Goal: Communication & Community: Answer question/provide support

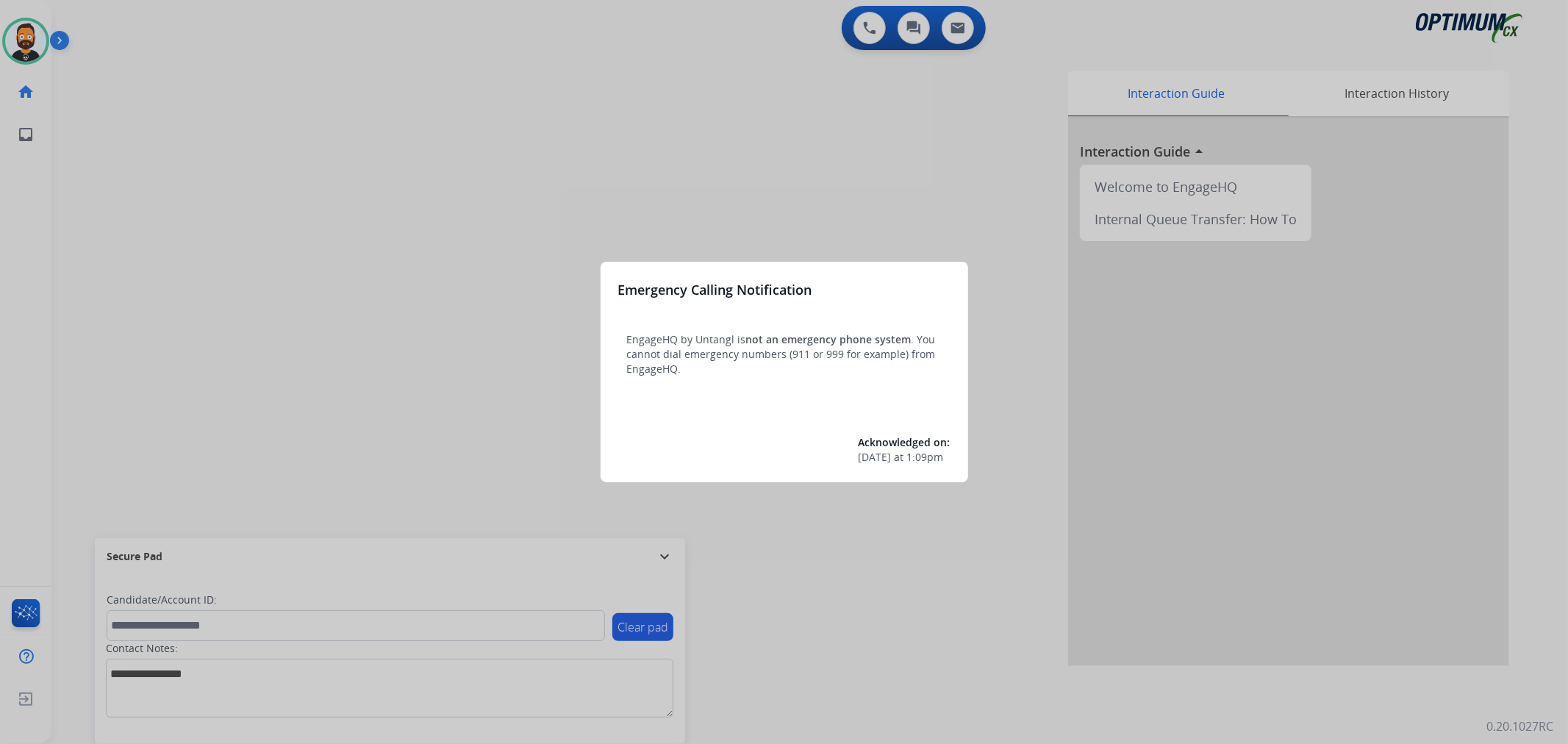
click at [426, 491] on div at bounding box center [784, 372] width 1568 height 744
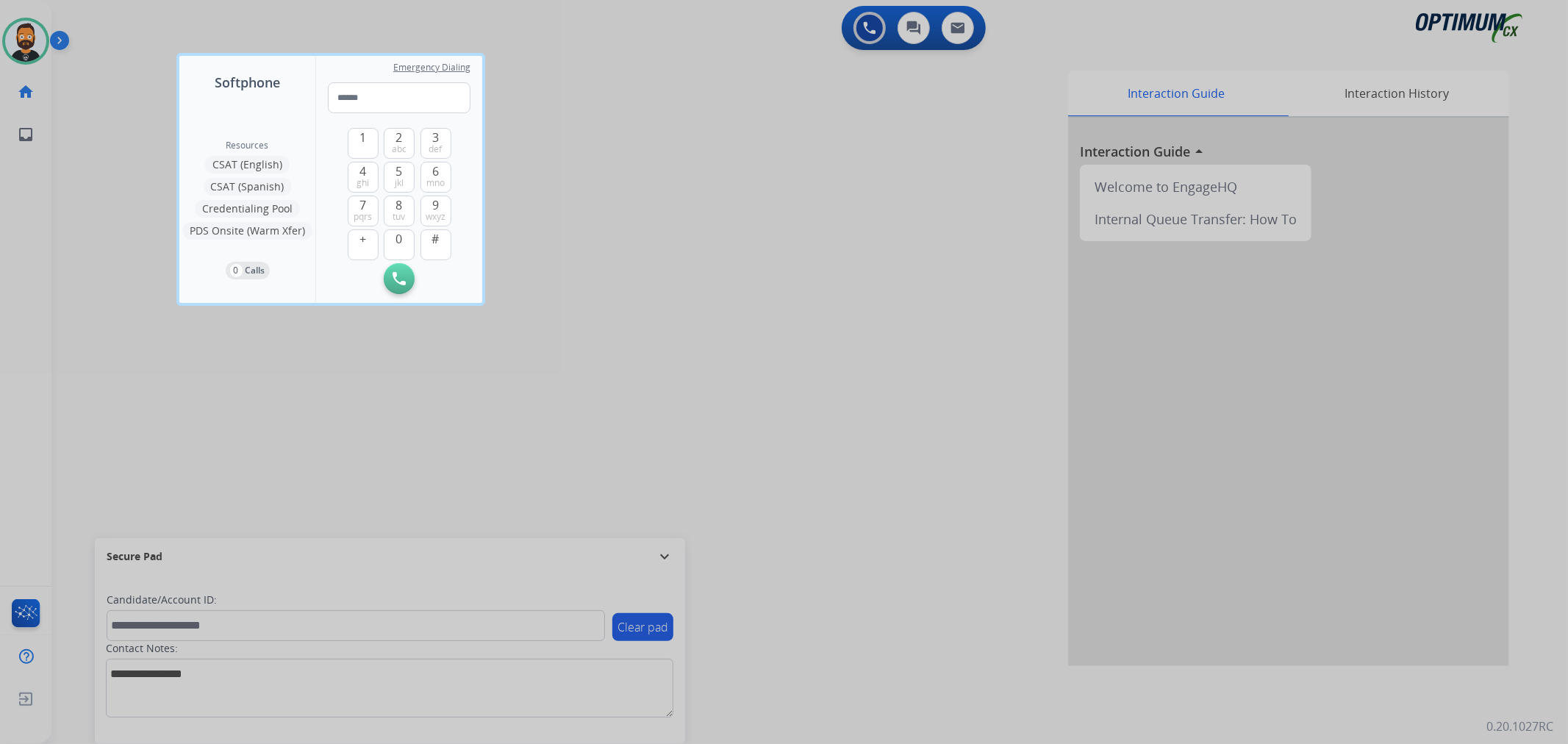
click at [667, 552] on div at bounding box center [784, 372] width 1568 height 744
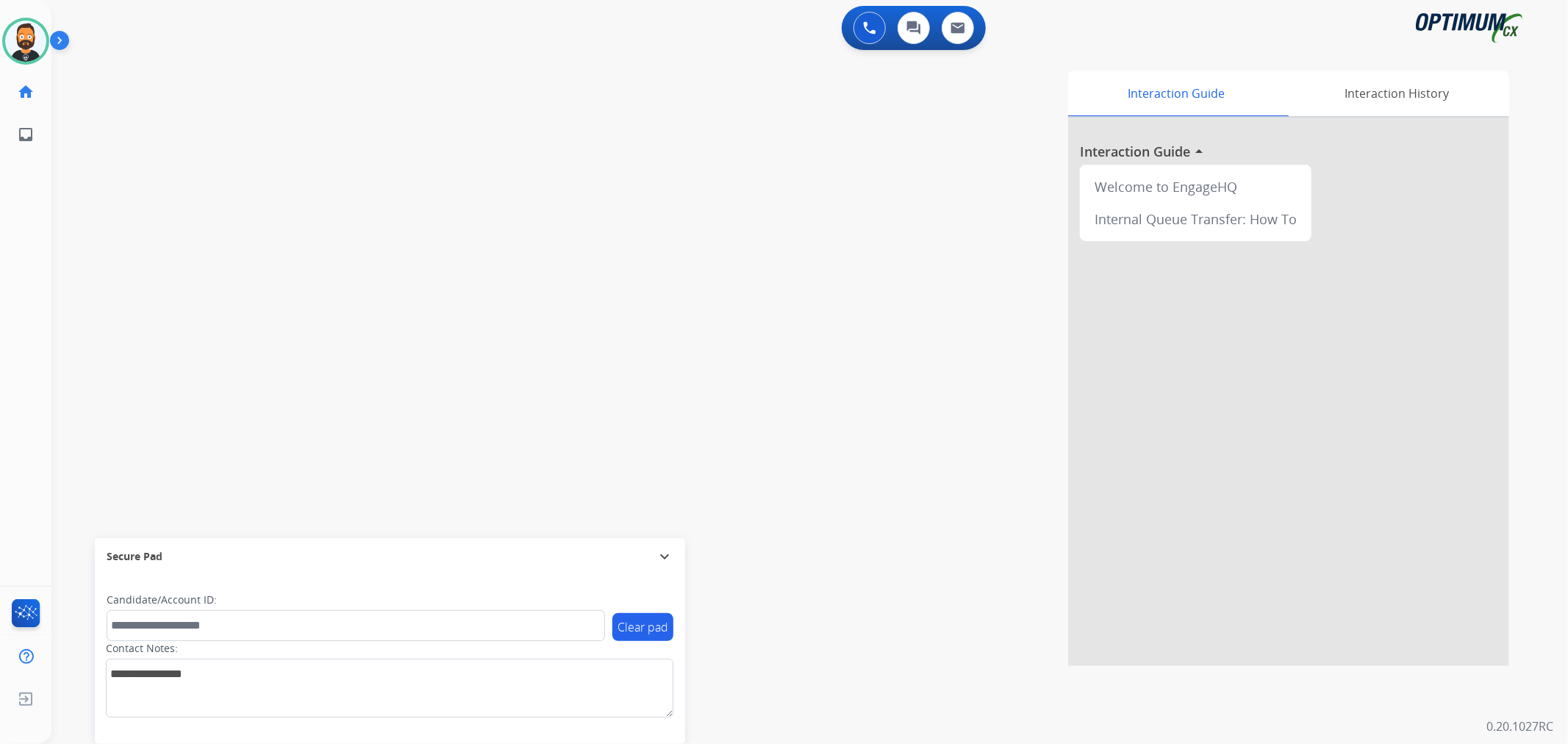
click at [660, 552] on mat-icon "expand_more" at bounding box center [664, 557] width 18 height 18
click at [63, 44] on img at bounding box center [63, 43] width 25 height 28
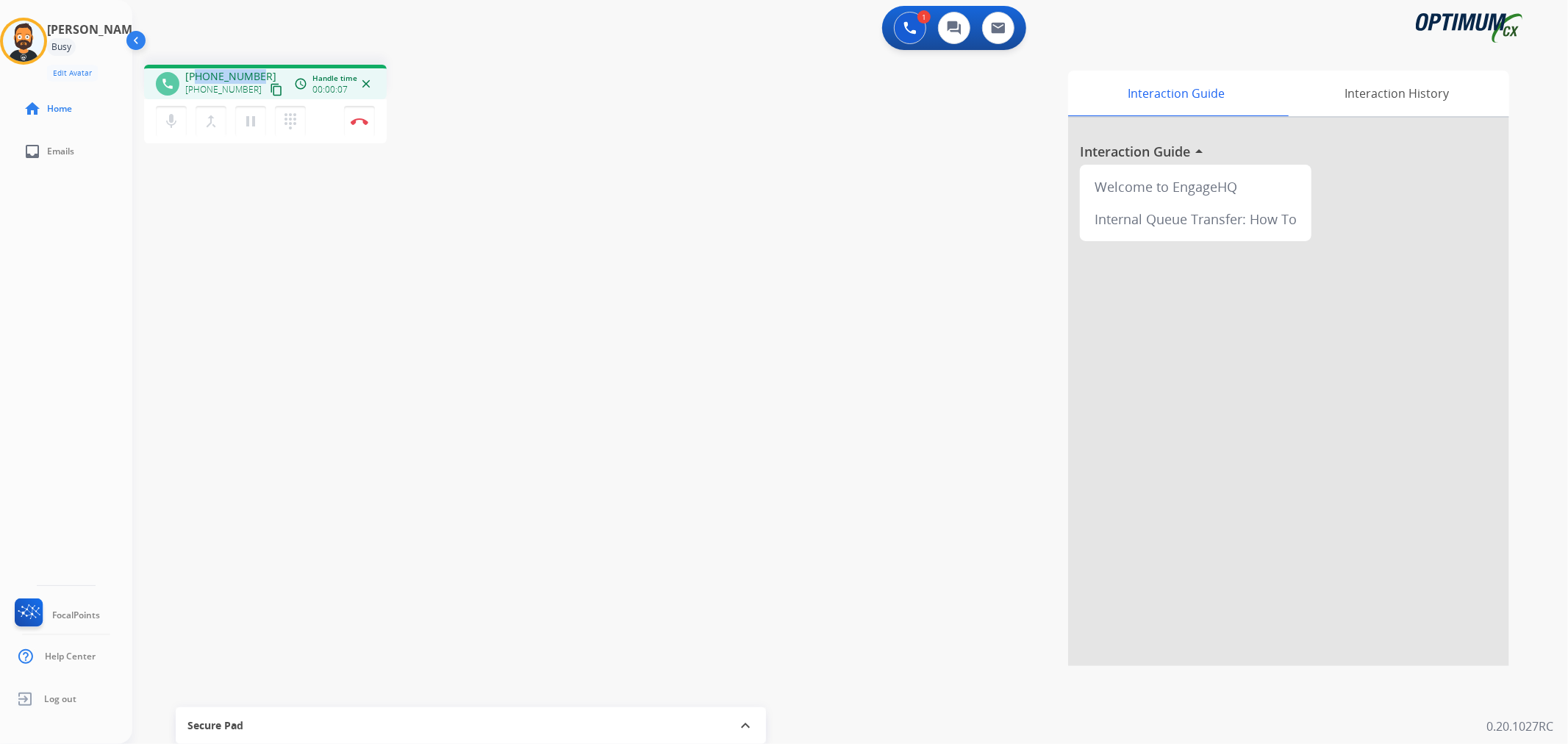
drag, startPoint x: 255, startPoint y: 74, endPoint x: 197, endPoint y: 70, distance: 58.1
click at [197, 70] on span "+16093313338" at bounding box center [231, 76] width 91 height 14
copy span "6093313338"
click at [360, 119] on img at bounding box center [360, 121] width 18 height 7
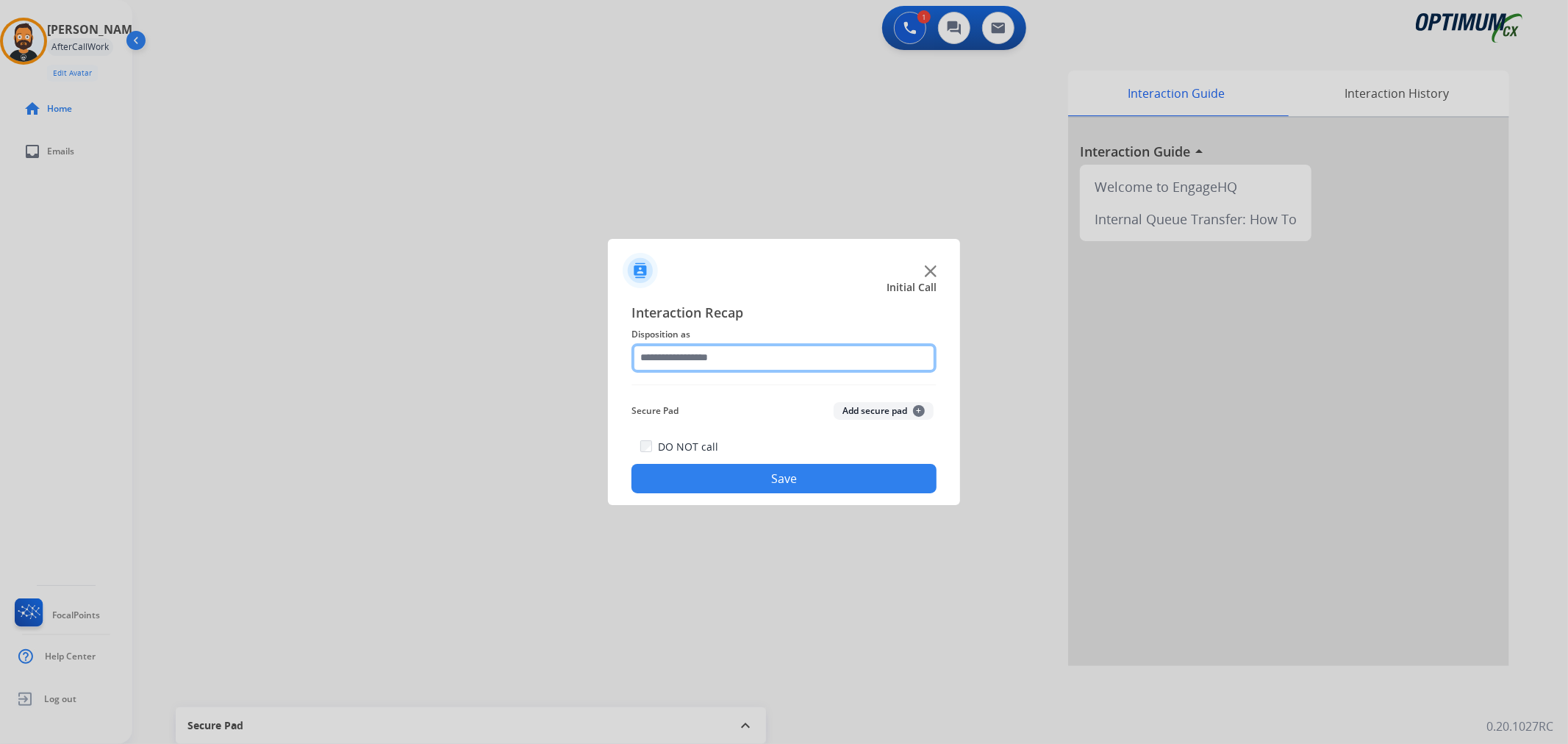
click at [704, 368] on input "text" at bounding box center [784, 357] width 305 height 30
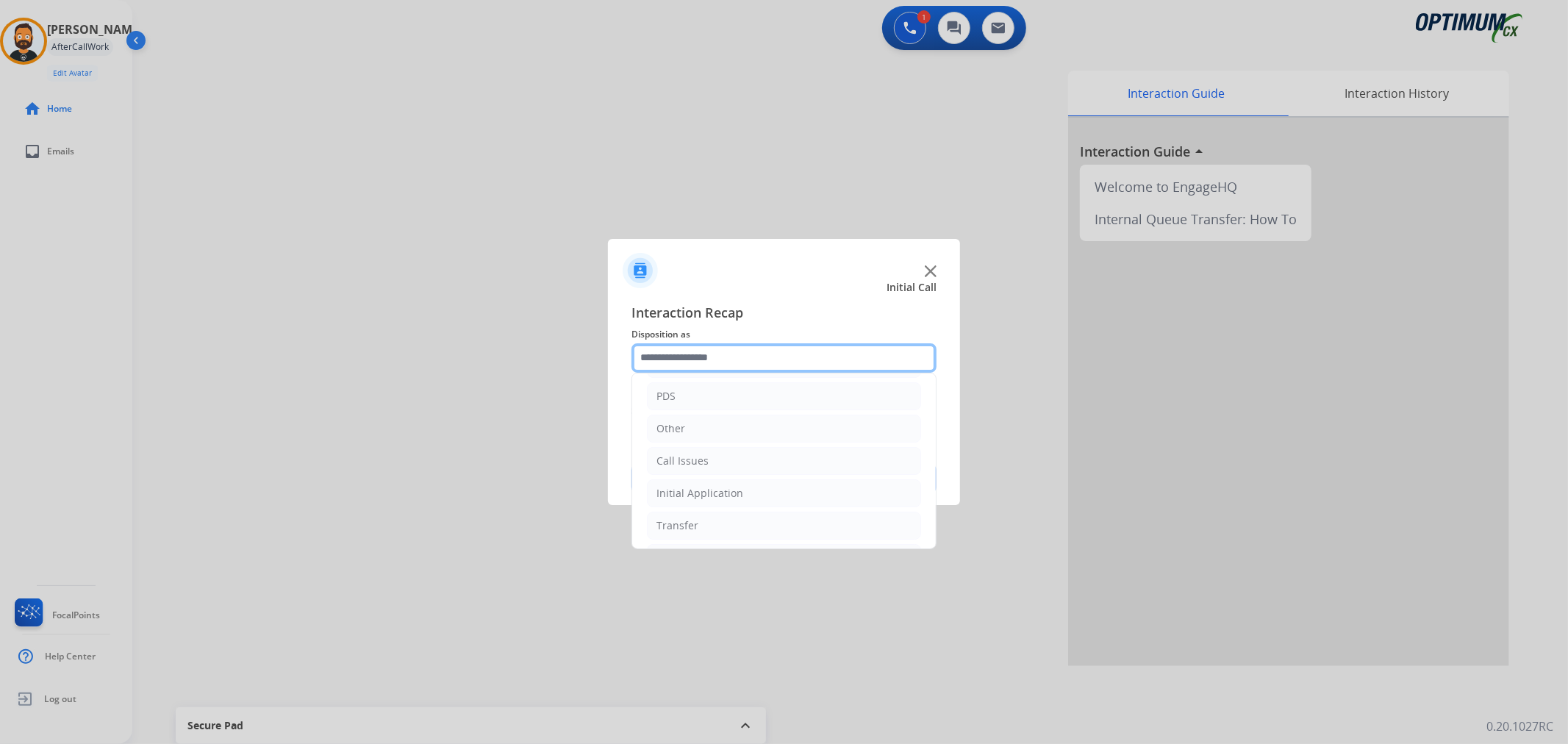
scroll to position [100, 0]
click at [717, 453] on div "Initial Application" at bounding box center [699, 459] width 87 height 14
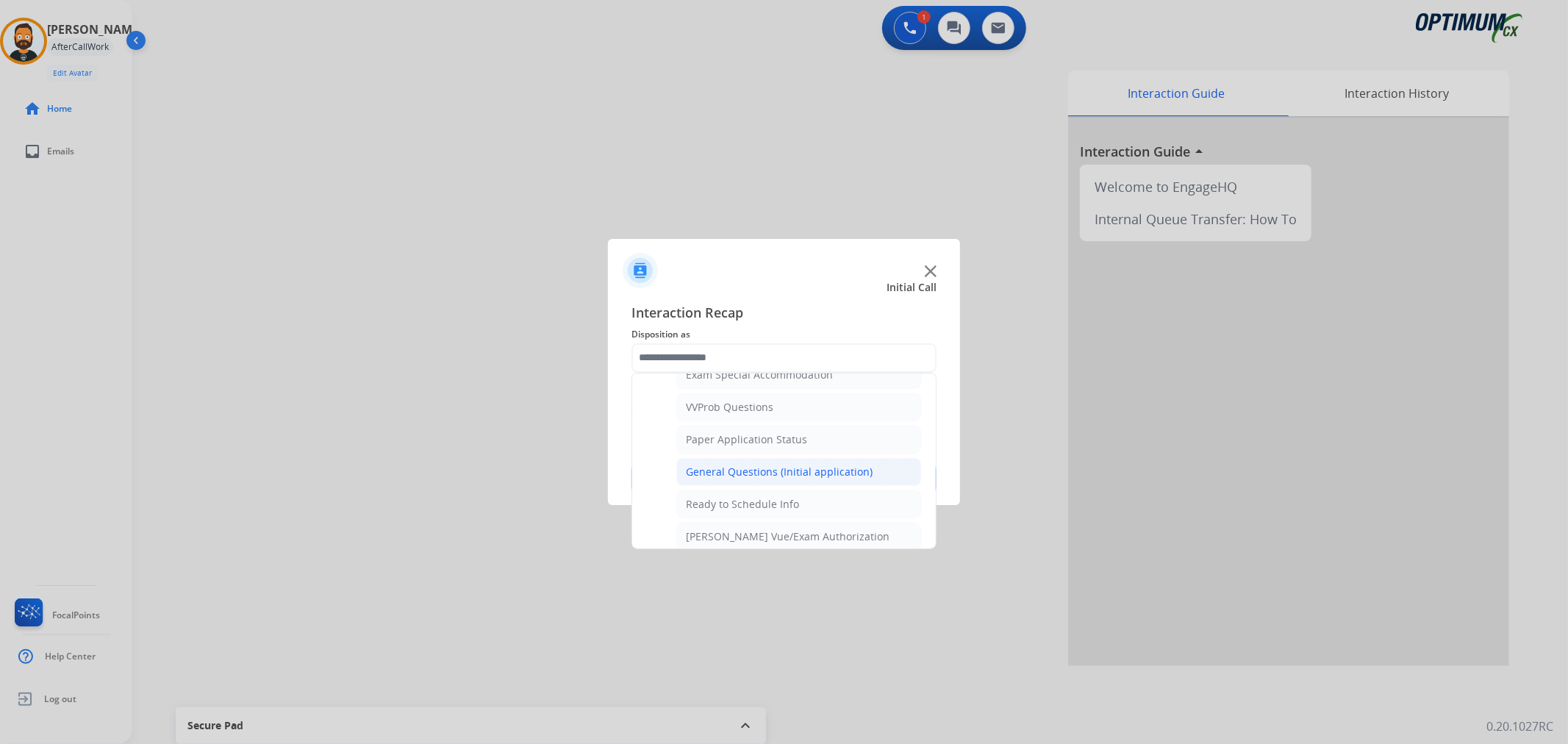
click at [745, 466] on div "General Questions (Initial application)" at bounding box center [779, 472] width 187 height 14
type input "**********"
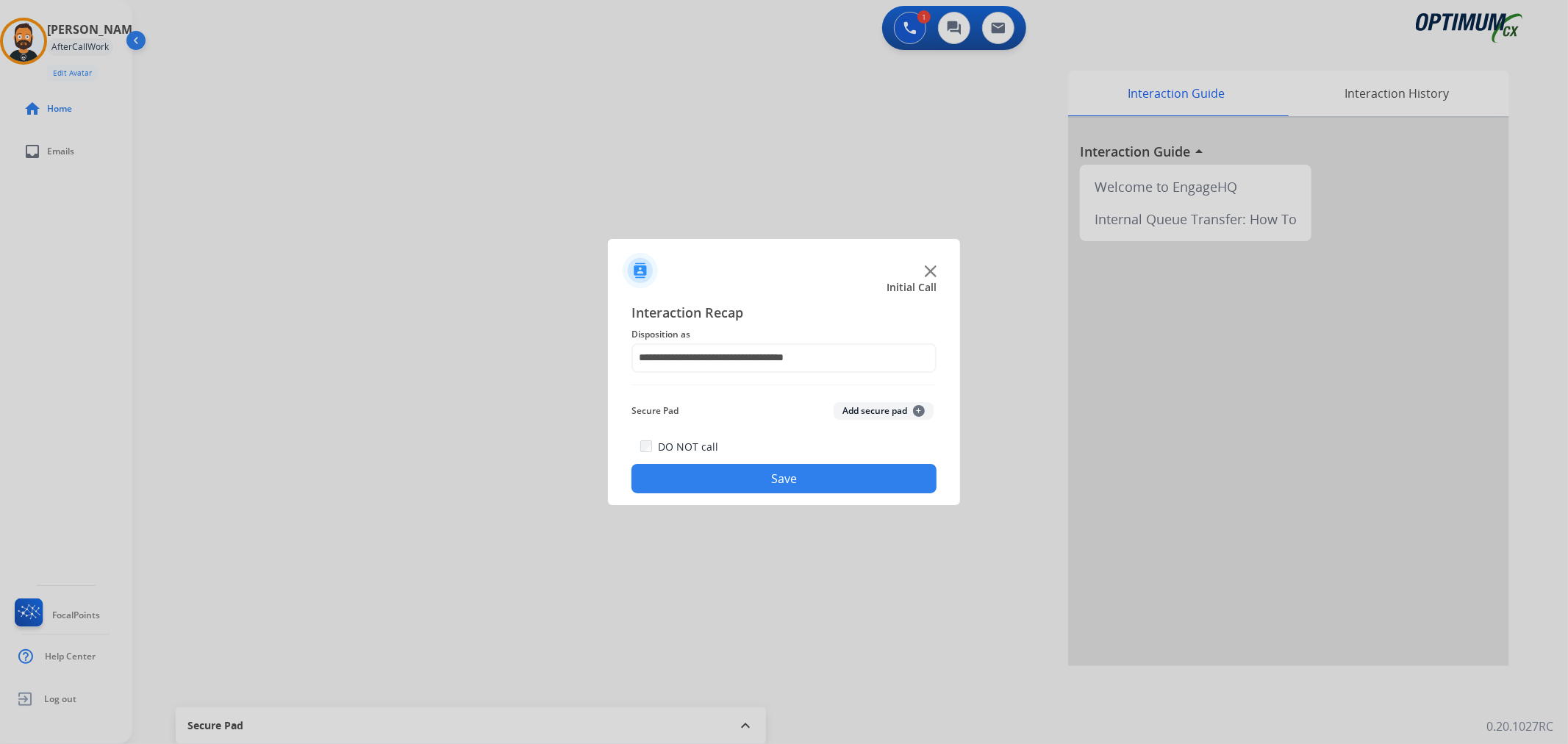
click at [746, 475] on button "Save" at bounding box center [784, 478] width 305 height 30
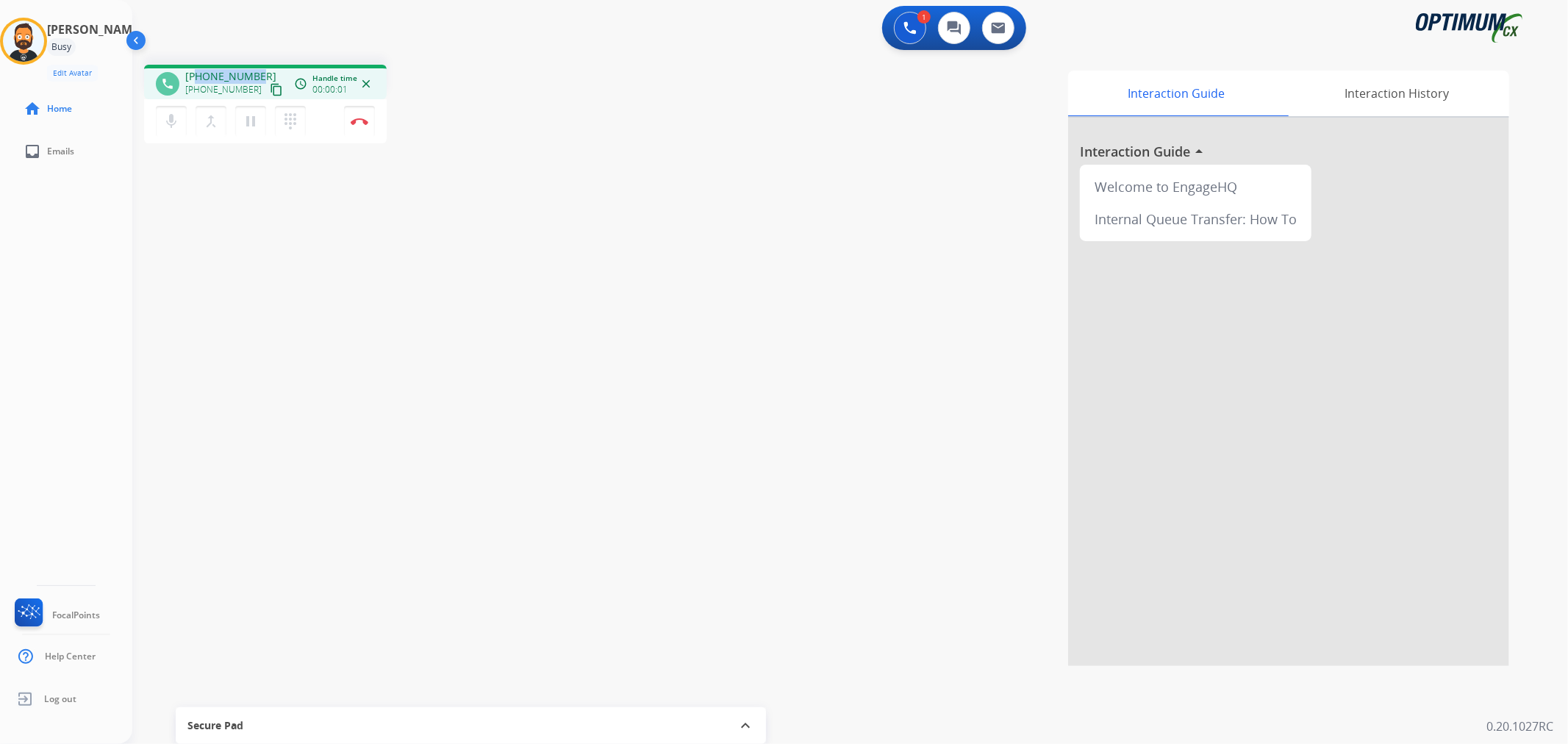
drag, startPoint x: 255, startPoint y: 68, endPoint x: 199, endPoint y: 71, distance: 56.1
click at [199, 71] on span "+17163291244" at bounding box center [231, 76] width 91 height 14
copy span "7163291244"
click at [360, 117] on img at bounding box center [360, 121] width 18 height 7
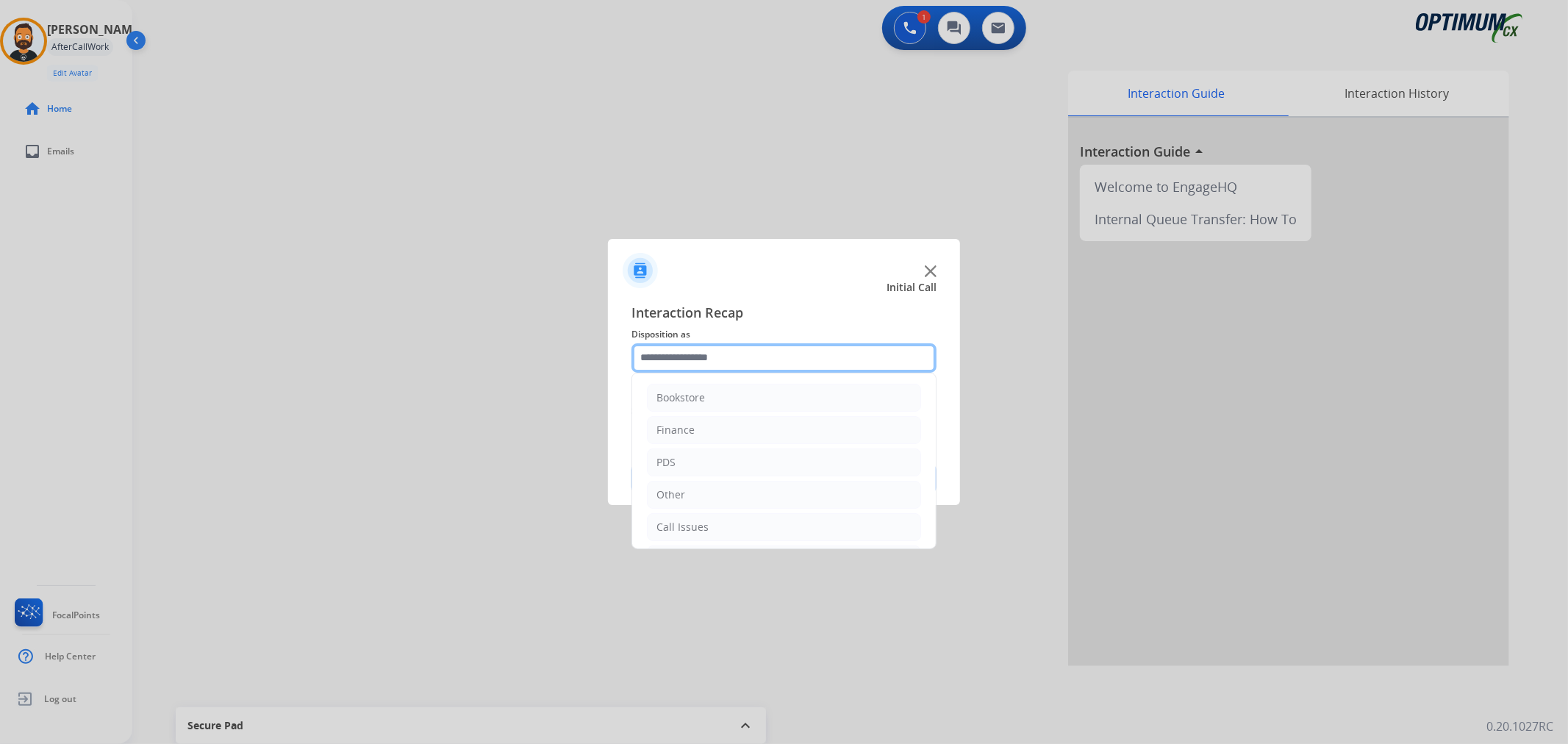
click at [696, 372] on input "text" at bounding box center [784, 357] width 305 height 30
click at [742, 458] on li "Initial Application" at bounding box center [784, 458] width 274 height 28
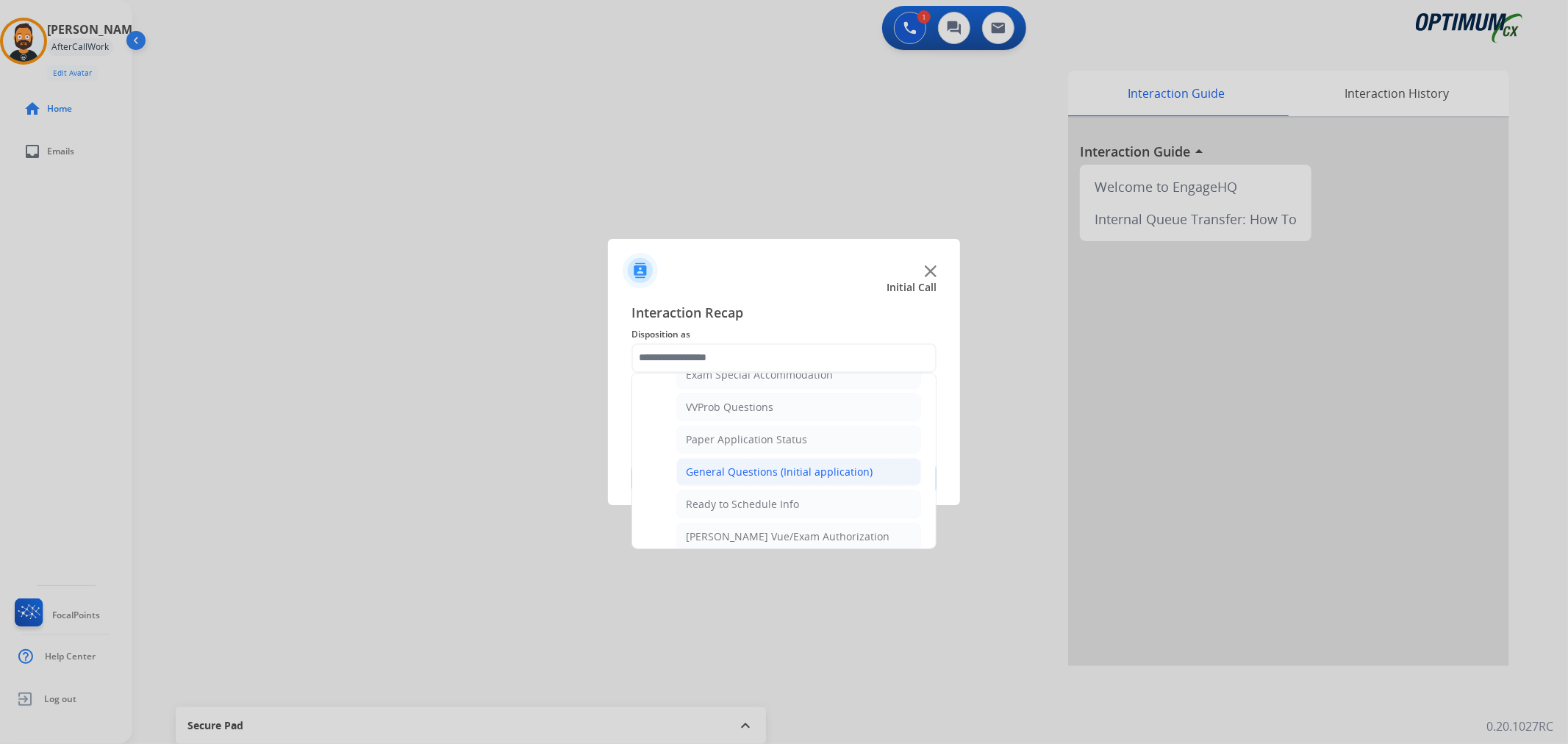
click at [716, 479] on div "General Questions (Initial application)" at bounding box center [779, 472] width 187 height 14
type input "**********"
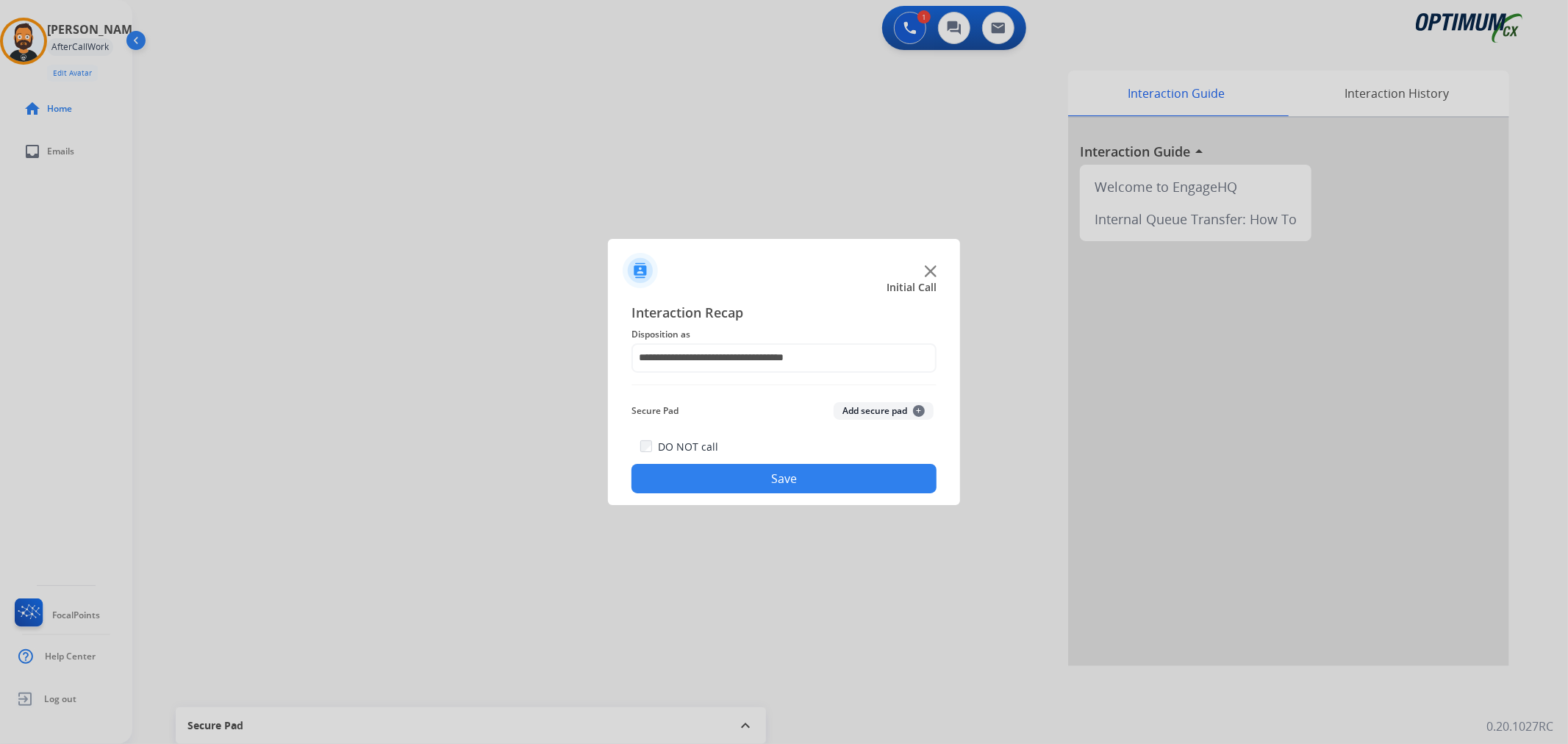
click at [716, 480] on button "Save" at bounding box center [784, 478] width 305 height 30
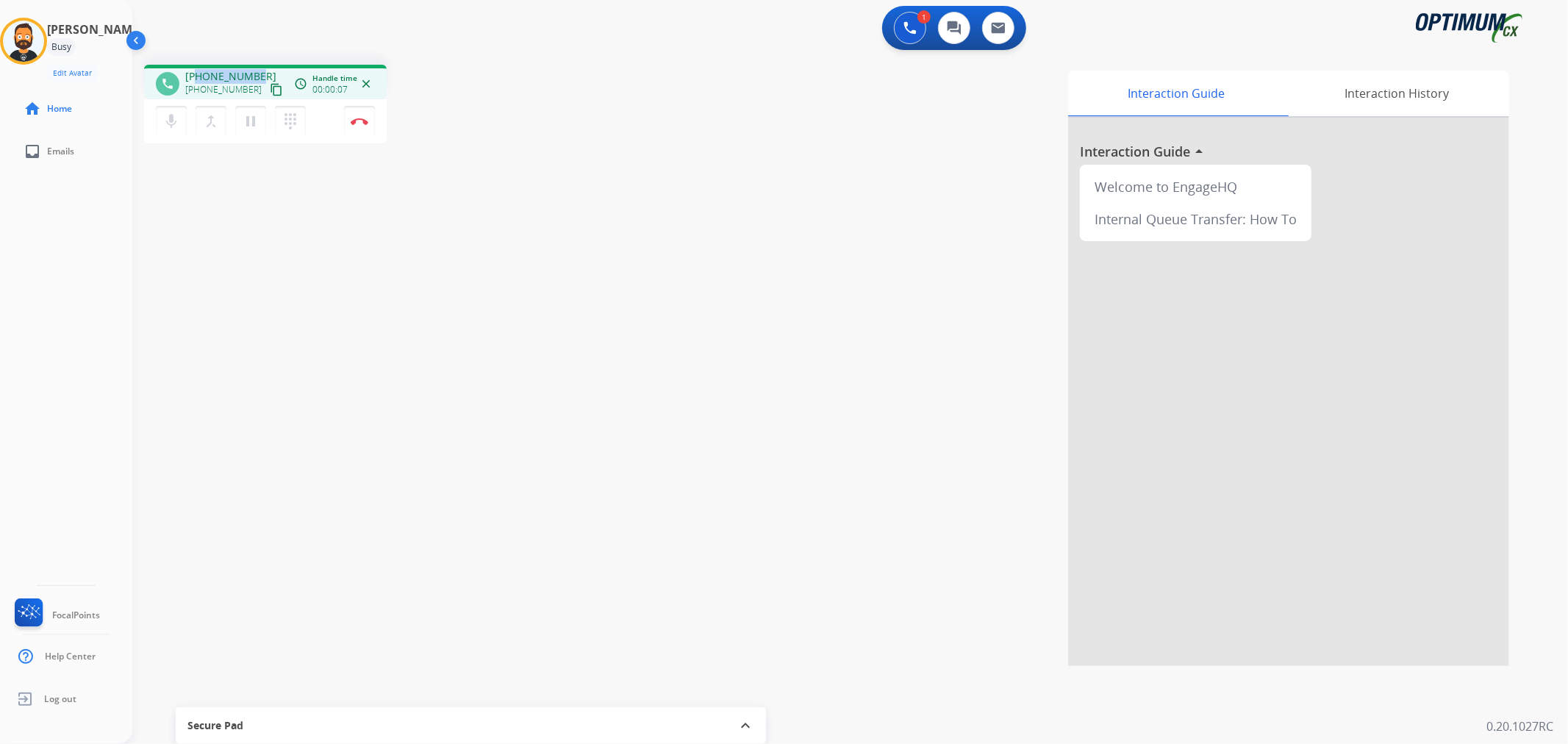
drag, startPoint x: 256, startPoint y: 74, endPoint x: 195, endPoint y: 70, distance: 61.1
click at [195, 70] on div "+18478448600 +18478448600 content_copy" at bounding box center [236, 83] width 100 height 30
copy span "8478448600"
click at [359, 119] on img at bounding box center [360, 121] width 18 height 7
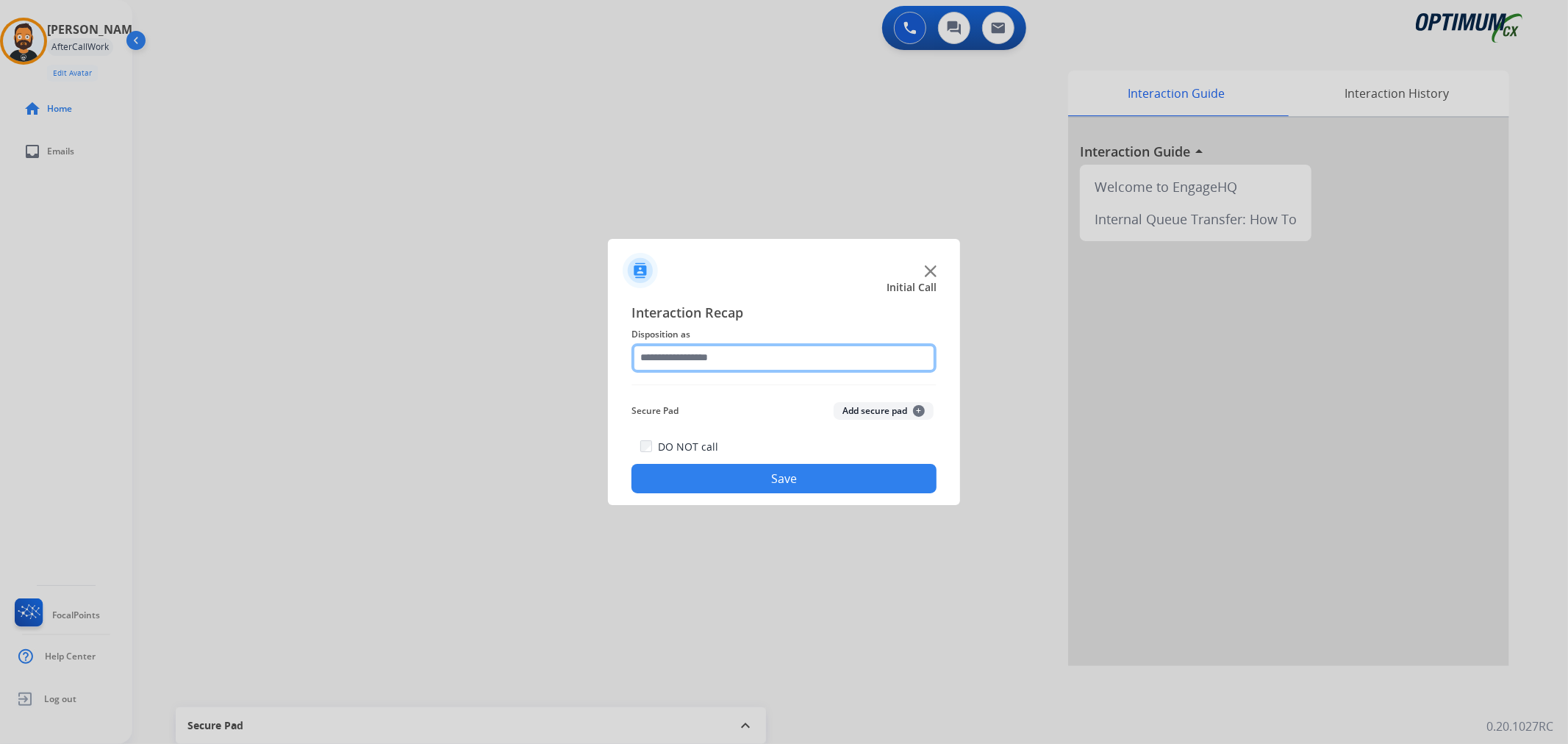
click at [728, 358] on input "text" at bounding box center [784, 357] width 305 height 30
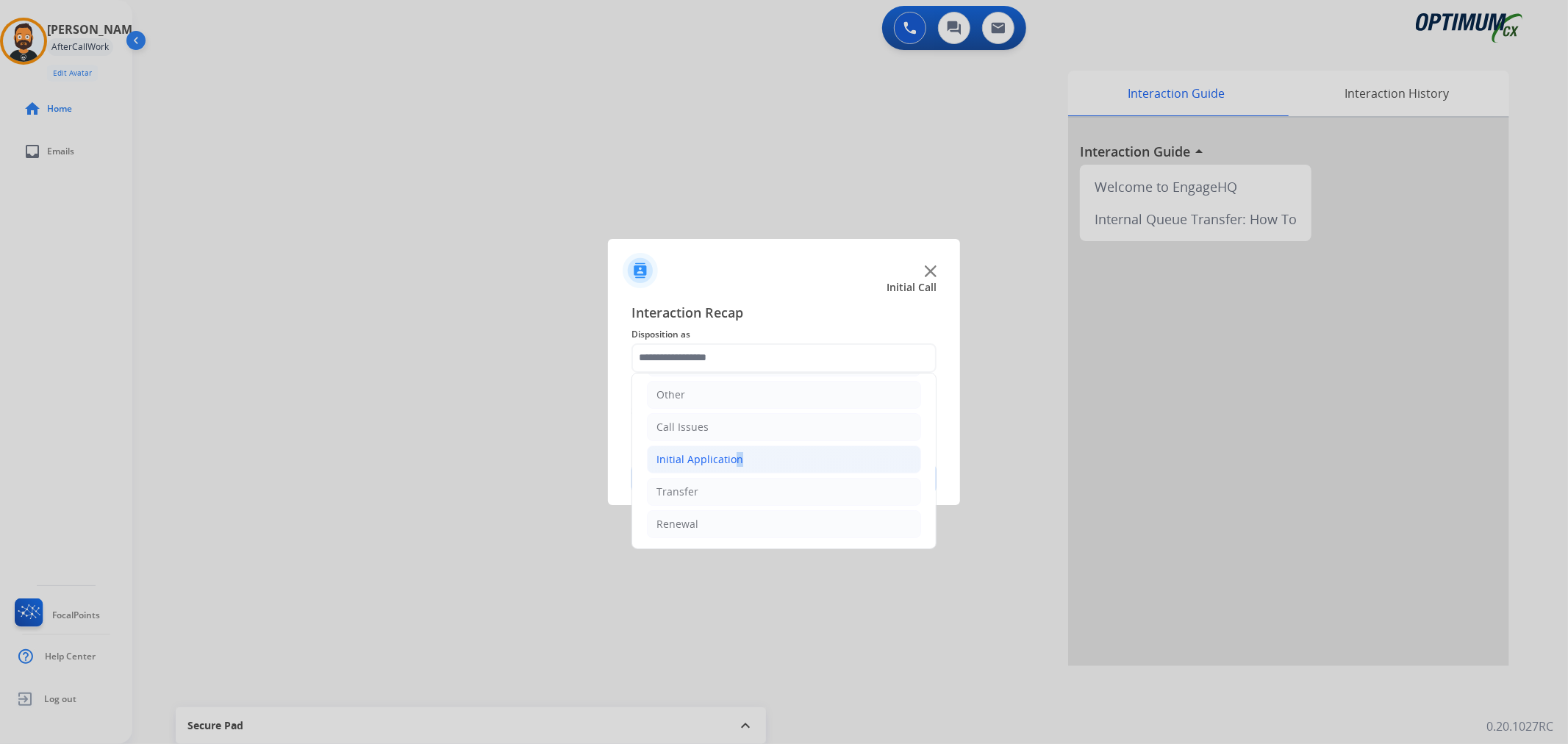
click at [729, 457] on div "Initial Application" at bounding box center [699, 459] width 87 height 14
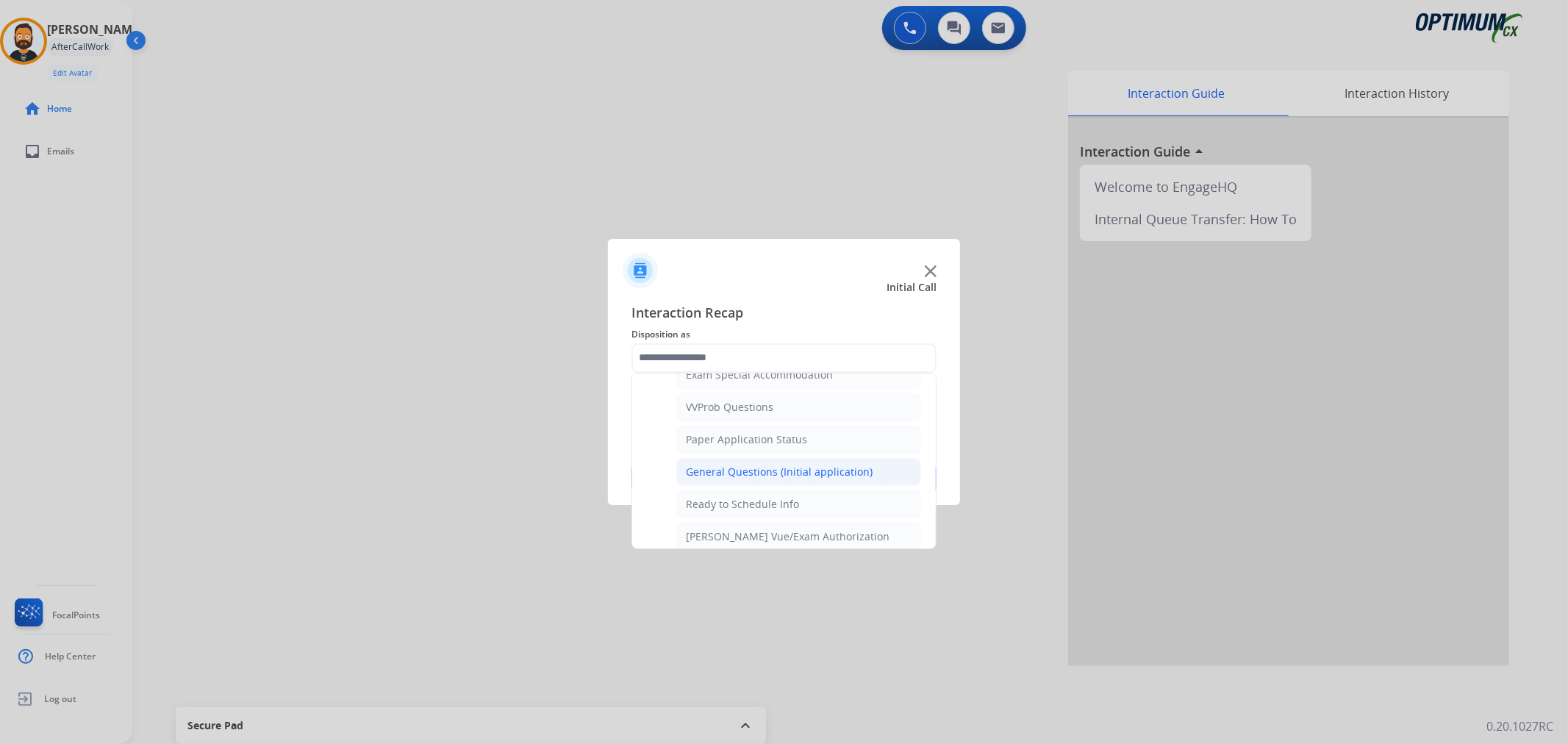
click at [746, 473] on div "General Questions (Initial application)" at bounding box center [779, 472] width 187 height 14
type input "**********"
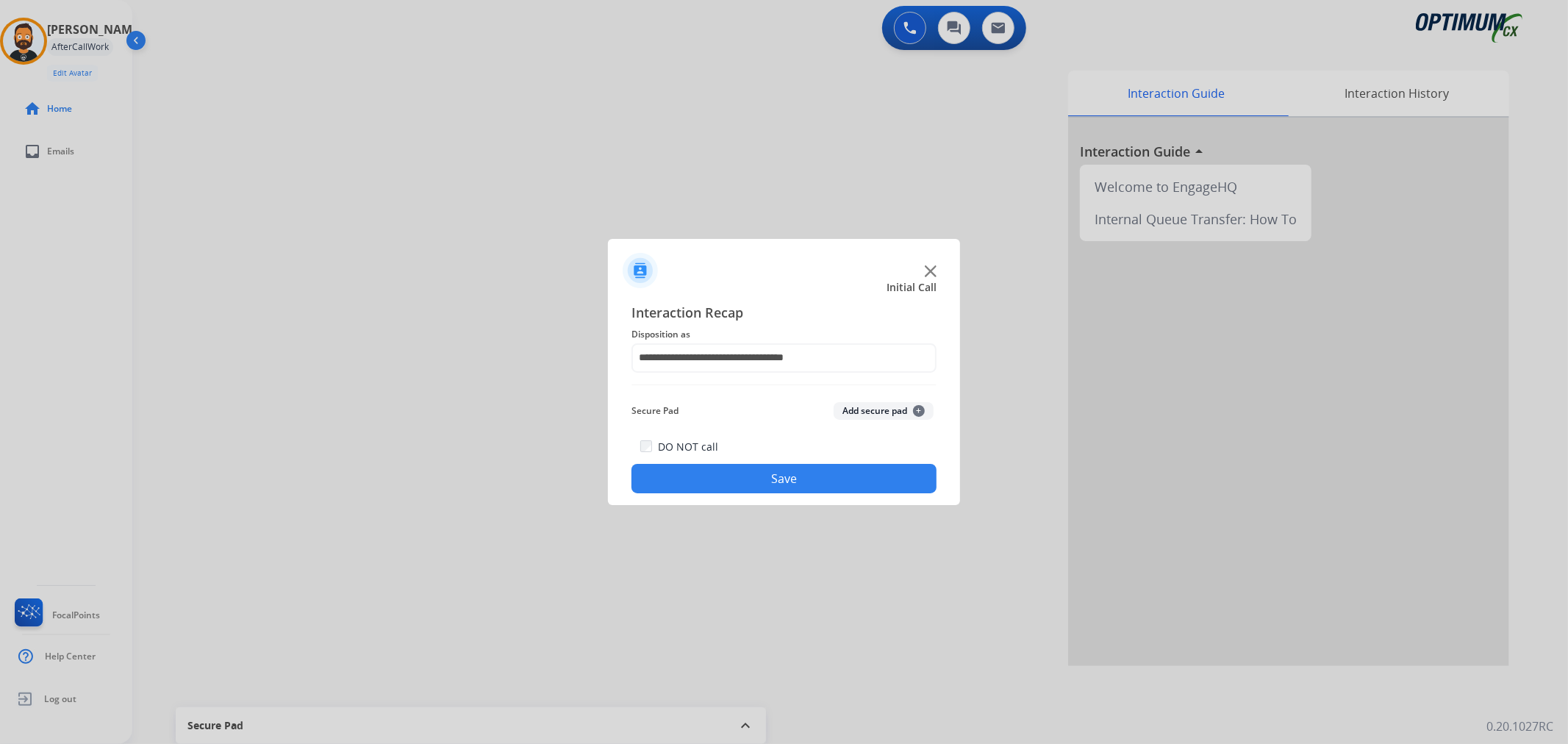
click at [746, 473] on button "Save" at bounding box center [784, 478] width 305 height 30
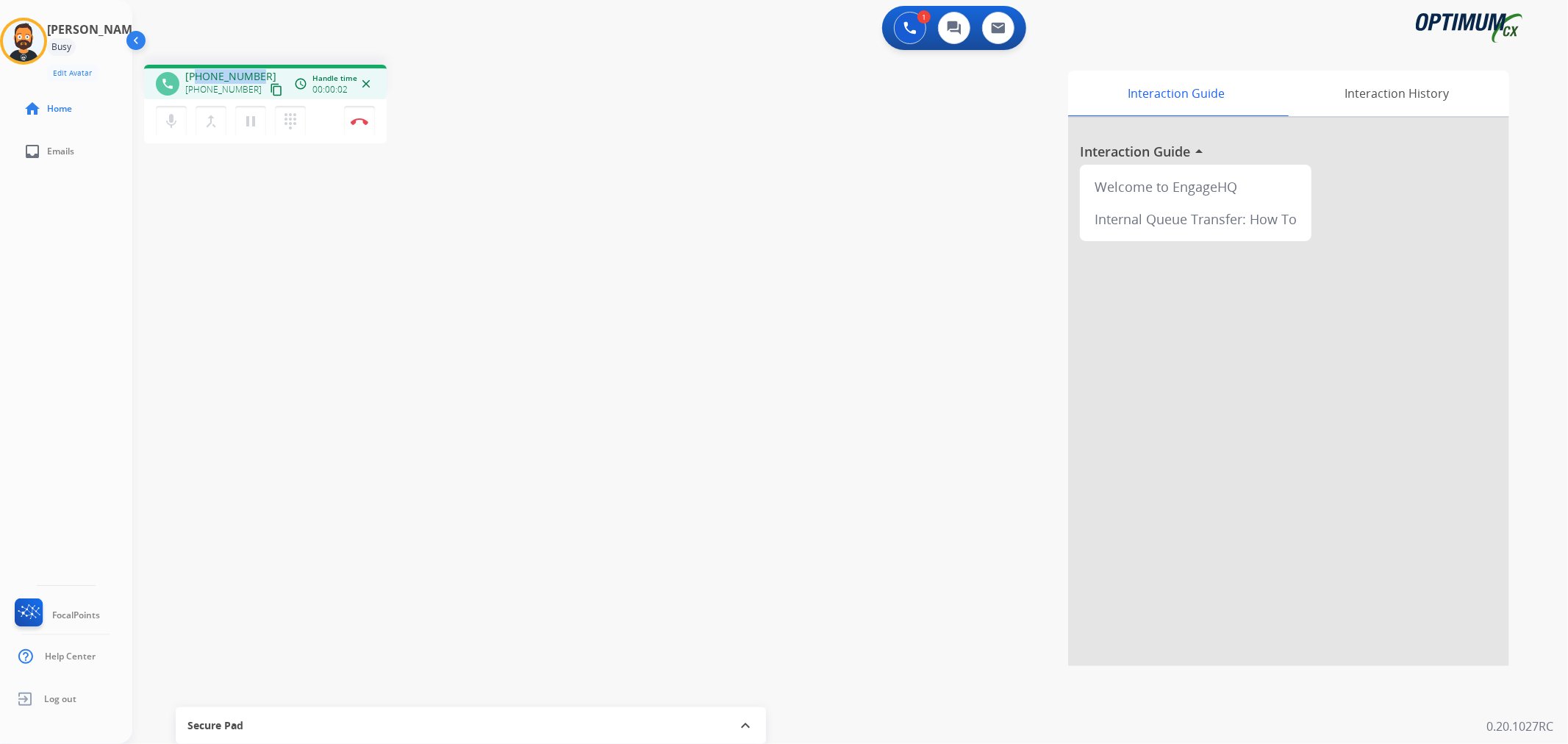
drag, startPoint x: 260, startPoint y: 68, endPoint x: 195, endPoint y: 71, distance: 65.1
click at [195, 71] on div "+18478448600 +18478448600 content_copy" at bounding box center [236, 83] width 100 height 30
copy span "8478448600"
click at [362, 120] on img at bounding box center [360, 121] width 18 height 7
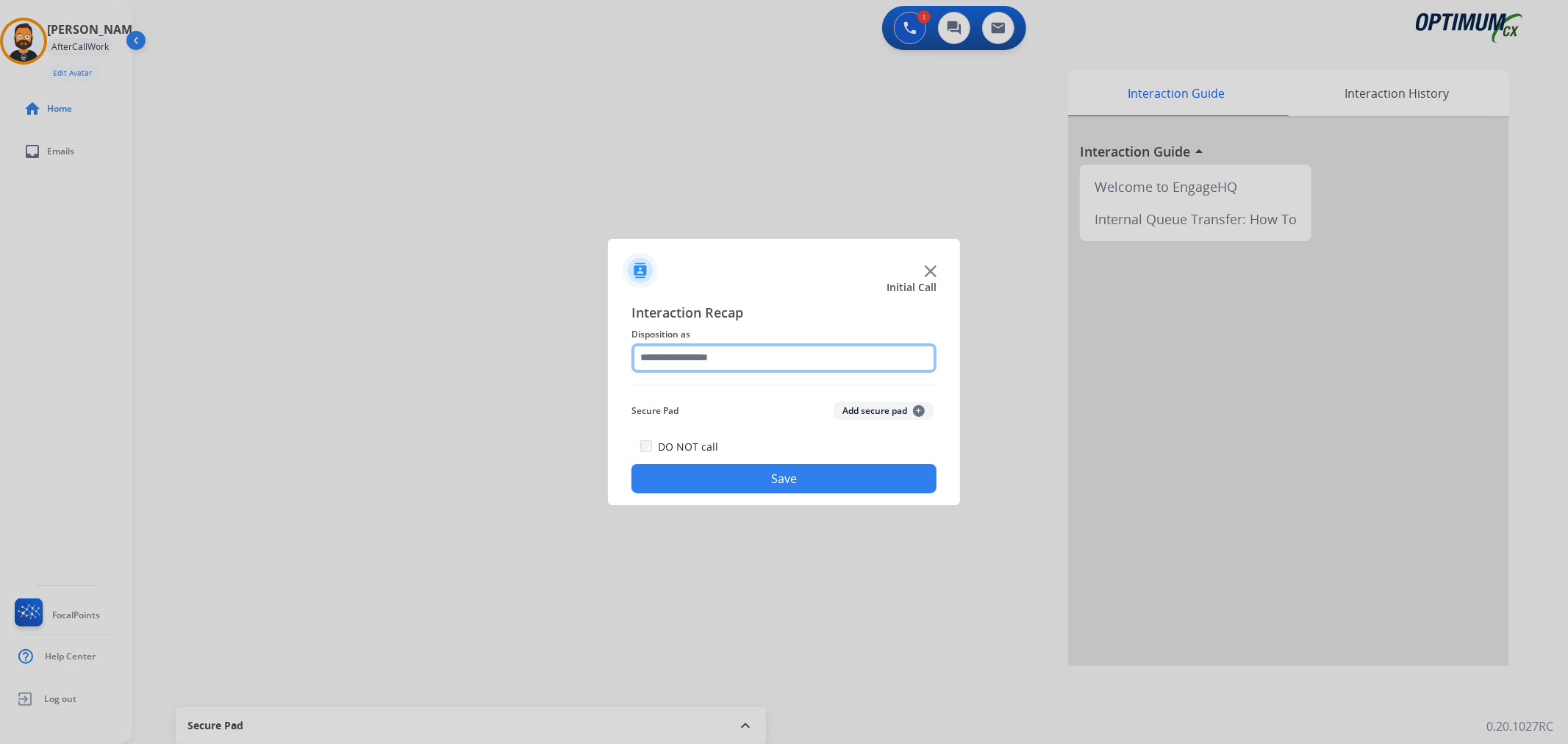
click at [663, 362] on input "text" at bounding box center [784, 357] width 305 height 30
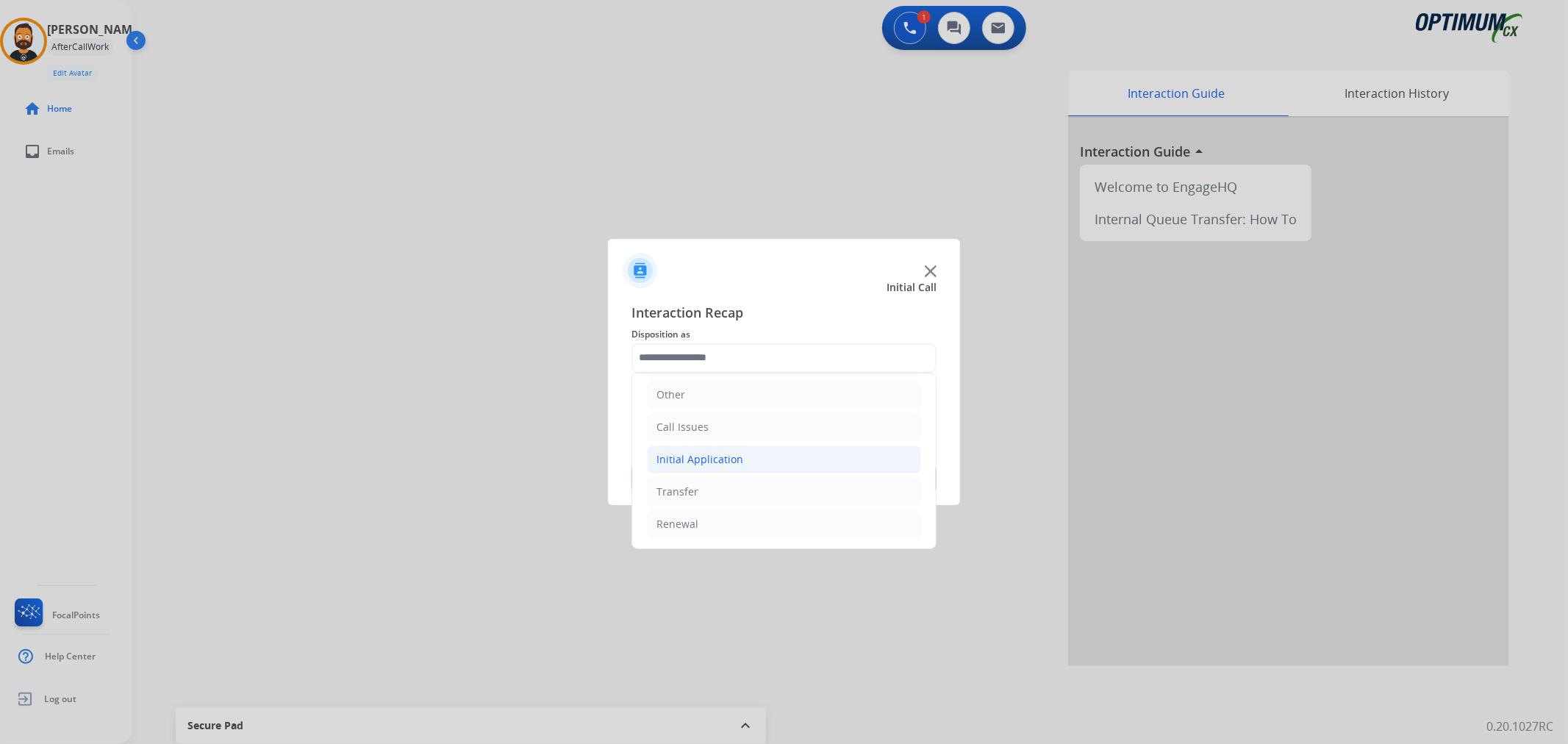
click at [740, 458] on li "Initial Application" at bounding box center [784, 458] width 274 height 28
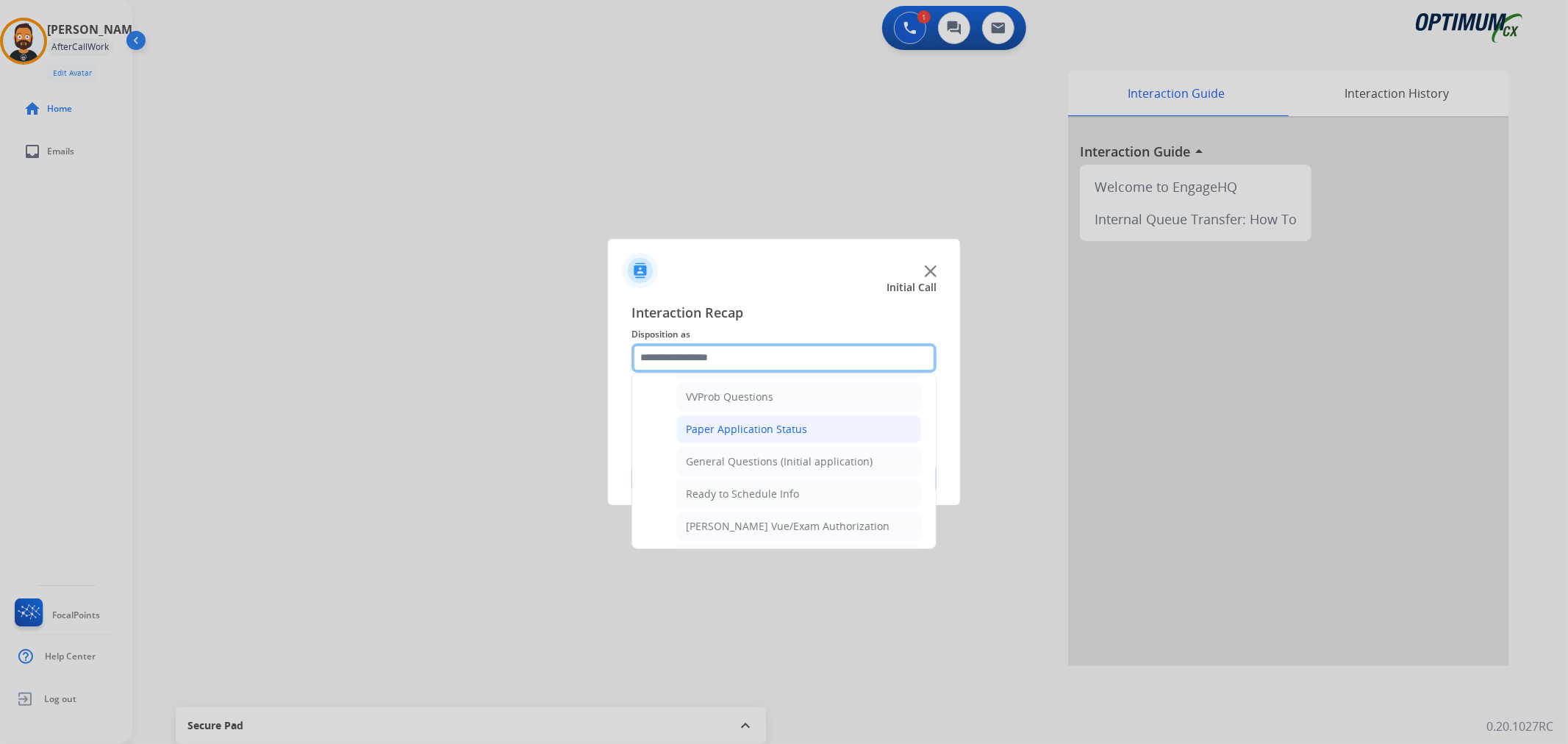
scroll to position [758, 0]
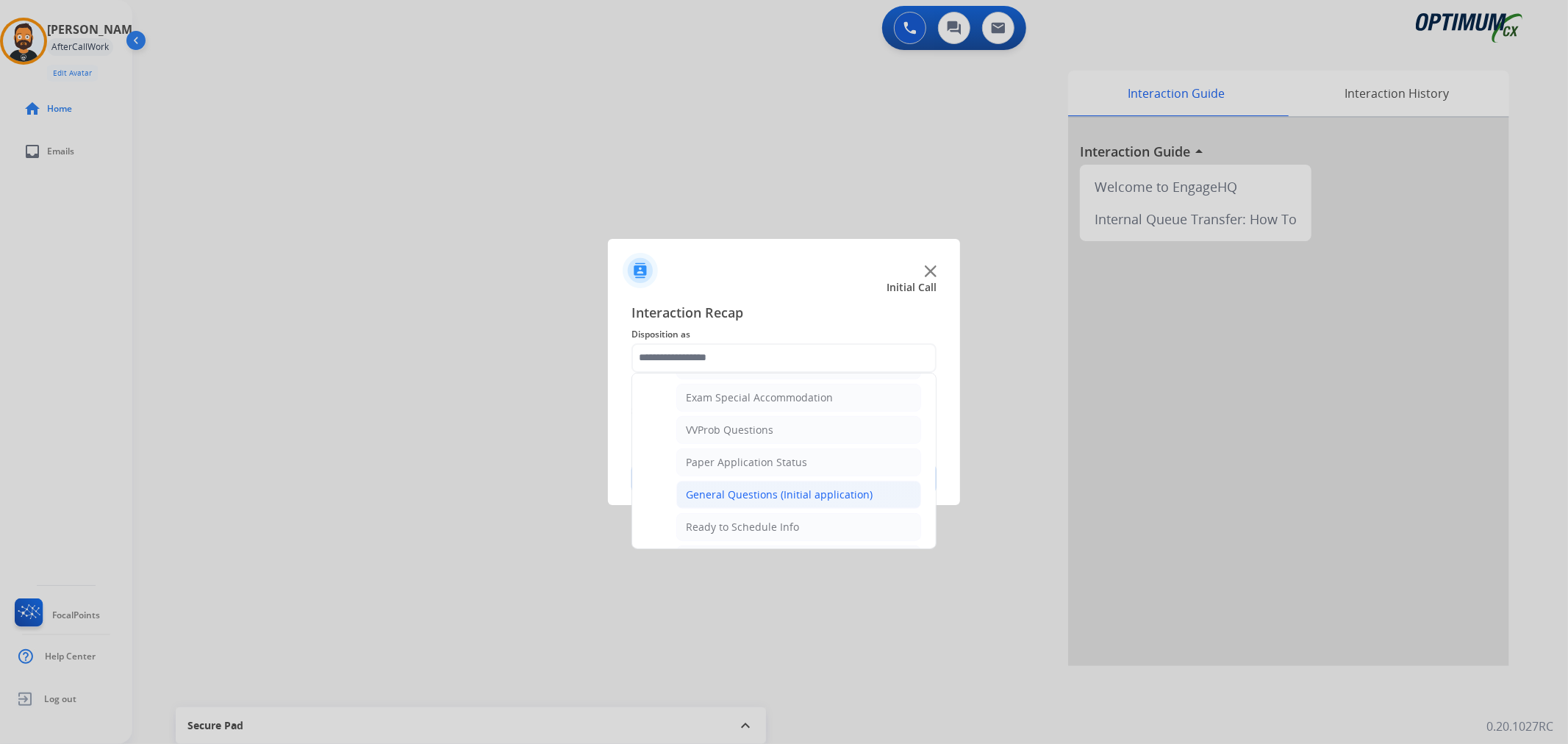
click at [737, 492] on div "General Questions (Initial application)" at bounding box center [779, 494] width 187 height 14
type input "**********"
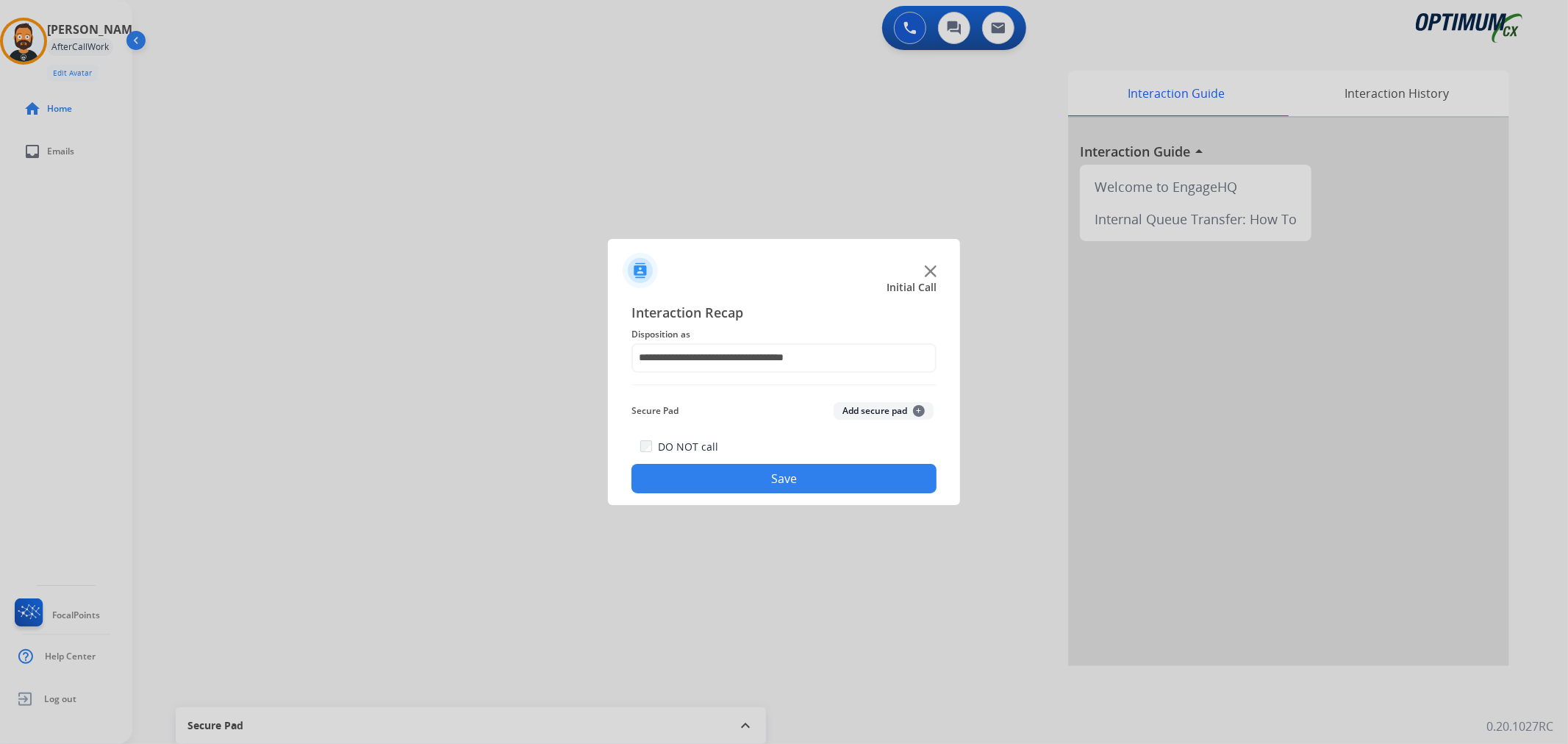
click at [733, 482] on button "Save" at bounding box center [784, 478] width 305 height 30
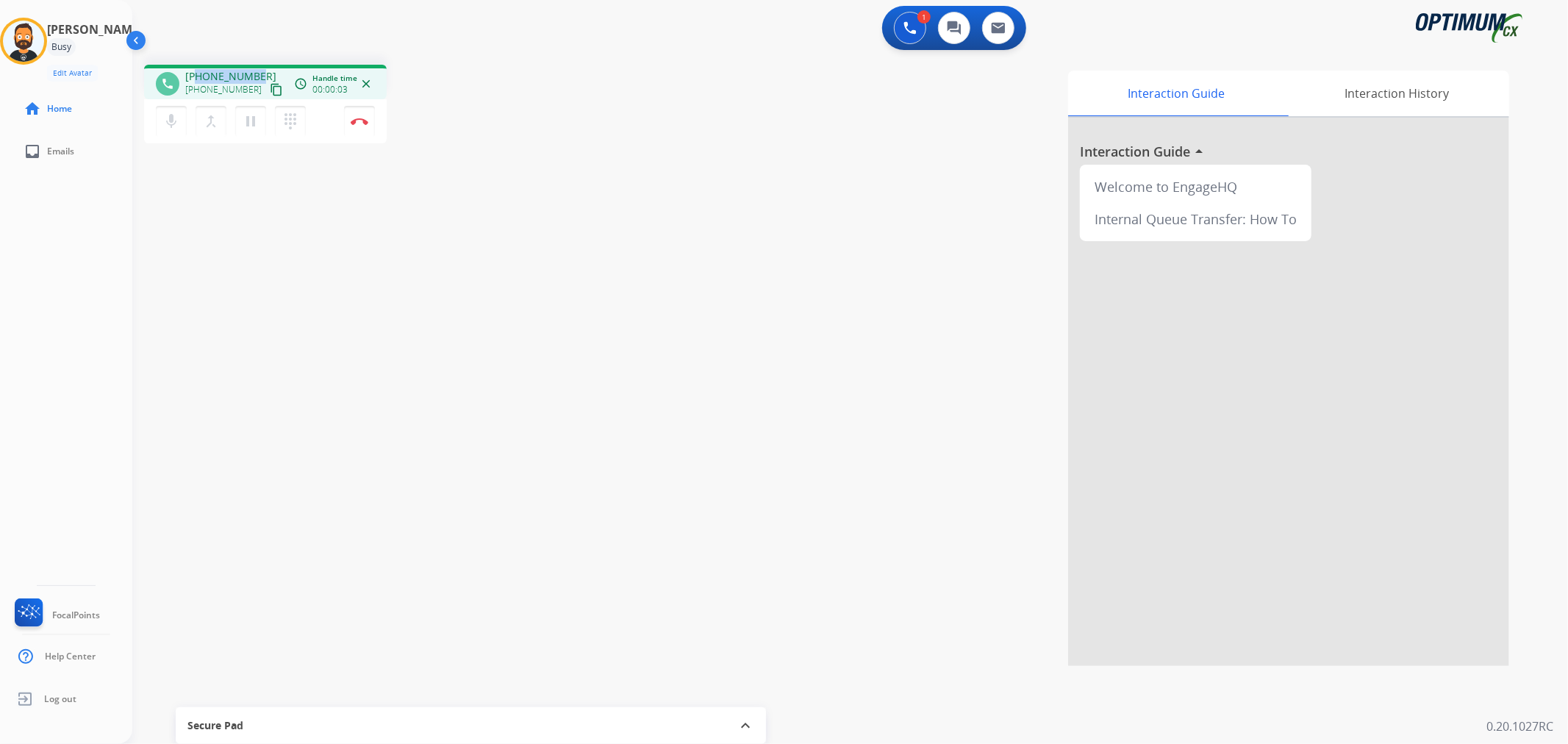
drag, startPoint x: 244, startPoint y: 62, endPoint x: 194, endPoint y: 76, distance: 51.9
click at [194, 76] on div "+12155109599 +12155109599 content_copy" at bounding box center [236, 83] width 100 height 30
copy span "2155109599"
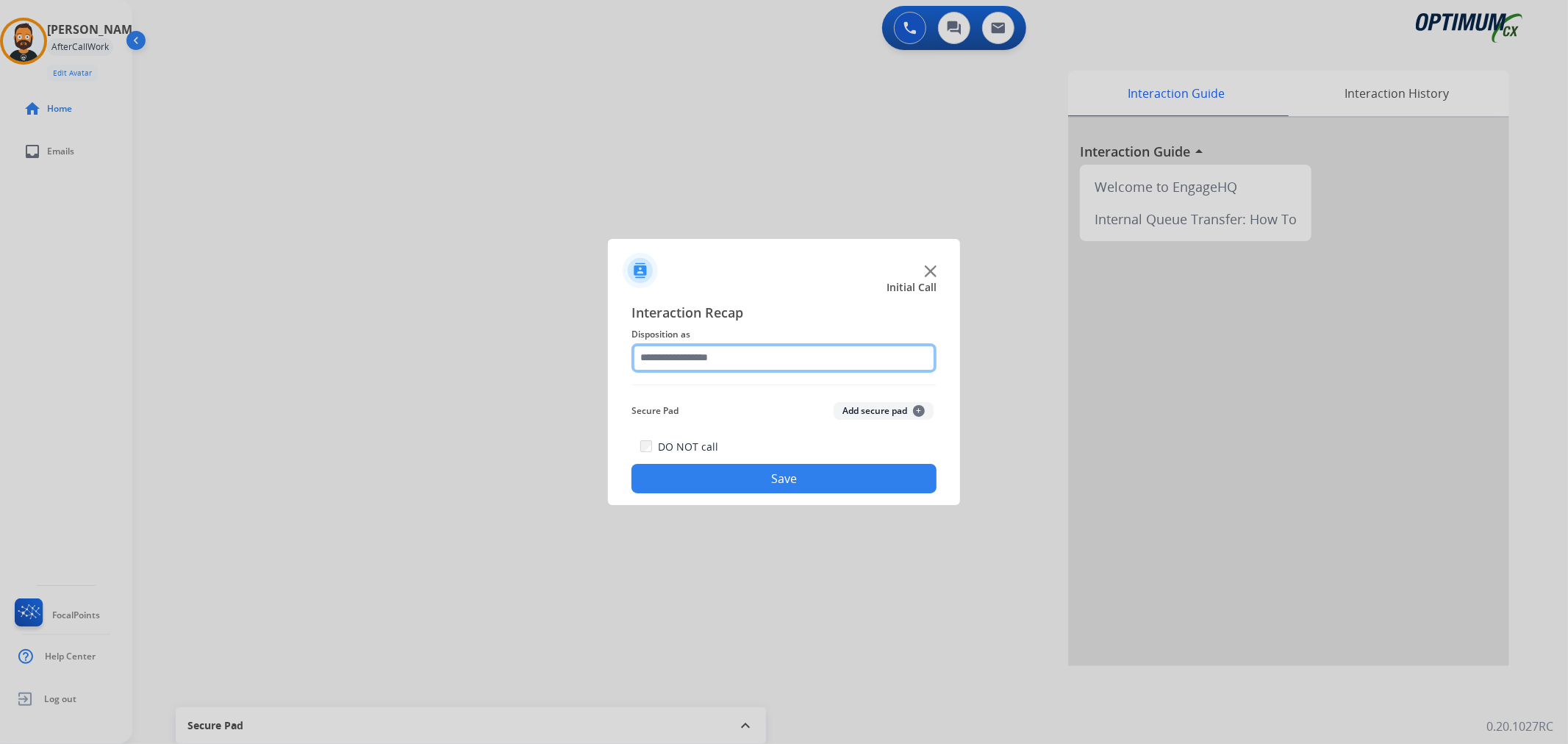
click at [730, 360] on input "text" at bounding box center [784, 357] width 305 height 30
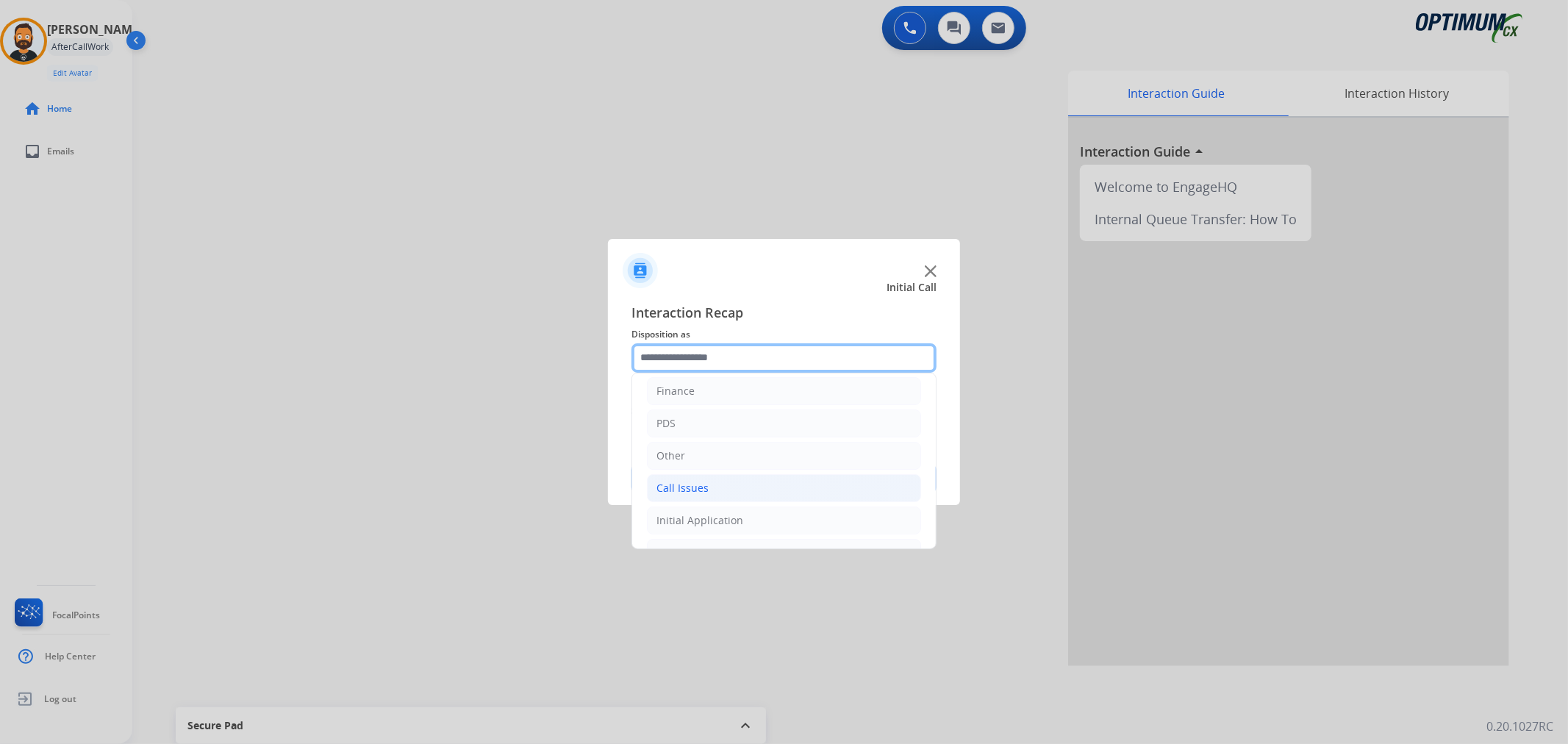
scroll to position [100, 0]
click at [701, 523] on li "Renewal" at bounding box center [784, 524] width 274 height 28
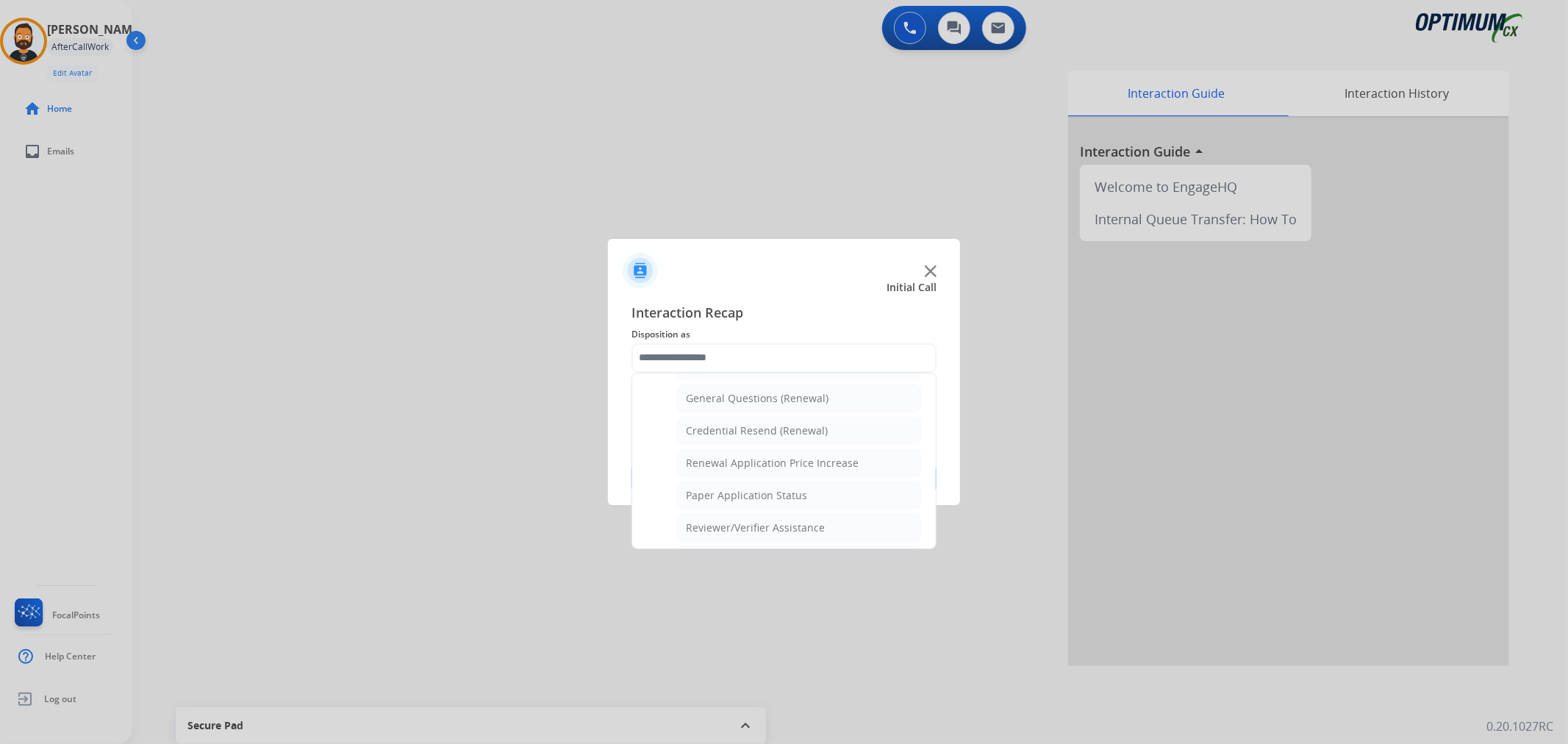
click at [758, 414] on ul "Names Change Questions/Assistance (Renewal) Extend Deadline (Renewal) Applicati…" at bounding box center [784, 439] width 274 height 463
click at [761, 440] on li "Credential Resend (Renewal)" at bounding box center [798, 430] width 244 height 28
type input "**********"
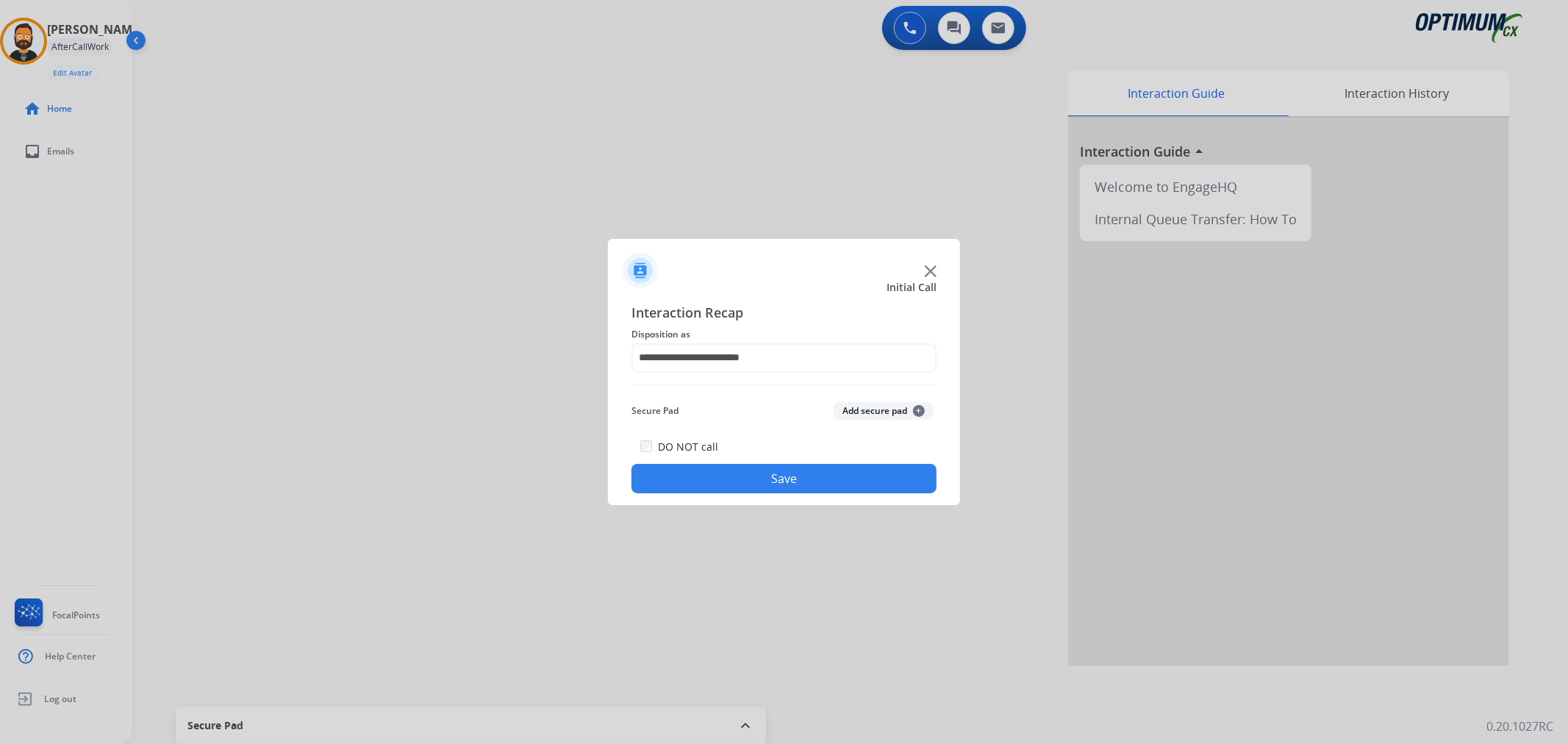
drag, startPoint x: 749, startPoint y: 474, endPoint x: 722, endPoint y: 457, distance: 31.9
click at [747, 475] on button "Save" at bounding box center [784, 478] width 305 height 30
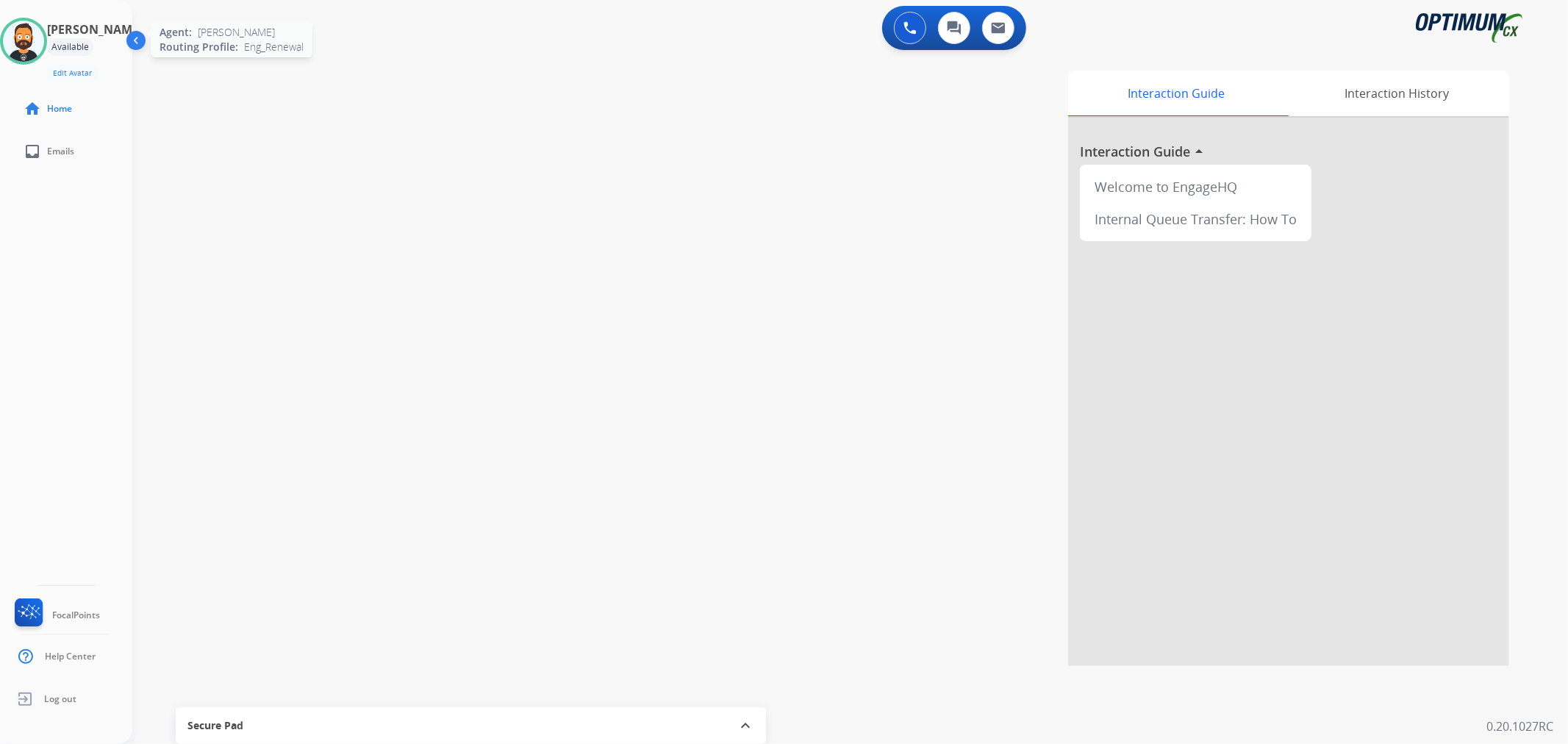
click at [35, 50] on img at bounding box center [23, 41] width 41 height 41
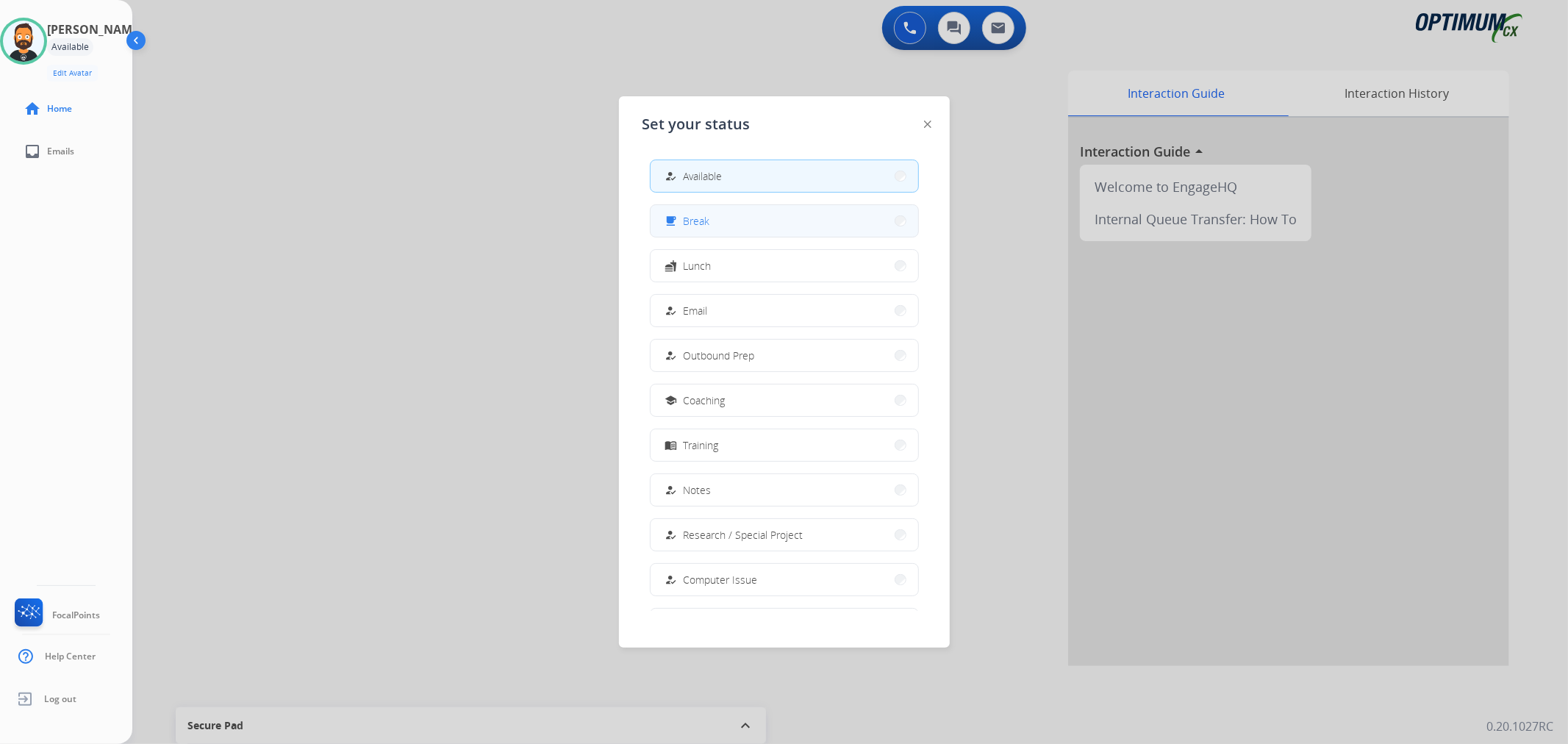
click at [717, 225] on button "free_breakfast Break" at bounding box center [784, 220] width 268 height 31
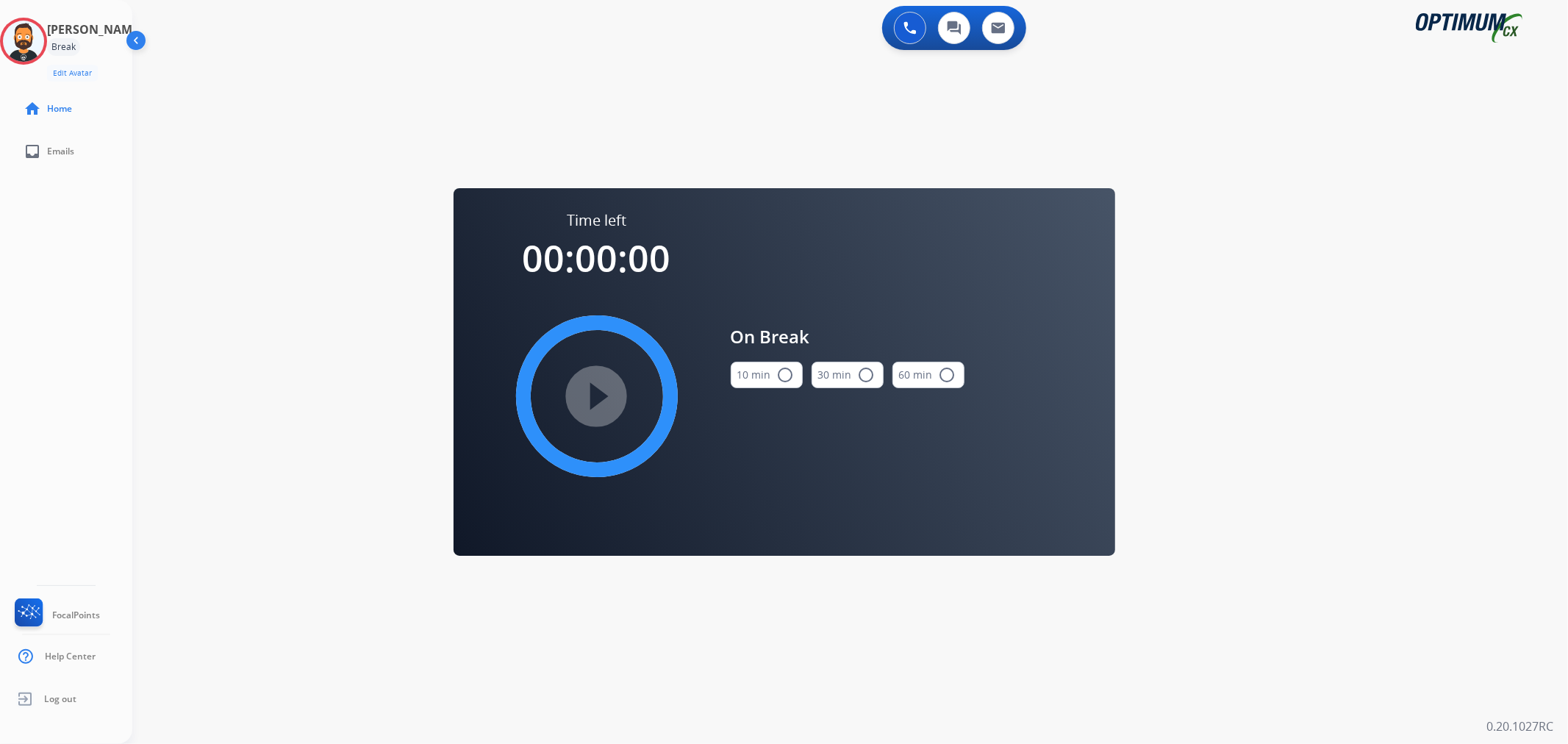
click at [758, 384] on button "10 min radio_button_unchecked" at bounding box center [767, 375] width 72 height 27
click at [605, 394] on mat-icon "play_circle_filled" at bounding box center [597, 397] width 18 height 18
click at [28, 48] on icon at bounding box center [23, 41] width 47 height 47
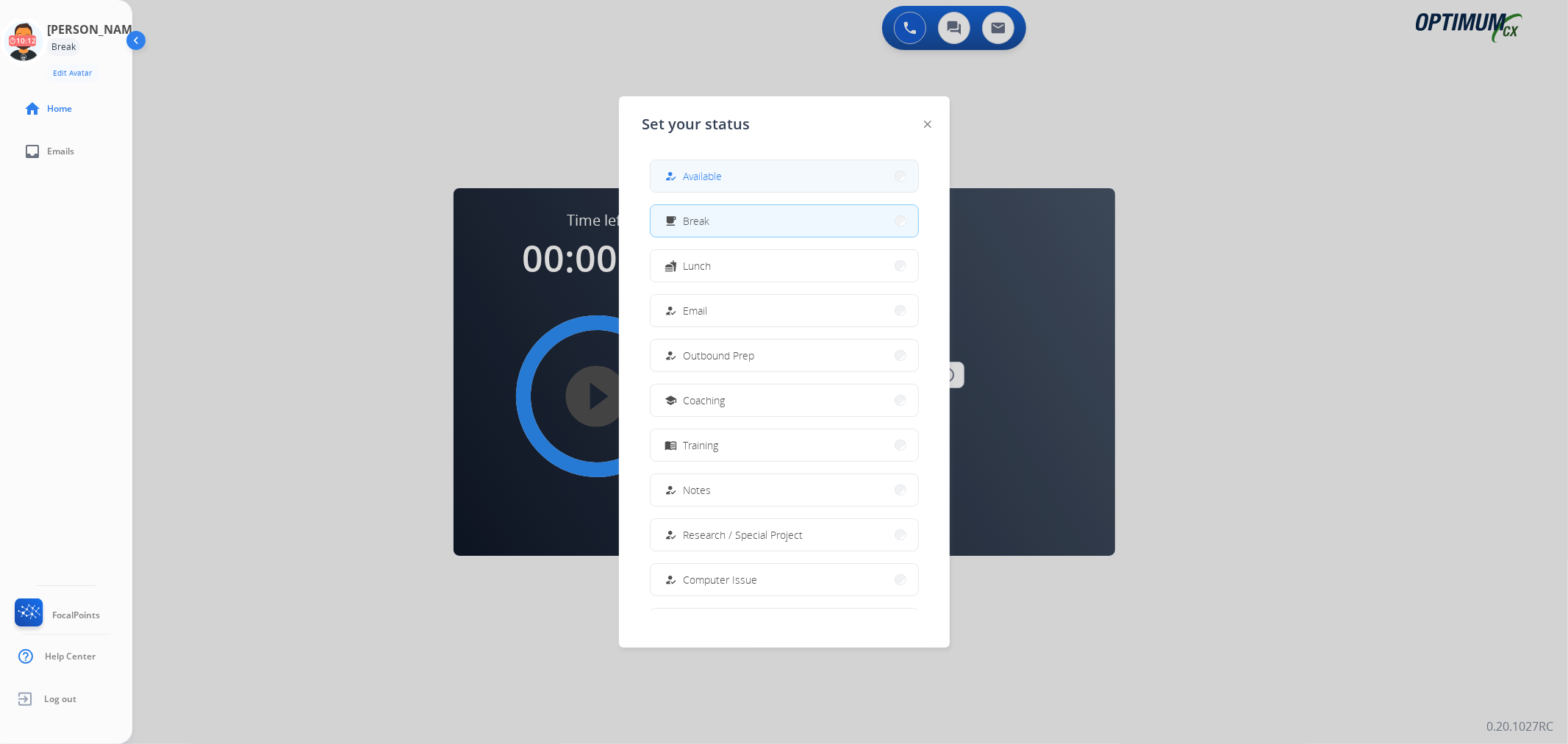
click at [707, 184] on div "how_to_reg Available" at bounding box center [692, 176] width 60 height 18
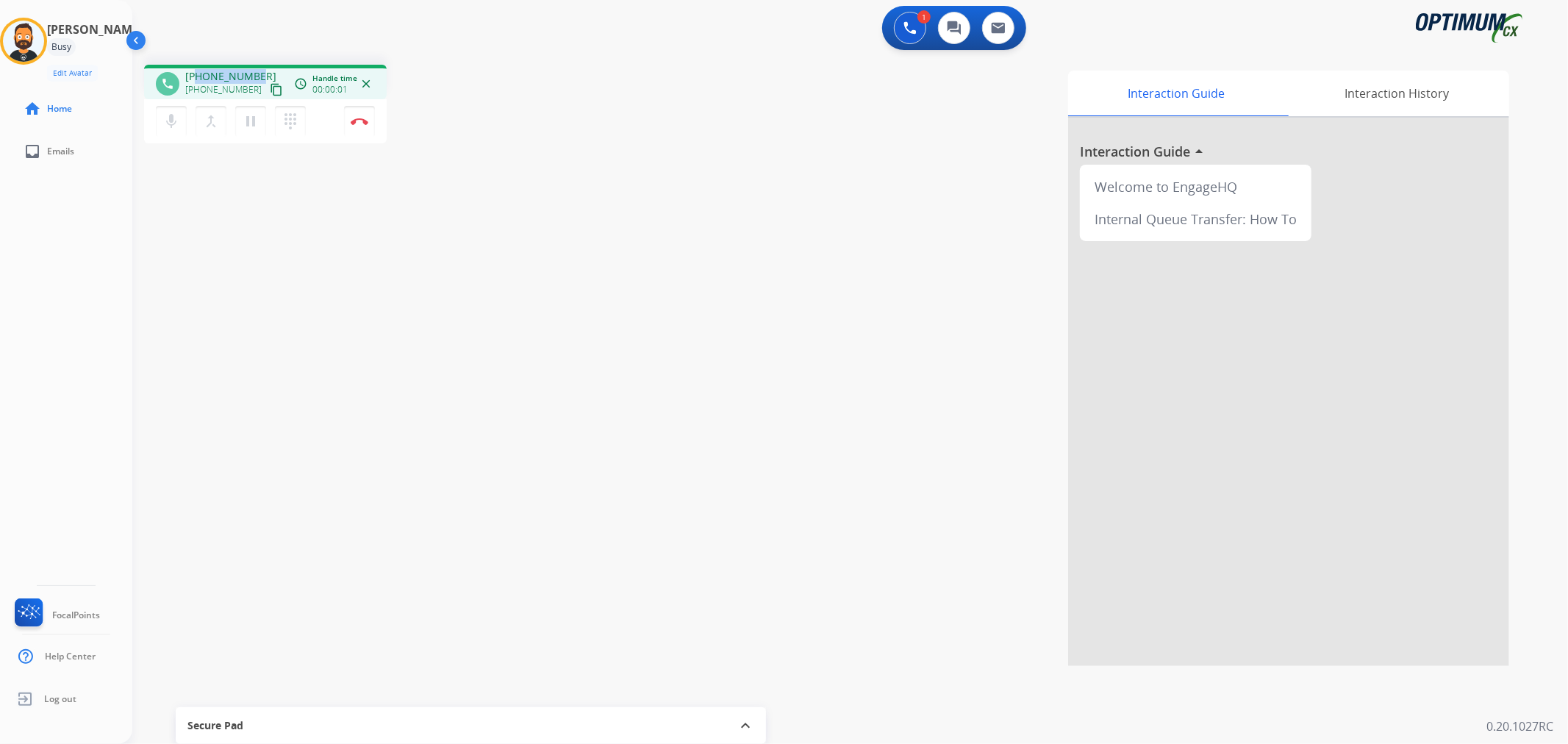
drag, startPoint x: 257, startPoint y: 68, endPoint x: 196, endPoint y: 69, distance: 61.0
click at [196, 69] on div "phone +16122269292 +16122269292 content_copy access_time Call metrics Queue 00:…" at bounding box center [265, 81] width 243 height 35
copy span "6122269292"
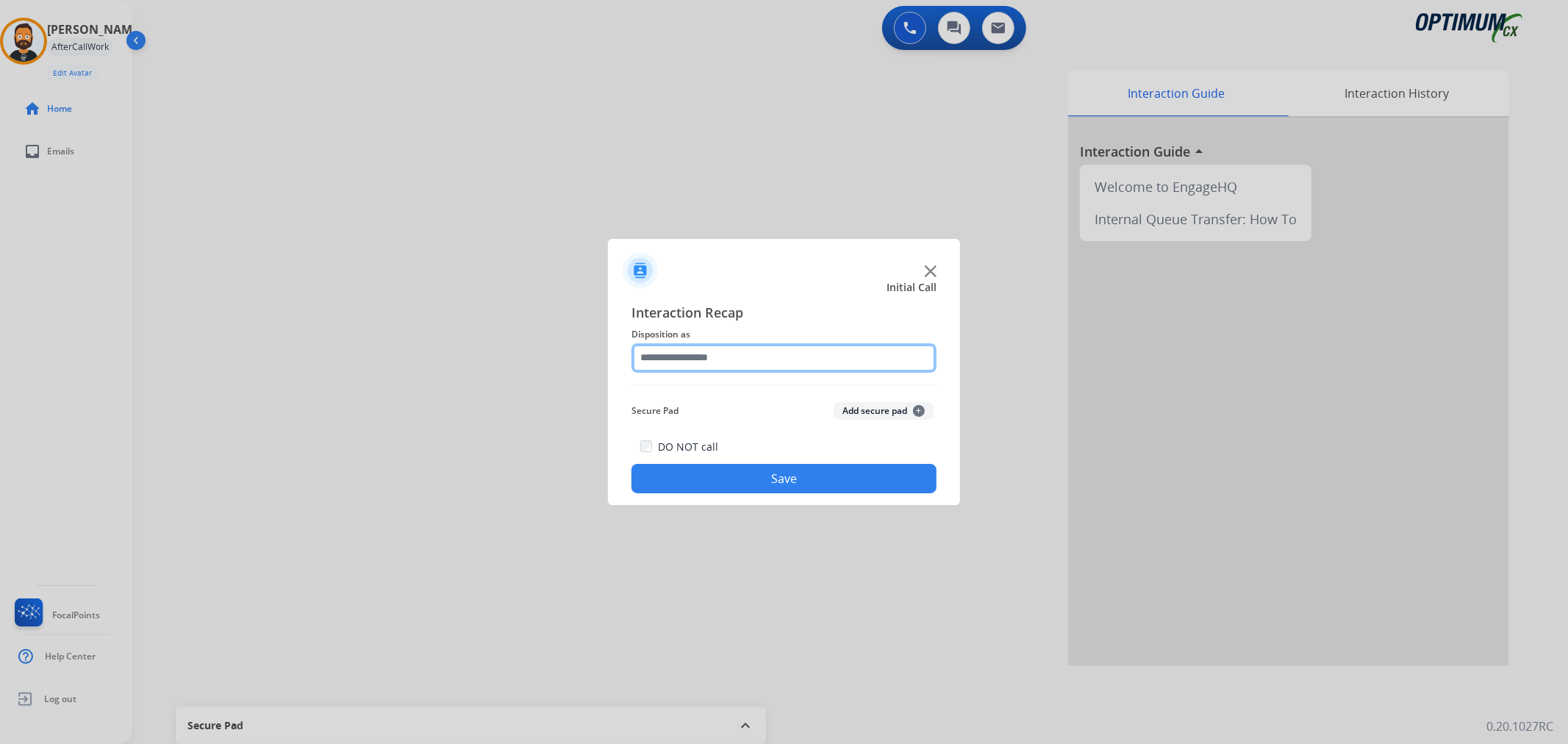
click at [655, 359] on input "text" at bounding box center [784, 357] width 305 height 30
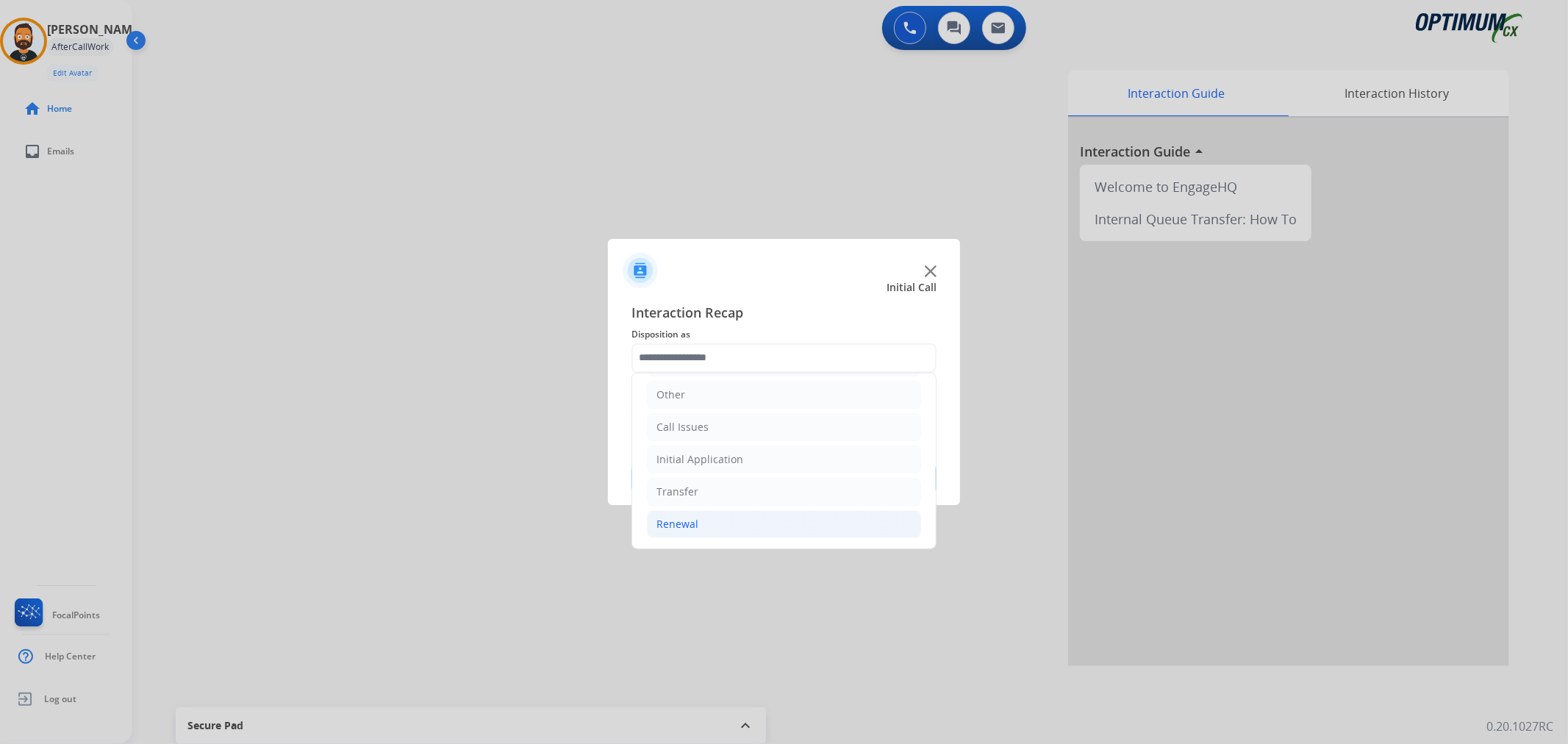
click at [688, 523] on div "Renewal" at bounding box center [677, 524] width 42 height 14
click at [731, 426] on div "Credential Resend (Renewal)" at bounding box center [757, 431] width 141 height 14
type input "**********"
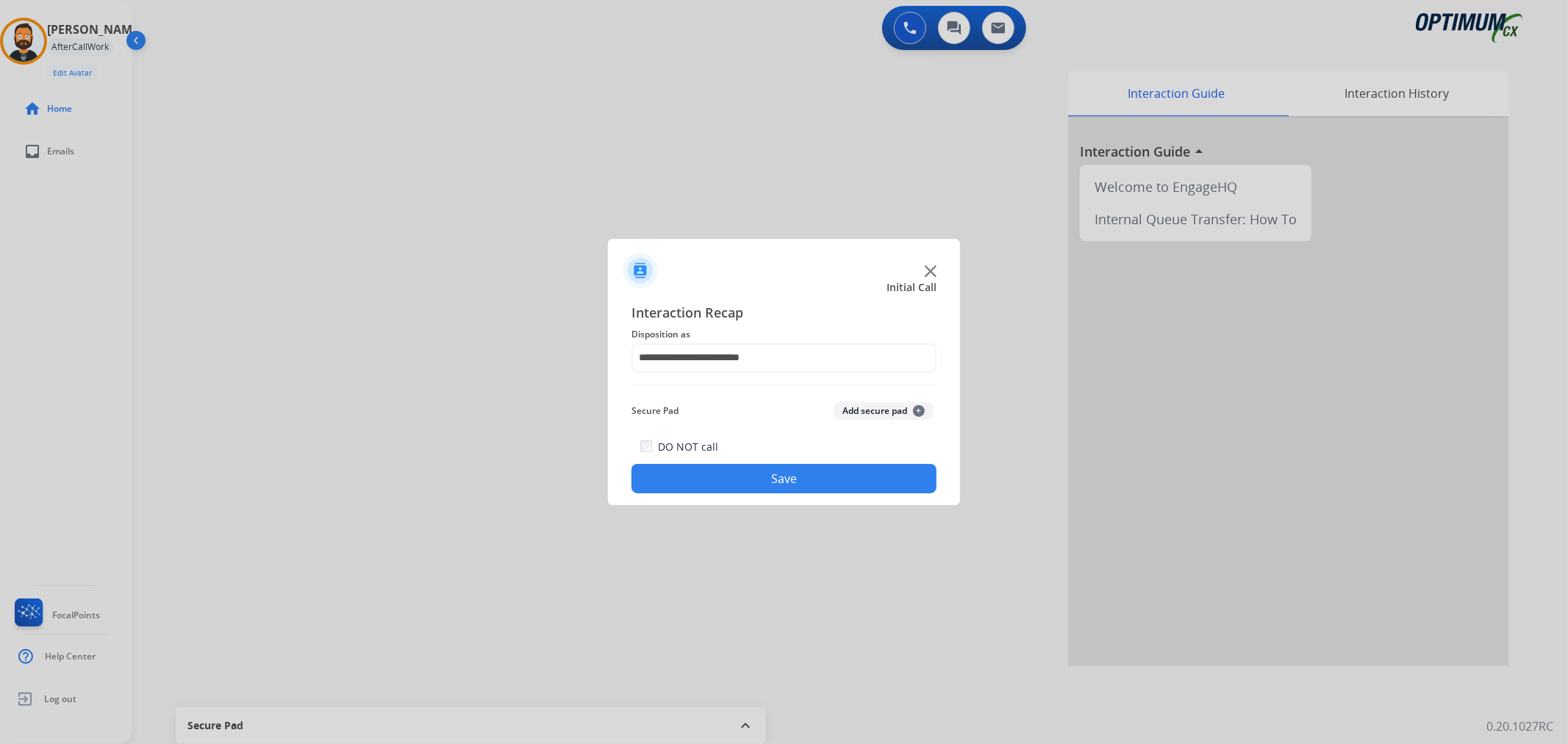
click at [728, 478] on button "Save" at bounding box center [784, 478] width 305 height 30
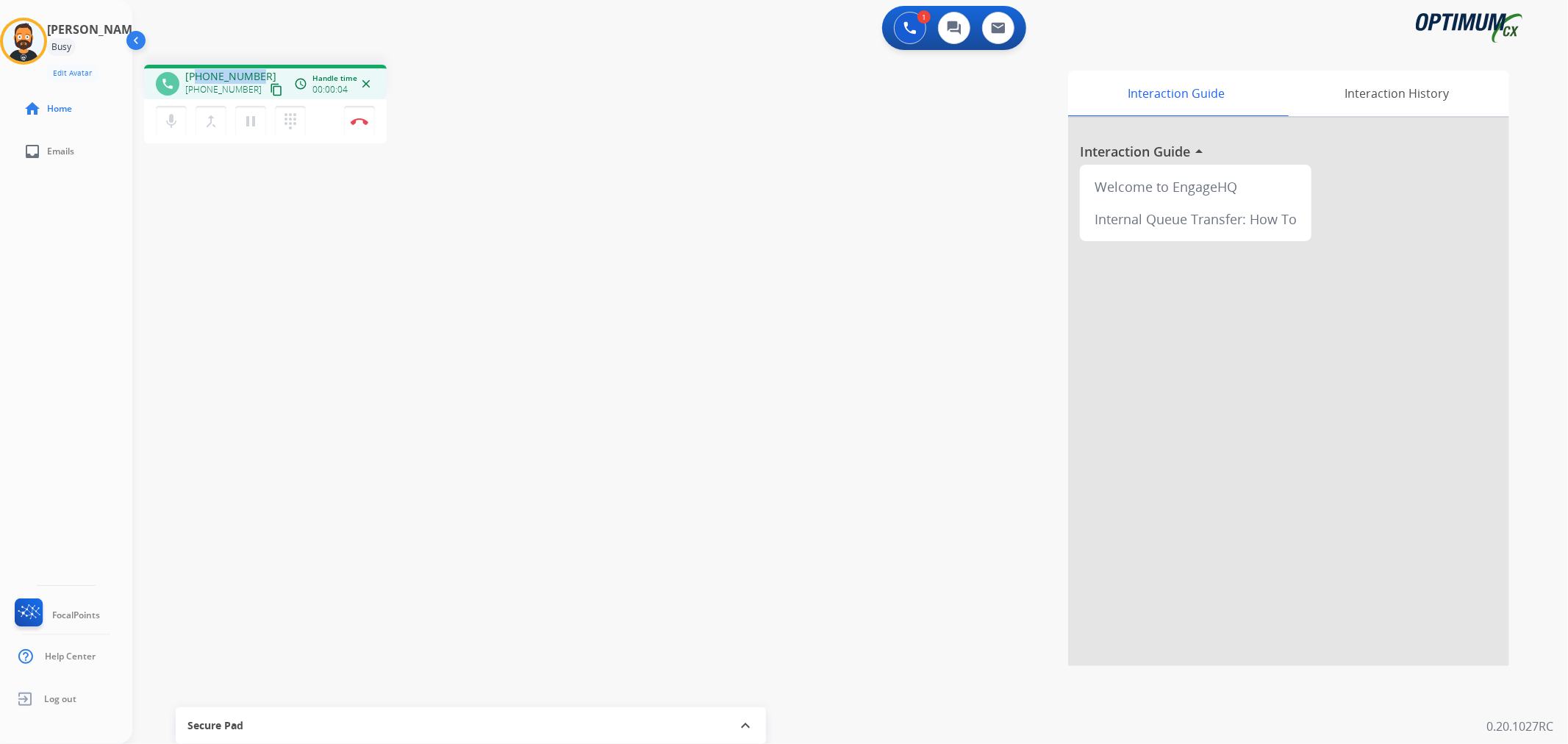
drag, startPoint x: 255, startPoint y: 72, endPoint x: 195, endPoint y: 60, distance: 61.2
click at [195, 60] on div "phone +16145307673 +16145307673 content_copy access_time Call metrics Queue 00:…" at bounding box center [833, 359] width 1401 height 613
copy span "6145307673"
click at [354, 119] on img at bounding box center [360, 121] width 18 height 7
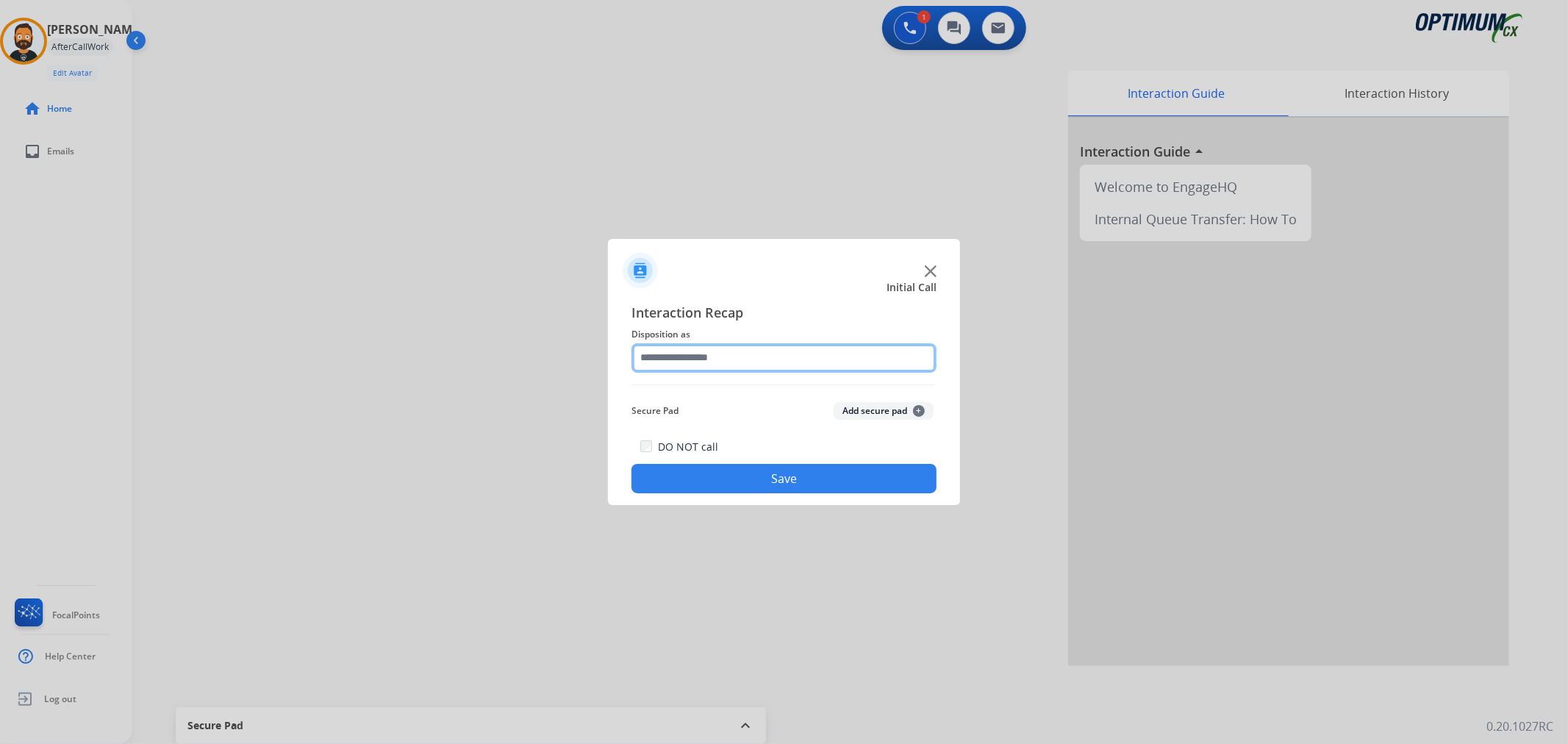
click at [712, 359] on input "text" at bounding box center [784, 357] width 305 height 30
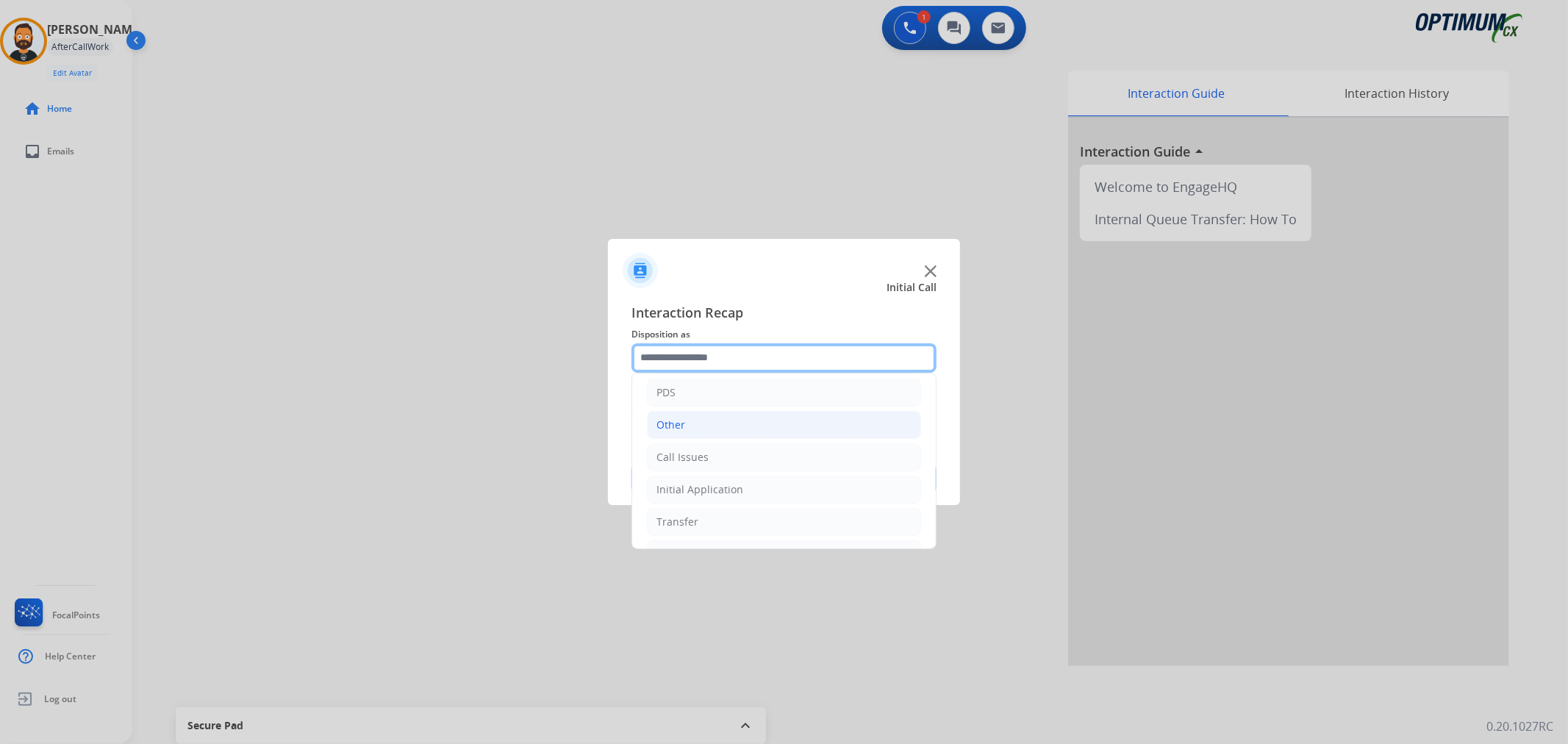
scroll to position [100, 0]
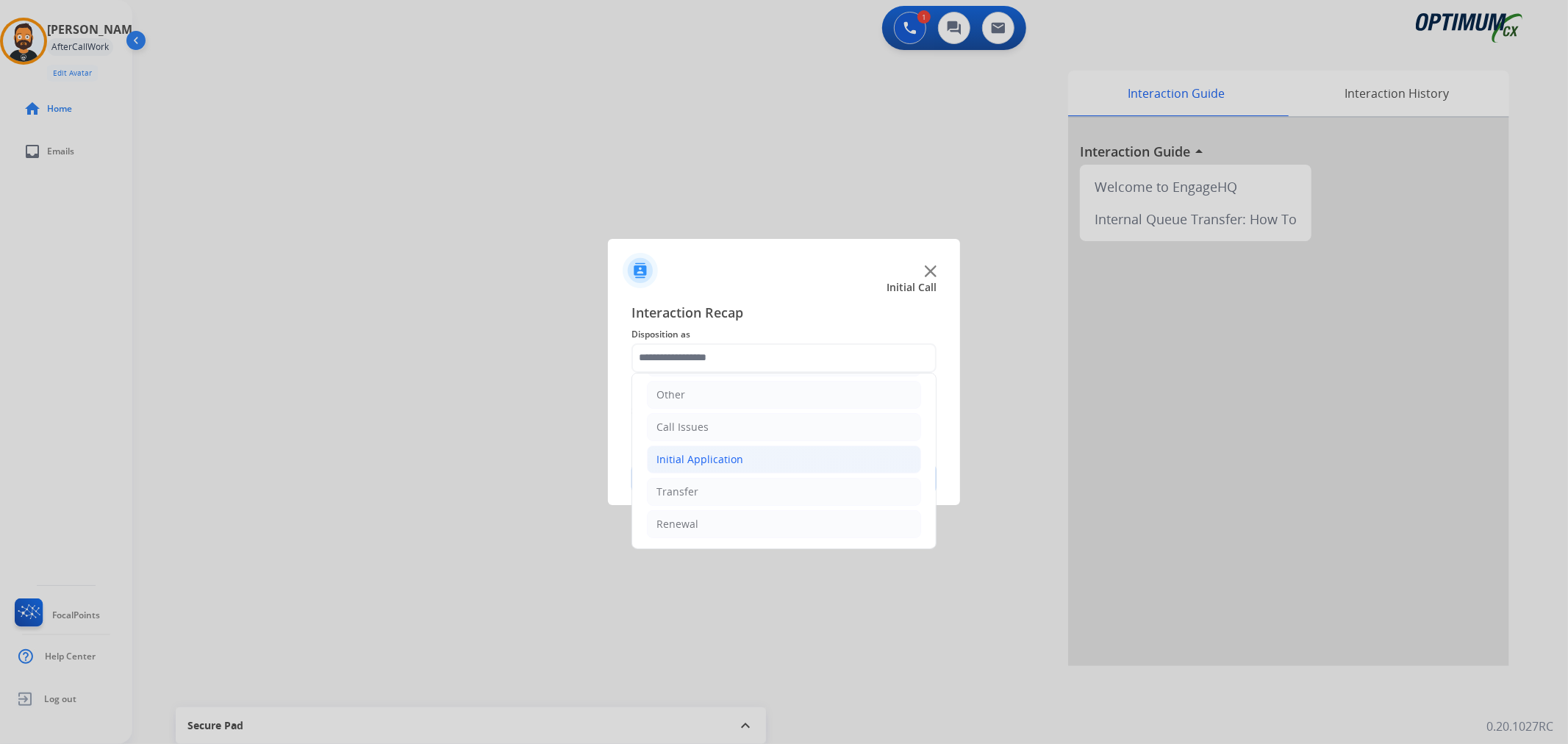
click at [720, 457] on div "Initial Application" at bounding box center [699, 459] width 87 height 14
click at [719, 480] on li "Credential Resend (Initial application)" at bounding box center [798, 491] width 244 height 28
type input "**********"
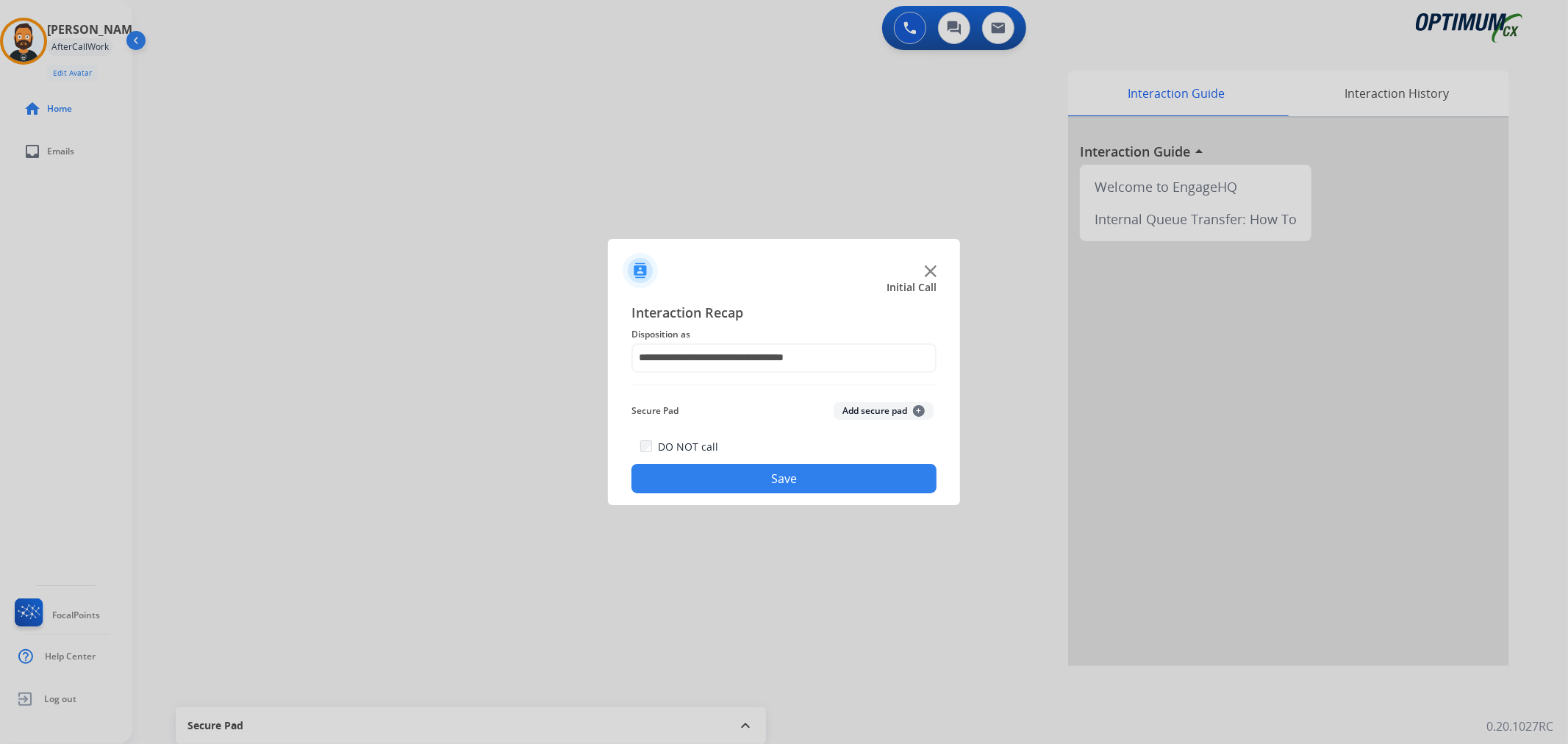
click at [719, 480] on button "Save" at bounding box center [784, 478] width 305 height 30
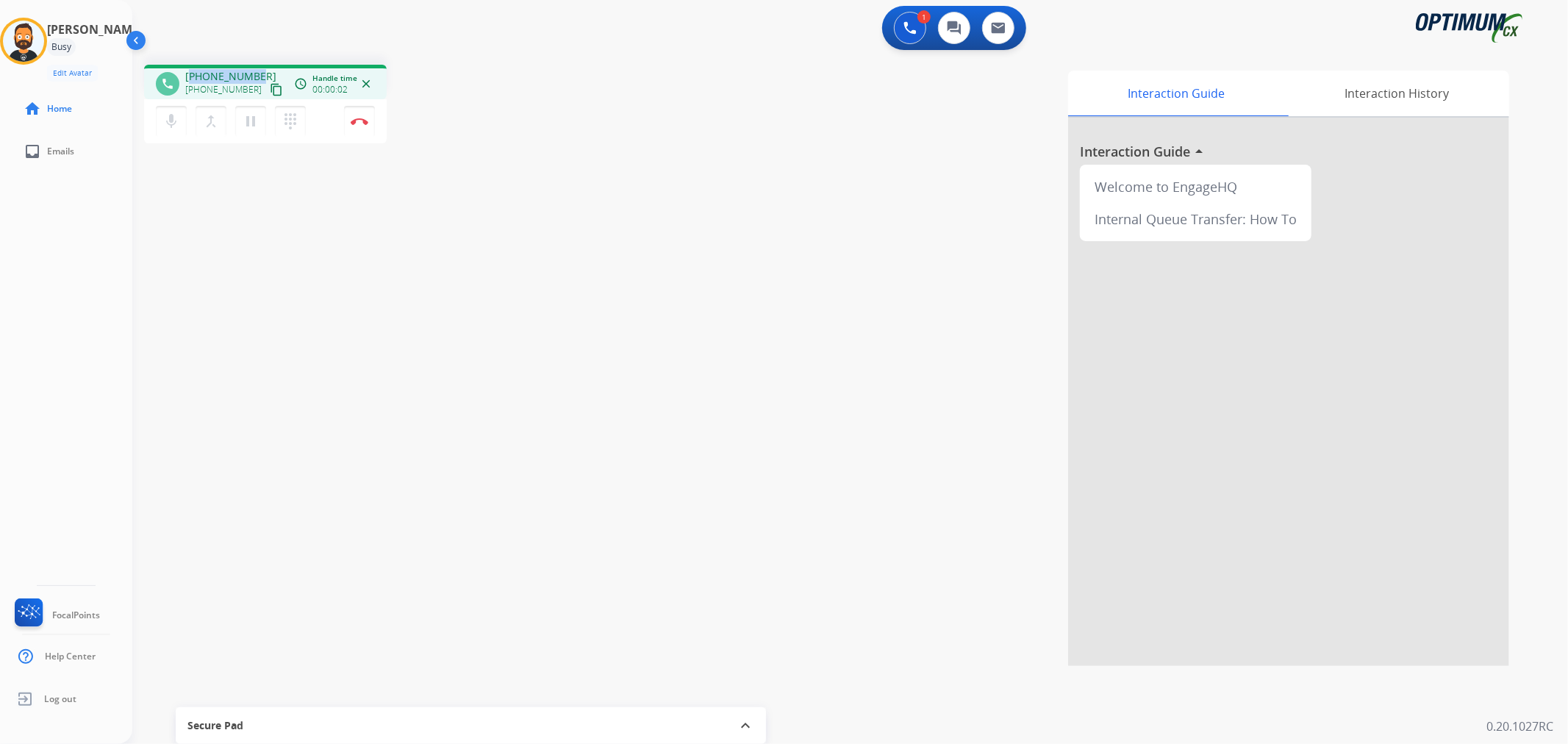
drag, startPoint x: 256, startPoint y: 69, endPoint x: 193, endPoint y: 68, distance: 63.0
click at [193, 69] on div "+15027945681 +15027945681 content_copy" at bounding box center [236, 83] width 100 height 30
click at [246, 53] on div "phone +15027945681 +15027945681 content_copy access_time Call metrics Queue 00:…" at bounding box center [833, 359] width 1401 height 613
drag, startPoint x: 256, startPoint y: 75, endPoint x: 196, endPoint y: 69, distance: 60.3
click at [196, 69] on div "+15027945681 +15027945681 content_copy" at bounding box center [236, 83] width 100 height 30
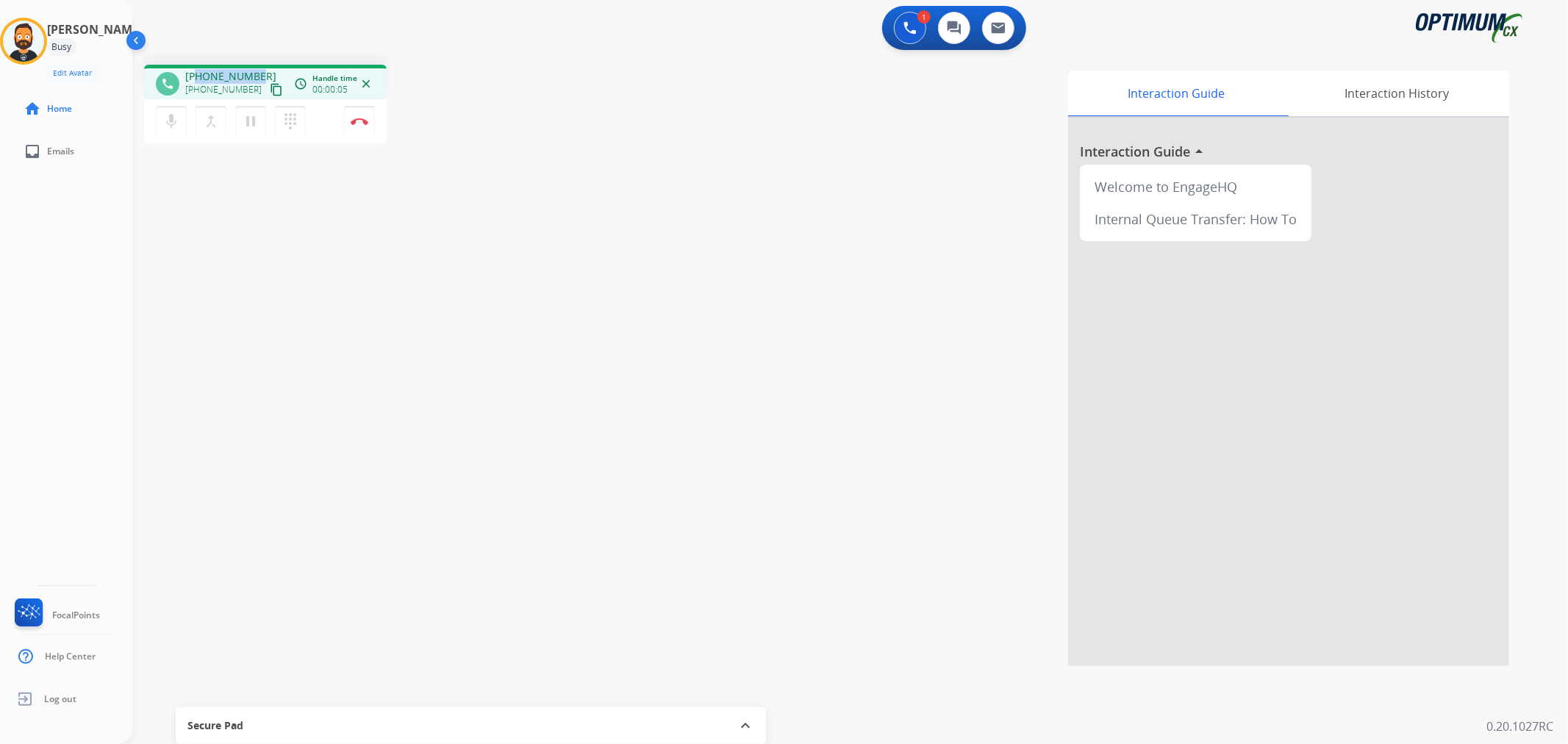
copy span "5027945681"
click at [369, 118] on button "Disconnect" at bounding box center [359, 121] width 30 height 30
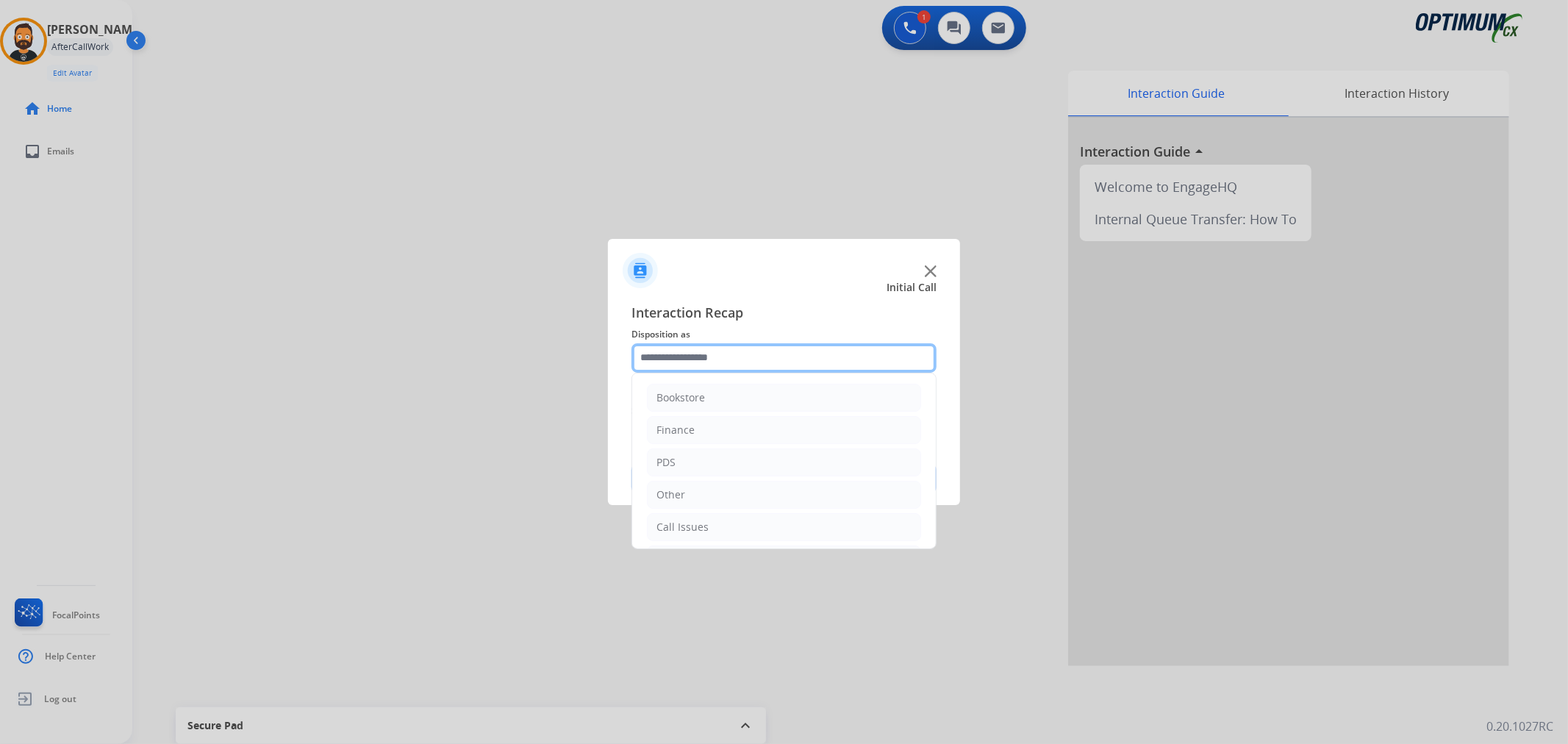
click at [669, 353] on input "text" at bounding box center [784, 357] width 305 height 30
click at [715, 513] on li "Renewal" at bounding box center [784, 524] width 274 height 28
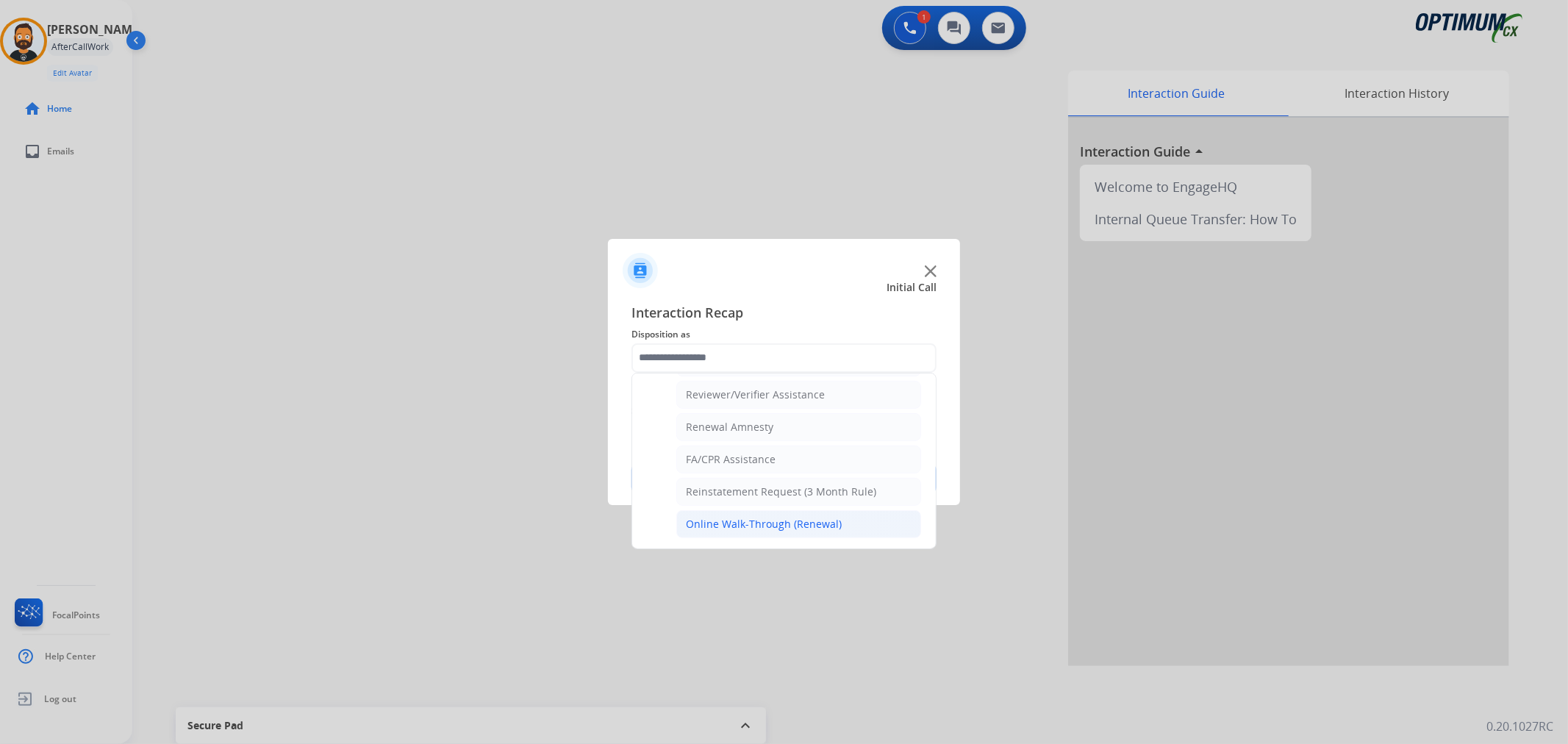
click at [752, 523] on div "Online Walk-Through (Renewal)" at bounding box center [764, 524] width 156 height 14
type input "**********"
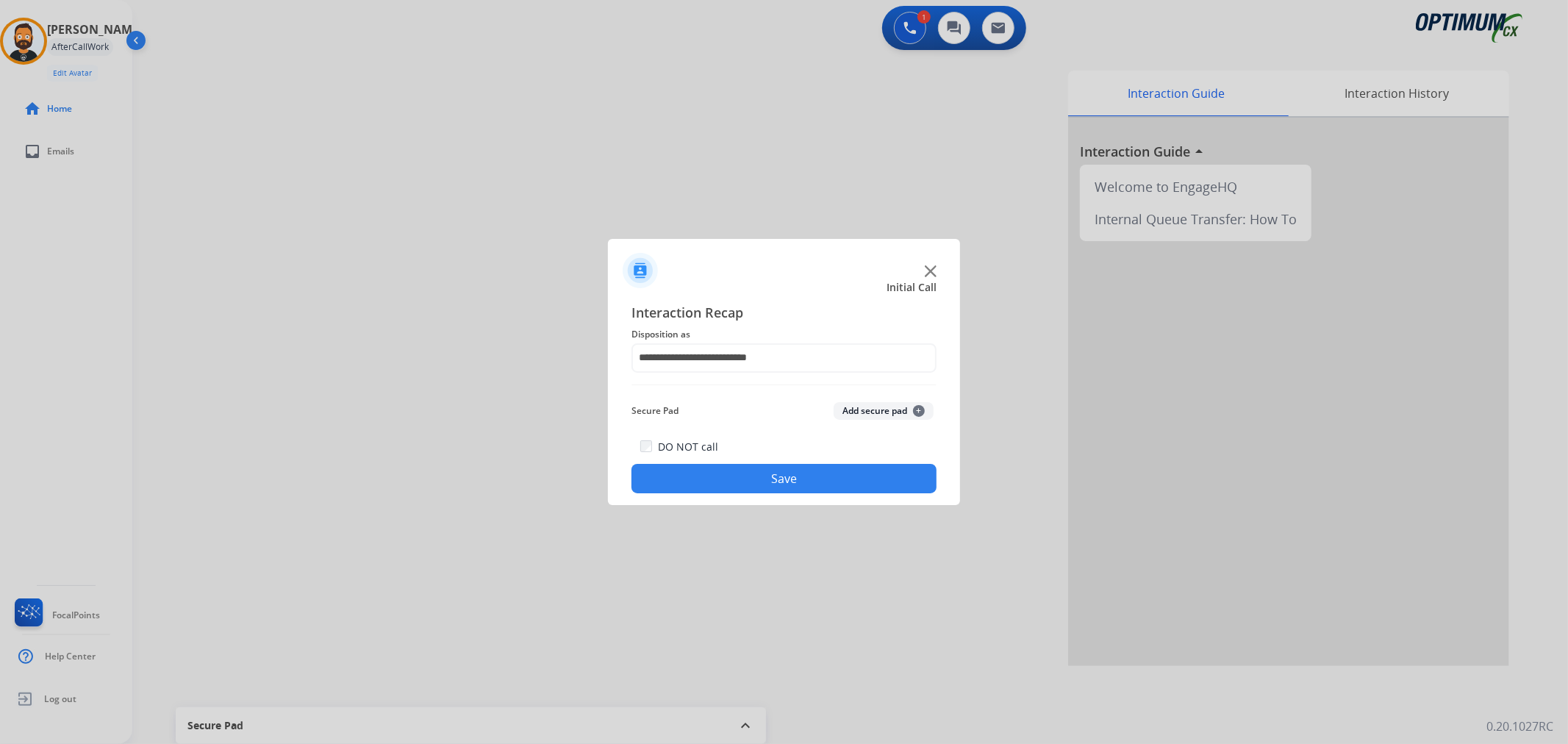
click at [759, 485] on button "Save" at bounding box center [784, 478] width 305 height 30
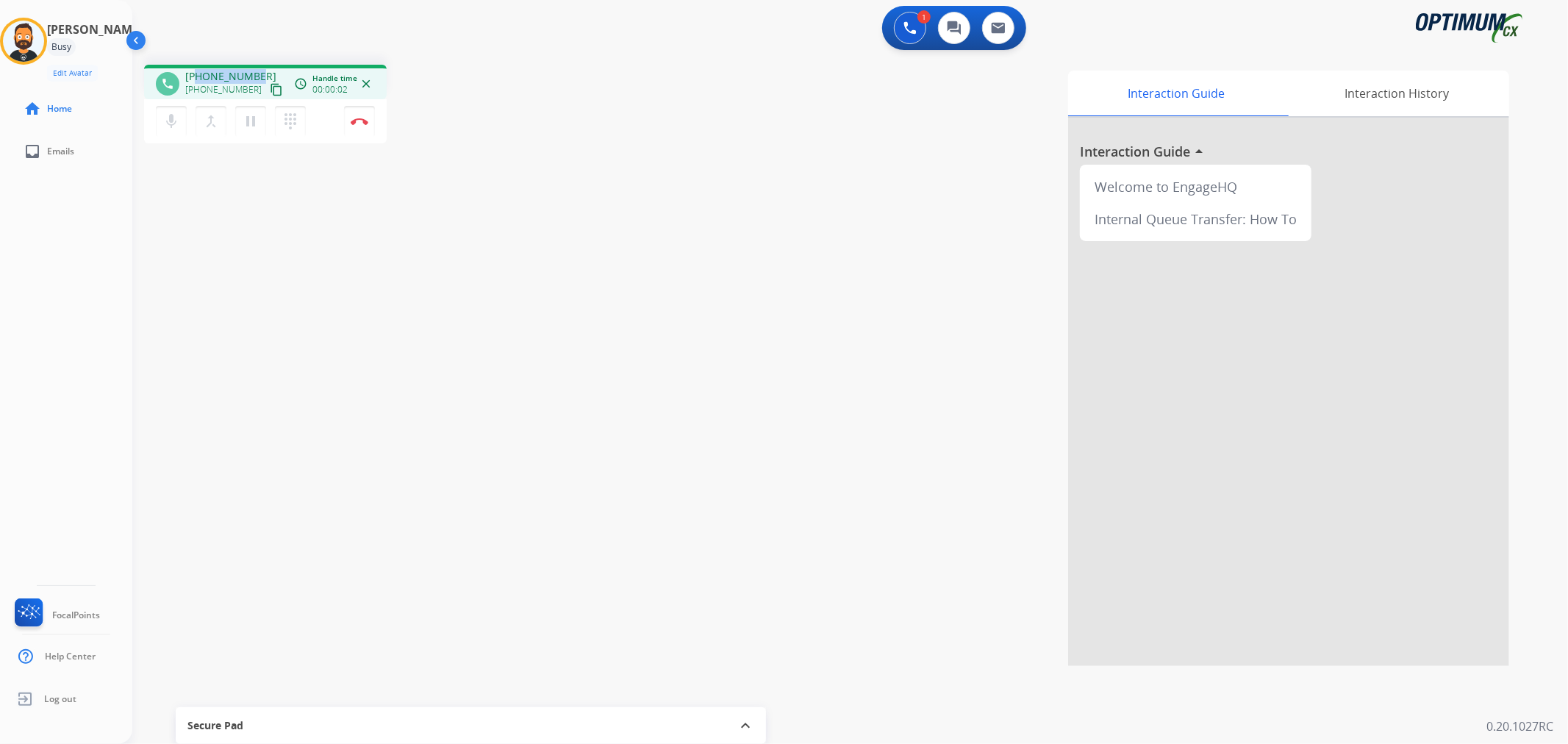
drag, startPoint x: 258, startPoint y: 70, endPoint x: 199, endPoint y: 68, distance: 59.0
click at [199, 69] on div "+17182169687 +17182169687 content_copy" at bounding box center [236, 83] width 100 height 30
copy span "7182169687"
click at [253, 116] on mat-icon "pause" at bounding box center [251, 122] width 18 height 18
click at [898, 31] on button at bounding box center [910, 28] width 32 height 32
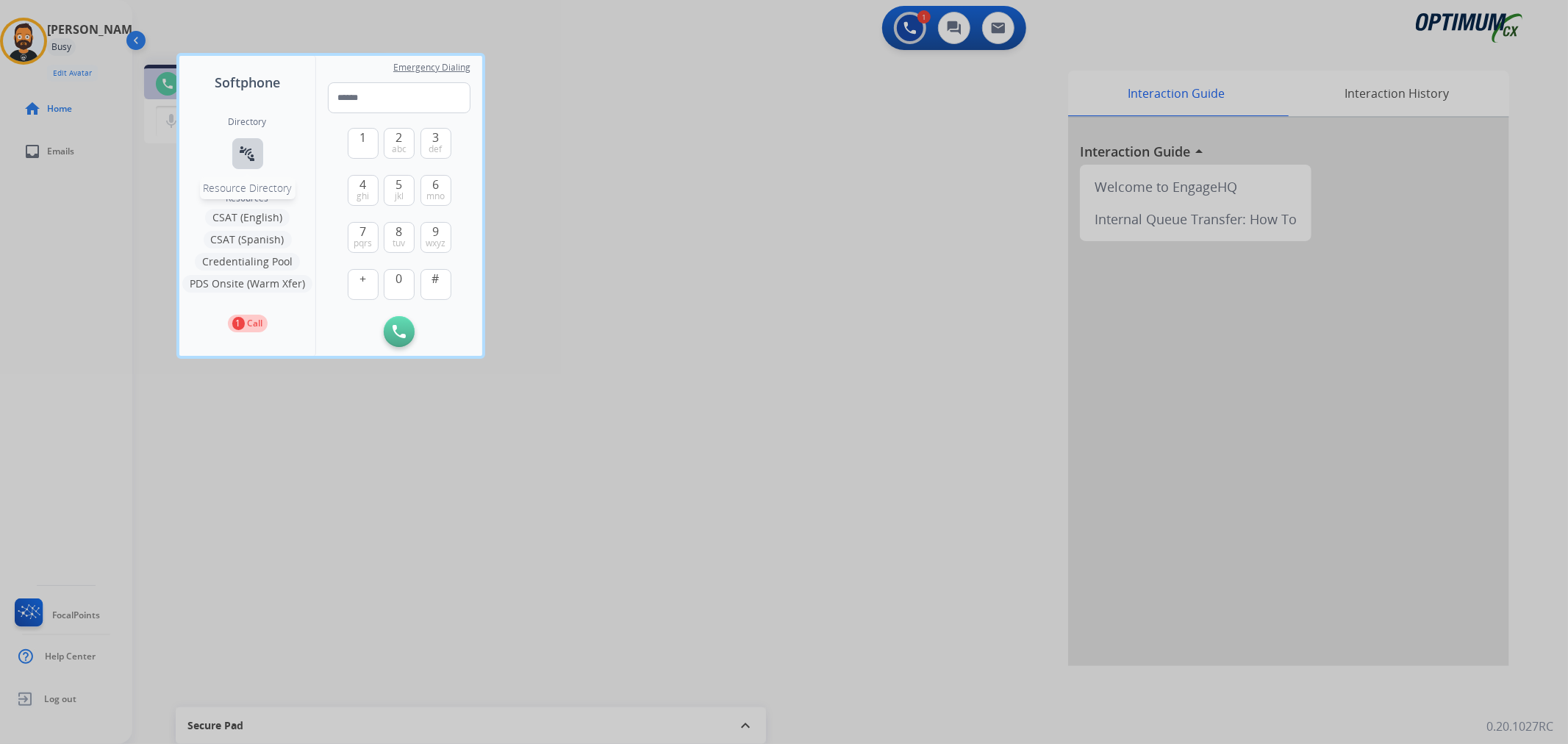
click at [241, 141] on button "connect_without_contact Resource Directory" at bounding box center [247, 153] width 30 height 30
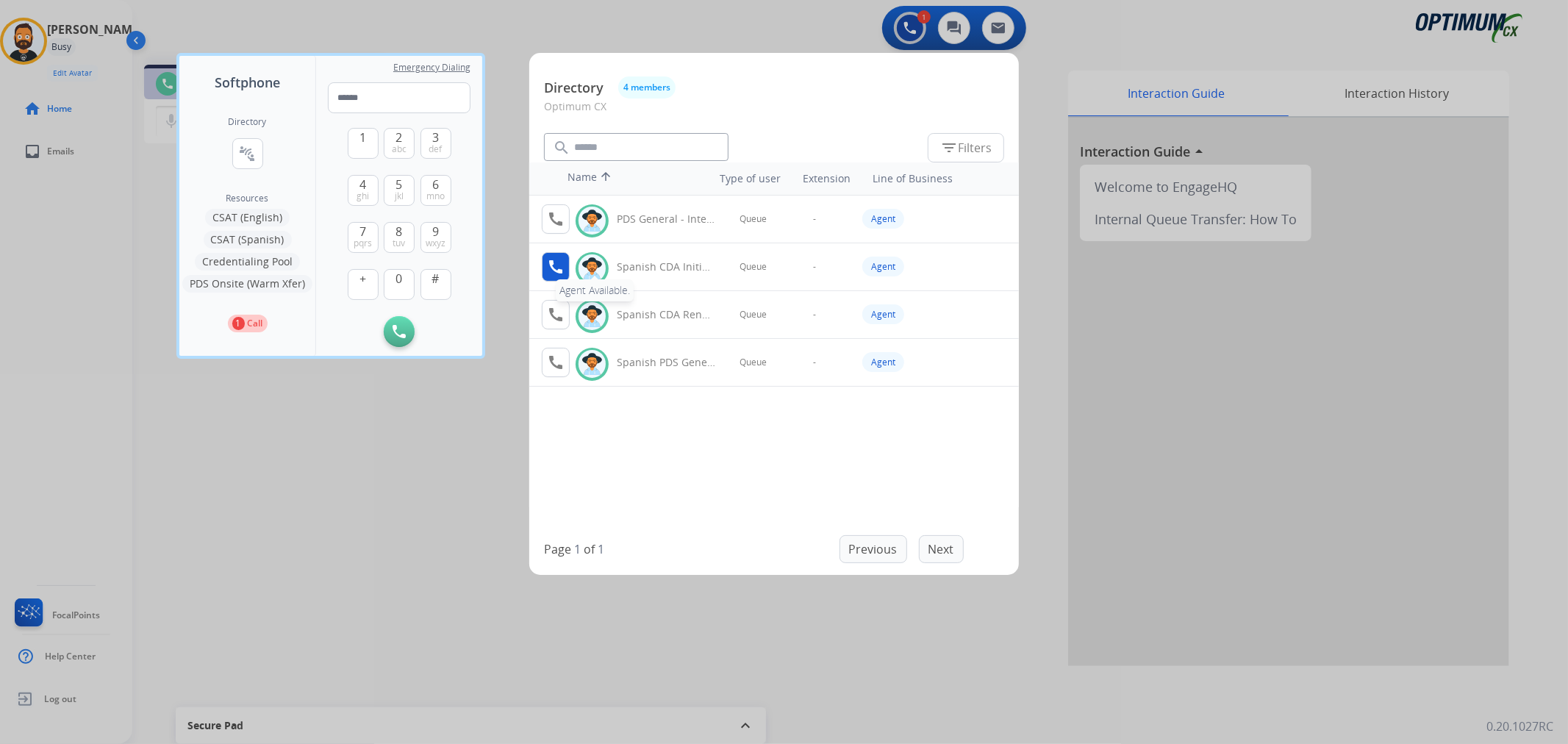
click at [561, 260] on mat-icon "call" at bounding box center [556, 267] width 18 height 18
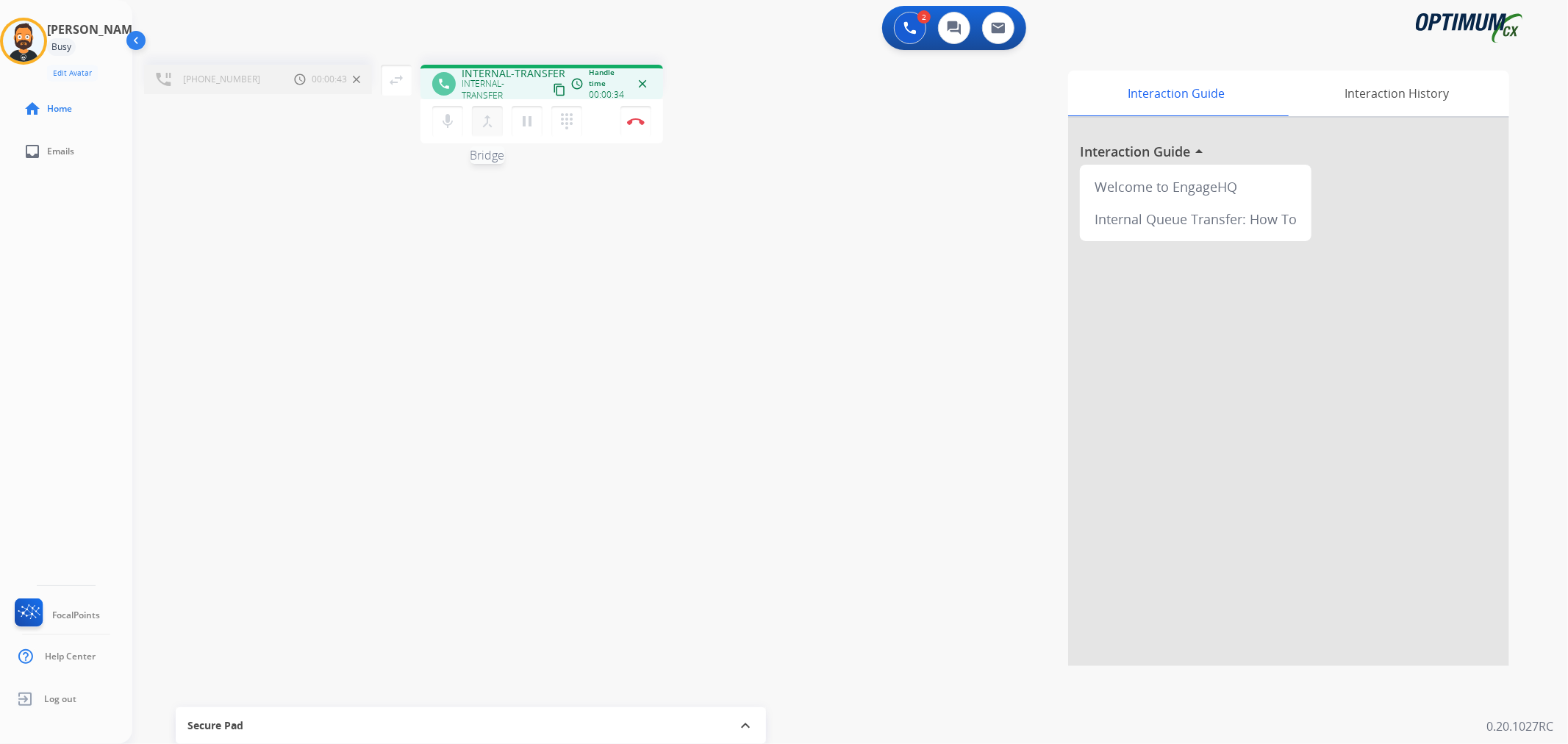
click at [494, 113] on mat-icon "merge_type" at bounding box center [487, 122] width 18 height 18
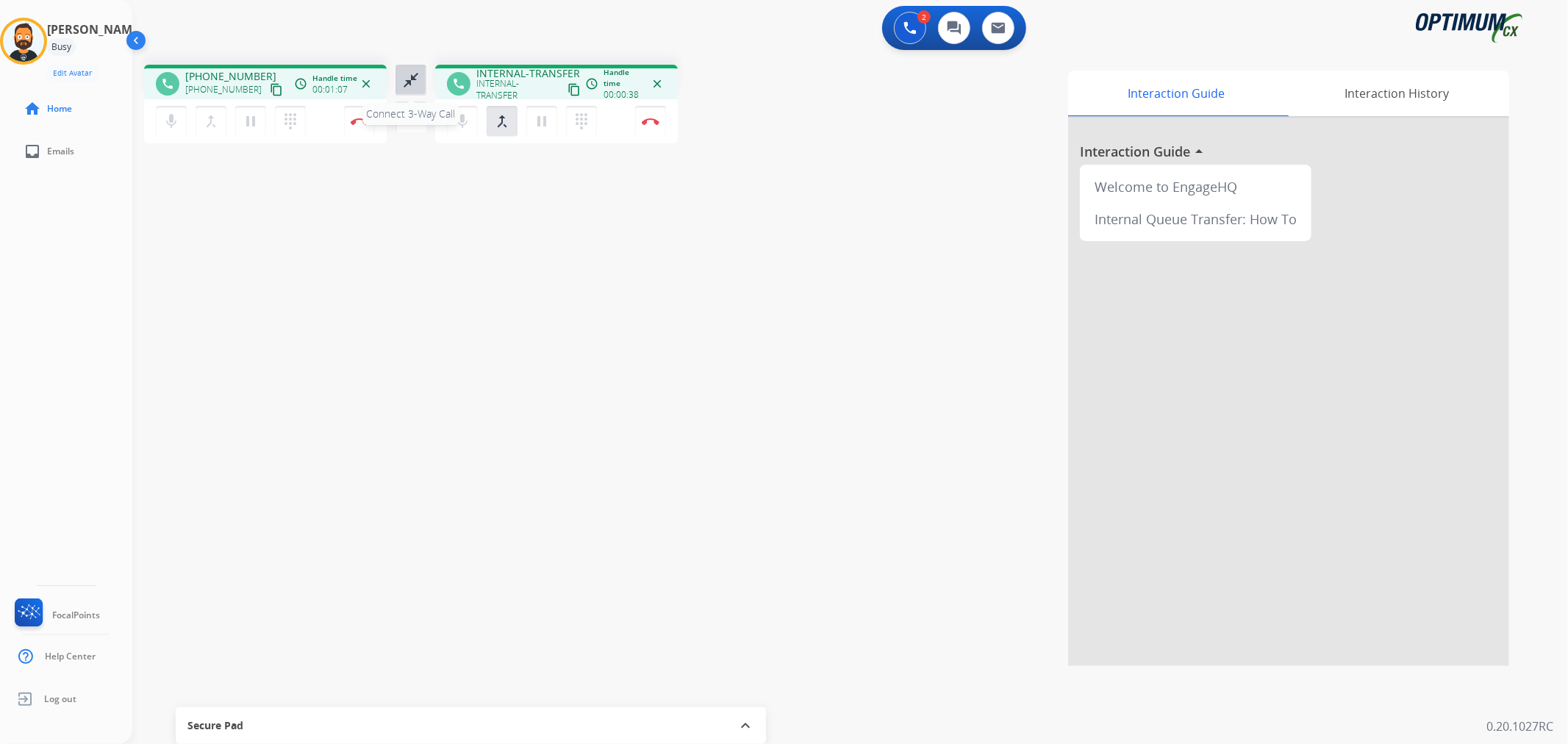
click at [409, 72] on mat-icon "close_fullscreen" at bounding box center [411, 81] width 18 height 18
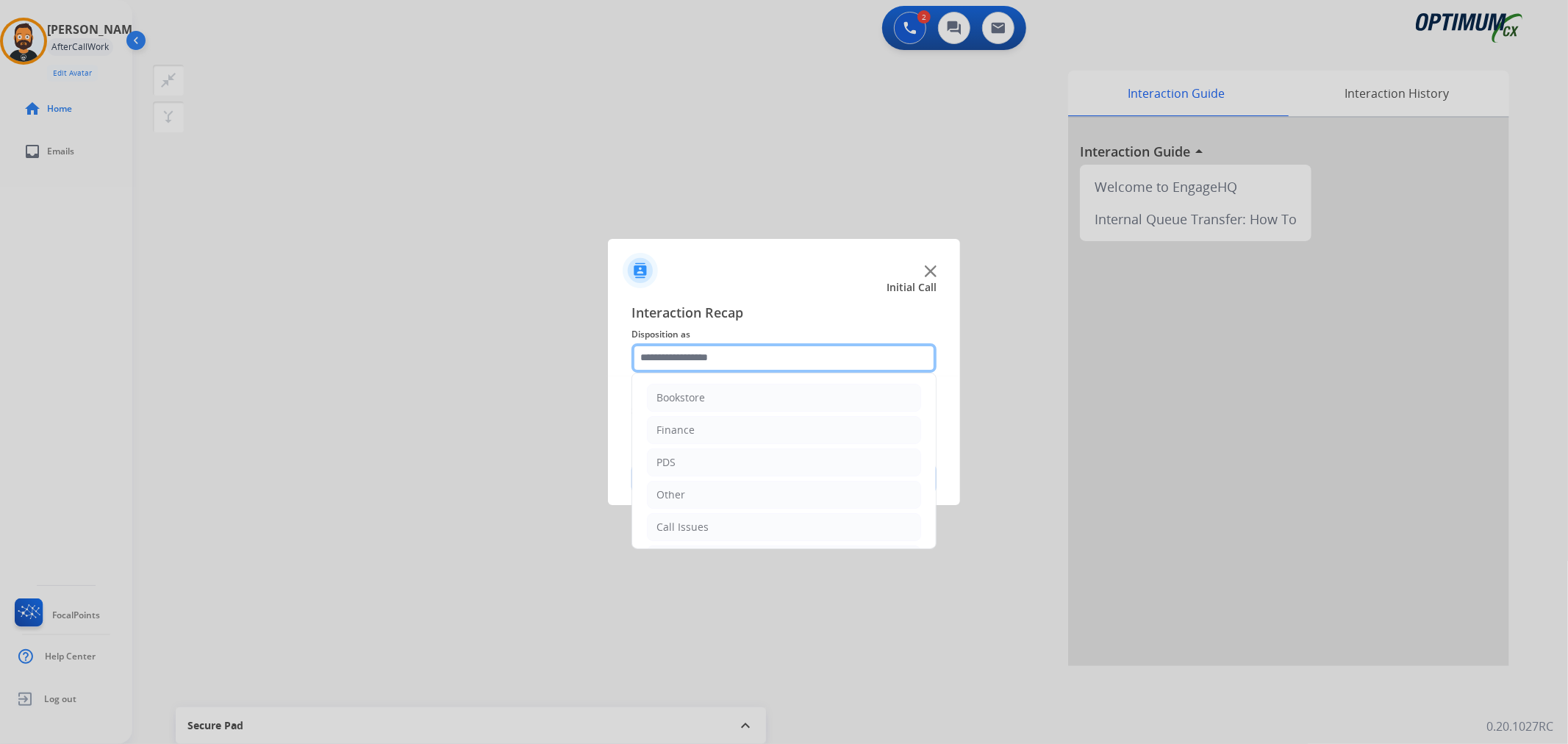
click at [715, 355] on input "text" at bounding box center [784, 357] width 305 height 30
click at [713, 463] on div "Initial Application" at bounding box center [699, 459] width 87 height 14
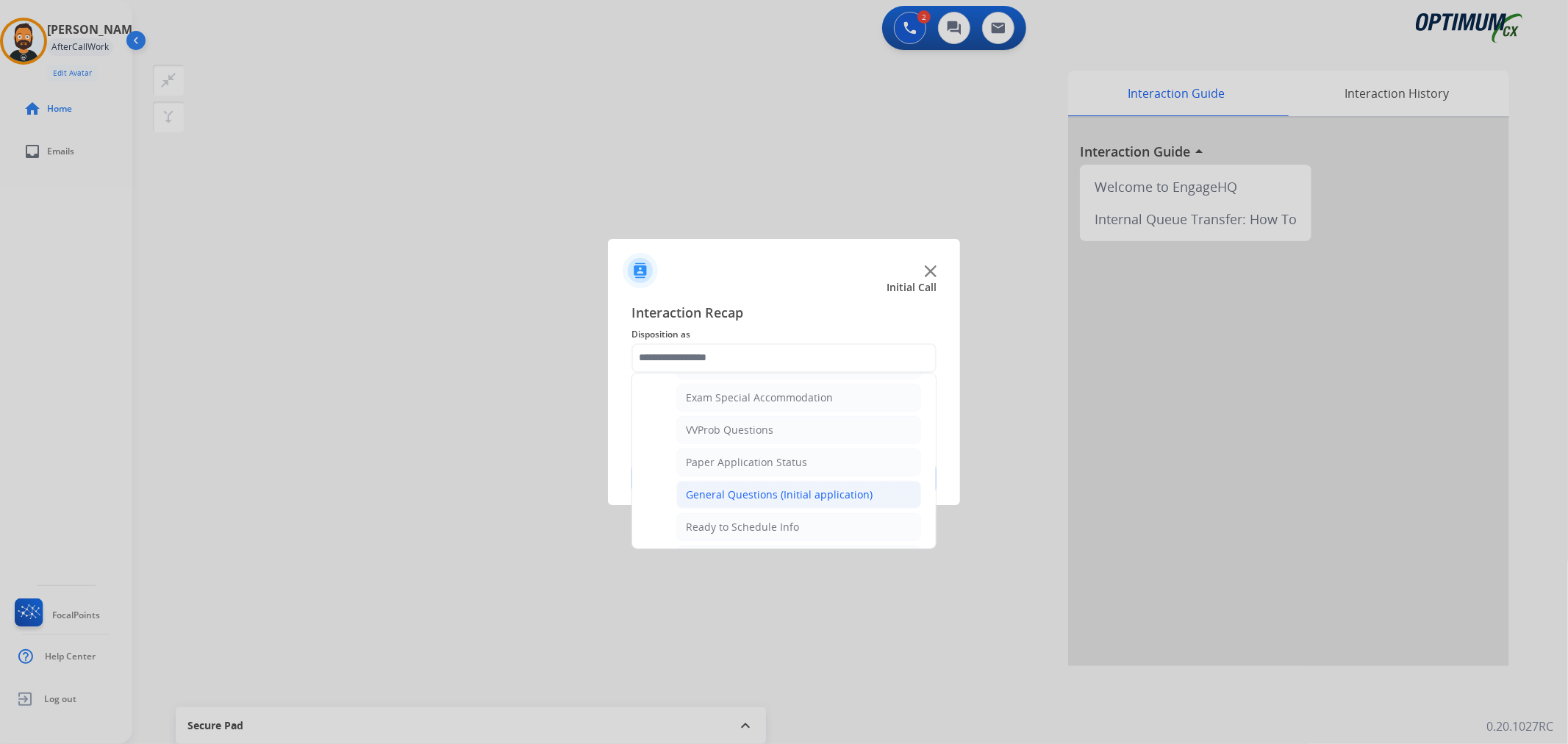
click at [725, 488] on li "General Questions (Initial application)" at bounding box center [798, 494] width 244 height 28
type input "**********"
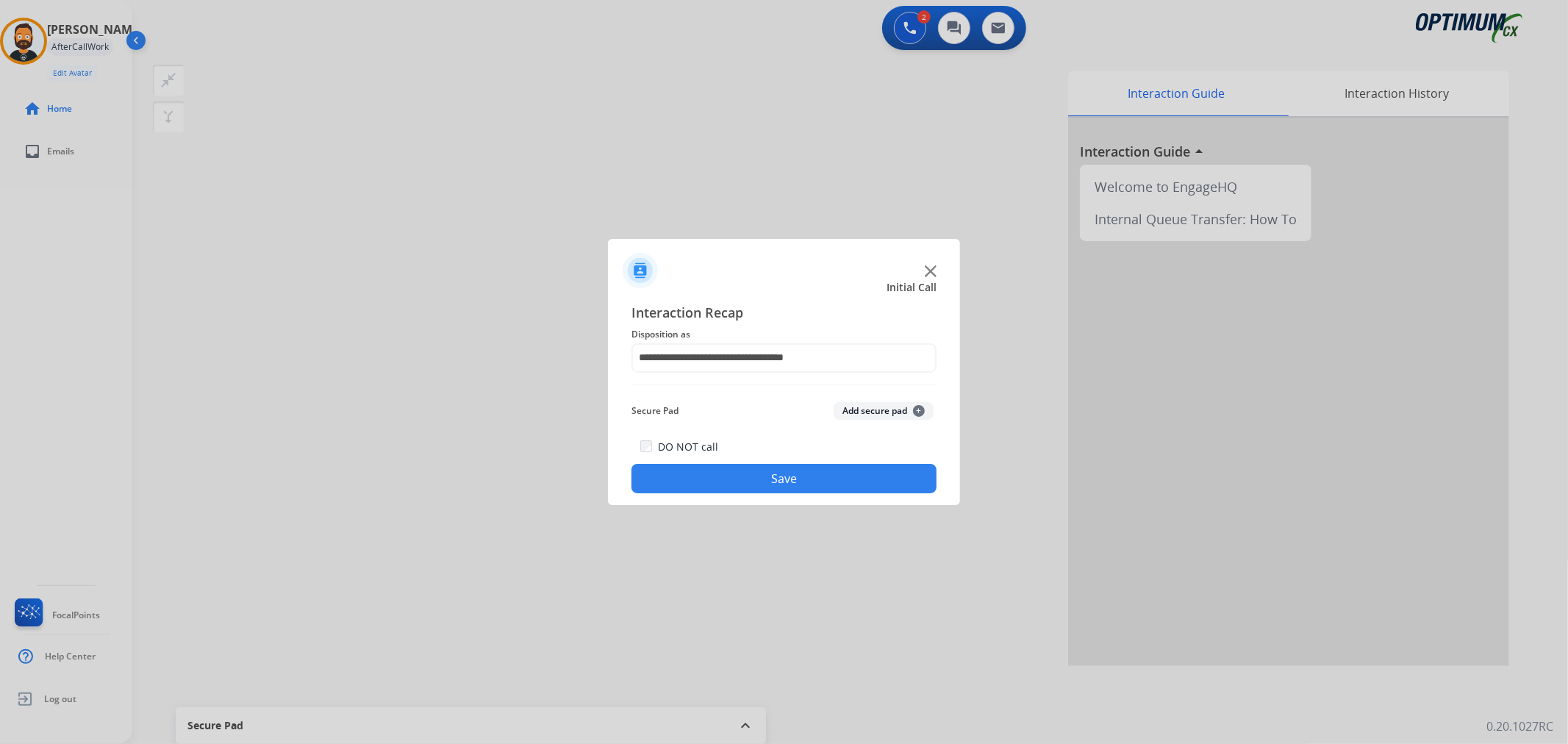
click at [724, 478] on button "Save" at bounding box center [784, 478] width 305 height 30
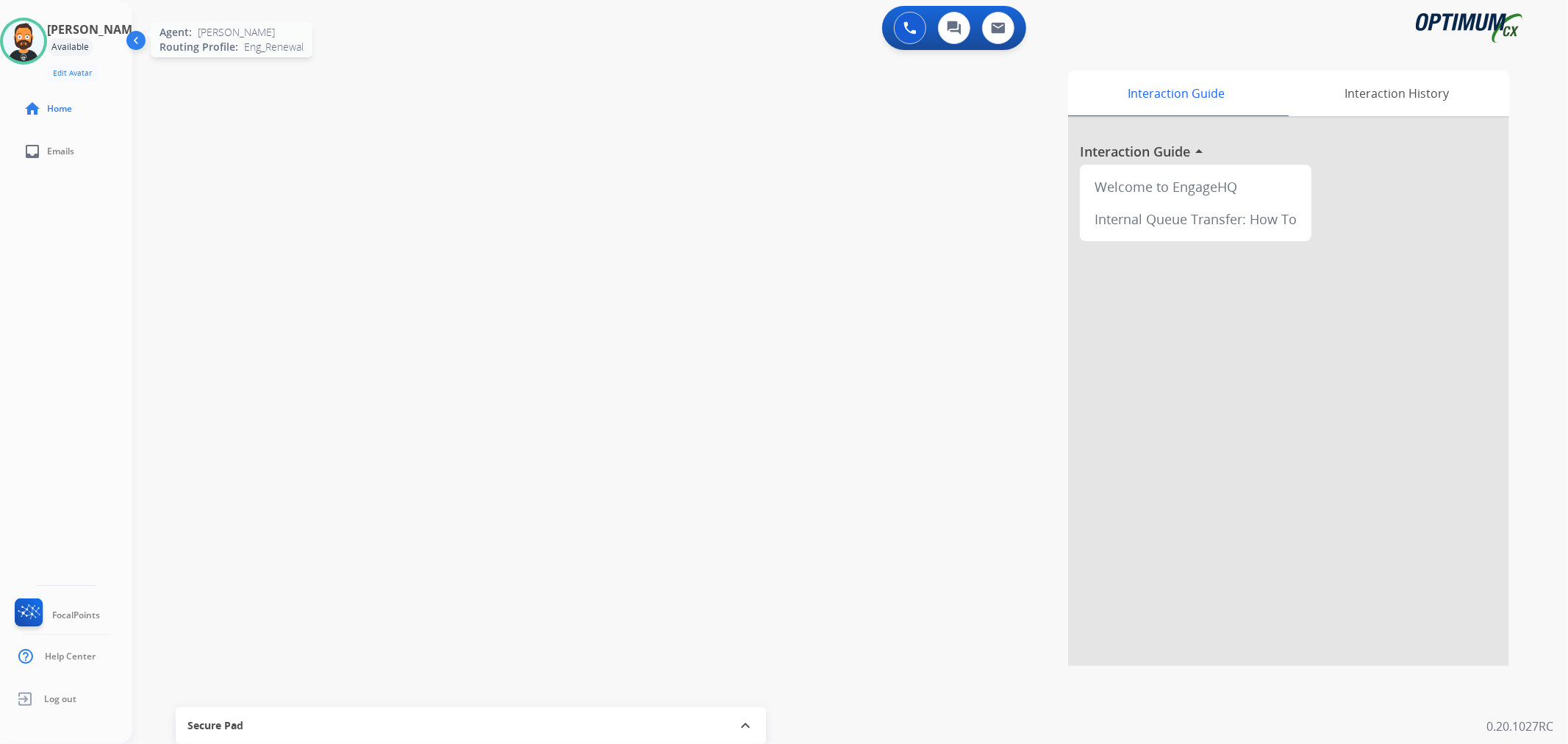
click at [39, 34] on img at bounding box center [23, 41] width 41 height 41
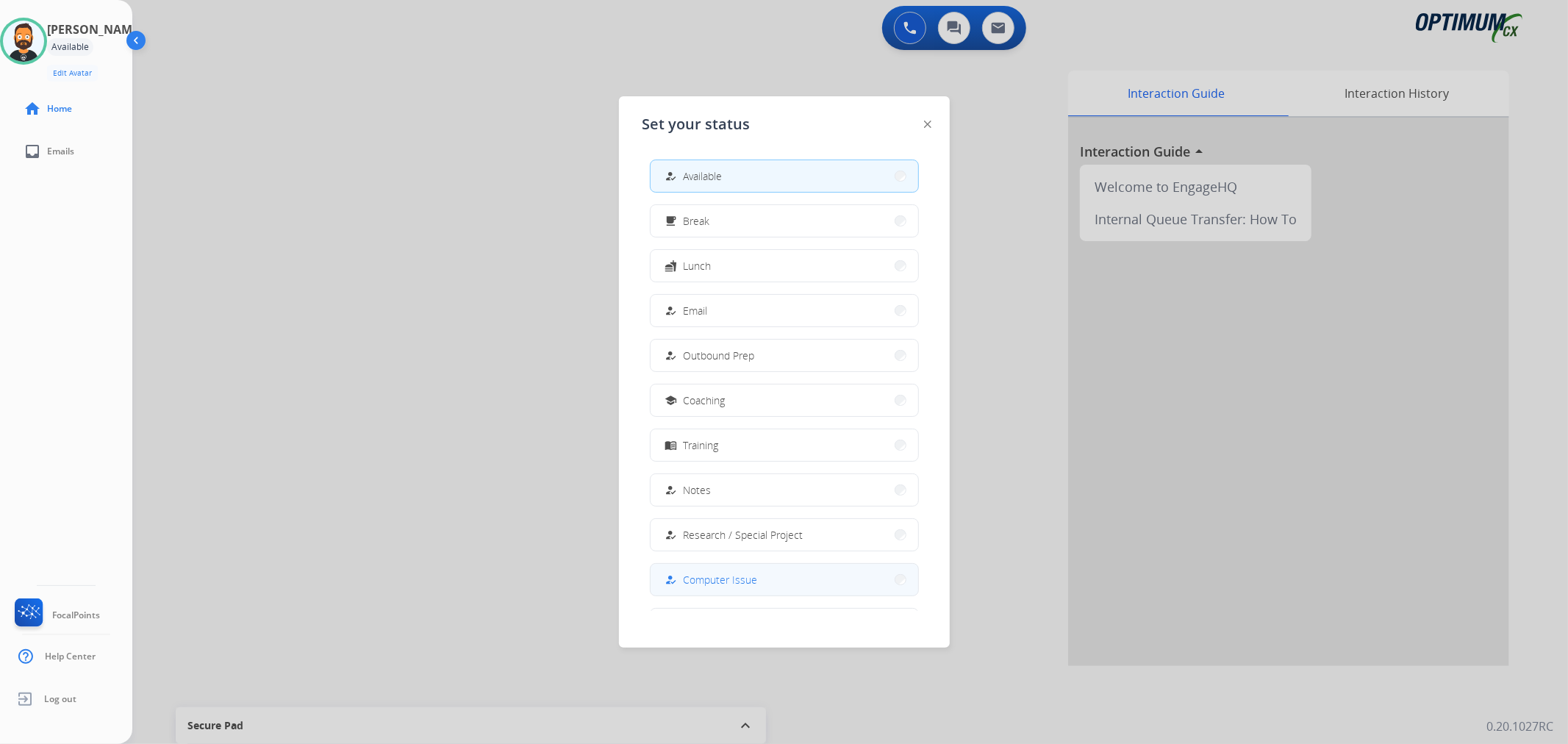
click at [725, 583] on span "Computer Issue" at bounding box center [720, 579] width 74 height 15
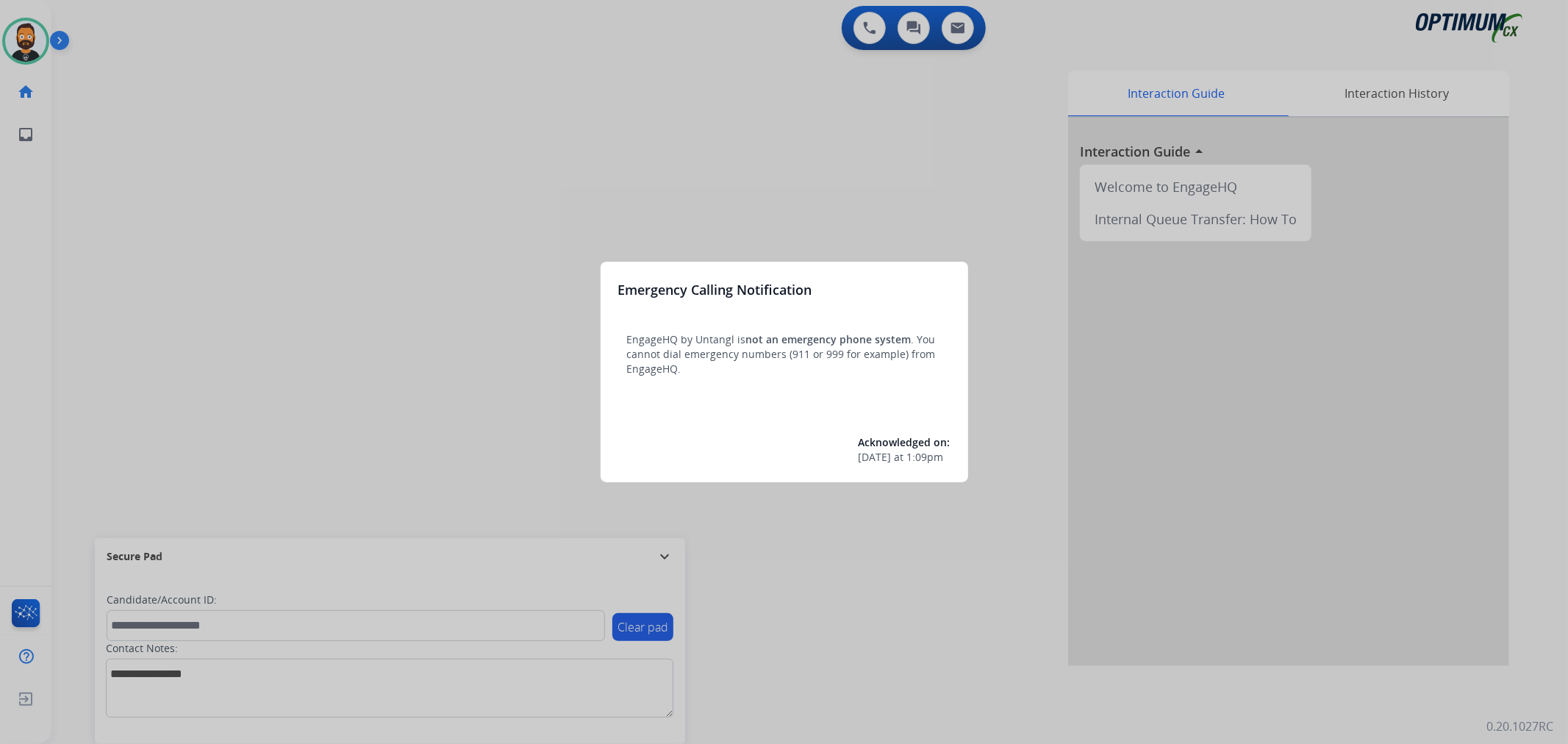
click at [655, 560] on div at bounding box center [784, 372] width 1568 height 744
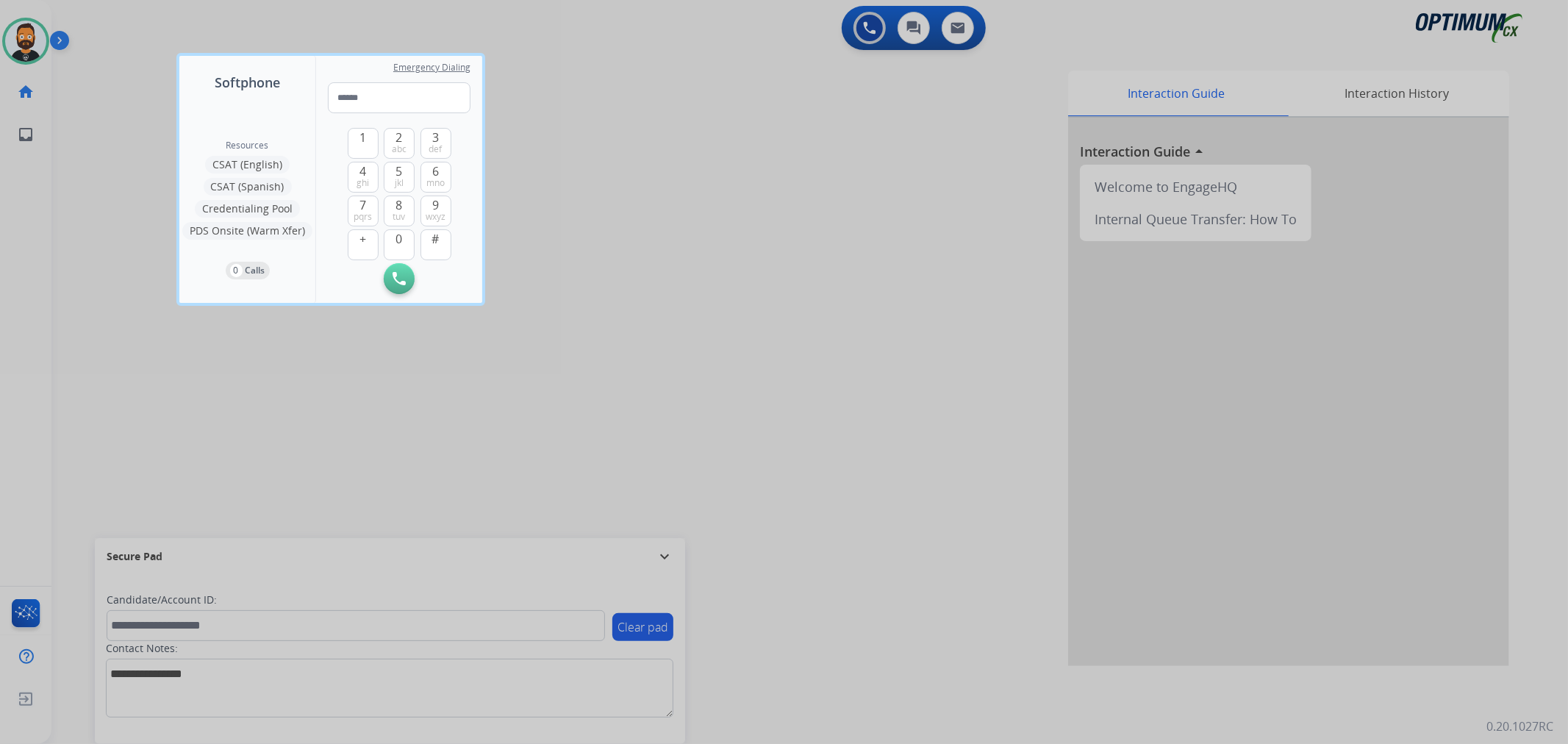
click at [667, 554] on div at bounding box center [784, 372] width 1568 height 744
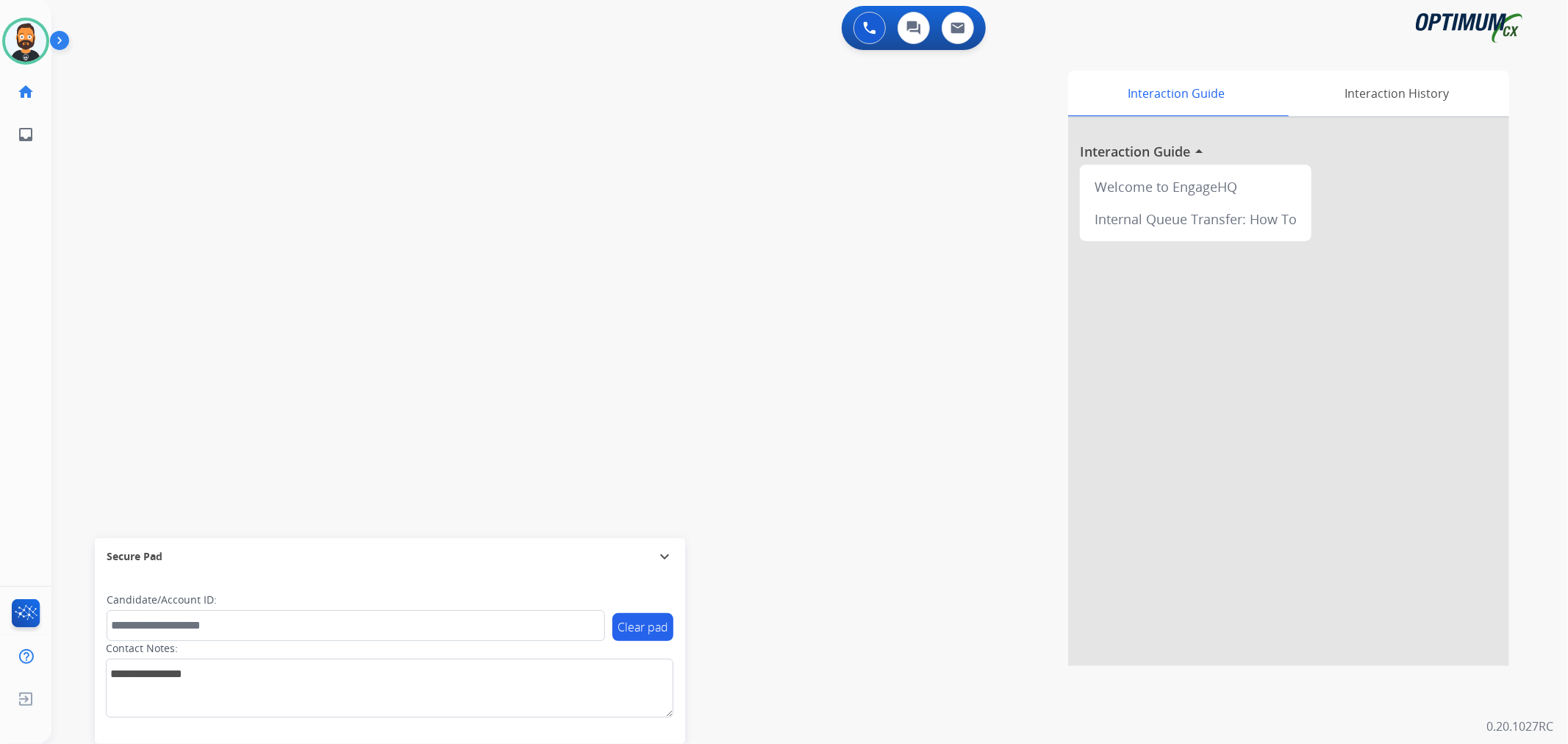
click at [656, 552] on mat-icon "expand_more" at bounding box center [664, 557] width 18 height 18
click at [57, 38] on img at bounding box center [63, 43] width 25 height 28
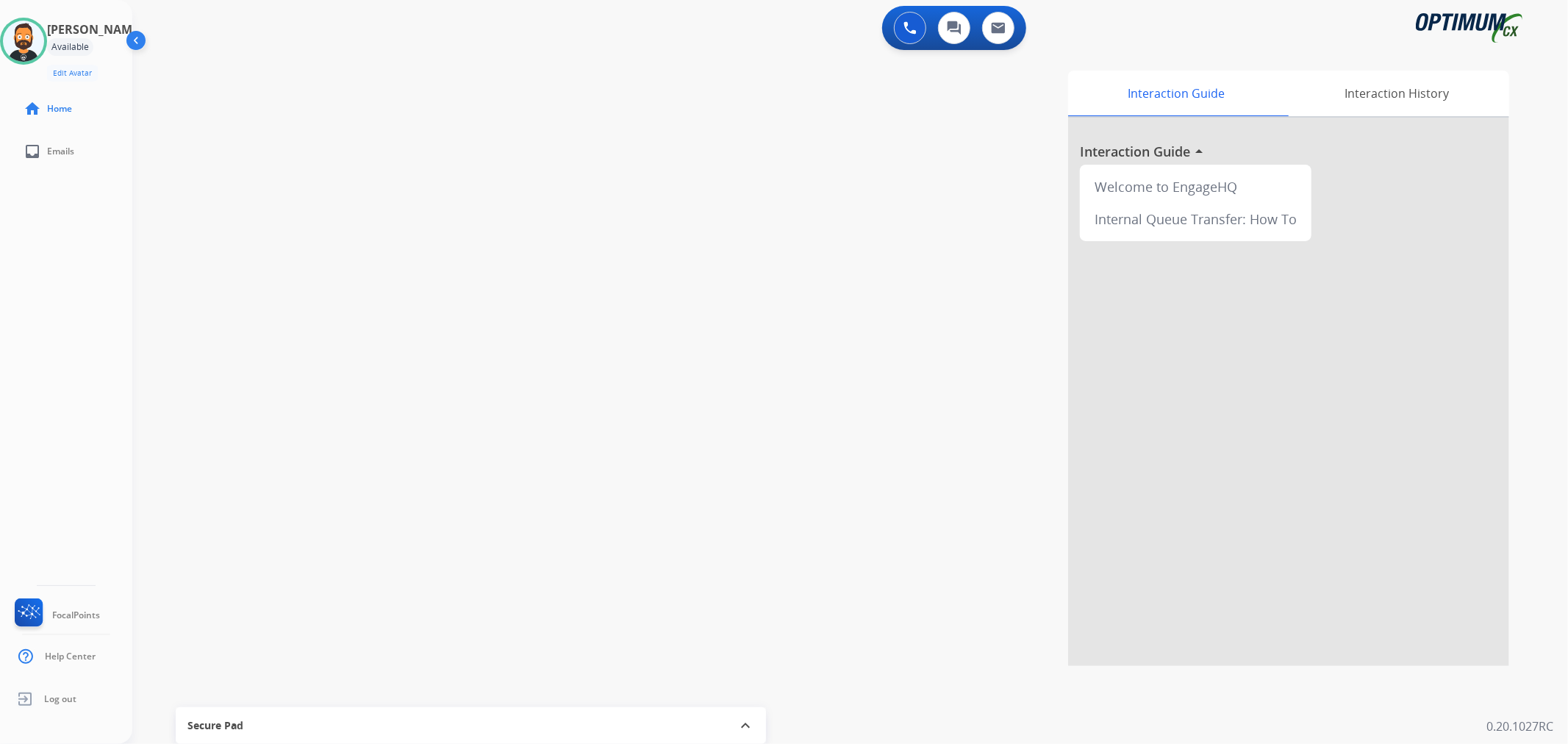
drag, startPoint x: 47, startPoint y: 32, endPoint x: 133, endPoint y: 57, distance: 89.6
click at [44, 32] on img at bounding box center [23, 41] width 41 height 41
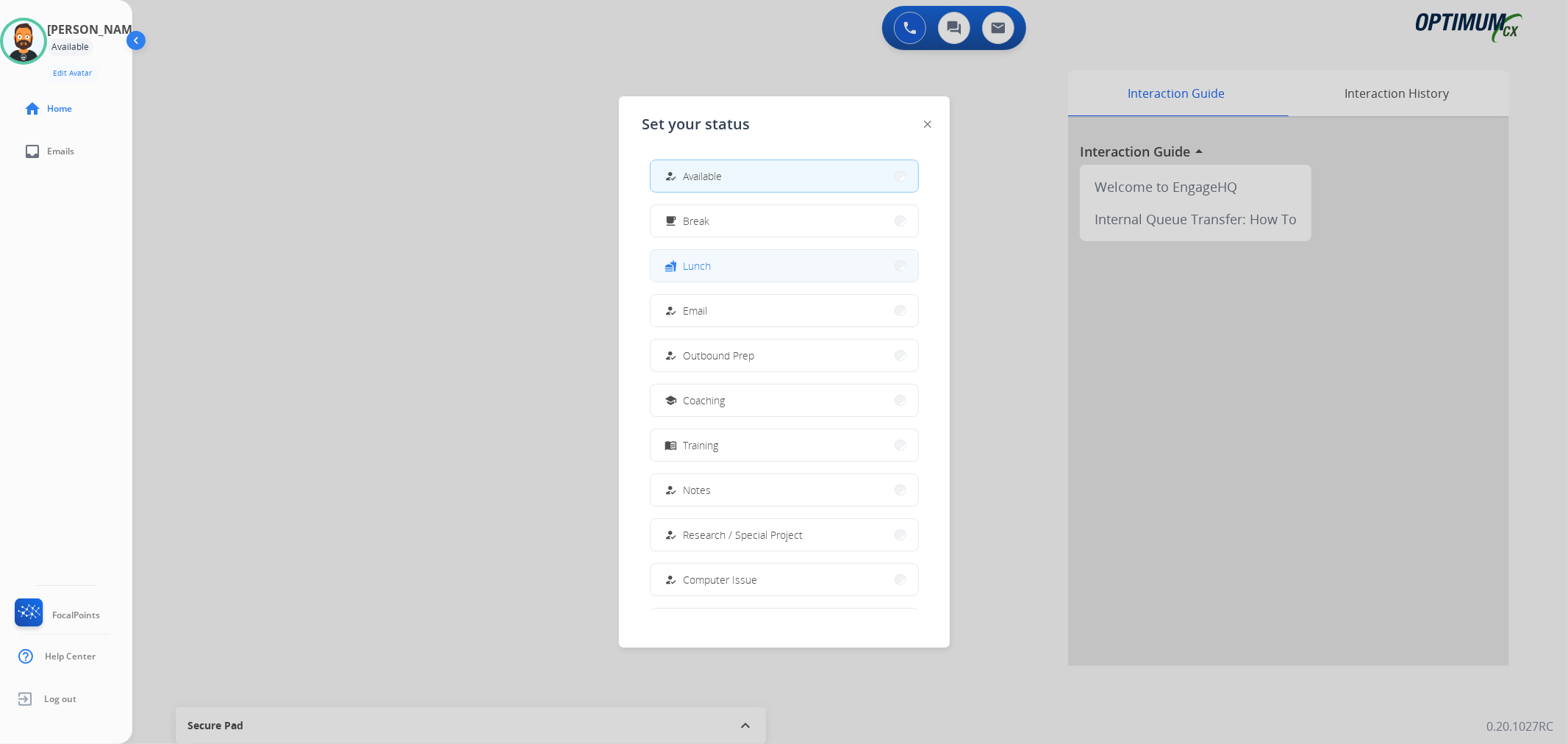
click at [725, 261] on button "fastfood Lunch" at bounding box center [784, 265] width 268 height 31
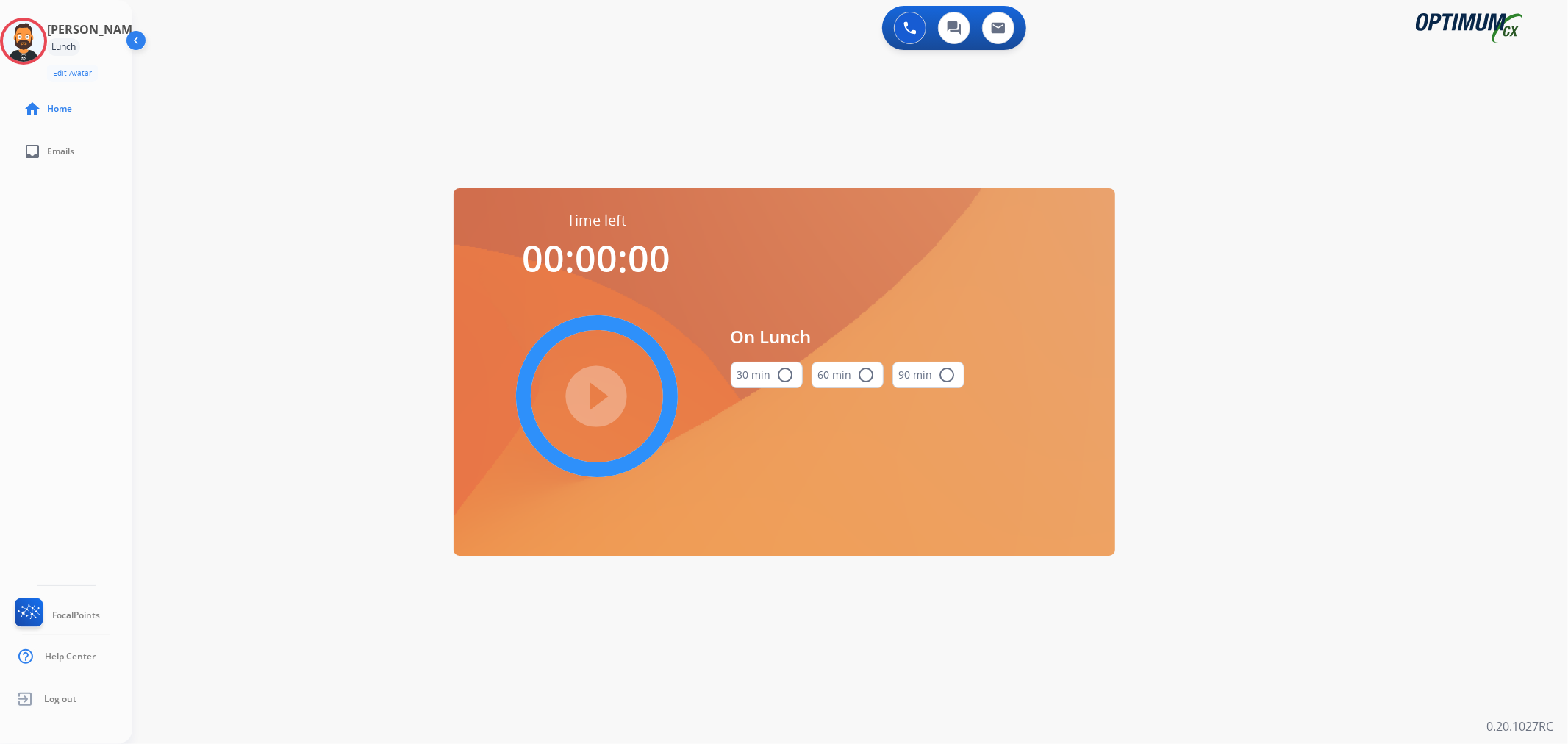
click at [763, 363] on button "30 min radio_button_unchecked" at bounding box center [767, 375] width 72 height 27
click at [588, 388] on mat-icon "play_circle_filled" at bounding box center [597, 397] width 18 height 18
click at [45, 46] on circle at bounding box center [23, 40] width 43 height 43
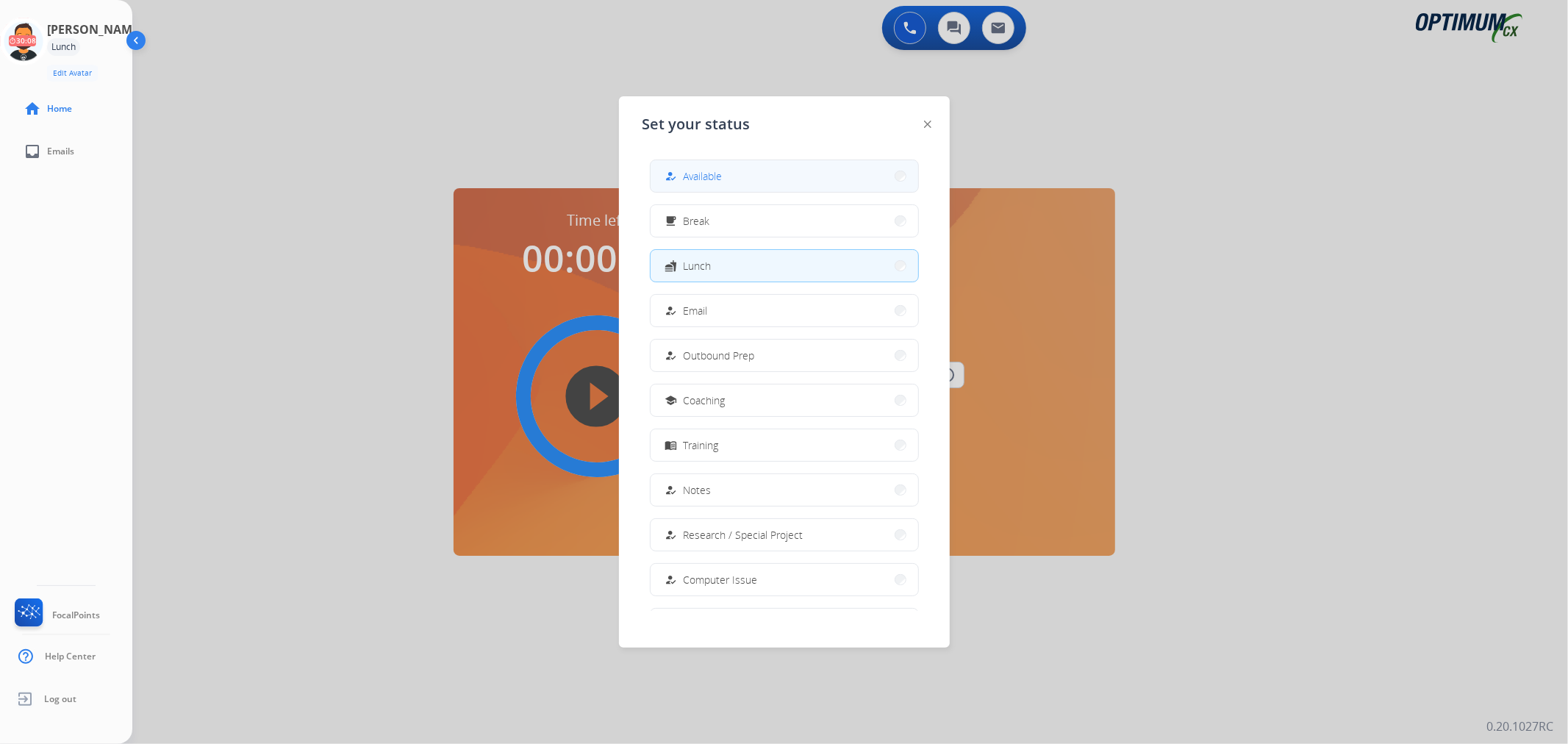
click at [726, 170] on button "how_to_reg Available" at bounding box center [784, 175] width 268 height 31
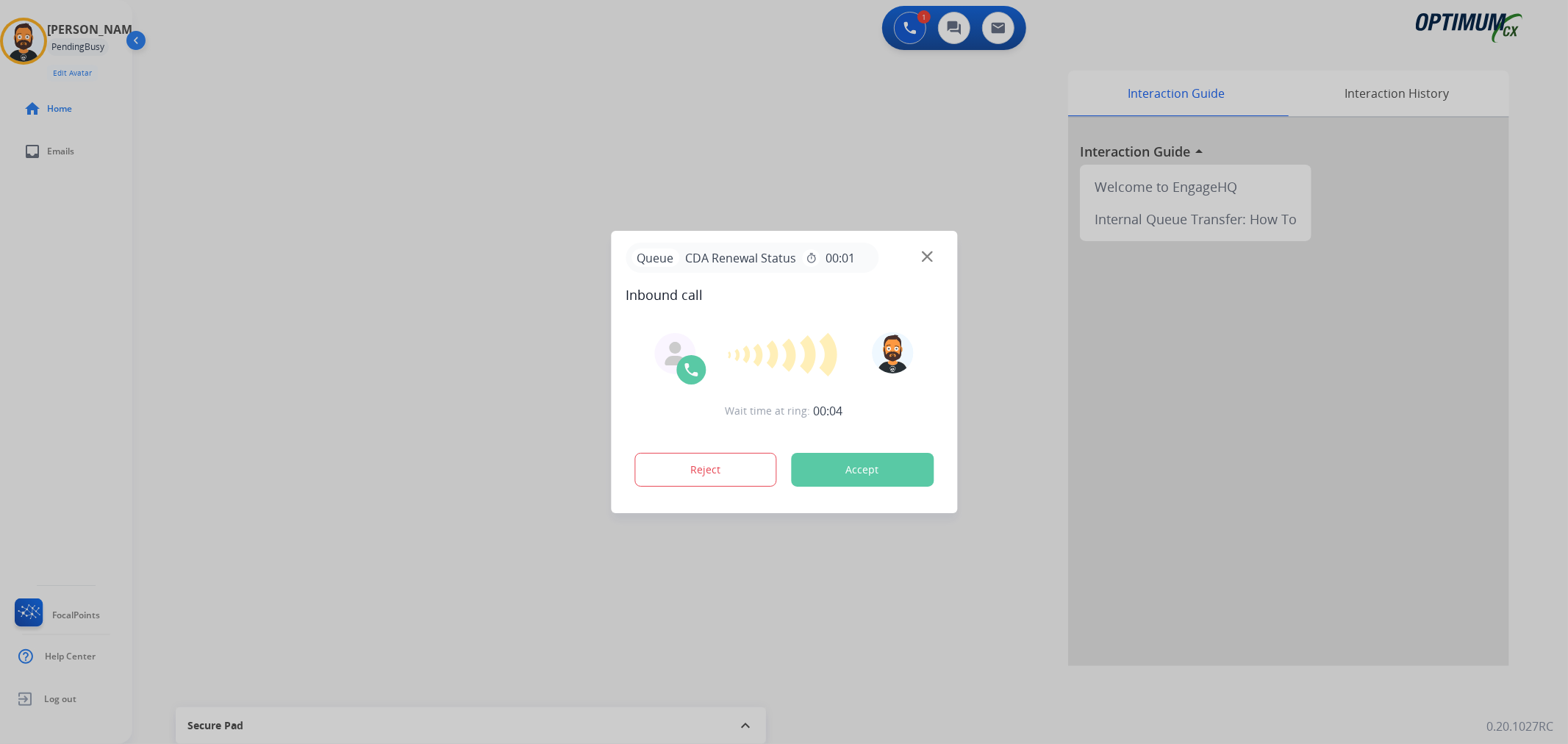
click at [167, 255] on div at bounding box center [784, 372] width 1568 height 744
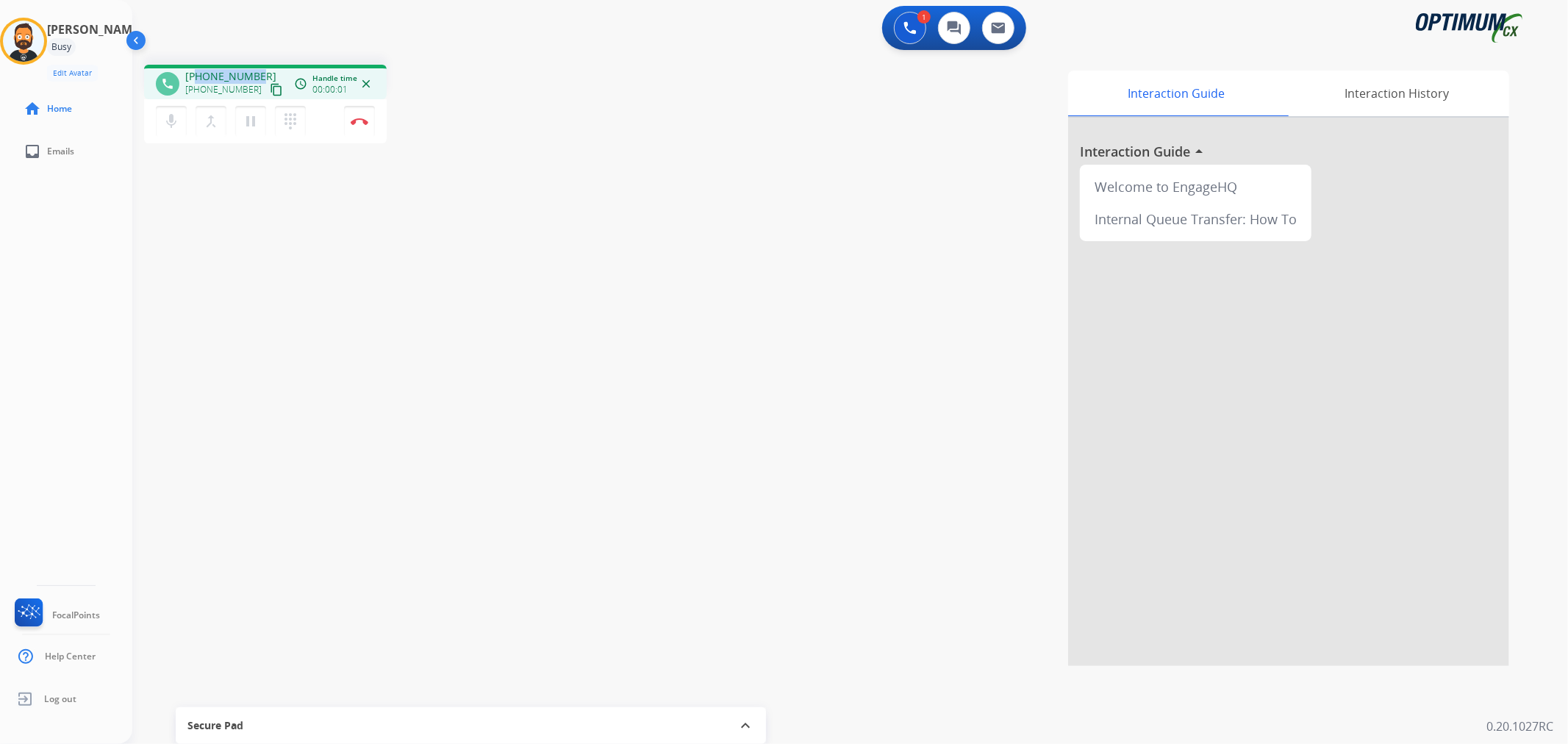
drag, startPoint x: 261, startPoint y: 68, endPoint x: 196, endPoint y: 73, distance: 65.2
click at [196, 73] on div "+17348463490 +17348463490 content_copy" at bounding box center [236, 83] width 100 height 30
copy span "7348463490"
click at [356, 115] on button "Disconnect" at bounding box center [359, 121] width 30 height 30
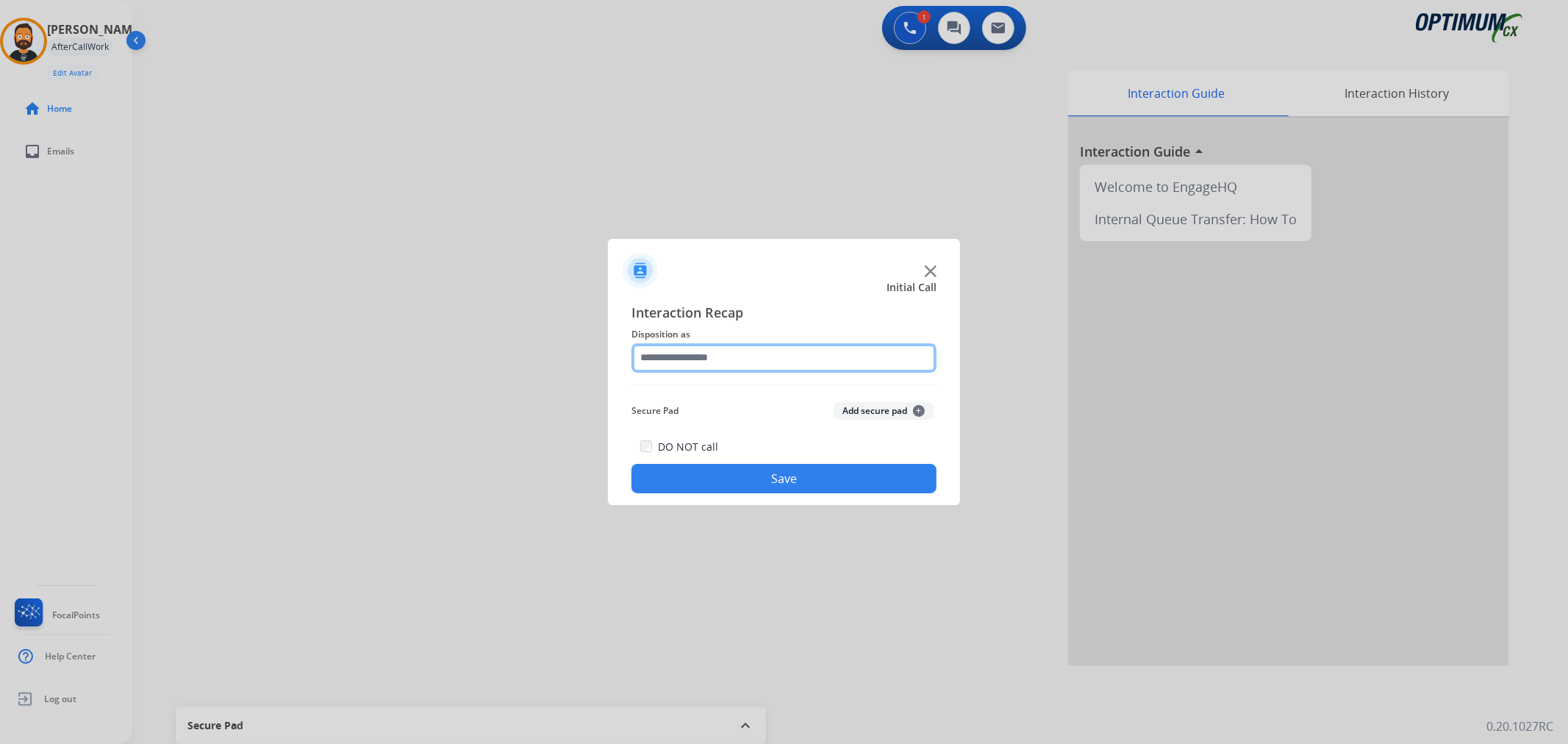
click at [741, 364] on input "text" at bounding box center [784, 357] width 305 height 30
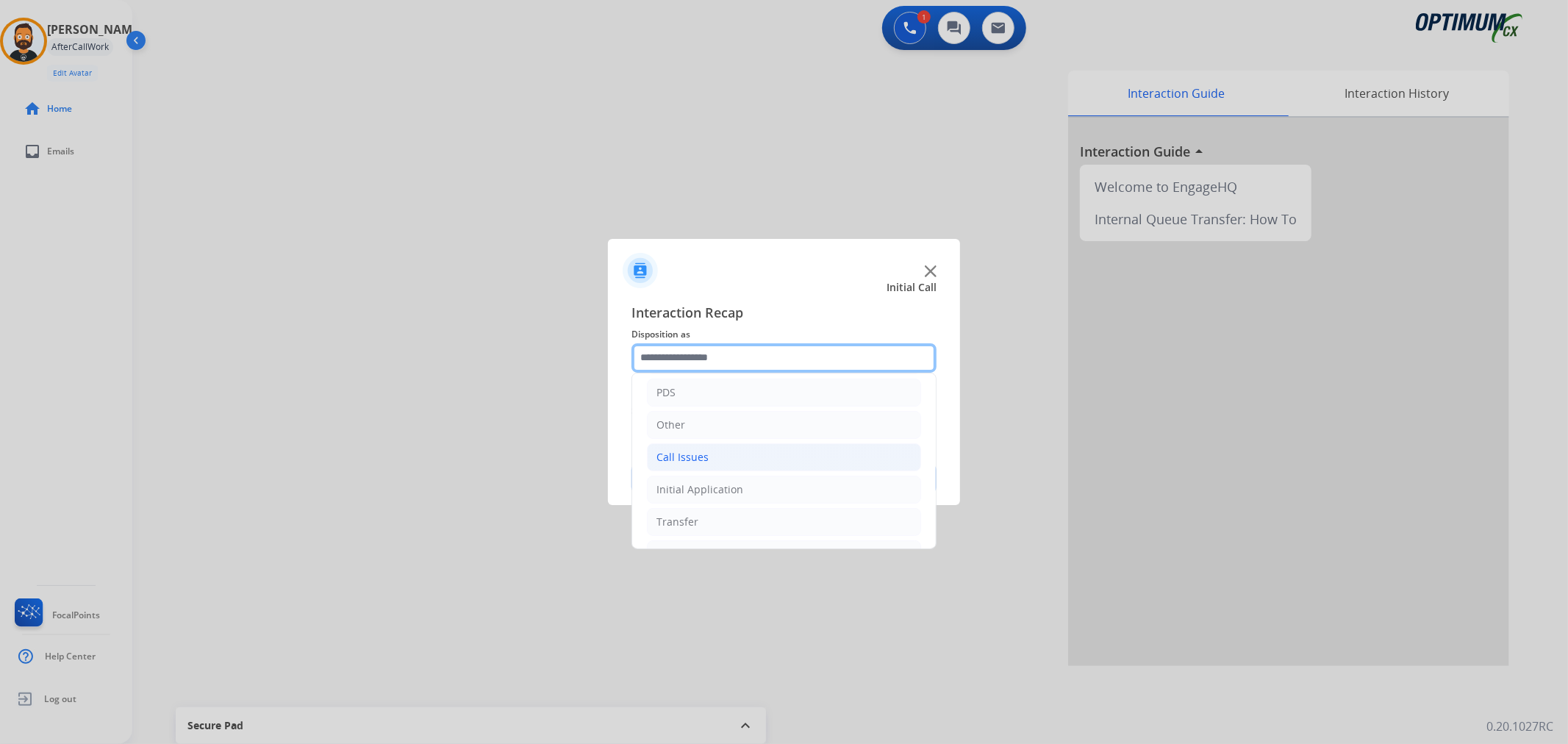
scroll to position [100, 0]
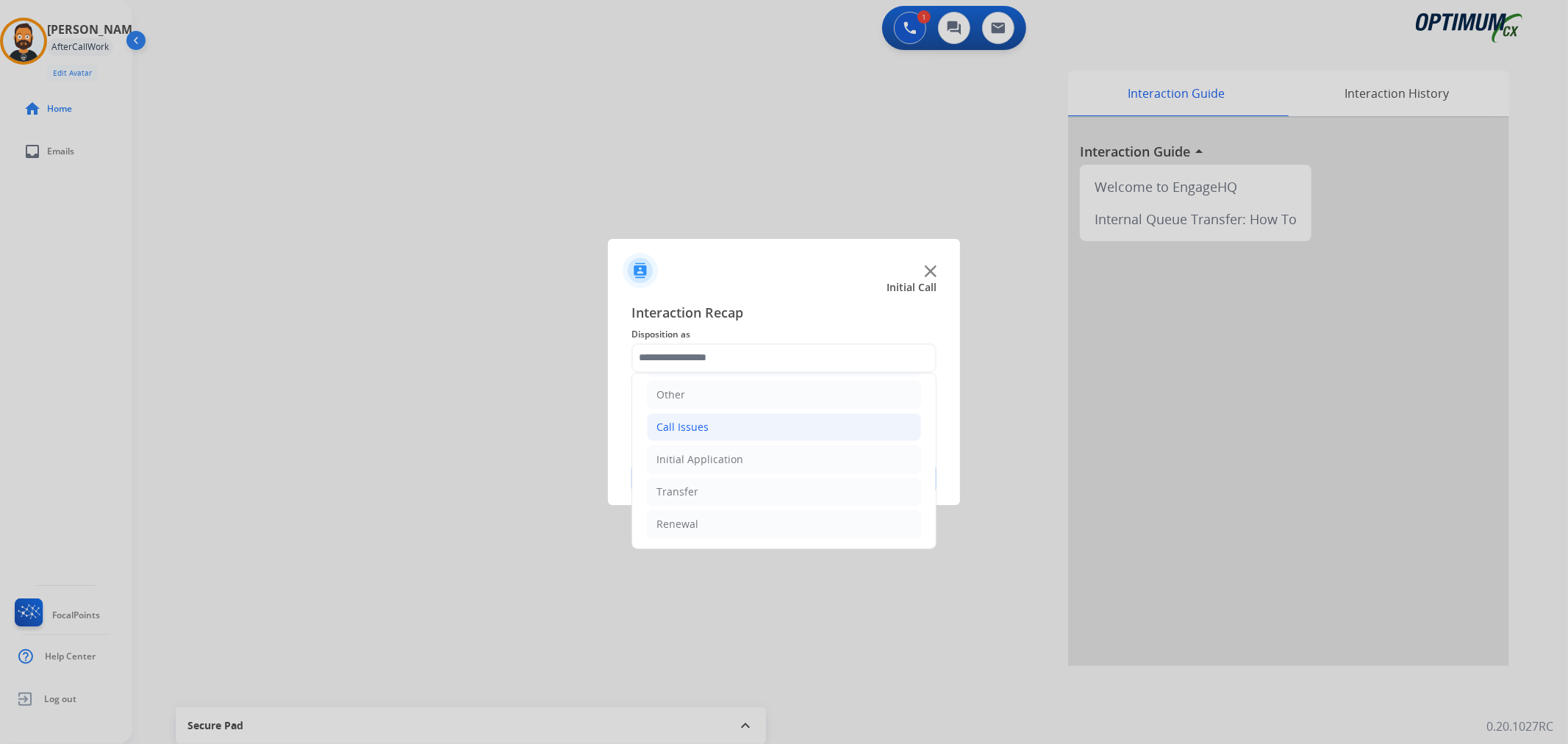
click at [716, 436] on li "Call Issues" at bounding box center [784, 426] width 274 height 28
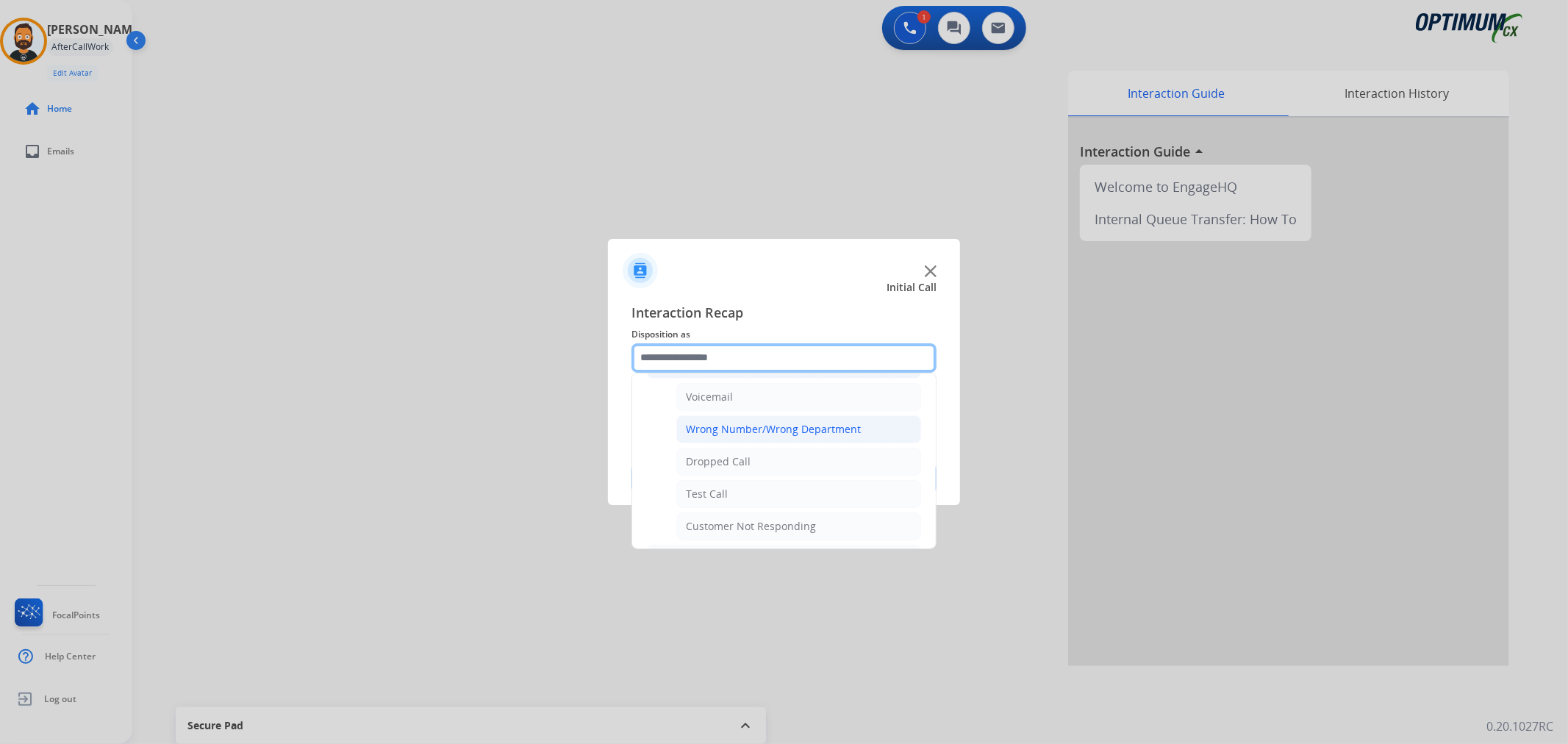
scroll to position [237, 0]
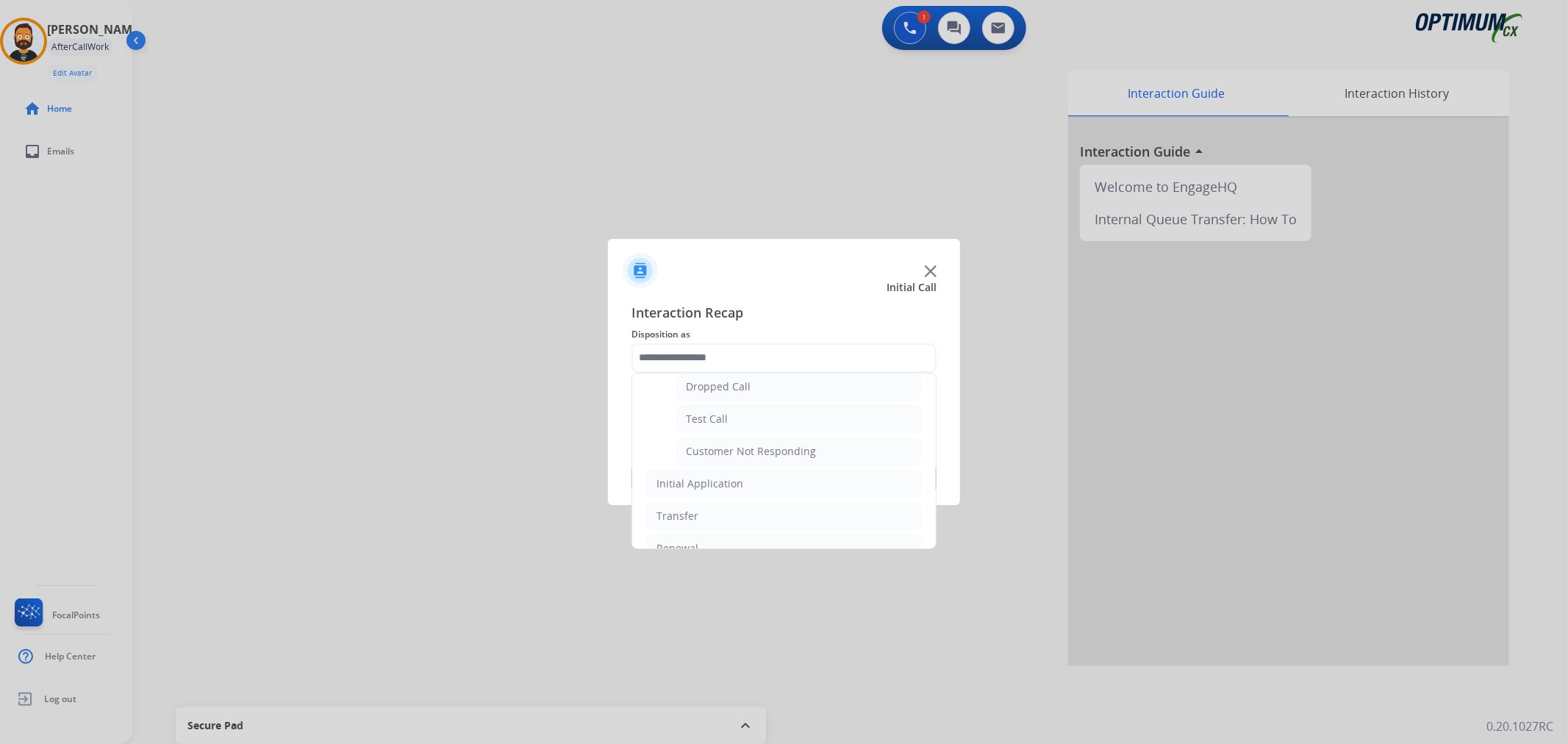
click at [792, 449] on div "Customer Not Responding" at bounding box center [750, 451] width 130 height 14
type input "**********"
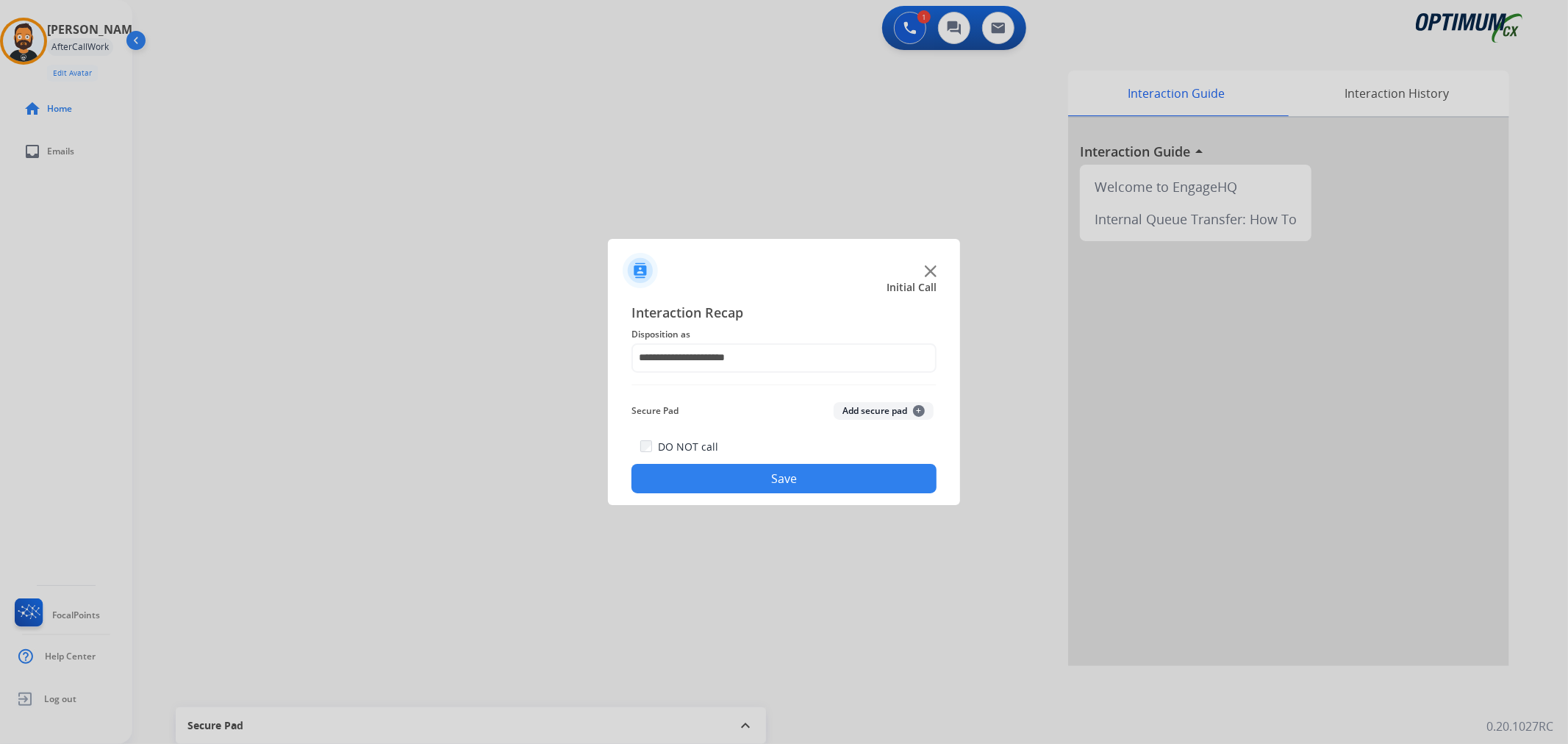
click at [768, 476] on button "Save" at bounding box center [784, 478] width 305 height 30
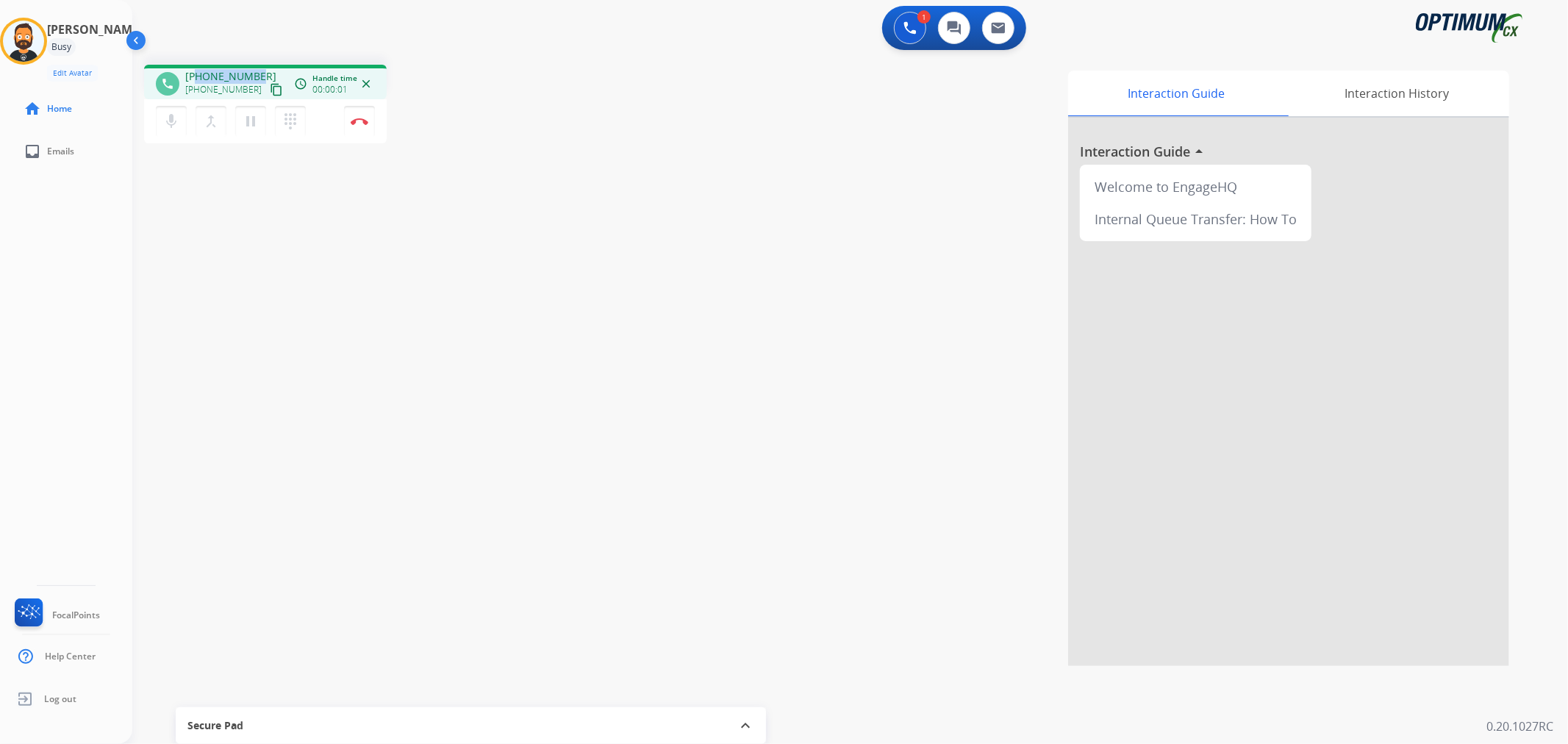
drag, startPoint x: 256, startPoint y: 70, endPoint x: 199, endPoint y: 73, distance: 57.1
click at [199, 73] on div "+16095535852 +16095535852 content_copy" at bounding box center [236, 83] width 100 height 30
copy span "6095535852"
click at [354, 117] on img at bounding box center [360, 121] width 18 height 7
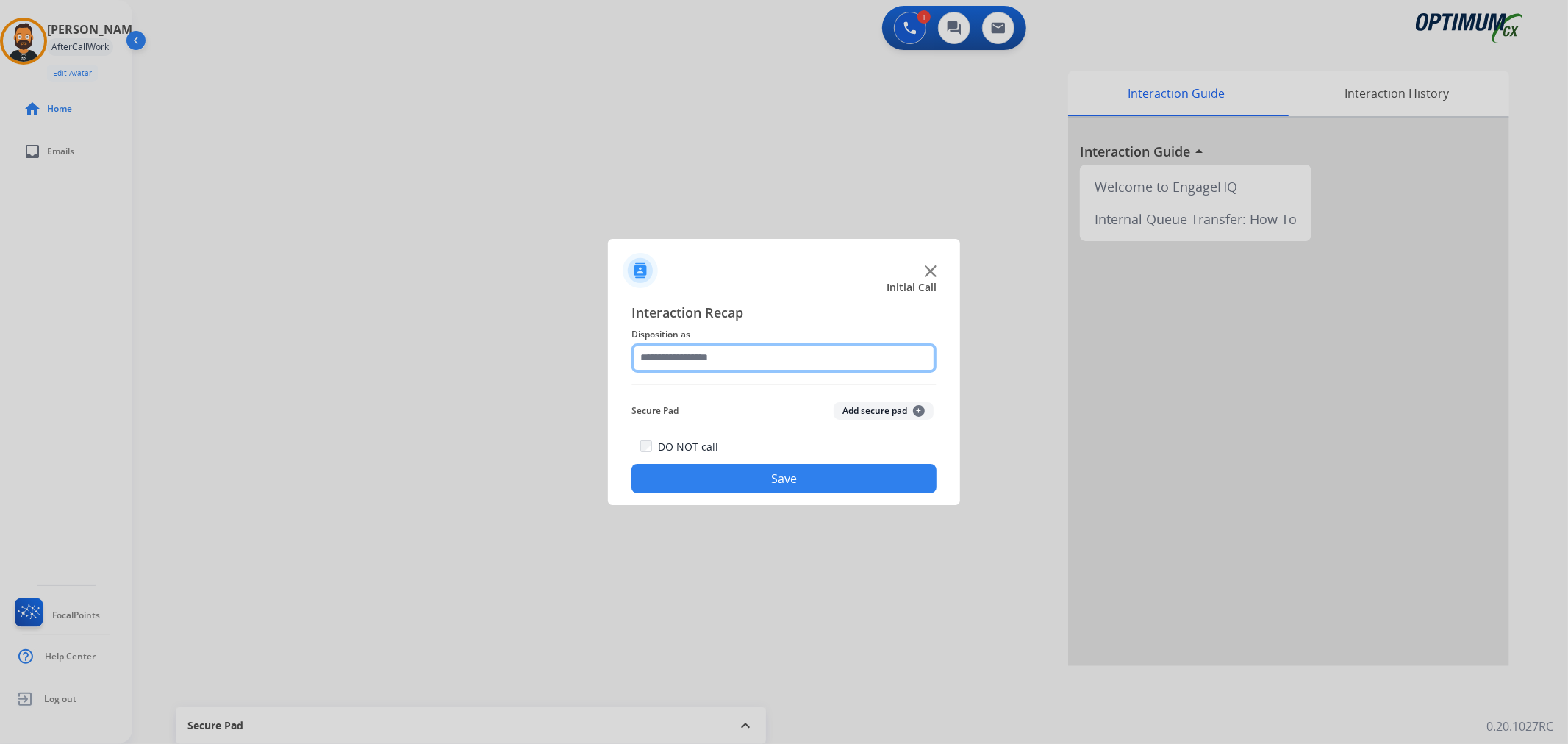
click at [659, 363] on input "text" at bounding box center [784, 357] width 305 height 30
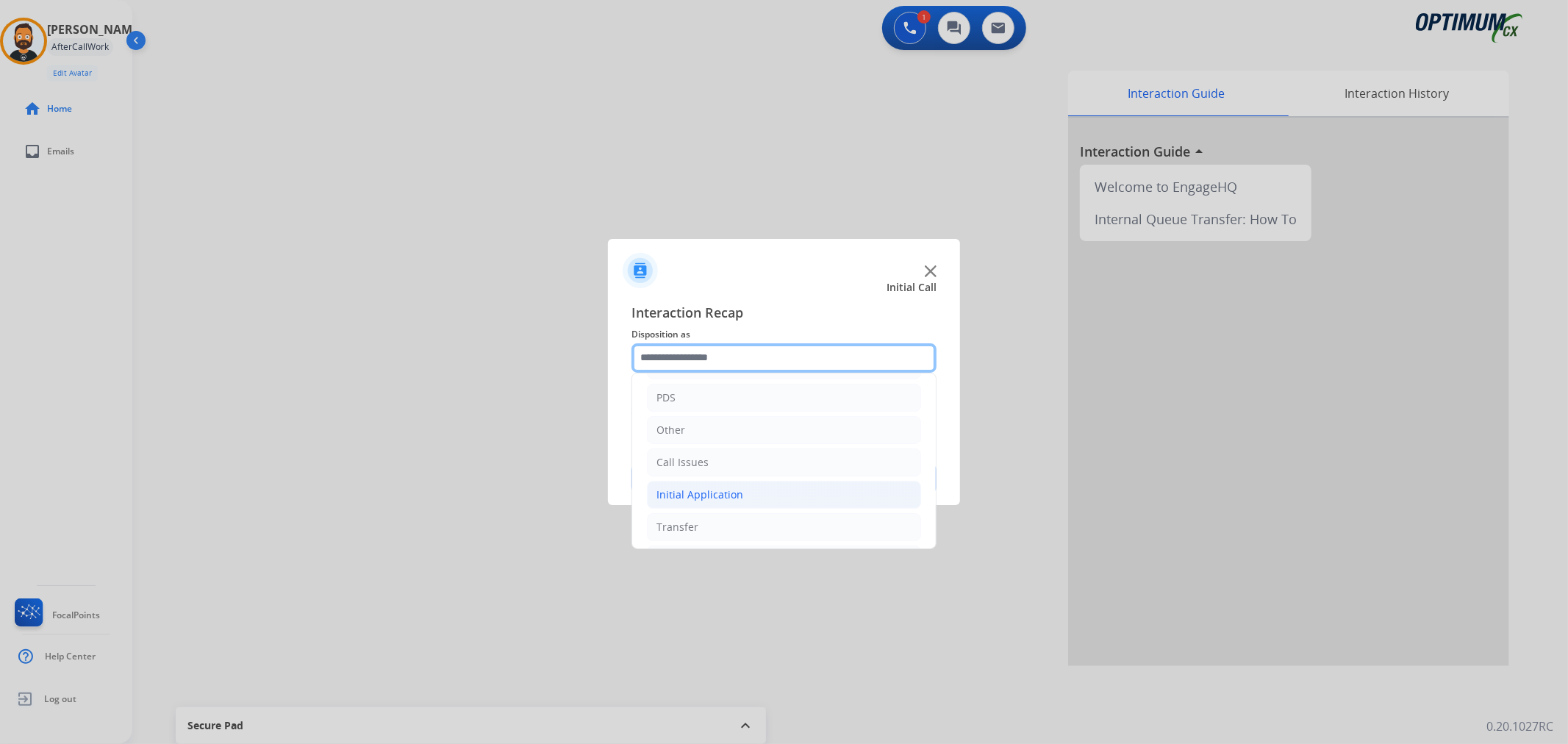
scroll to position [100, 0]
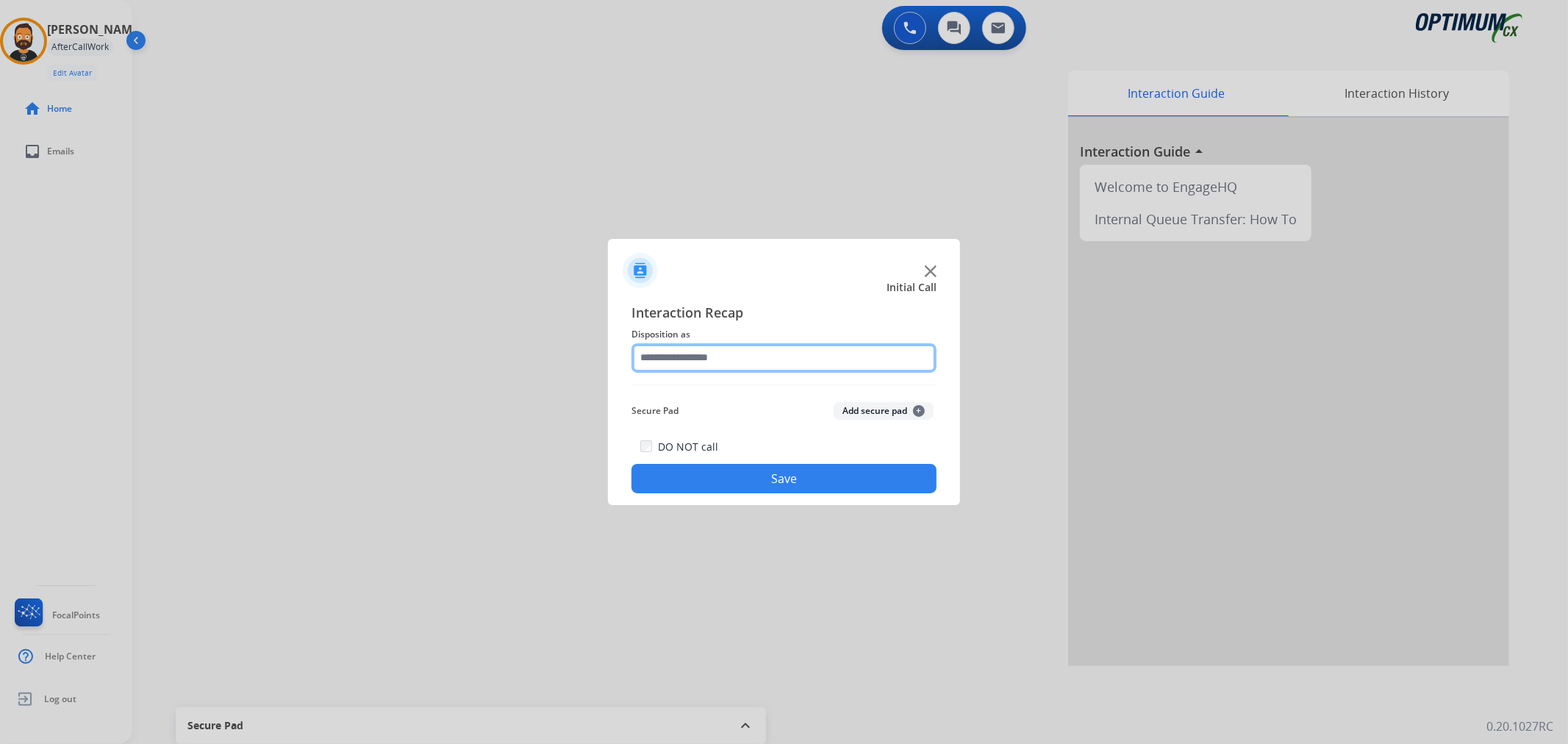
click at [715, 359] on input "text" at bounding box center [784, 357] width 305 height 30
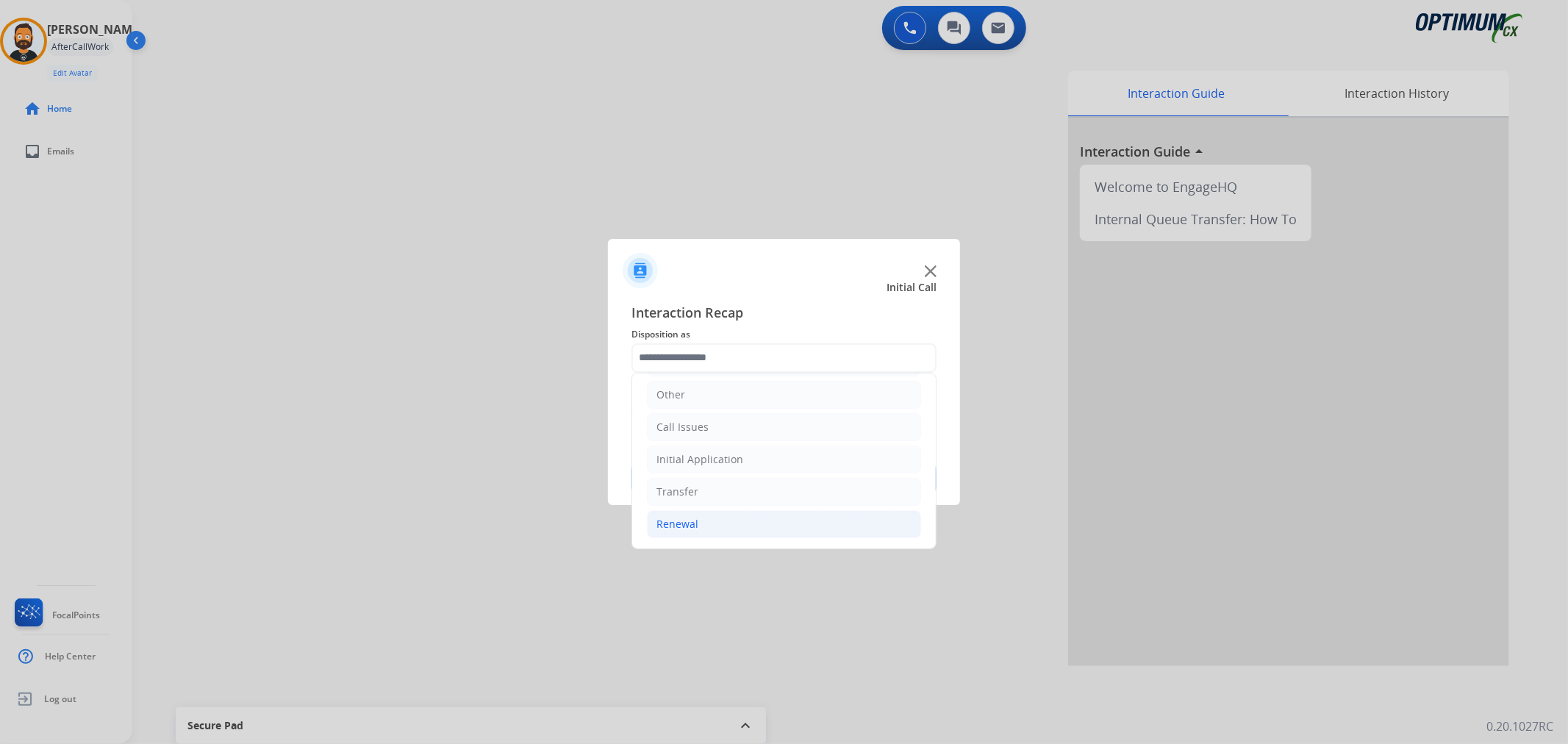
click at [693, 531] on li "Renewal" at bounding box center [784, 524] width 274 height 28
click at [686, 456] on div "Initial Application" at bounding box center [699, 458] width 87 height 14
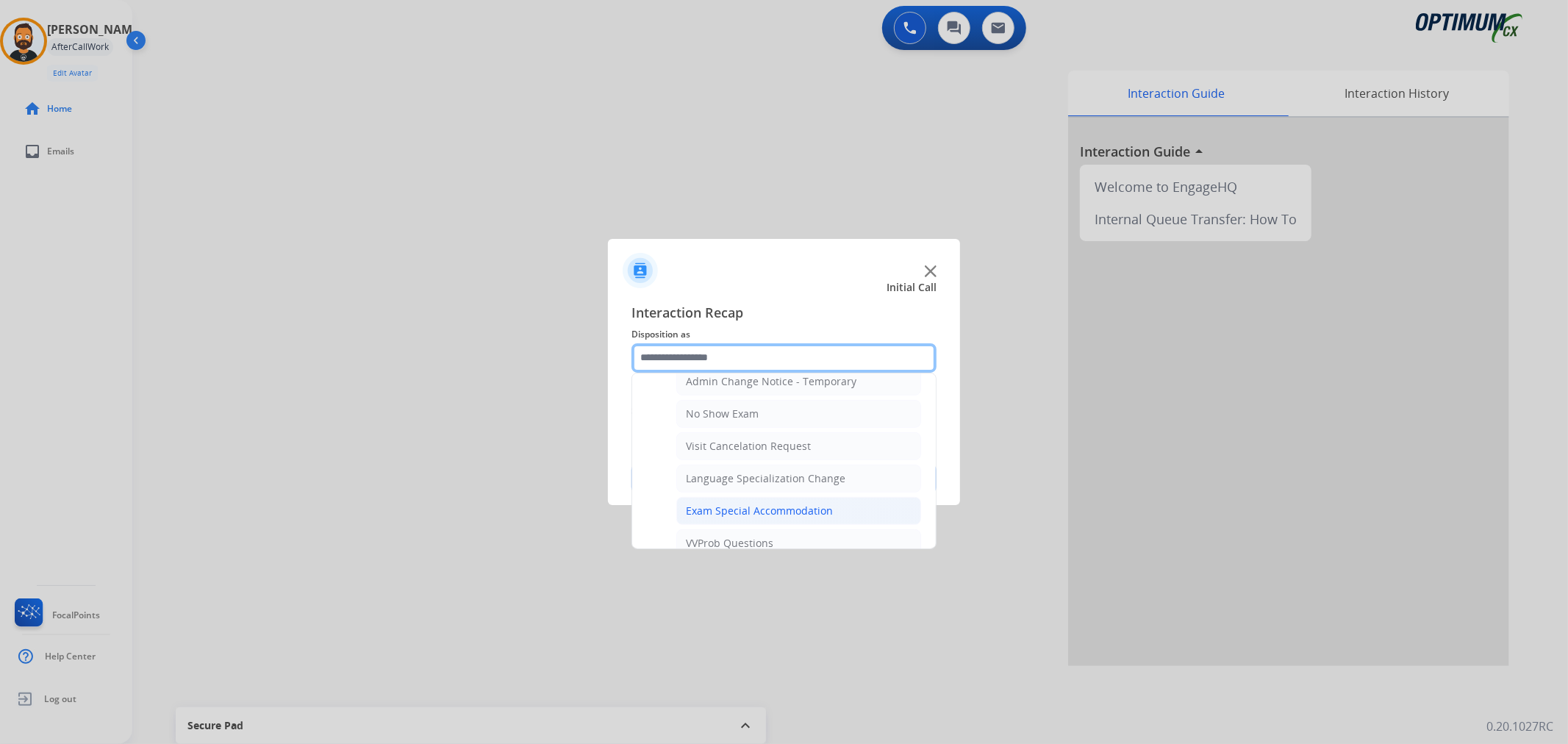
scroll to position [782, 0]
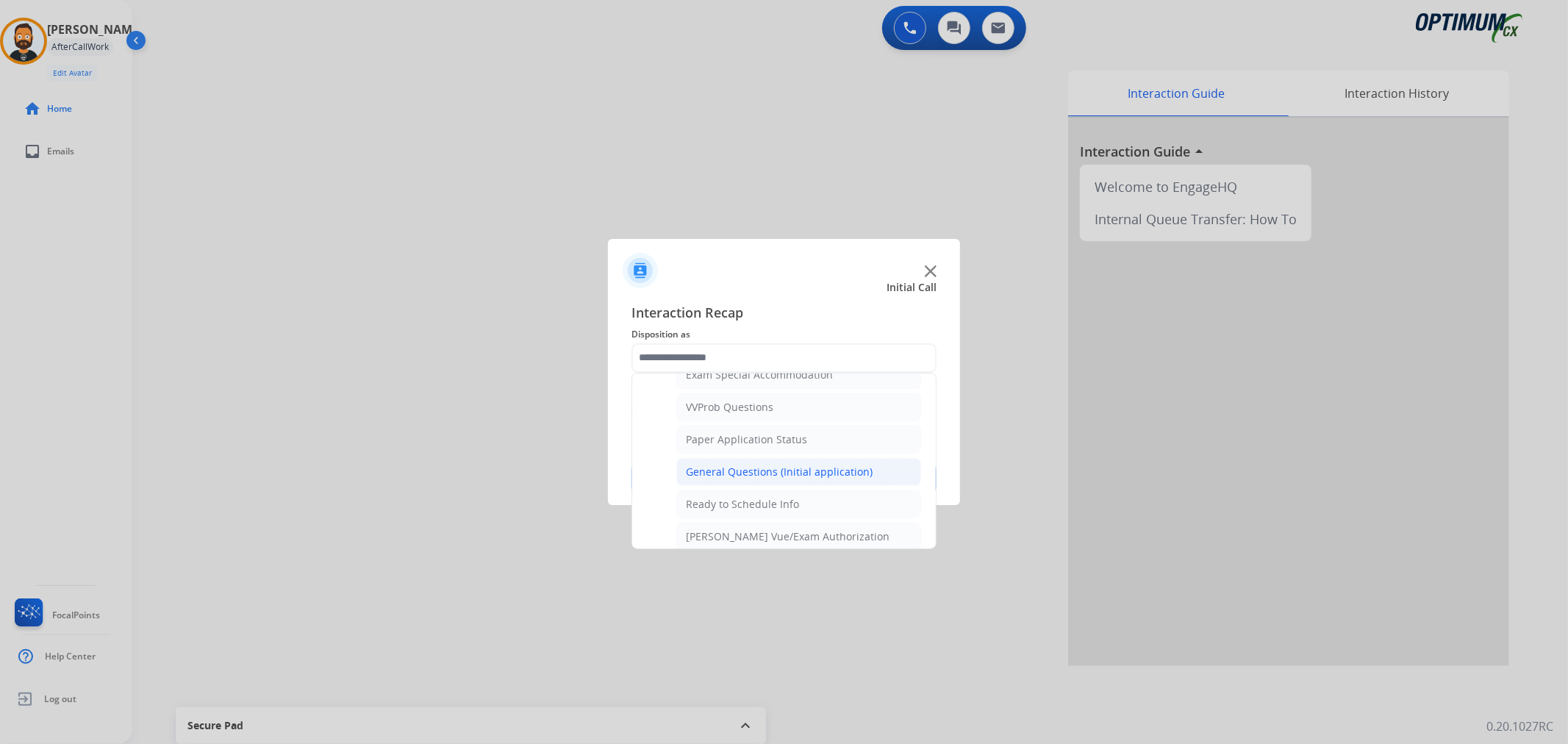
click at [726, 475] on div "General Questions (Initial application)" at bounding box center [779, 472] width 187 height 14
type input "**********"
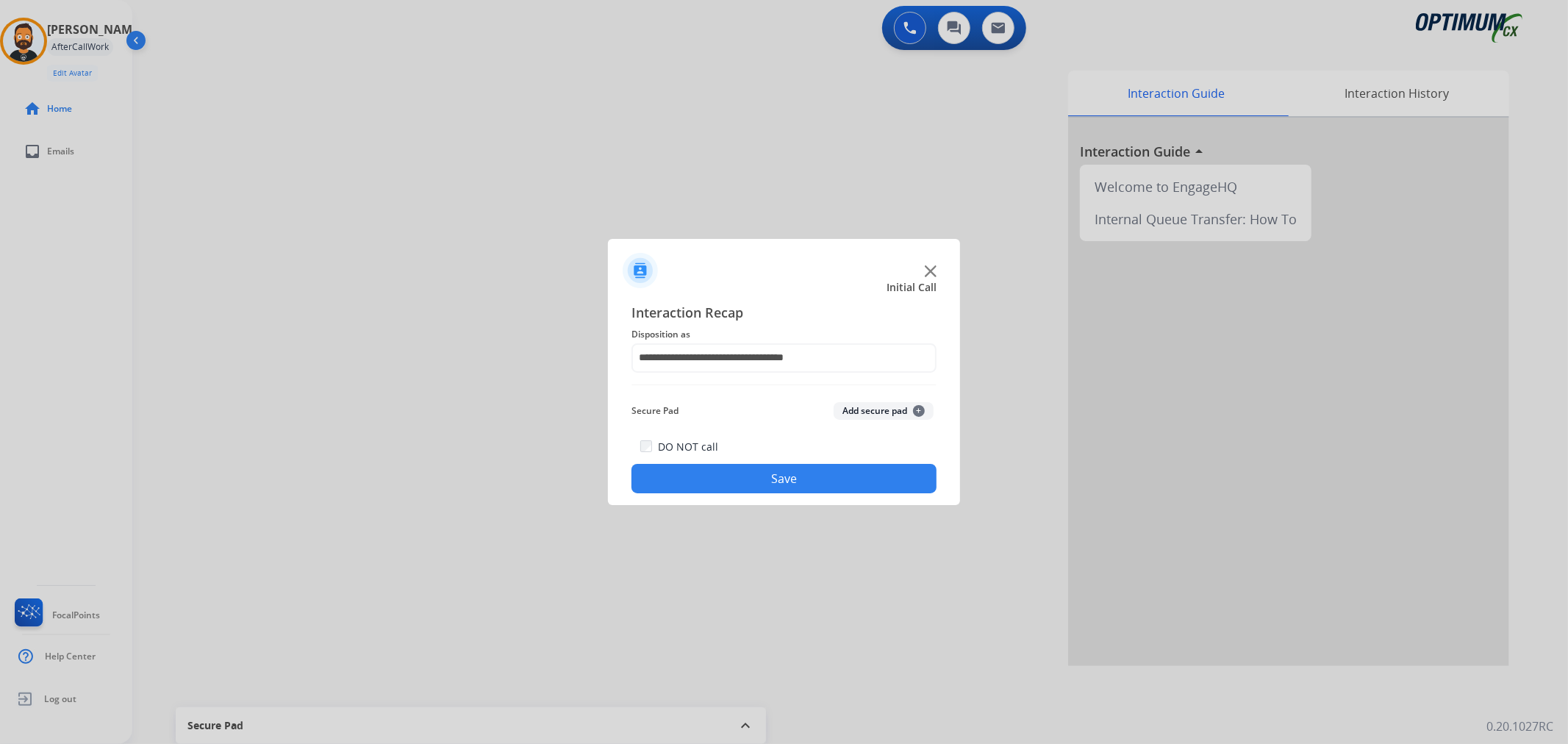
click at [819, 472] on button "Save" at bounding box center [784, 478] width 305 height 30
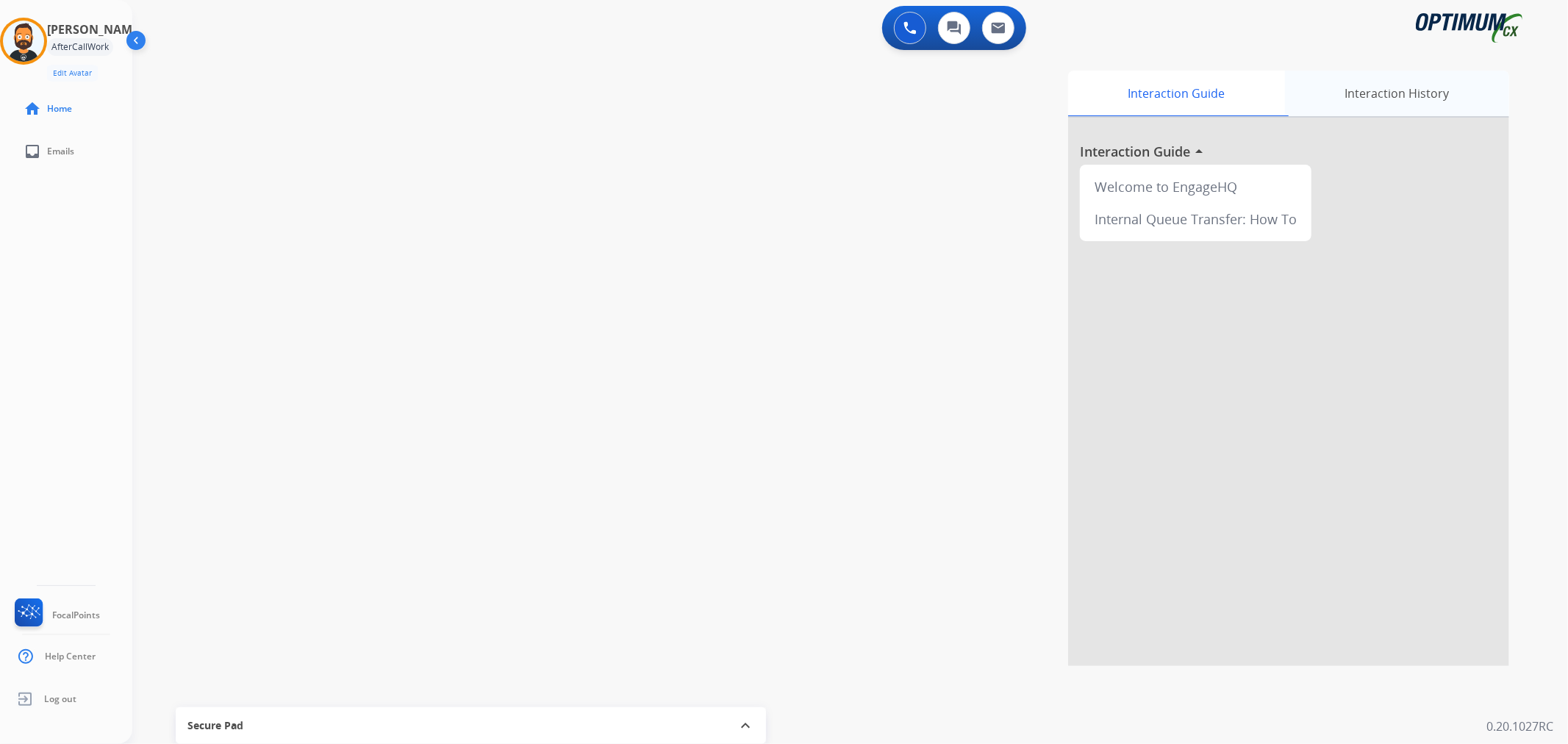
click at [1340, 92] on div "Interaction History" at bounding box center [1397, 93] width 224 height 46
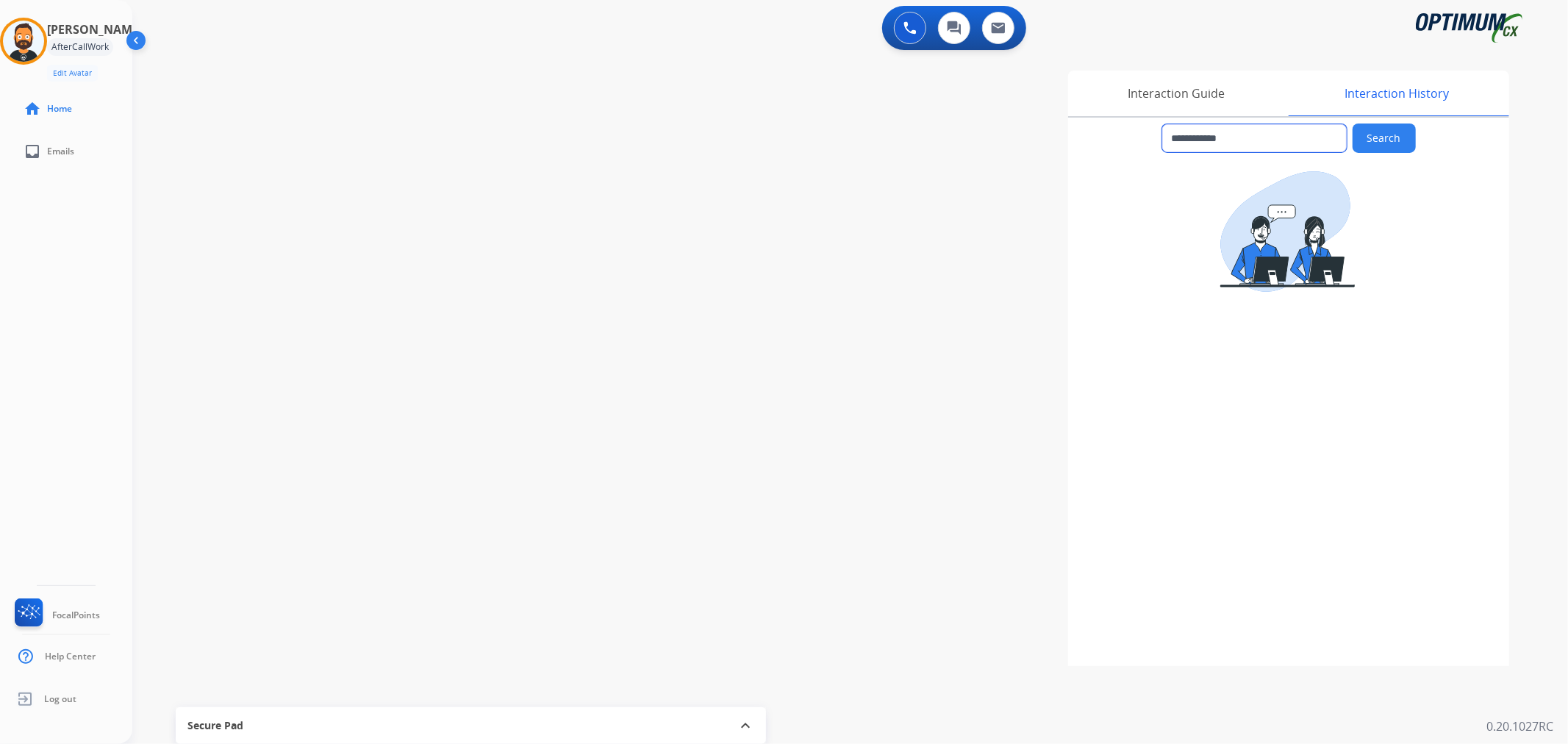
drag, startPoint x: 1251, startPoint y: 137, endPoint x: 1187, endPoint y: 141, distance: 64.1
click at [1187, 141] on input "**********" at bounding box center [1255, 138] width 184 height 28
click at [1157, 105] on div "Interaction Guide" at bounding box center [1177, 93] width 217 height 46
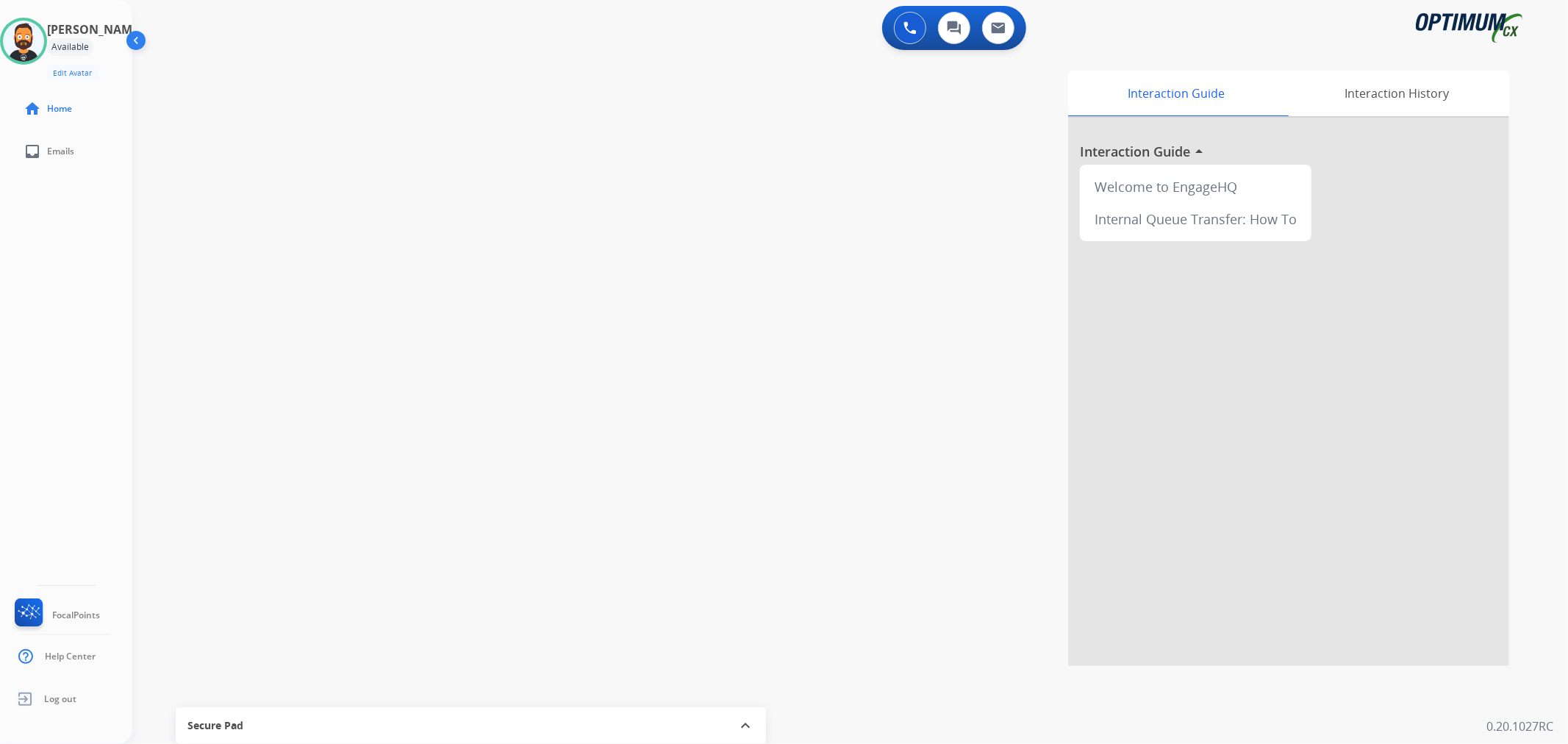
click at [219, 303] on div "swap_horiz Break voice bridge close_fullscreen Connect 3-Way Call merge_type Se…" at bounding box center [833, 359] width 1401 height 613
drag, startPoint x: 258, startPoint y: 69, endPoint x: 199, endPoint y: 63, distance: 59.3
click at [199, 63] on div "phone +19095570884 +19095570884 content_copy access_time Call metrics Queue 00:…" at bounding box center [833, 359] width 1401 height 613
copy span "9095570884"
click at [248, 119] on mat-icon "pause" at bounding box center [251, 122] width 18 height 18
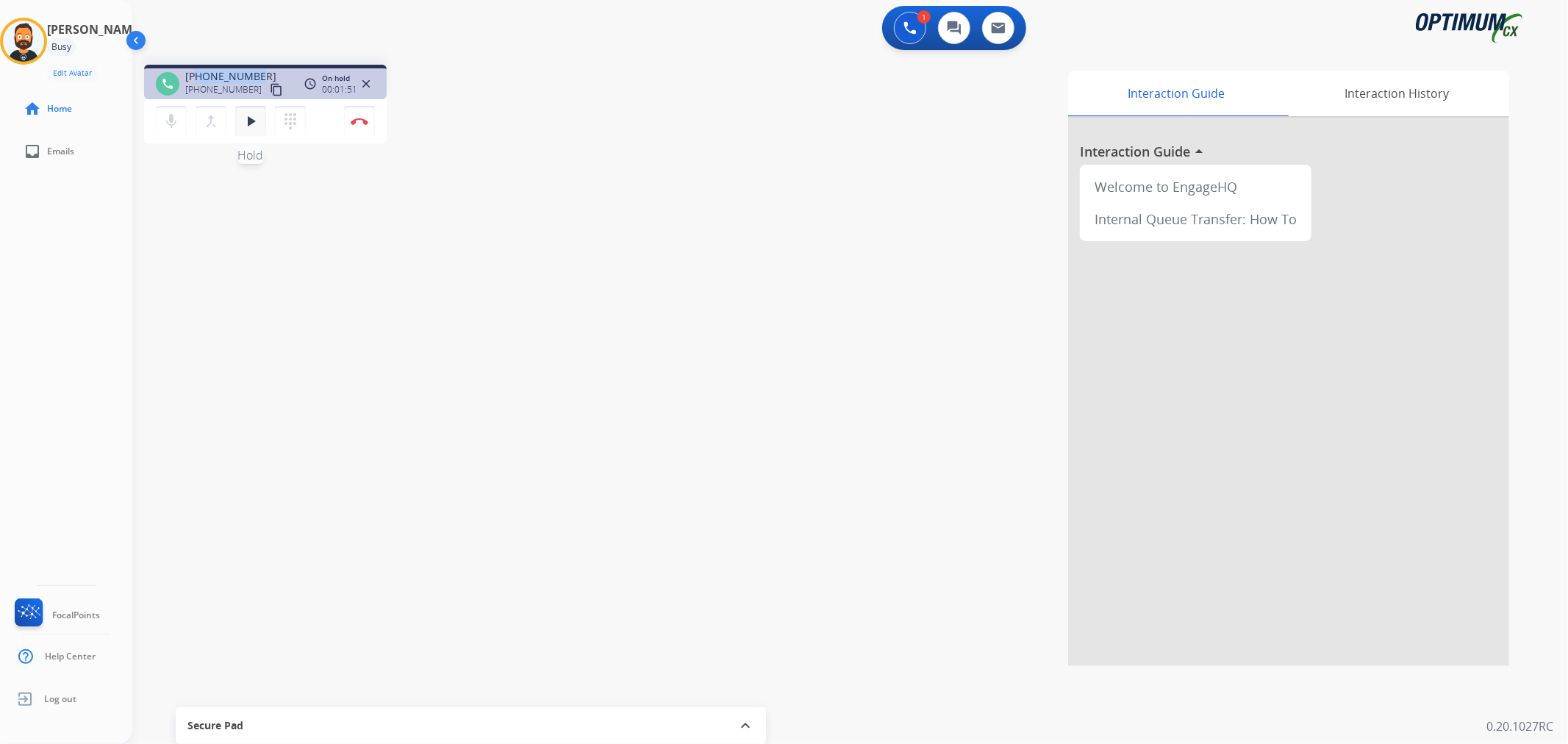
click at [256, 119] on mat-icon "play_arrow" at bounding box center [251, 122] width 18 height 18
click at [364, 123] on img at bounding box center [360, 121] width 18 height 7
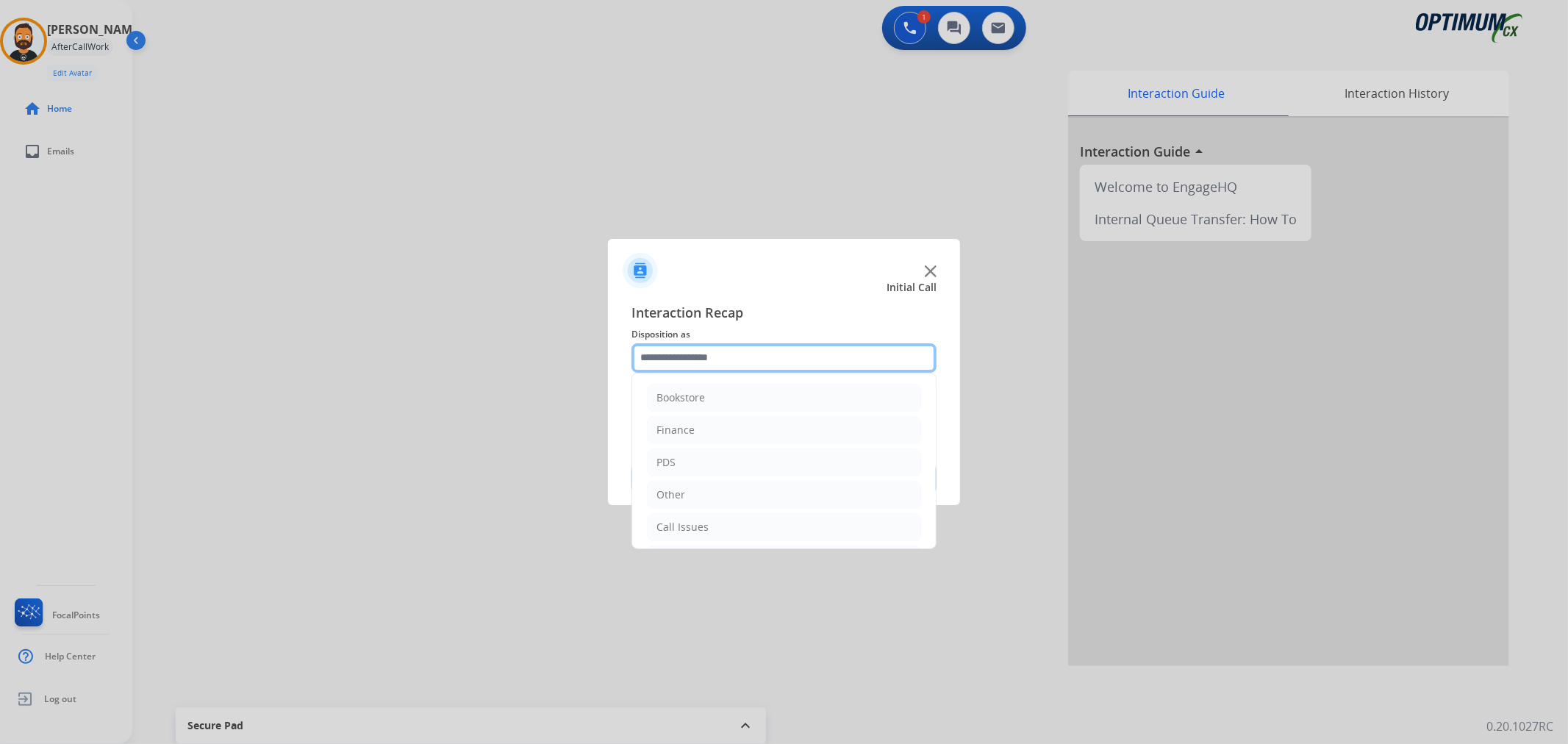
click at [694, 351] on input "text" at bounding box center [784, 357] width 305 height 30
click at [696, 461] on div "Initial Application" at bounding box center [699, 459] width 87 height 14
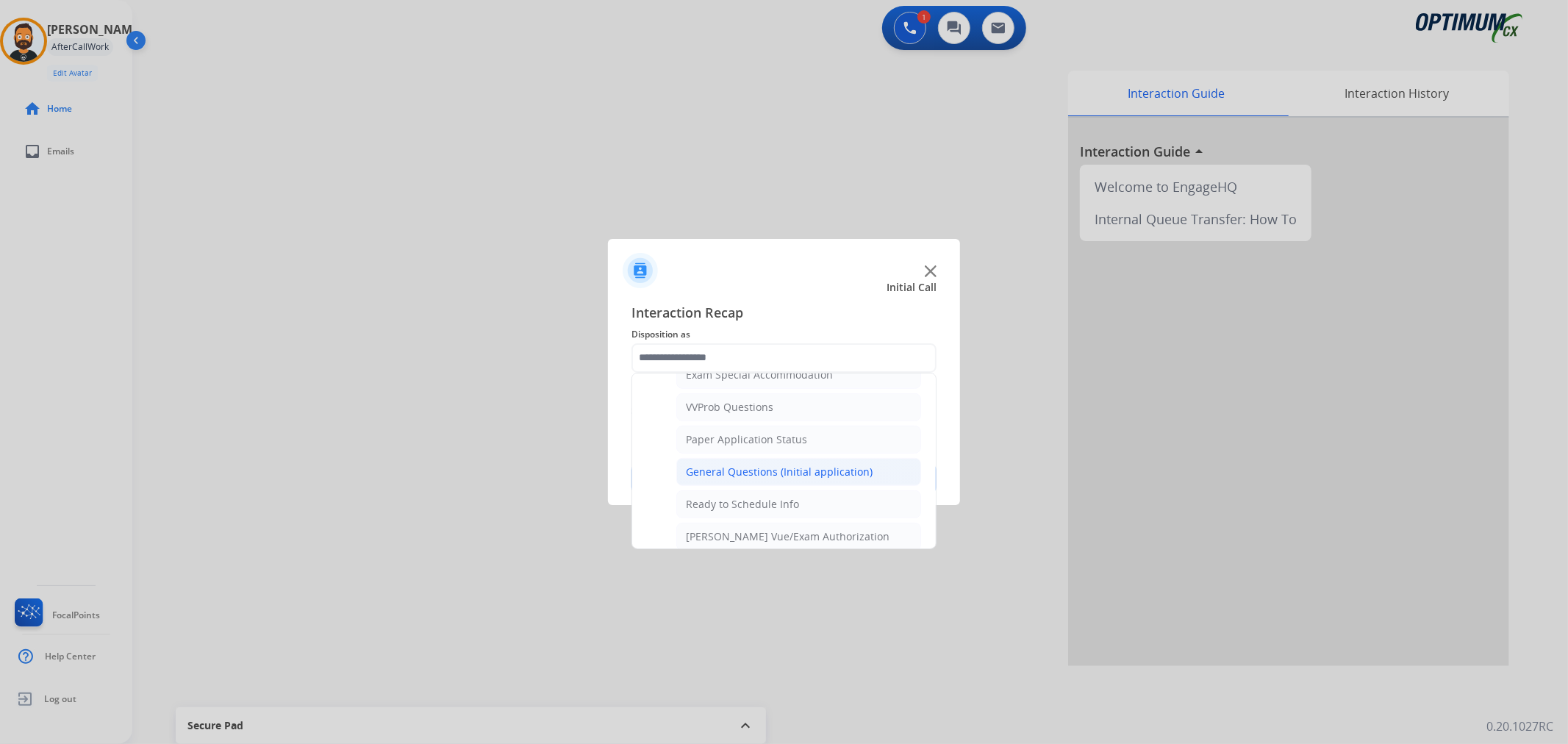
click at [761, 466] on div "General Questions (Initial application)" at bounding box center [779, 472] width 187 height 14
type input "**********"
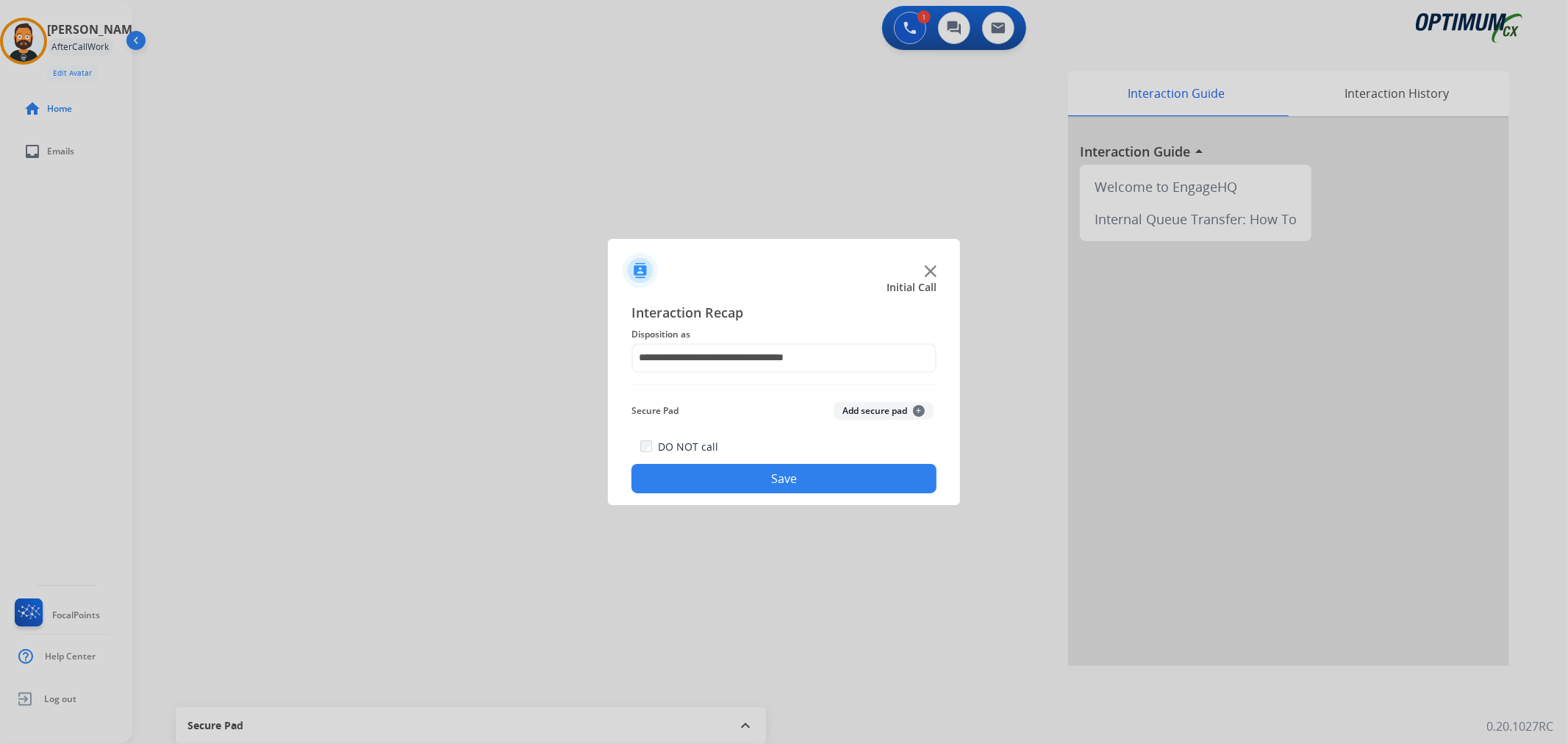
click at [755, 482] on button "Save" at bounding box center [784, 478] width 305 height 30
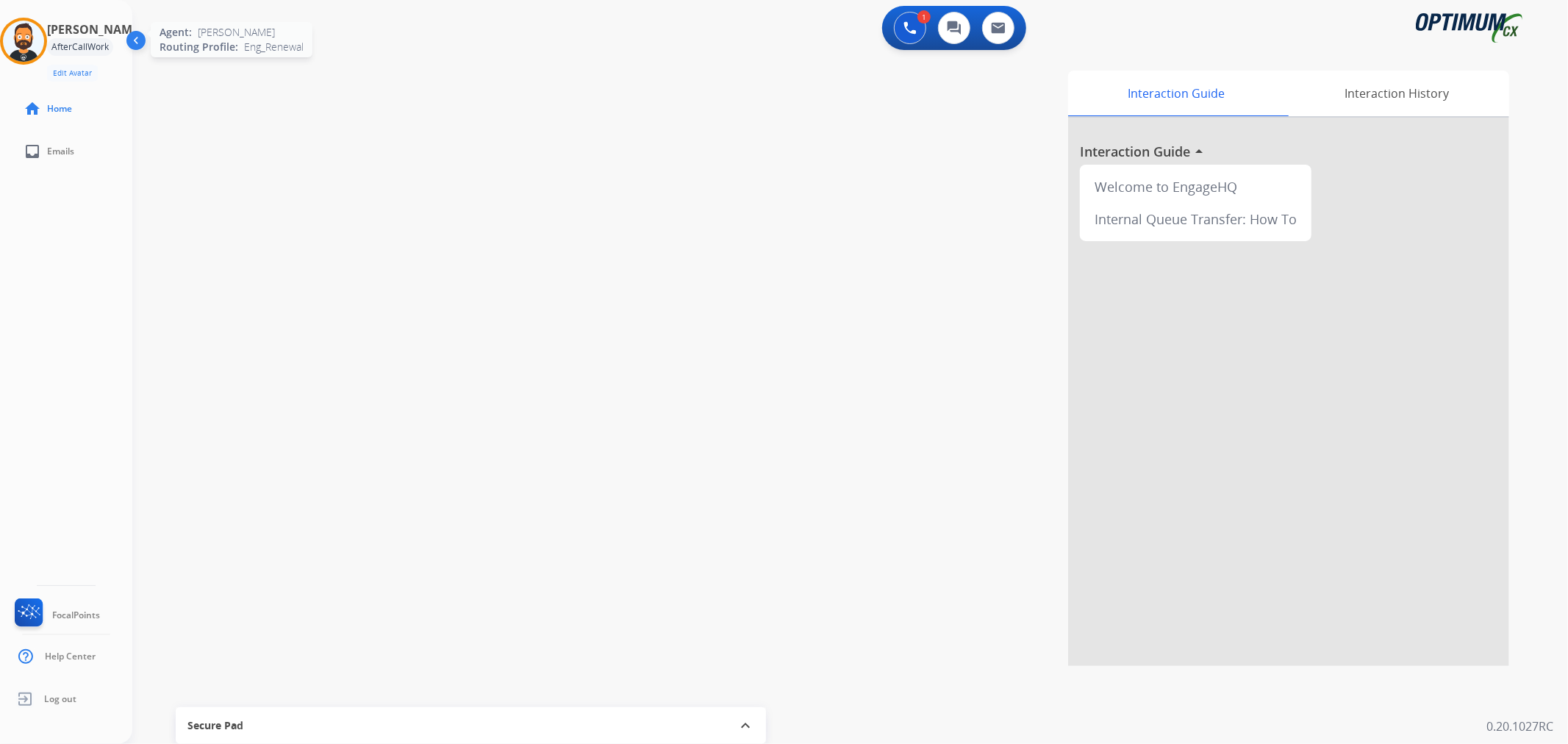
click at [38, 37] on img at bounding box center [23, 41] width 41 height 41
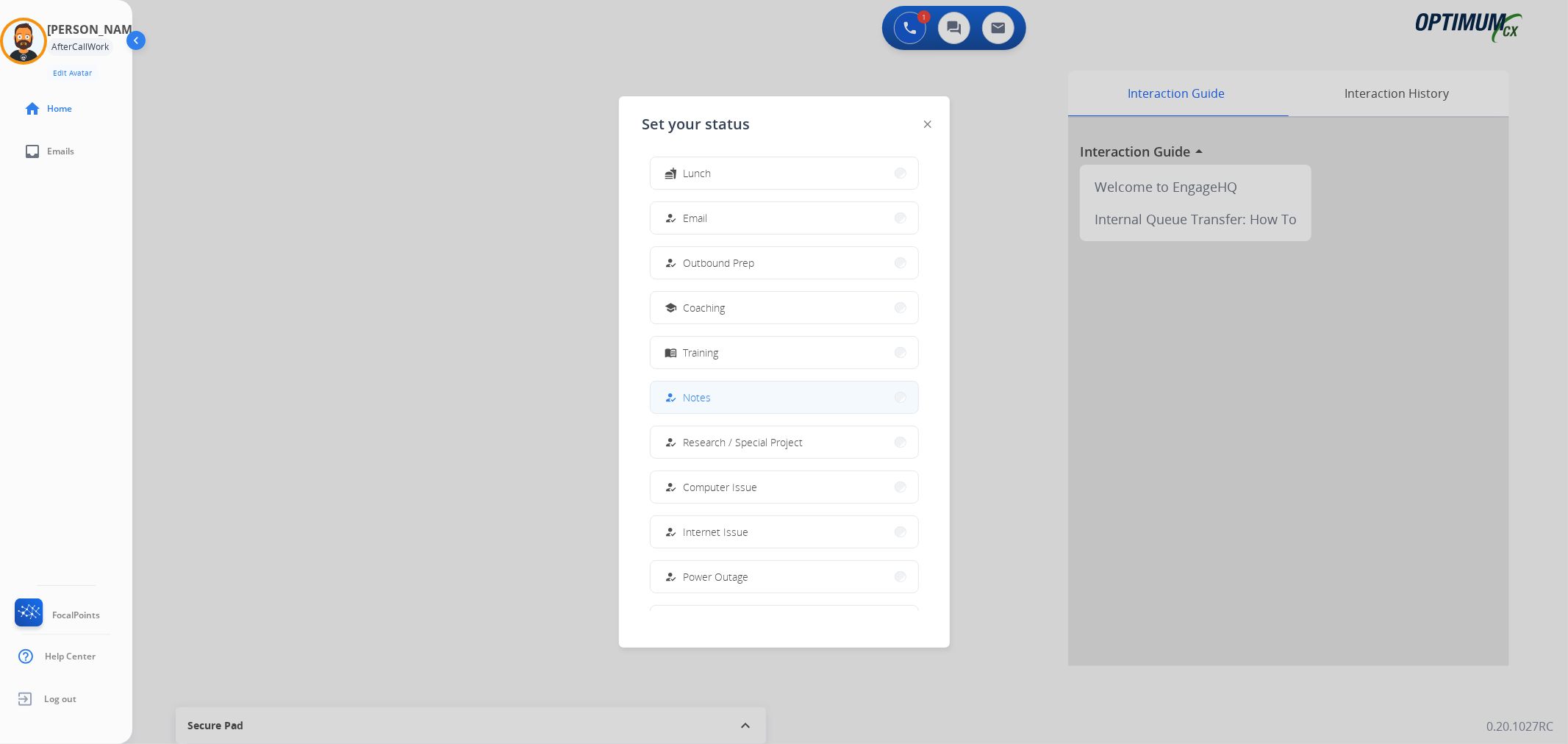
scroll to position [138, 0]
click at [737, 449] on div "how_to_reg Computer Issue" at bounding box center [710, 442] width 96 height 18
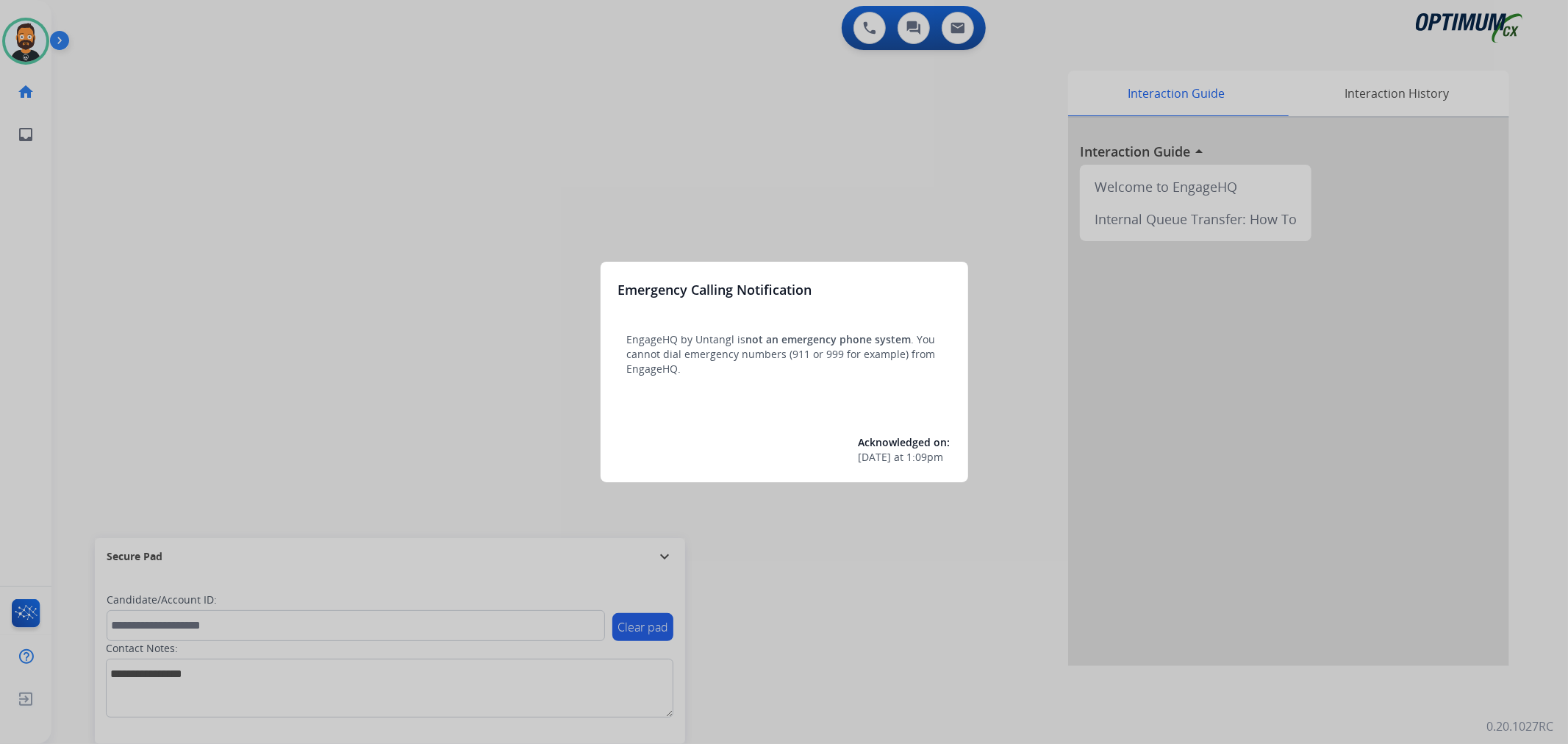
click at [655, 552] on div at bounding box center [784, 372] width 1568 height 744
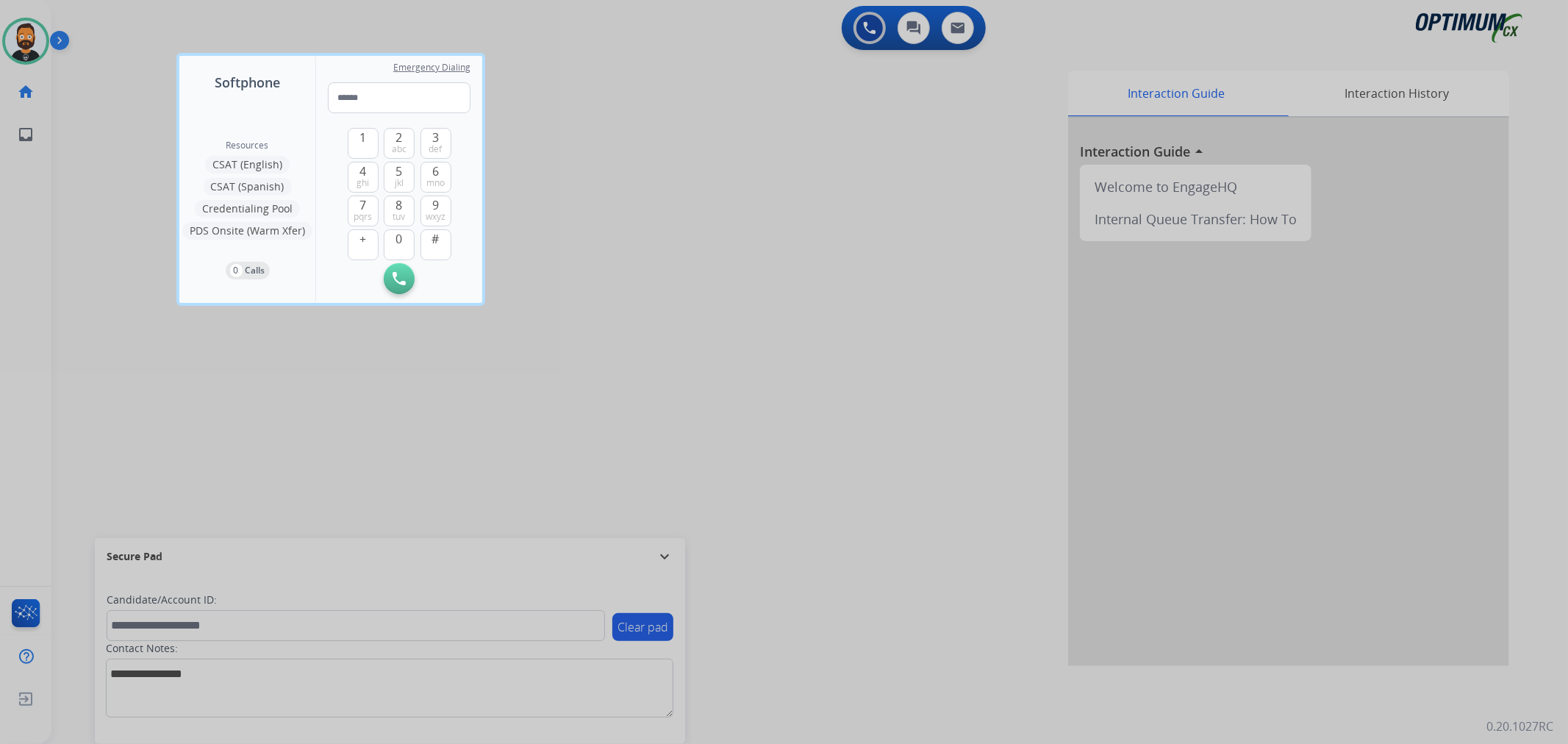
click at [655, 552] on div at bounding box center [784, 372] width 1568 height 744
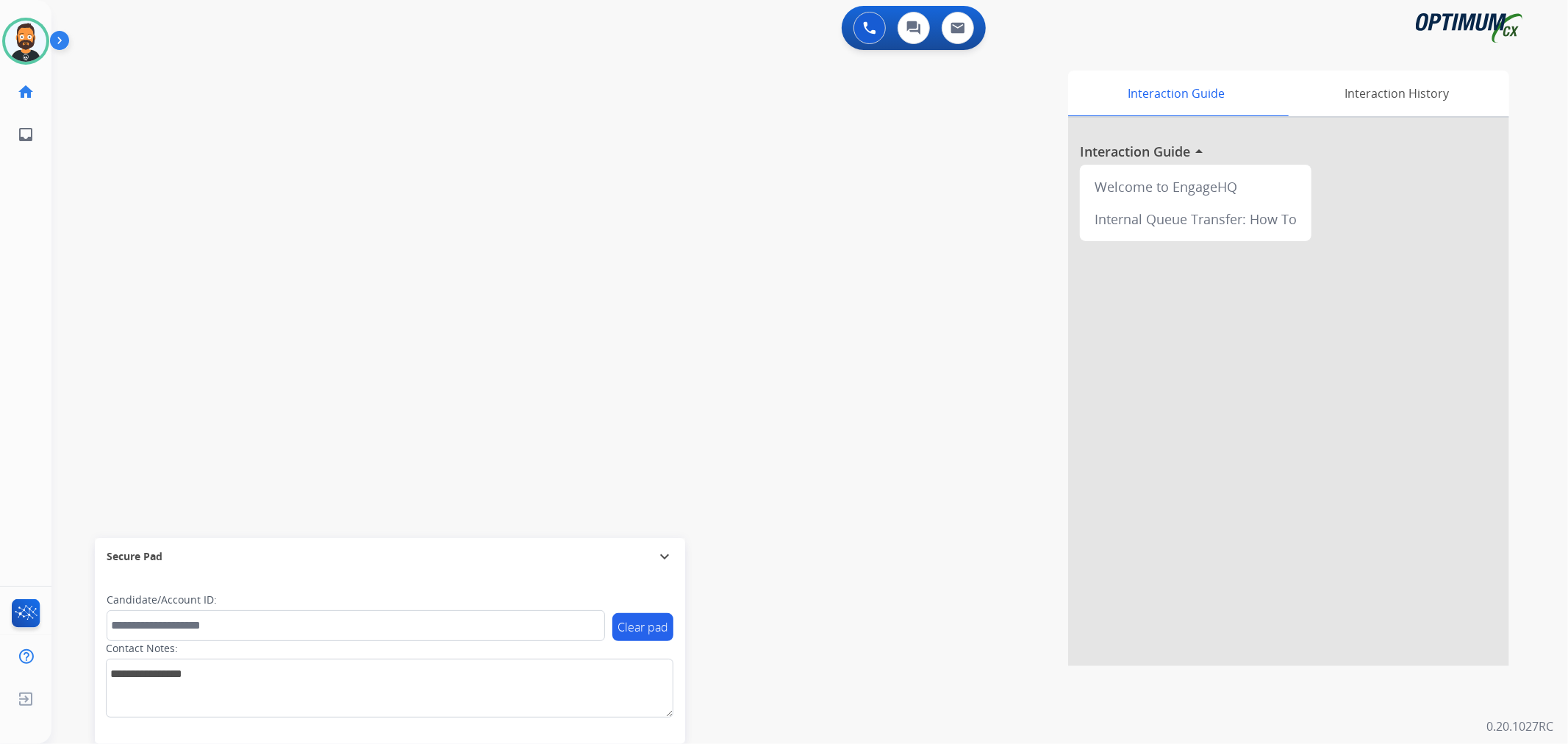
click at [659, 564] on mat-icon "expand_more" at bounding box center [664, 557] width 18 height 18
click at [66, 30] on img at bounding box center [63, 43] width 25 height 28
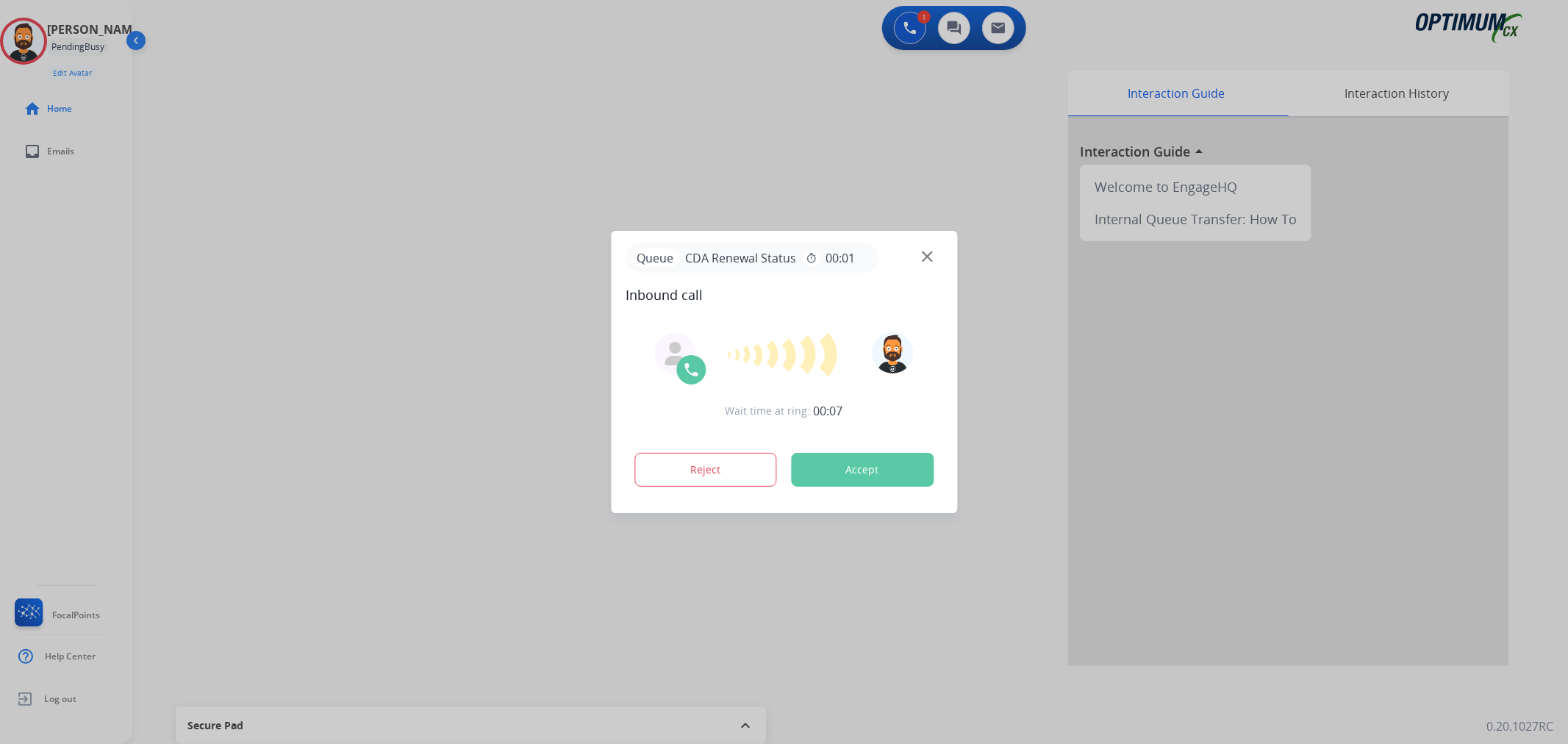
click at [215, 273] on div at bounding box center [784, 372] width 1568 height 744
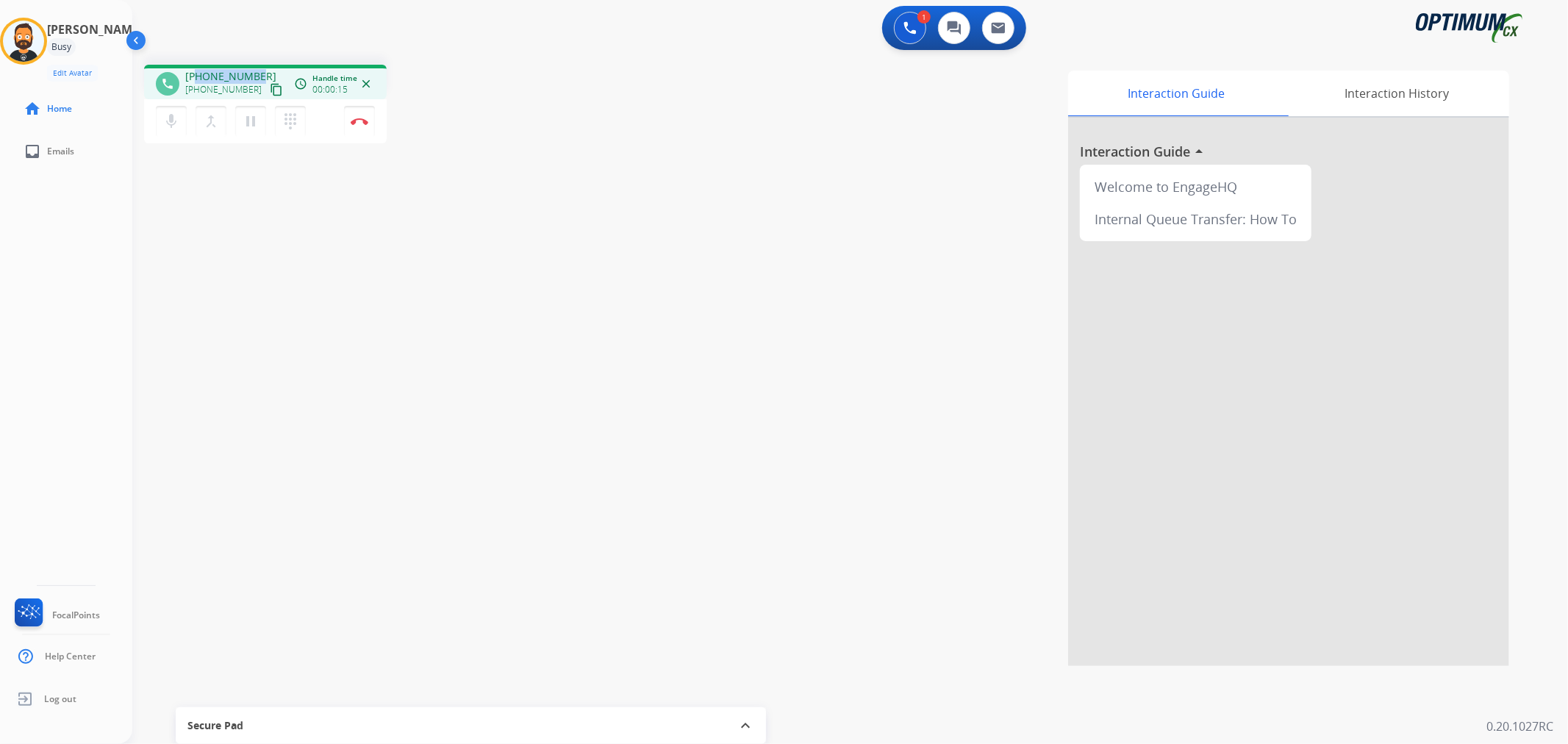
drag, startPoint x: 255, startPoint y: 70, endPoint x: 197, endPoint y: 71, distance: 58.0
click at [197, 71] on span "+12029297029" at bounding box center [231, 76] width 91 height 14
copy span "2029297029"
click at [351, 120] on img at bounding box center [360, 121] width 18 height 7
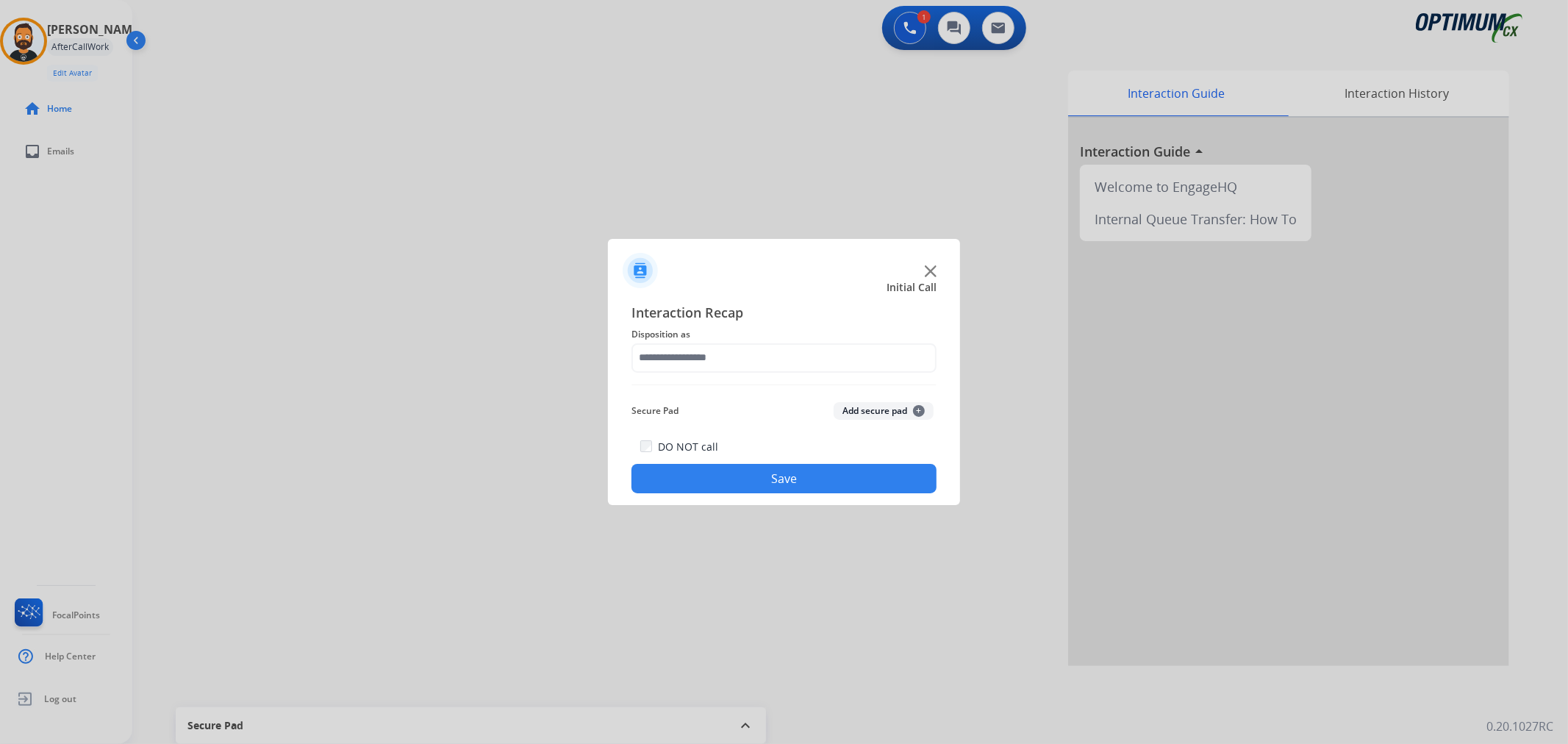
click at [681, 372] on div "Interaction Recap Disposition as Secure Pad Add secure pad + DO NOT call Save" at bounding box center [784, 398] width 305 height 192
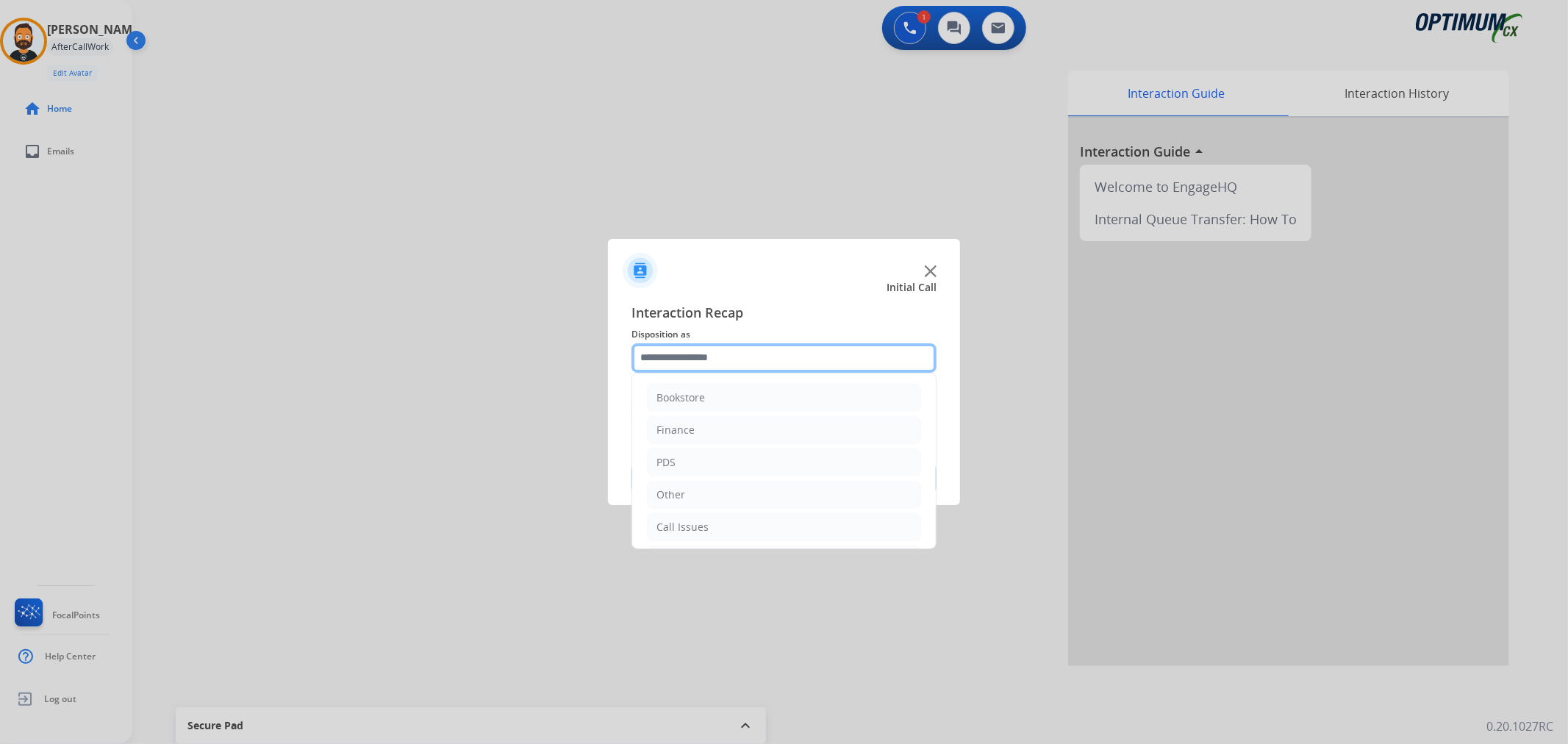
click at [696, 347] on input "text" at bounding box center [784, 357] width 305 height 30
click at [690, 517] on div "Renewal" at bounding box center [677, 524] width 42 height 14
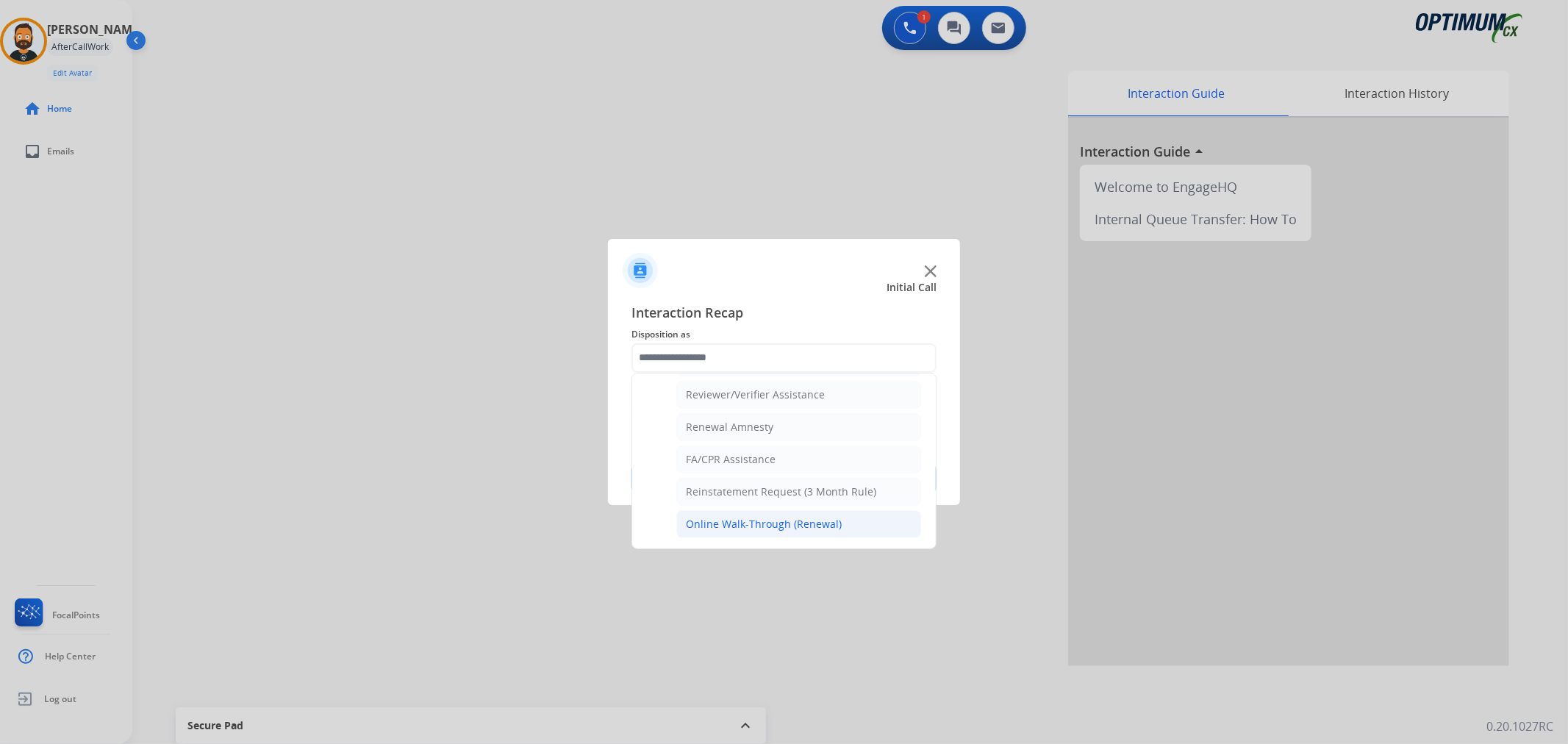
click at [700, 513] on li "Online Walk-Through (Renewal)" at bounding box center [798, 524] width 244 height 28
type input "**********"
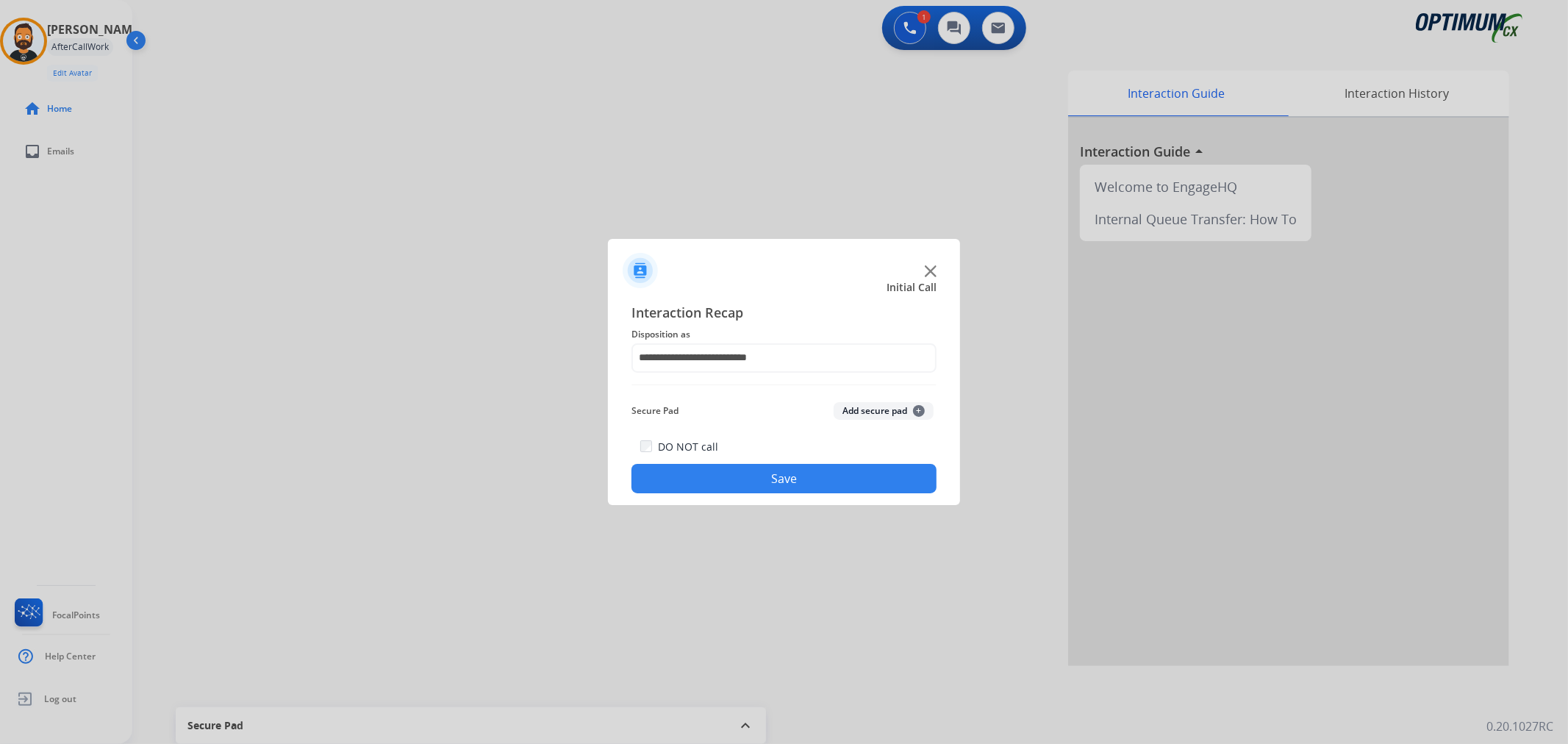
click at [707, 481] on button "Save" at bounding box center [784, 478] width 305 height 30
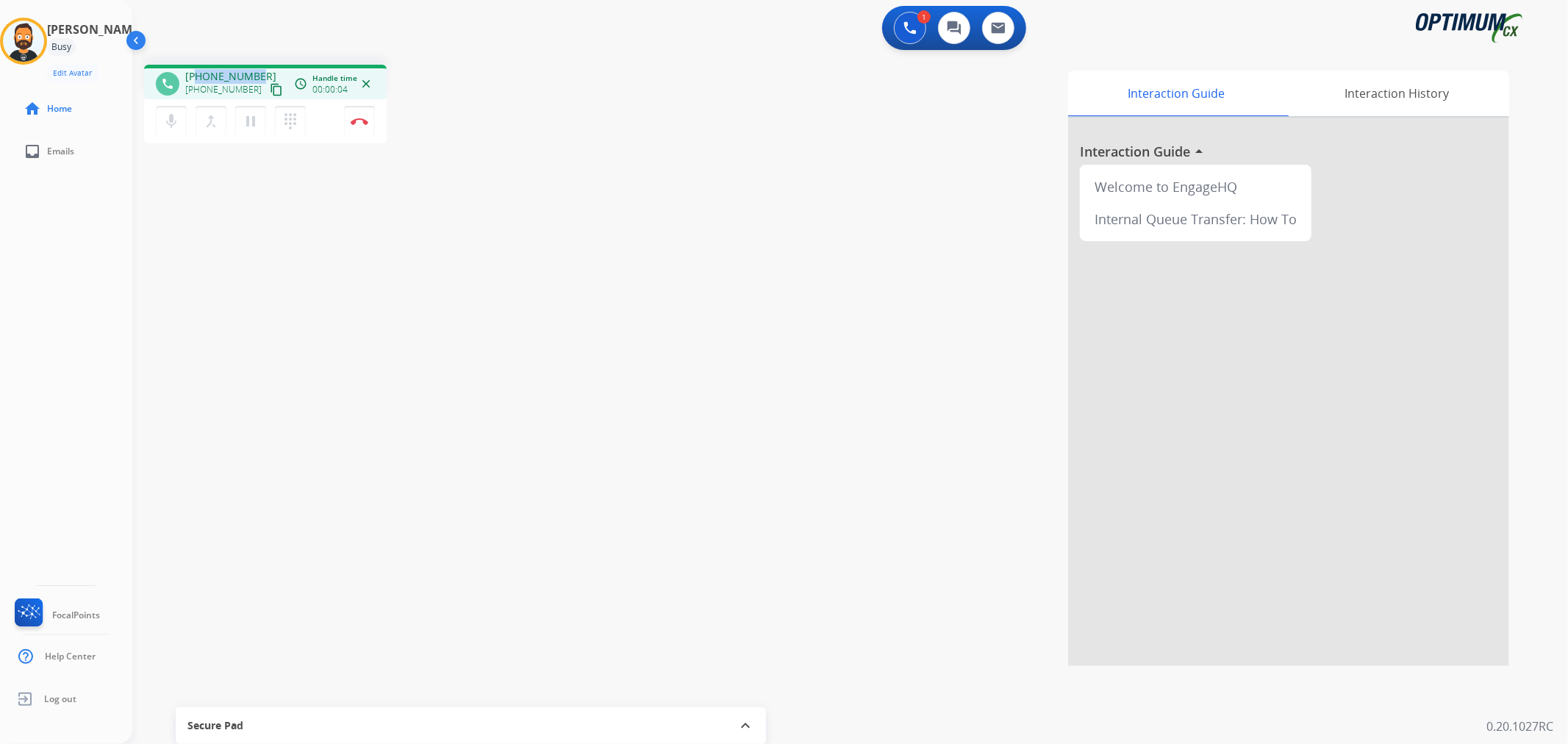
drag, startPoint x: 261, startPoint y: 68, endPoint x: 199, endPoint y: 73, distance: 62.2
click at [199, 73] on div "+15018382845 +15018382845 content_copy" at bounding box center [236, 83] width 100 height 30
copy span "5018382845"
click at [250, 122] on mat-icon "pause" at bounding box center [251, 122] width 18 height 18
click at [253, 123] on mat-icon "play_arrow" at bounding box center [251, 122] width 18 height 18
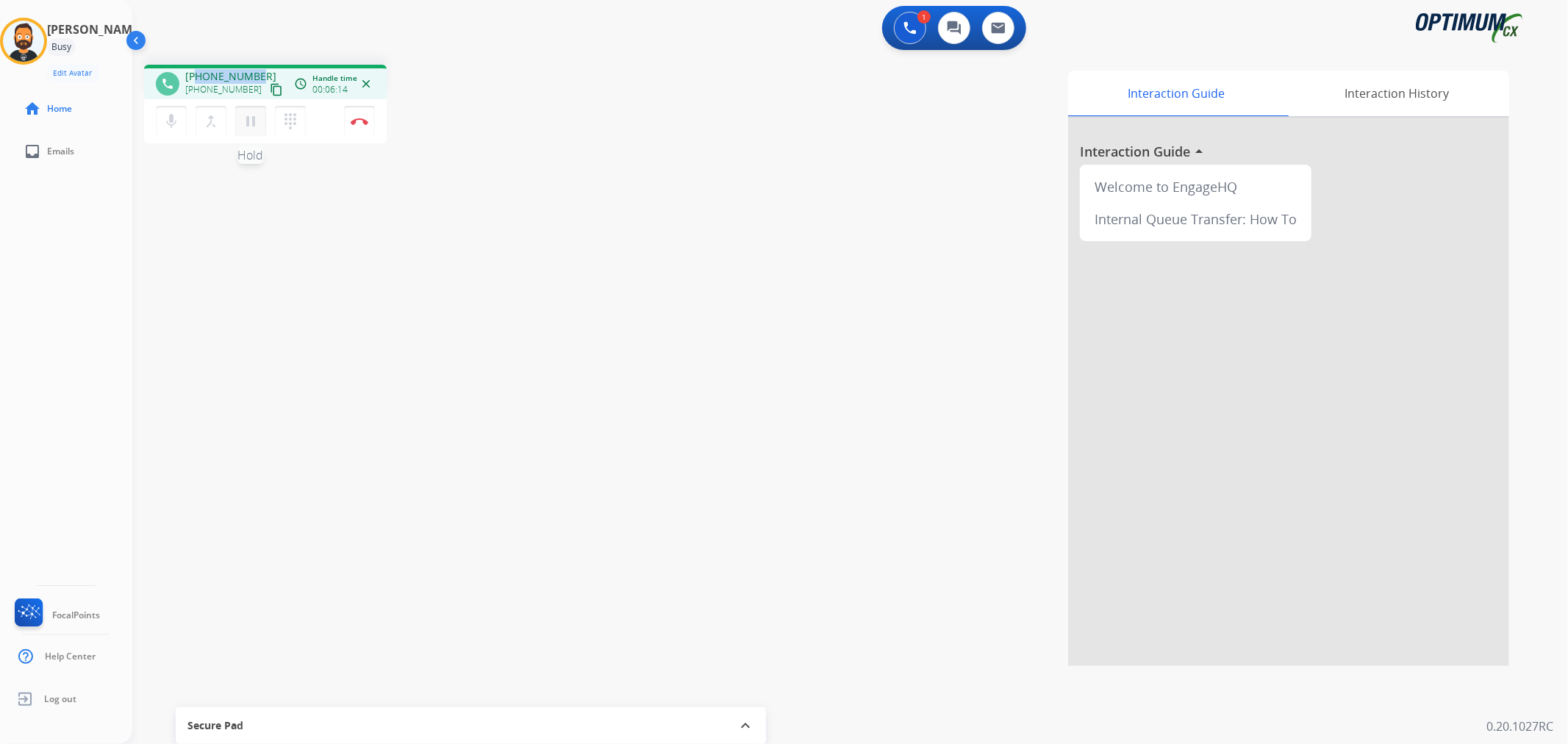
click at [253, 116] on mat-icon "pause" at bounding box center [251, 122] width 18 height 18
click at [253, 114] on mat-icon "play_arrow" at bounding box center [251, 122] width 18 height 18
click at [248, 124] on mat-icon "pause" at bounding box center [251, 122] width 18 height 18
click at [248, 128] on mat-icon "play_arrow" at bounding box center [251, 122] width 18 height 18
click at [361, 117] on img at bounding box center [360, 121] width 18 height 7
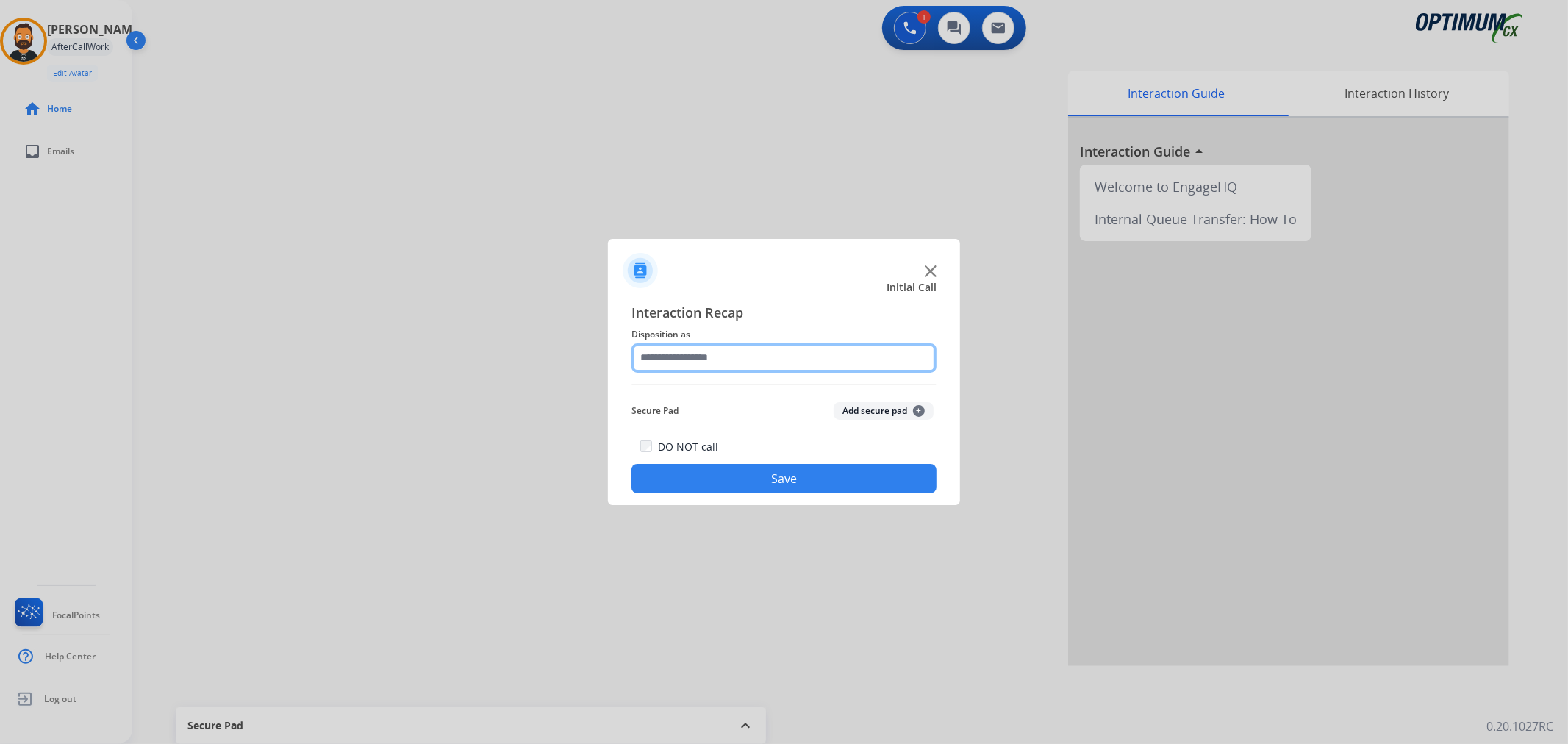
click at [667, 363] on input "text" at bounding box center [784, 357] width 305 height 30
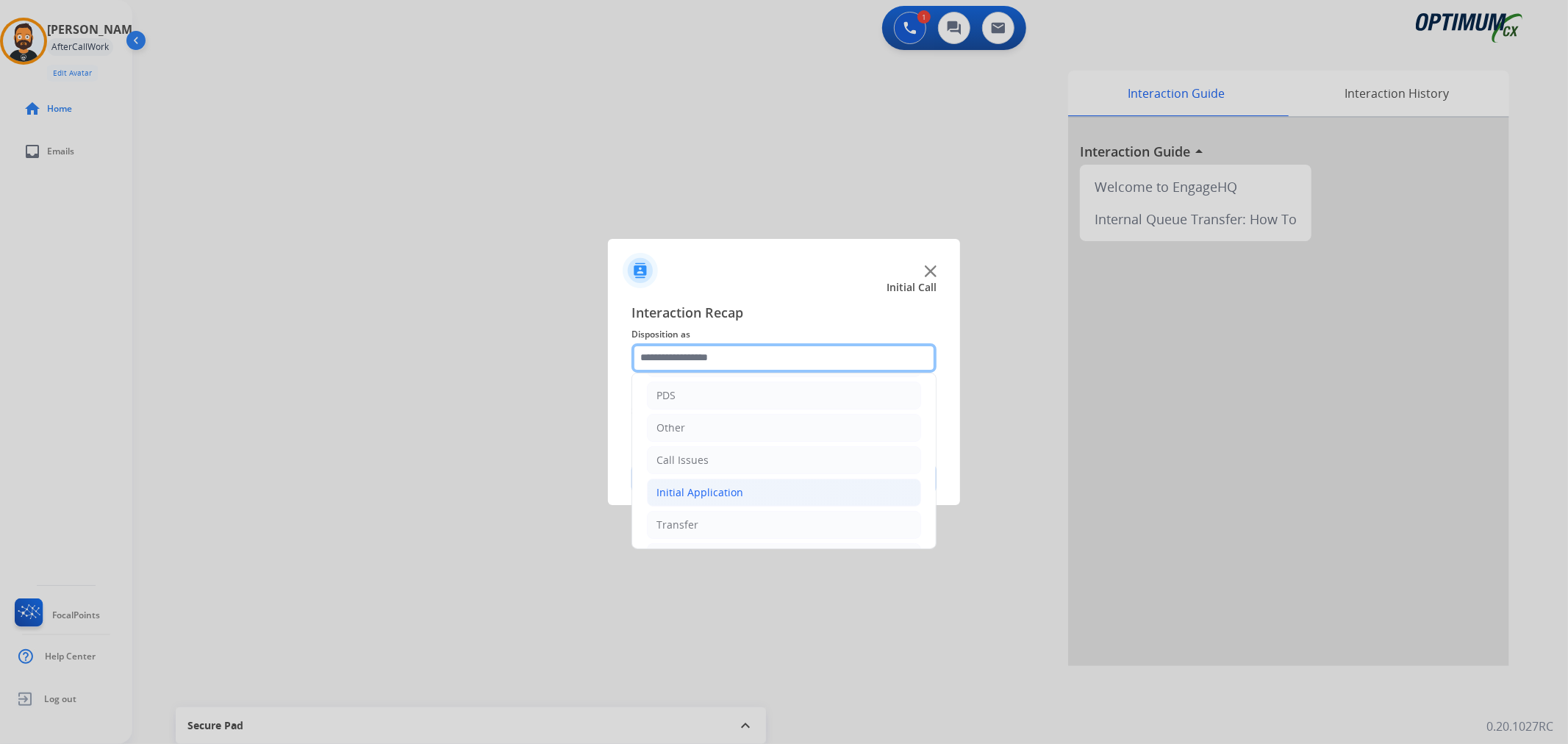
scroll to position [100, 0]
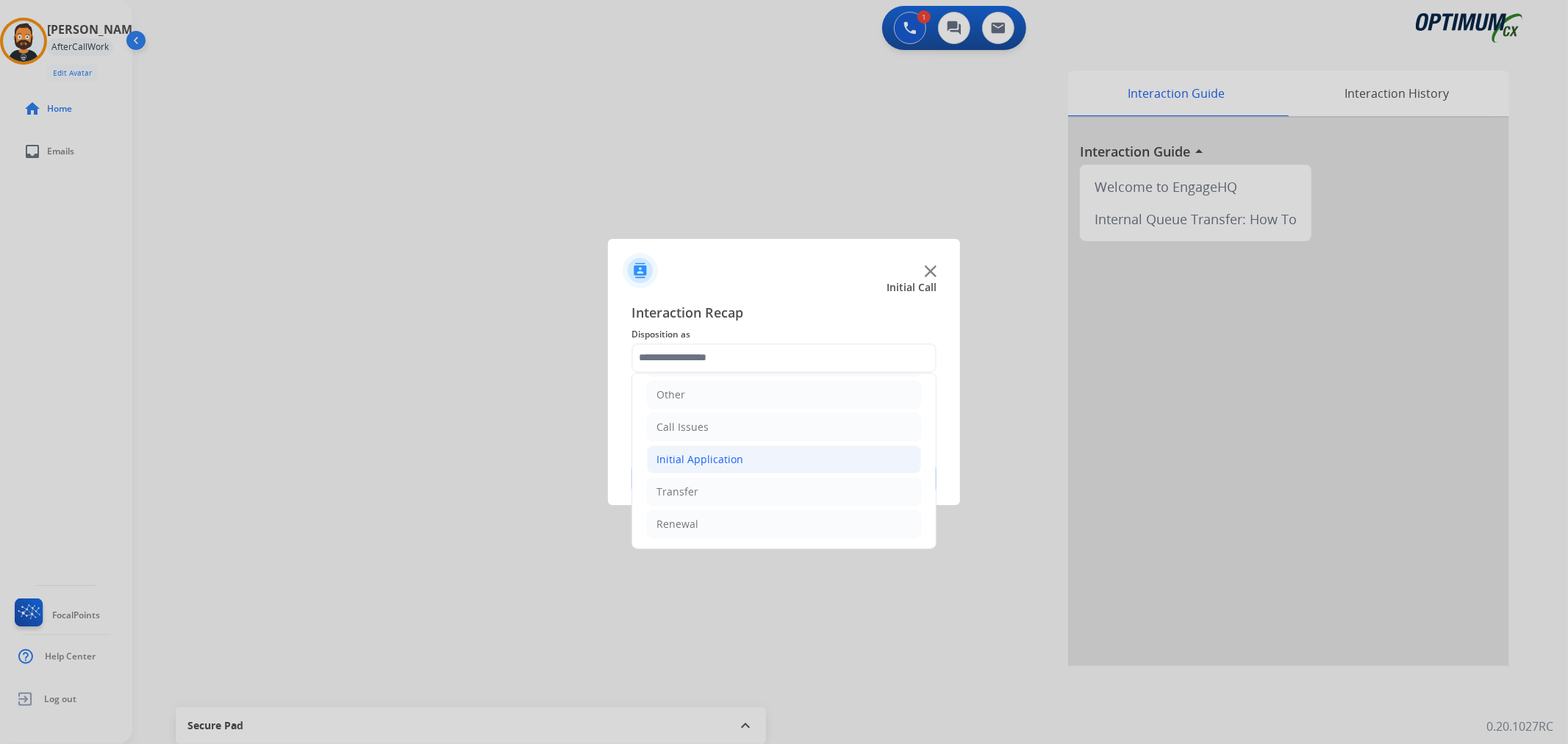
click at [707, 458] on div "Initial Application" at bounding box center [699, 459] width 87 height 14
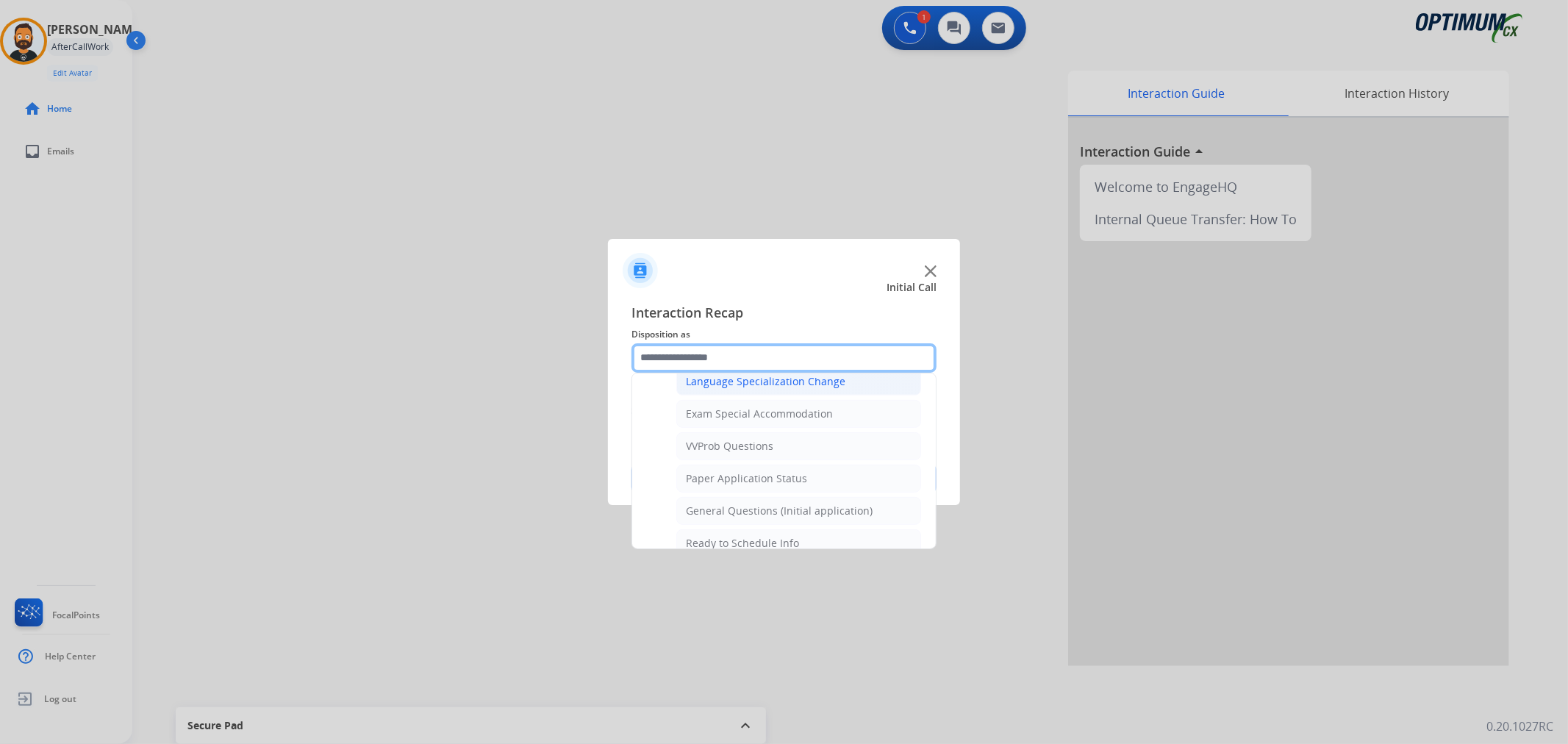
scroll to position [782, 0]
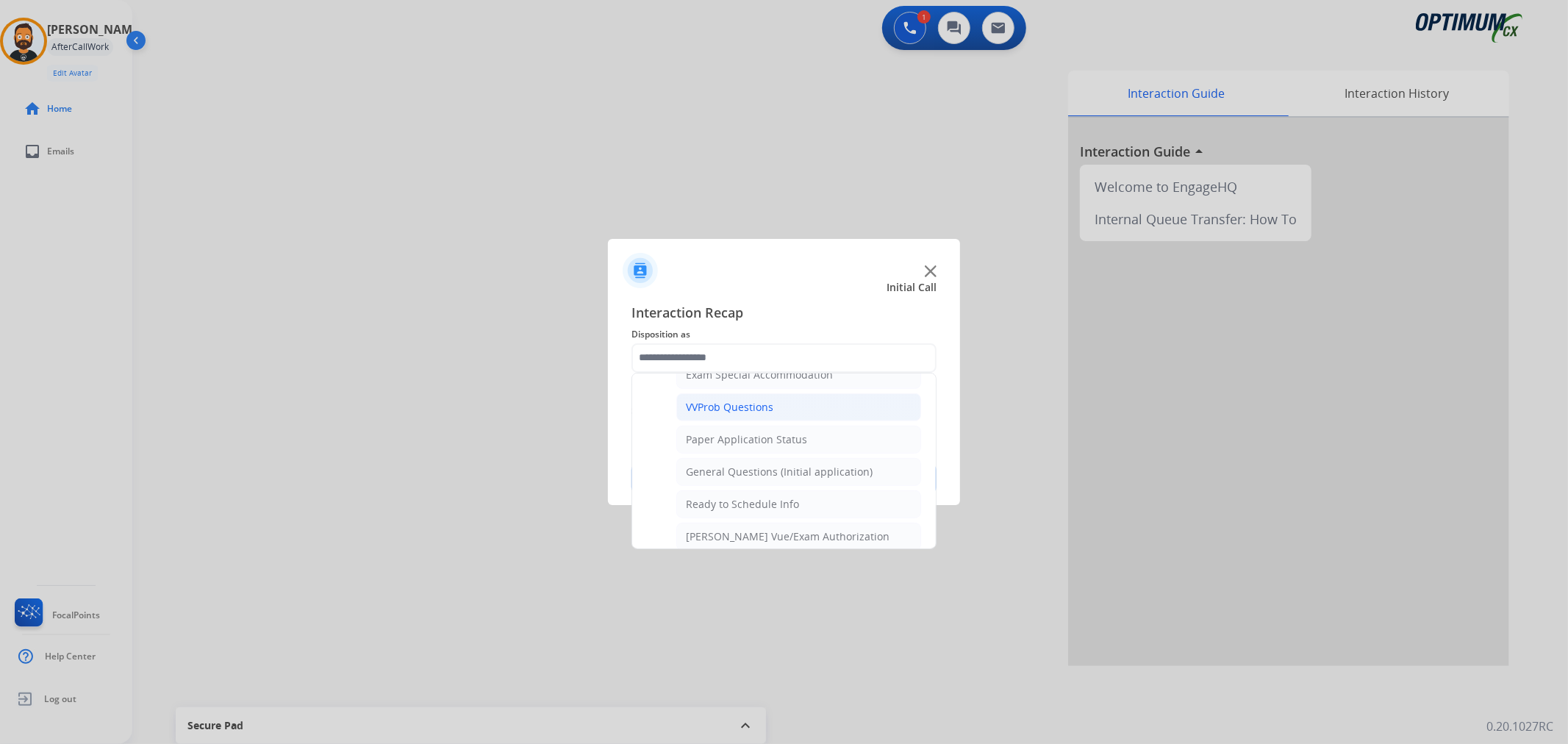
click at [751, 413] on div "VVProb Questions" at bounding box center [730, 407] width 88 height 14
type input "**********"
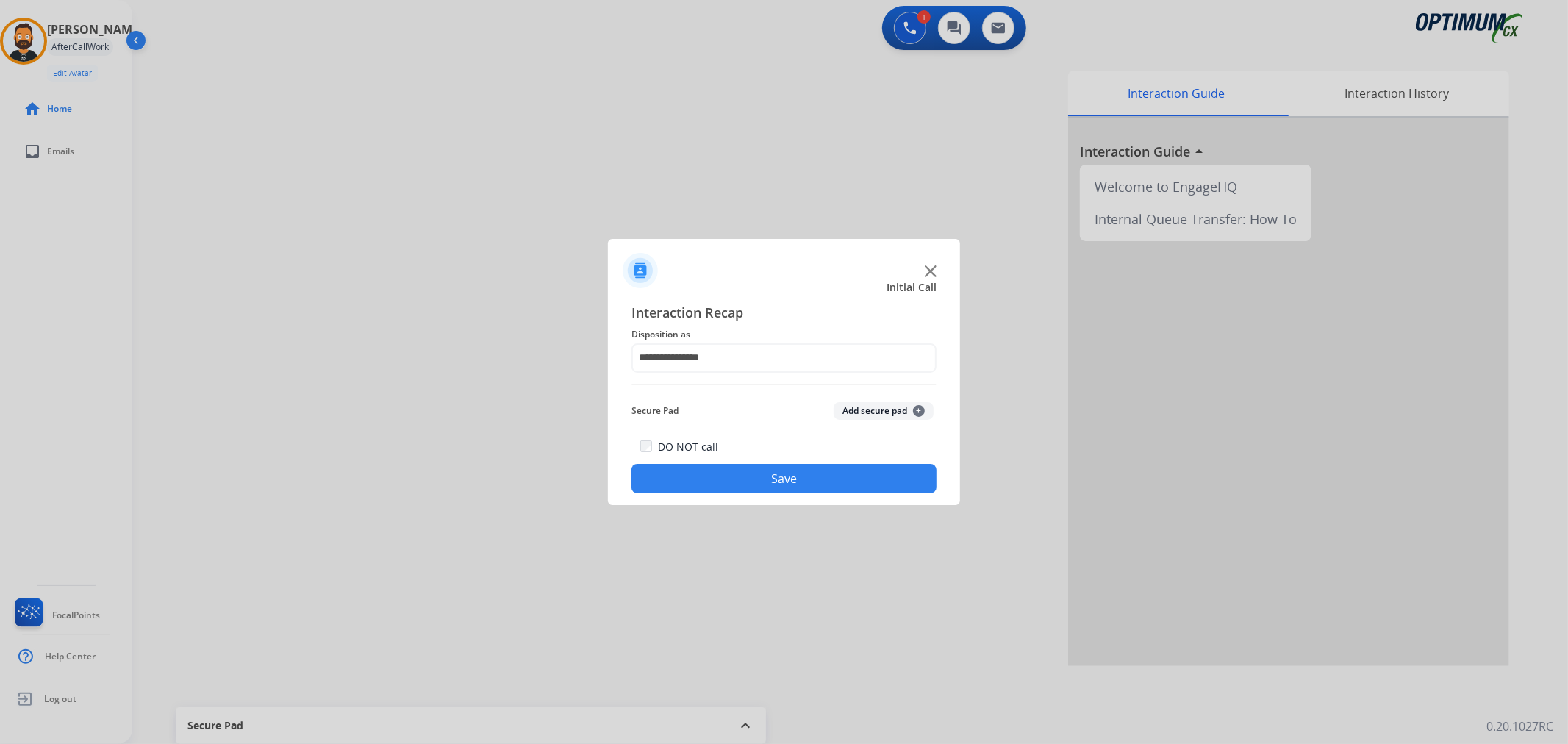
click at [735, 474] on button "Save" at bounding box center [784, 478] width 305 height 30
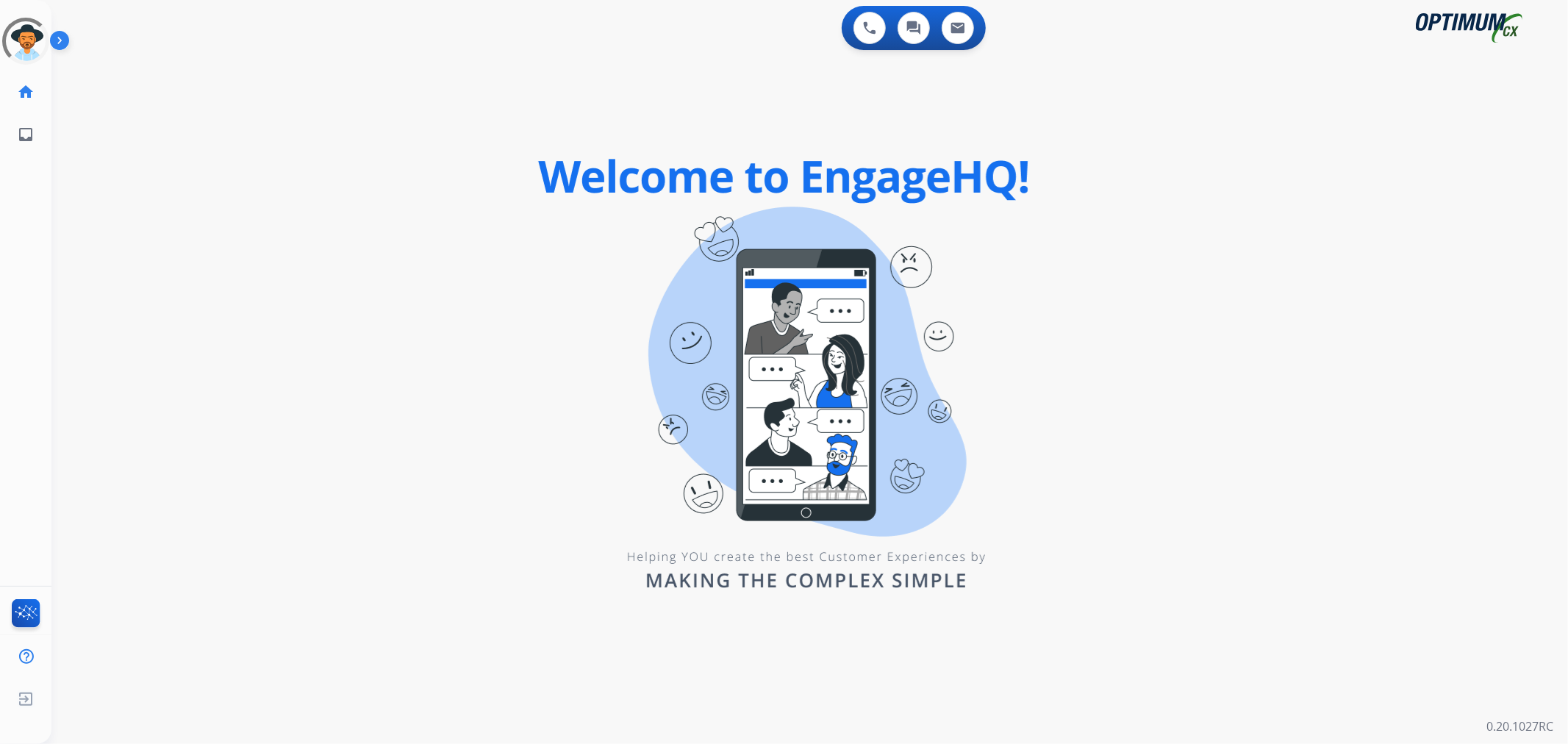
click at [283, 146] on div "0 Voice Interactions 0 Chat Interactions 0 Email Interactions swap_horiz Break …" at bounding box center [809, 372] width 1516 height 744
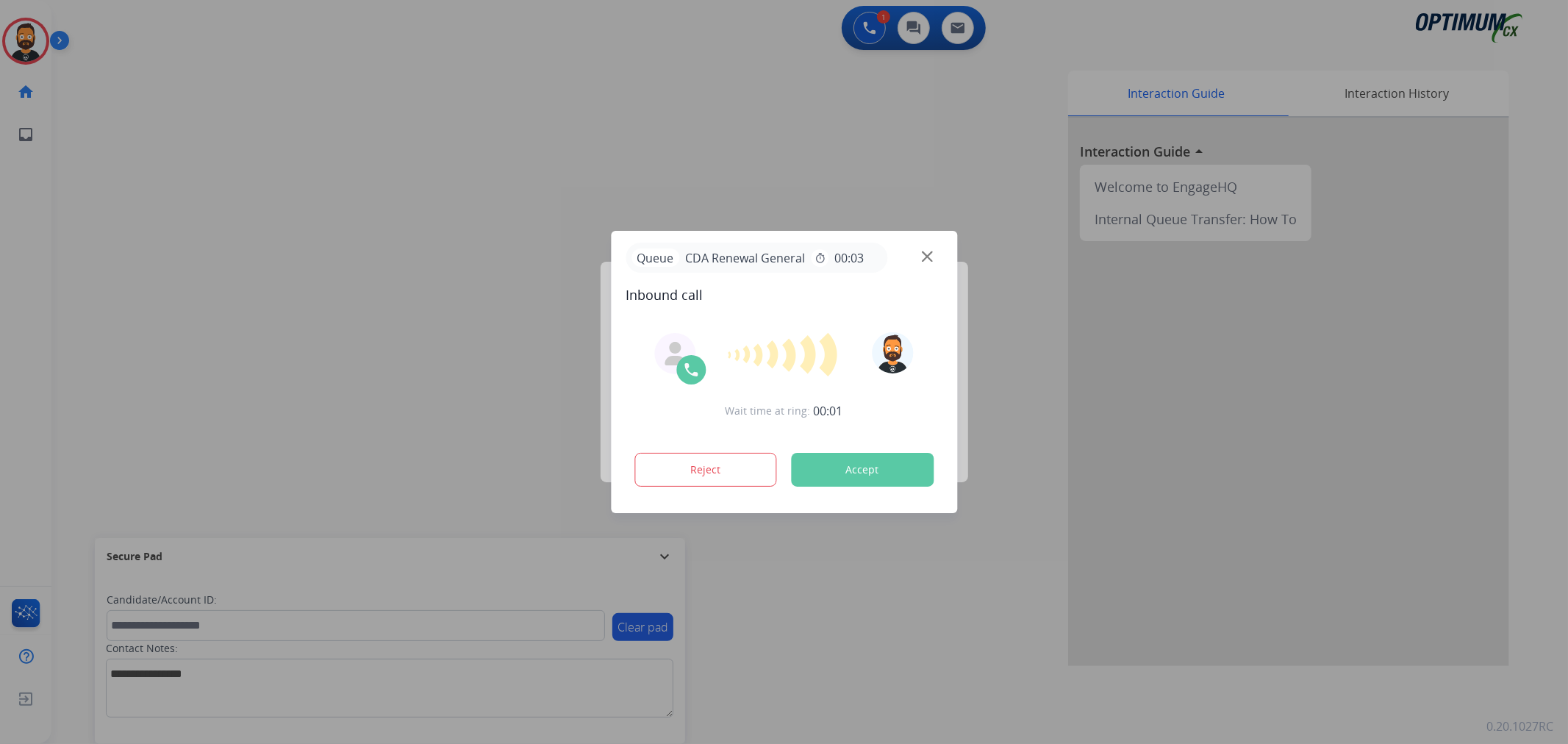
click at [872, 473] on button "Accept" at bounding box center [861, 470] width 142 height 34
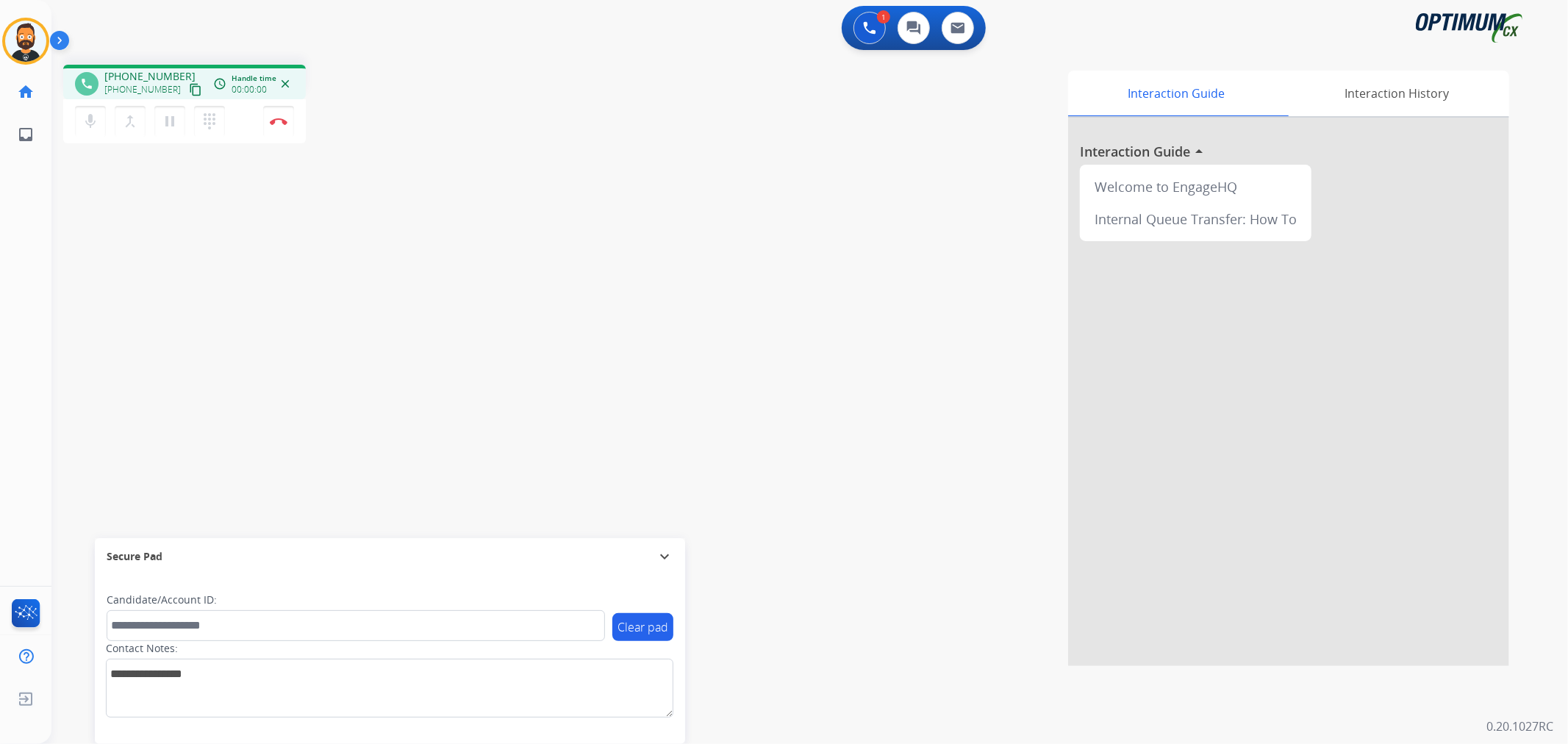
click at [669, 548] on mat-icon "expand_more" at bounding box center [664, 557] width 18 height 18
drag, startPoint x: 177, startPoint y: 74, endPoint x: 117, endPoint y: 71, distance: 60.1
click at [117, 71] on div "[PHONE_NUMBER] [PHONE_NUMBER] content_copy" at bounding box center [155, 83] width 100 height 30
copy span "5043098998"
click at [281, 125] on button "Disconnect" at bounding box center [278, 121] width 30 height 30
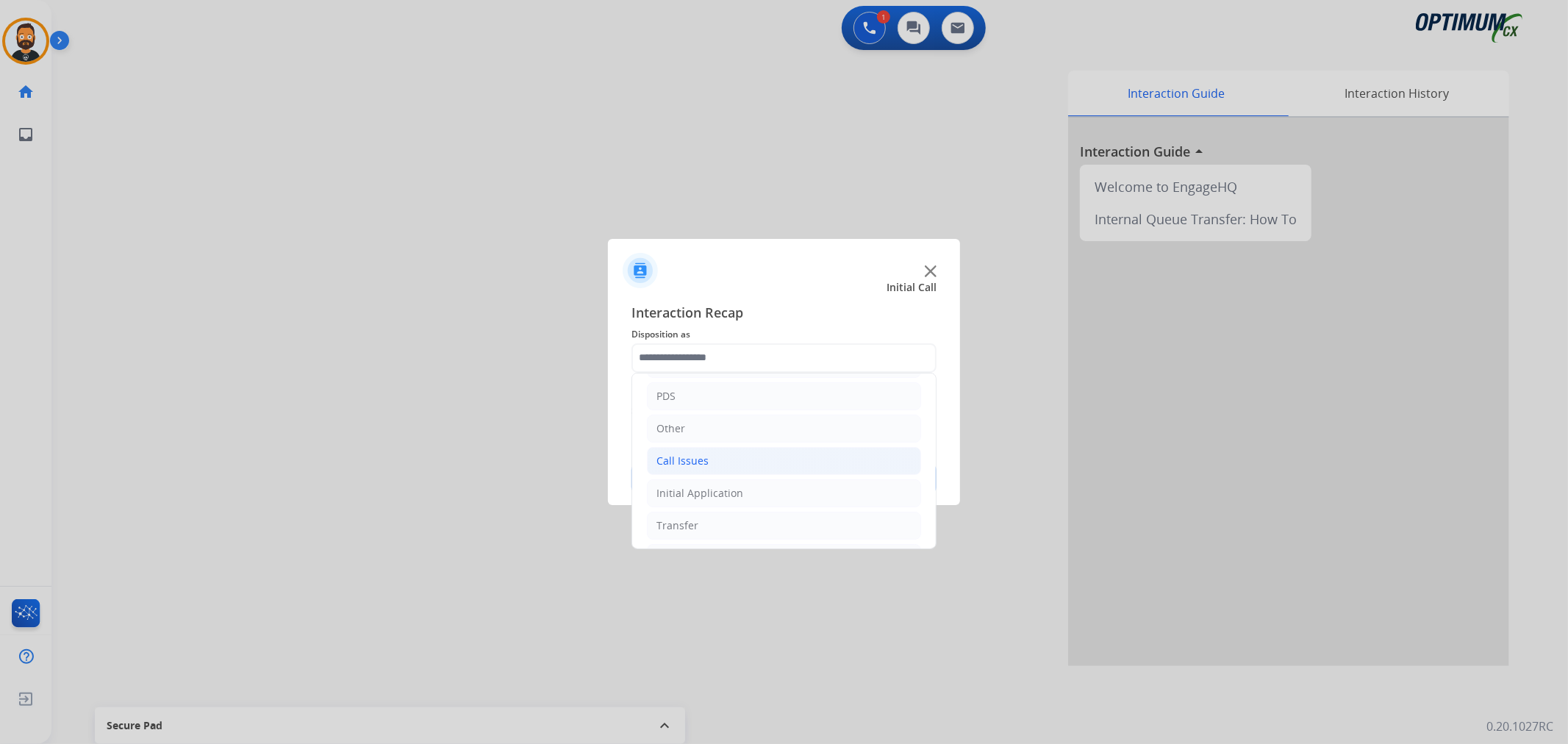
scroll to position [100, 0]
click at [719, 424] on li "Call Issues" at bounding box center [784, 426] width 274 height 28
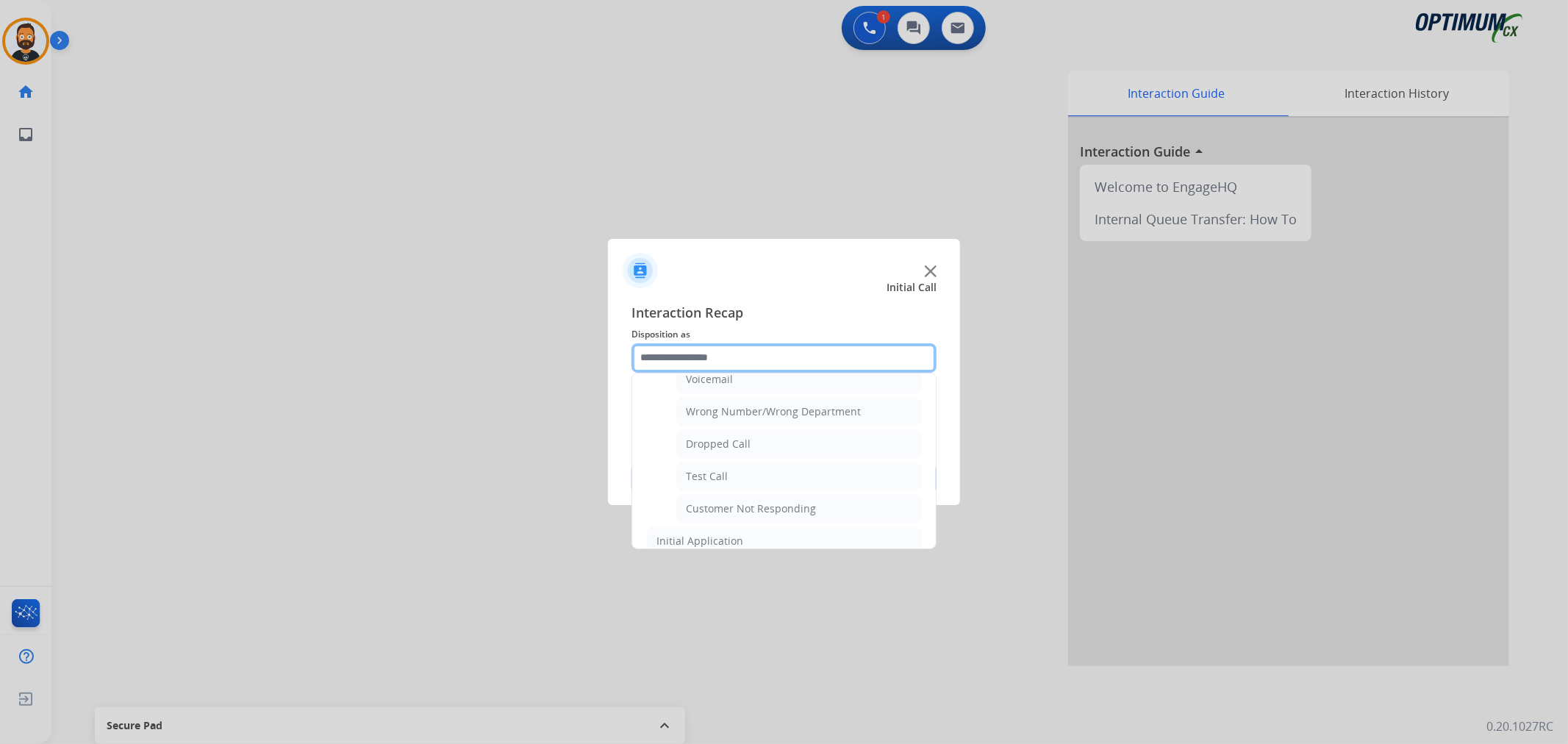
scroll to position [237, 0]
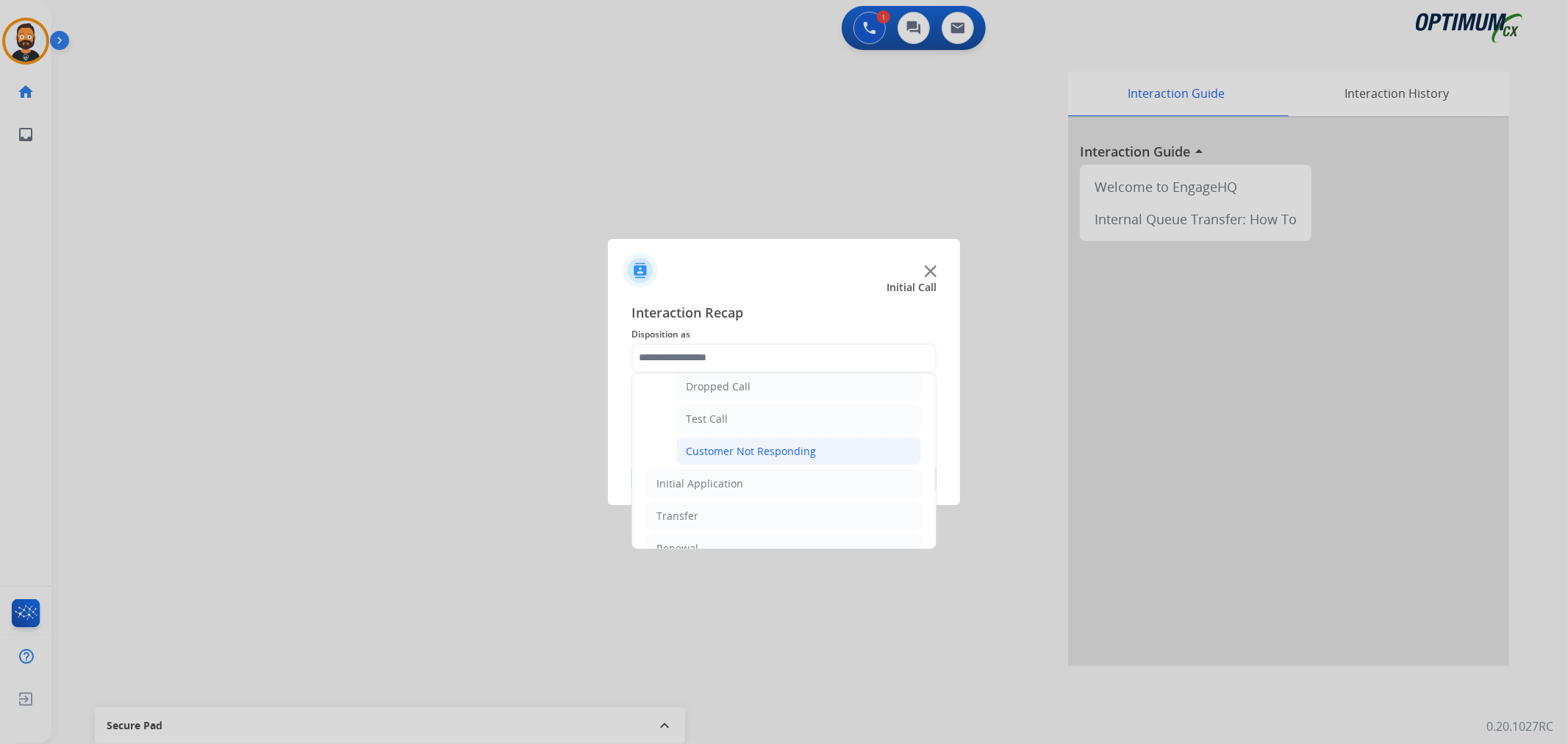
click at [735, 445] on div "Customer Not Responding" at bounding box center [750, 451] width 130 height 14
type input "**********"
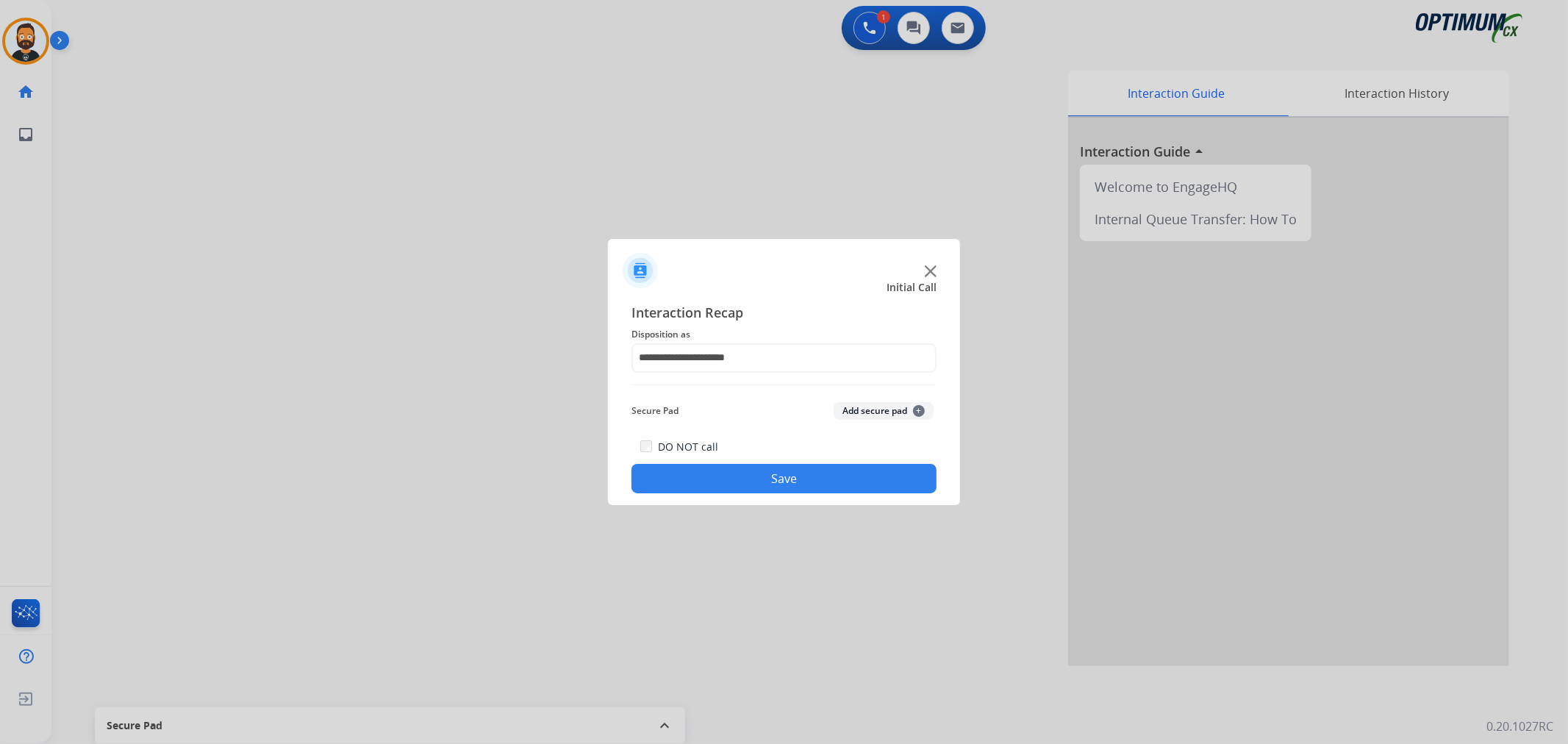
click at [738, 474] on button "Save" at bounding box center [784, 478] width 305 height 30
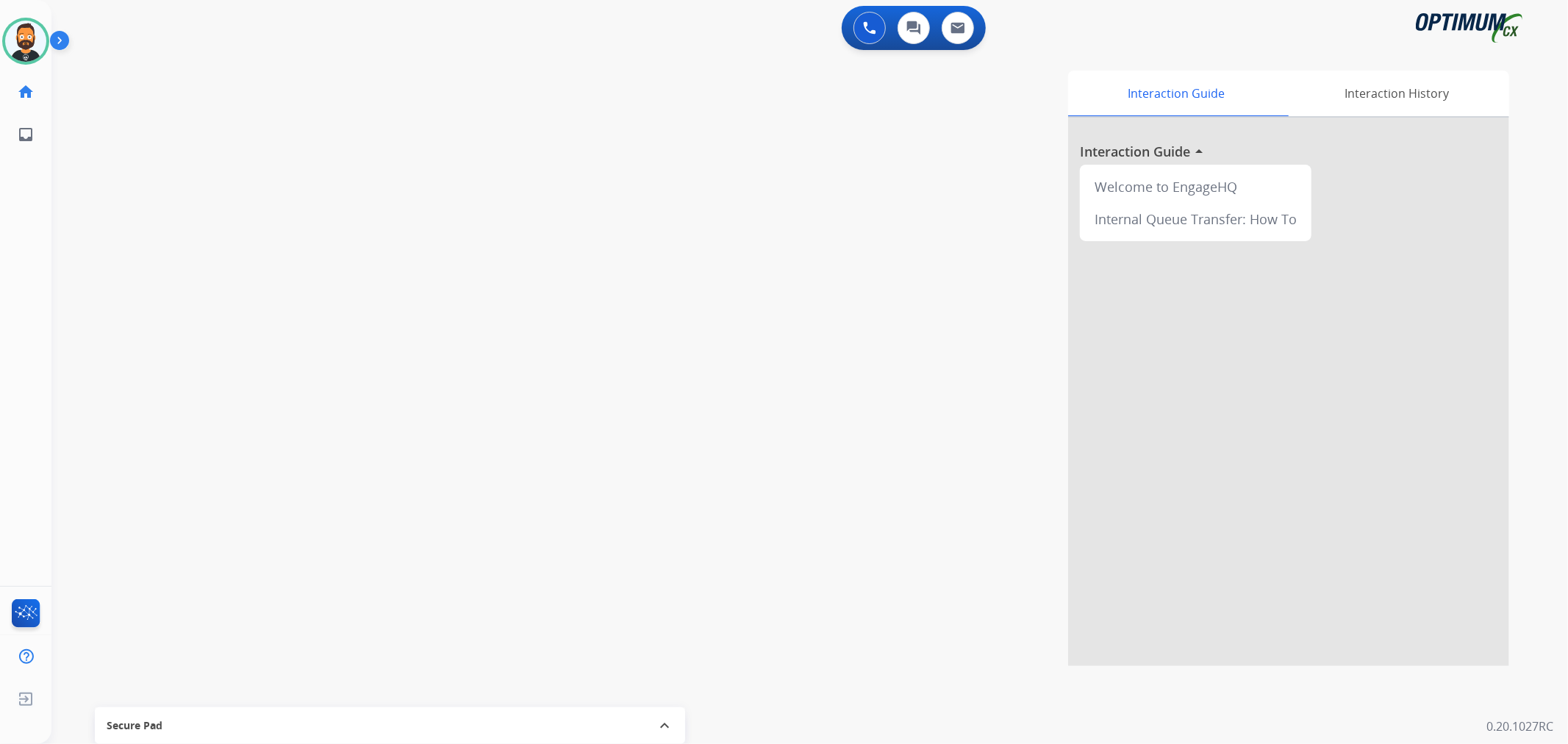
click at [63, 40] on img at bounding box center [63, 43] width 25 height 28
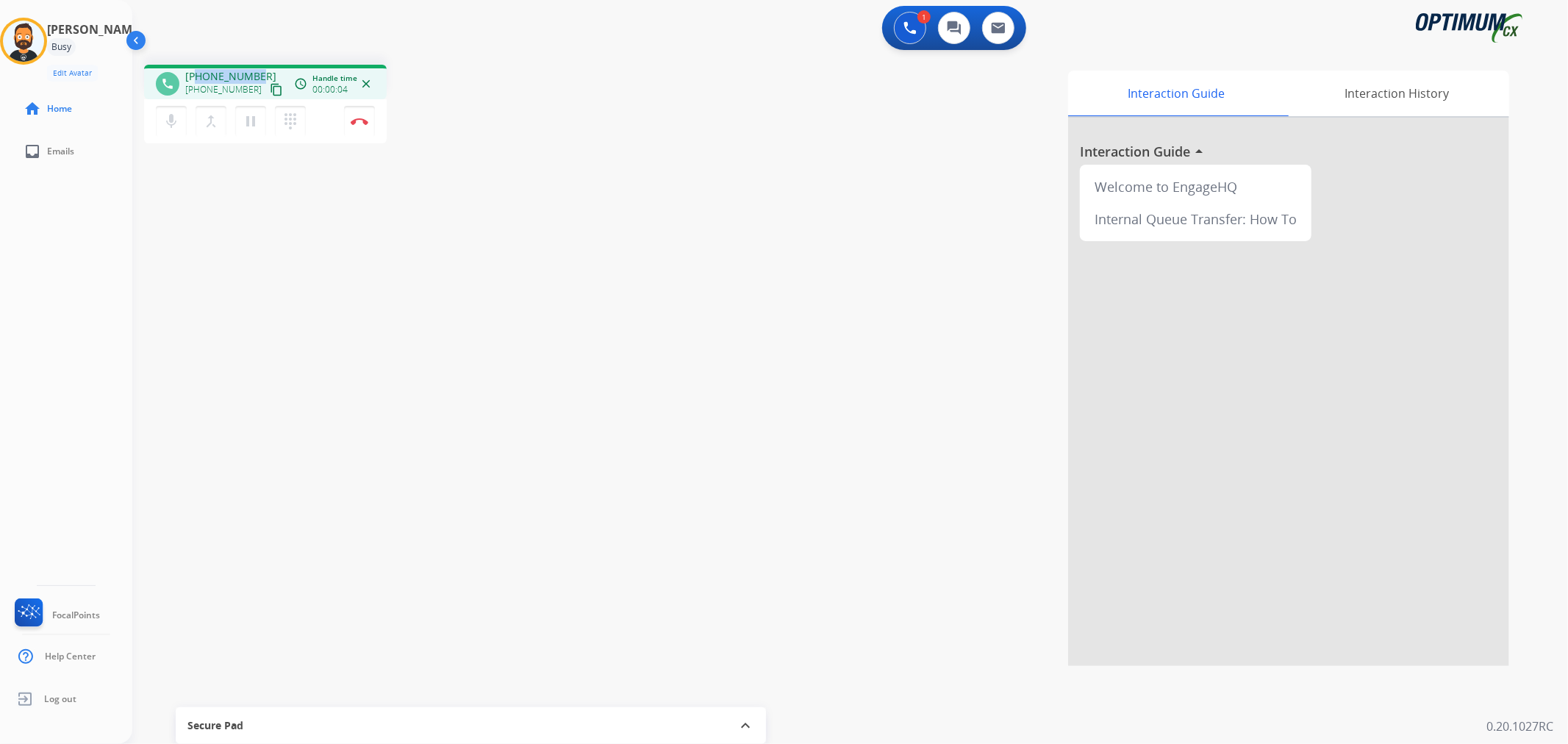
drag, startPoint x: 262, startPoint y: 68, endPoint x: 195, endPoint y: 70, distance: 67.0
click at [195, 70] on div "+18145202526 +18145202526 content_copy" at bounding box center [236, 83] width 100 height 30
copy span "8145202526"
click at [358, 118] on img at bounding box center [360, 121] width 18 height 7
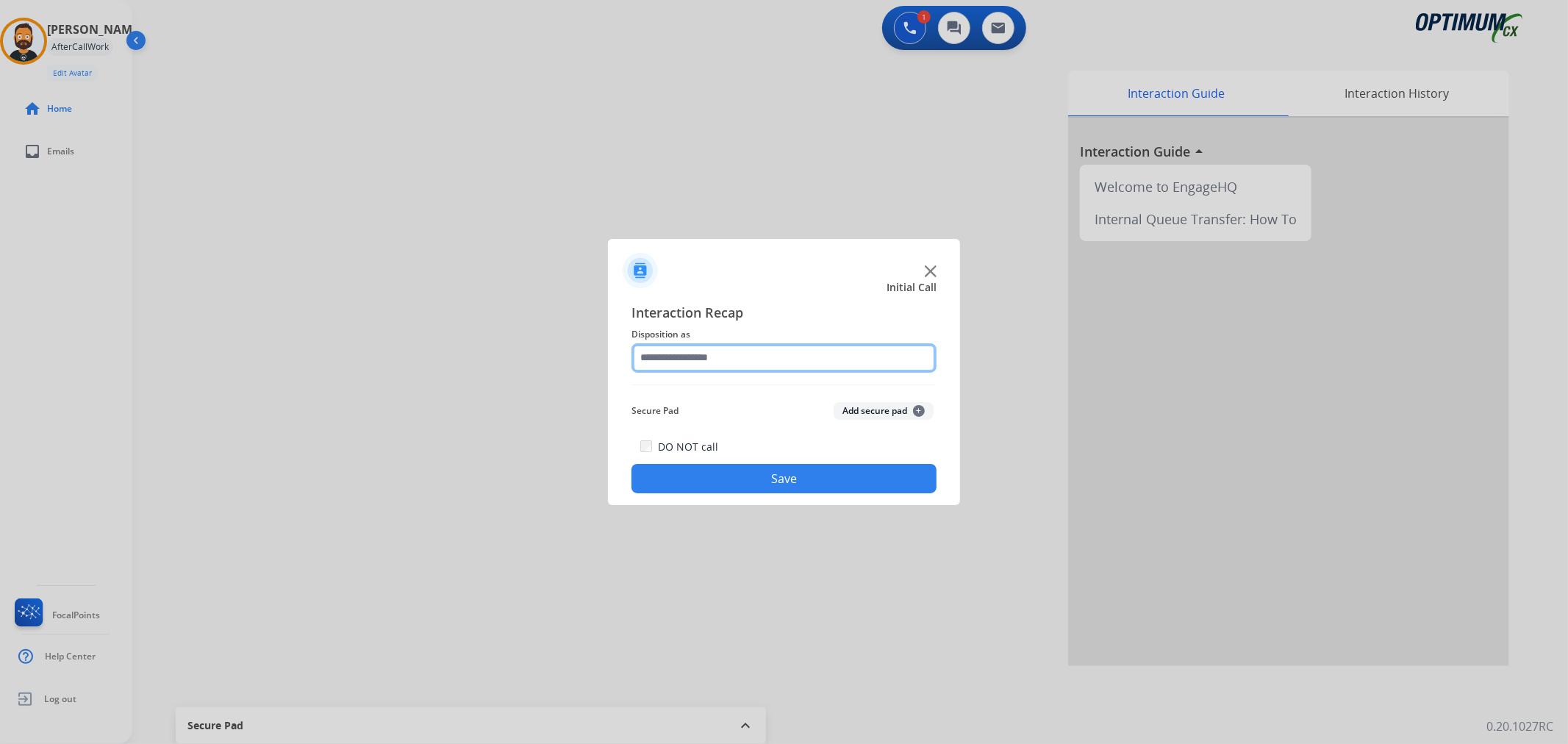
click at [671, 356] on input "text" at bounding box center [784, 357] width 305 height 30
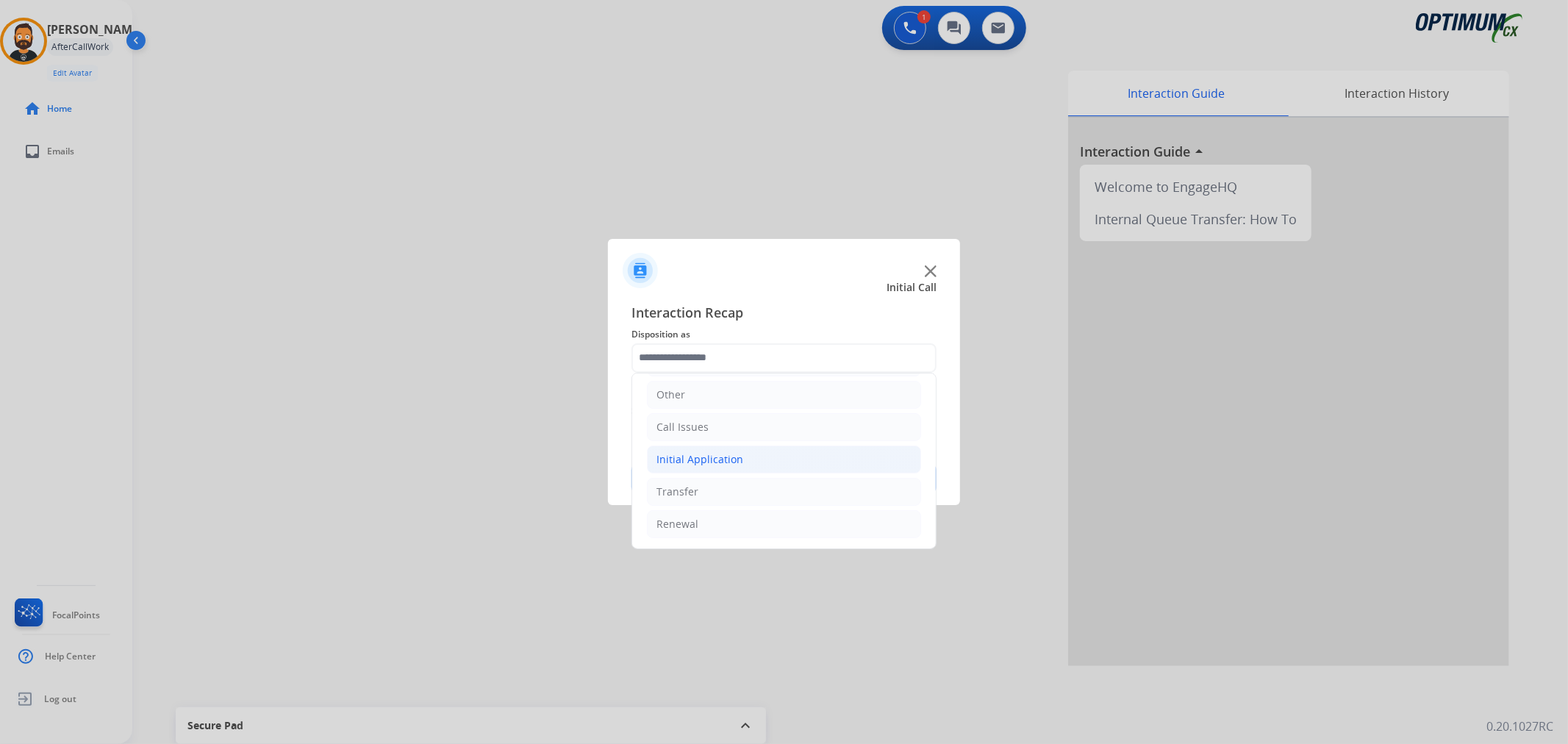
click at [724, 460] on div "Initial Application" at bounding box center [699, 459] width 87 height 14
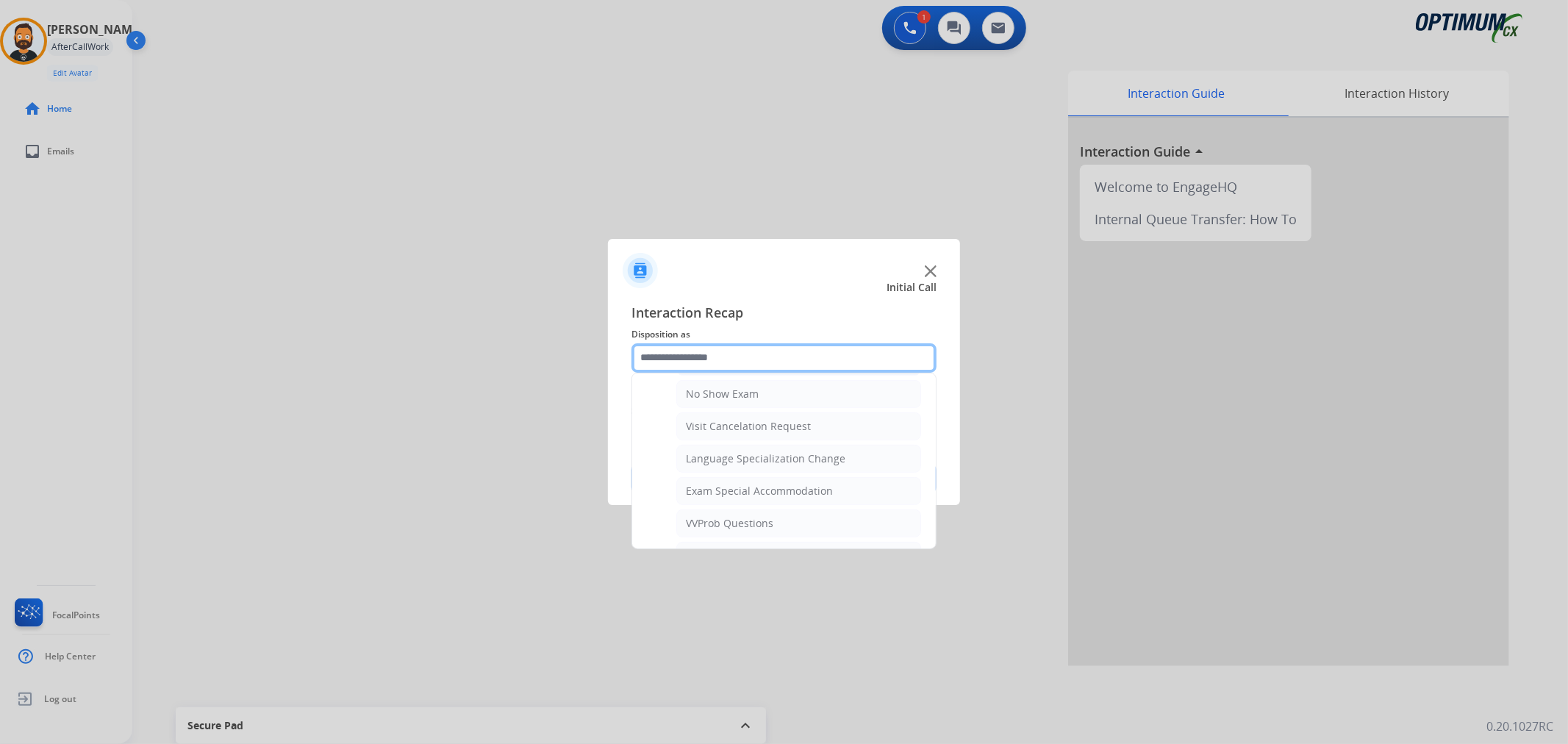
scroll to position [782, 0]
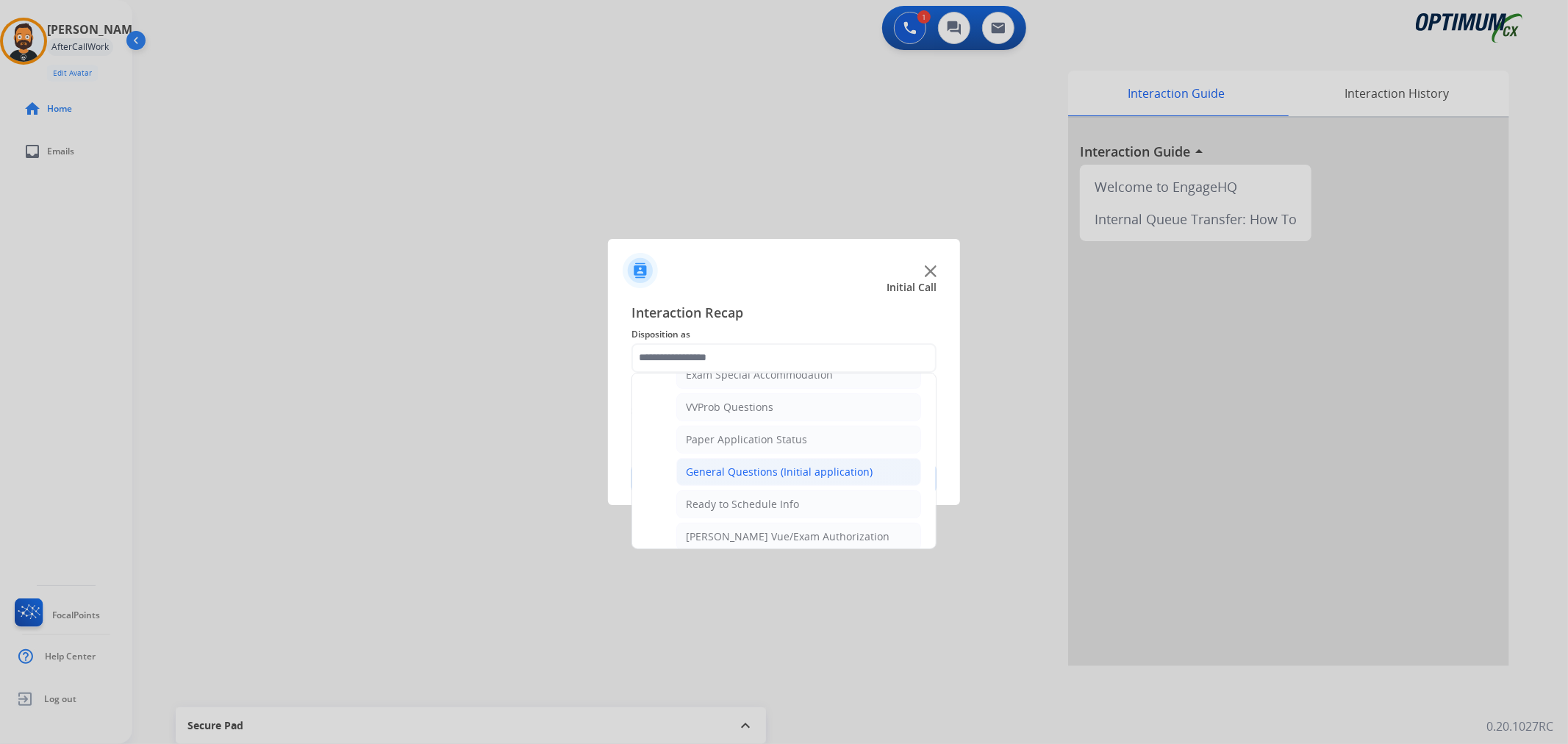
click at [748, 479] on div "General Questions (Initial application)" at bounding box center [779, 472] width 187 height 14
type input "**********"
click at [748, 481] on button "Save" at bounding box center [784, 478] width 305 height 30
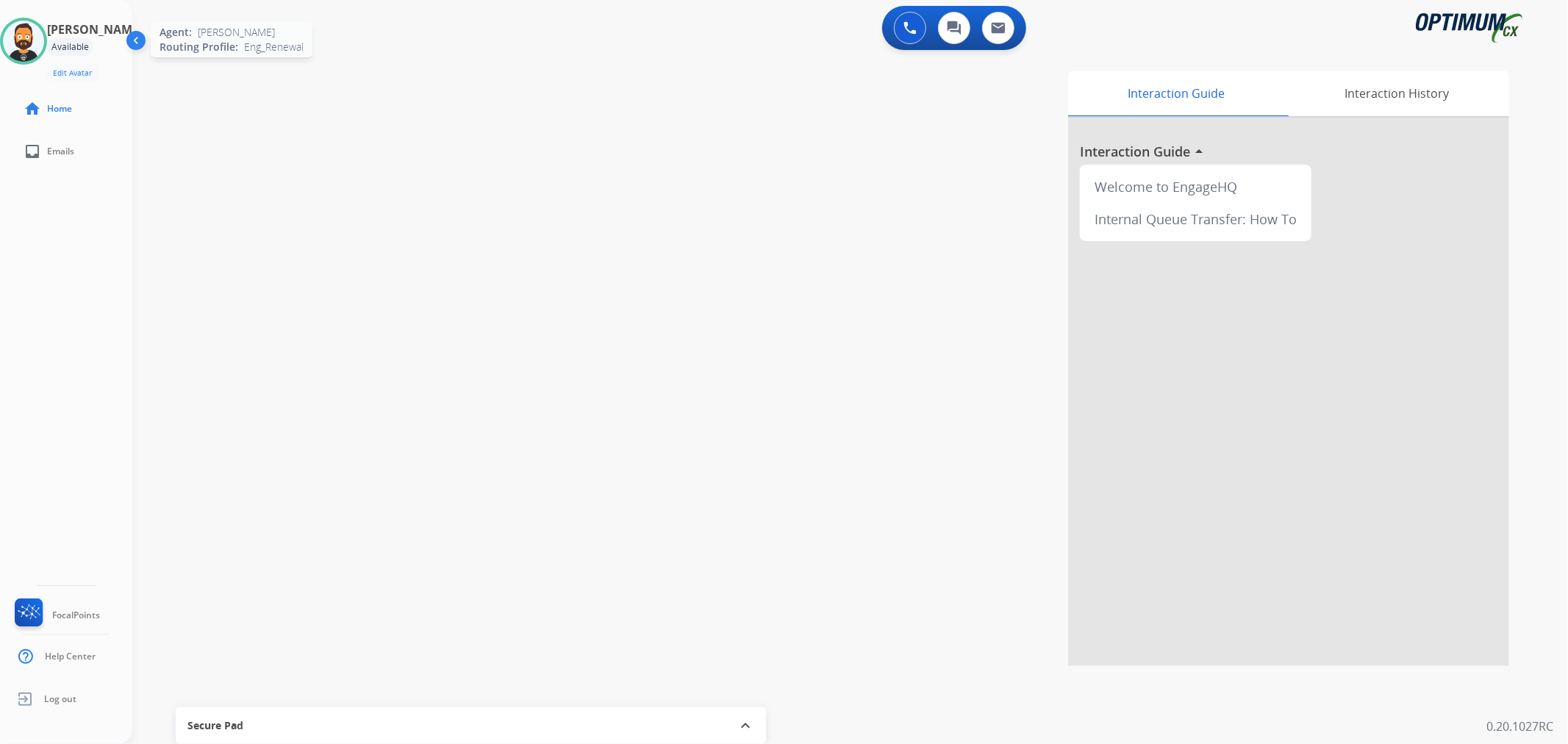
click at [15, 47] on img at bounding box center [23, 41] width 41 height 41
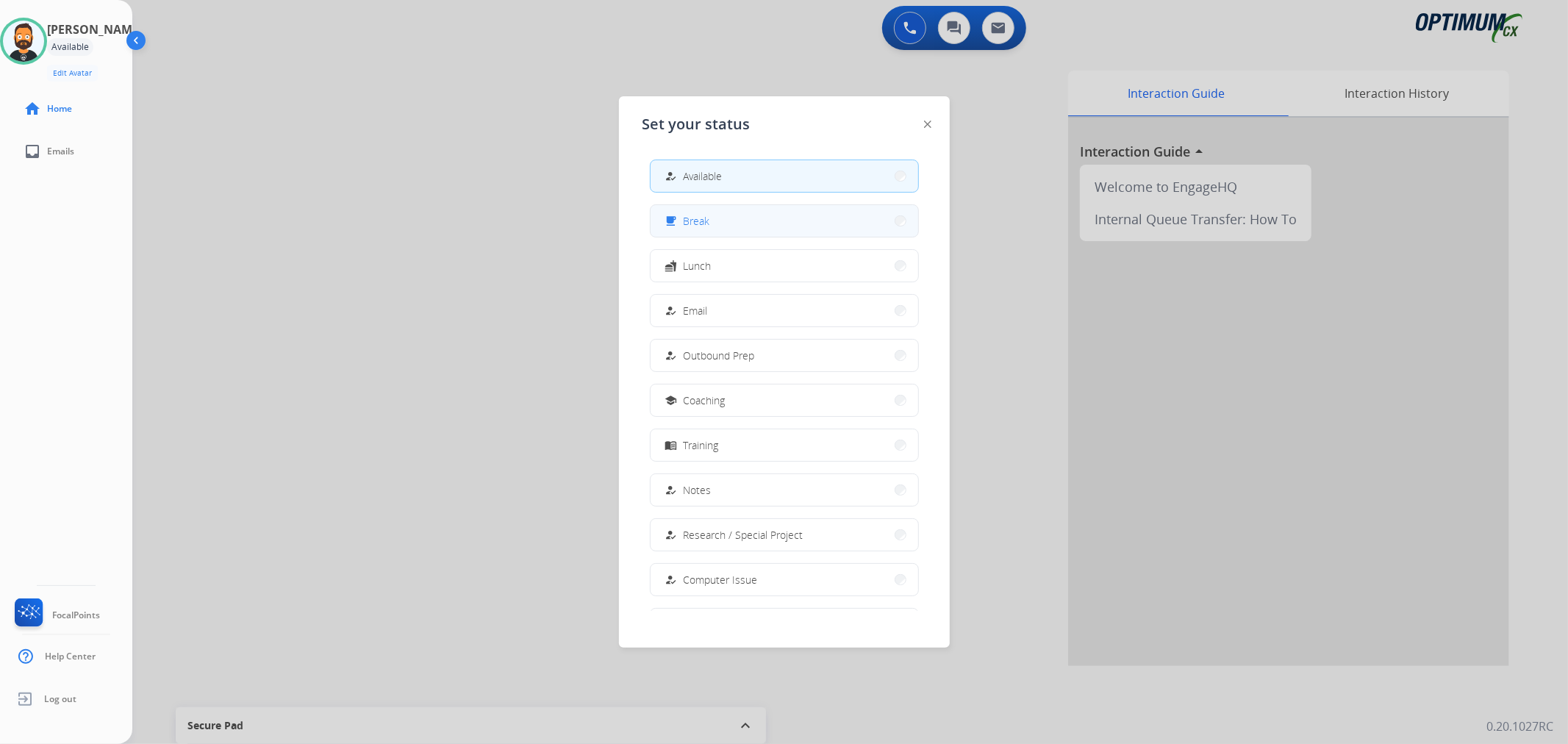
click at [696, 227] on span "Break" at bounding box center [697, 220] width 27 height 15
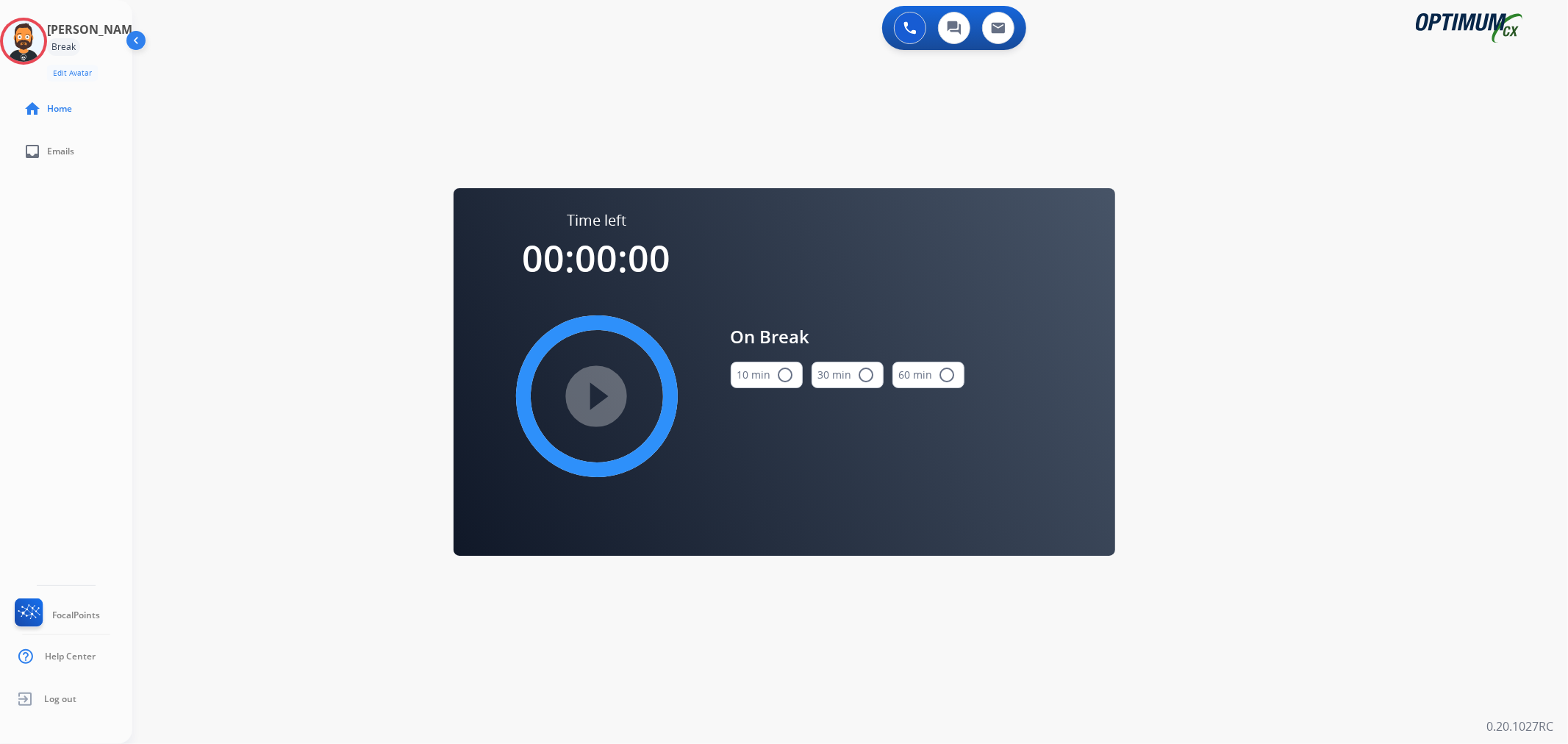
click at [775, 372] on button "10 min radio_button_unchecked" at bounding box center [767, 375] width 72 height 27
click at [588, 405] on mat-icon "play_circle_filled" at bounding box center [597, 397] width 18 height 18
click at [39, 40] on icon at bounding box center [23, 41] width 47 height 47
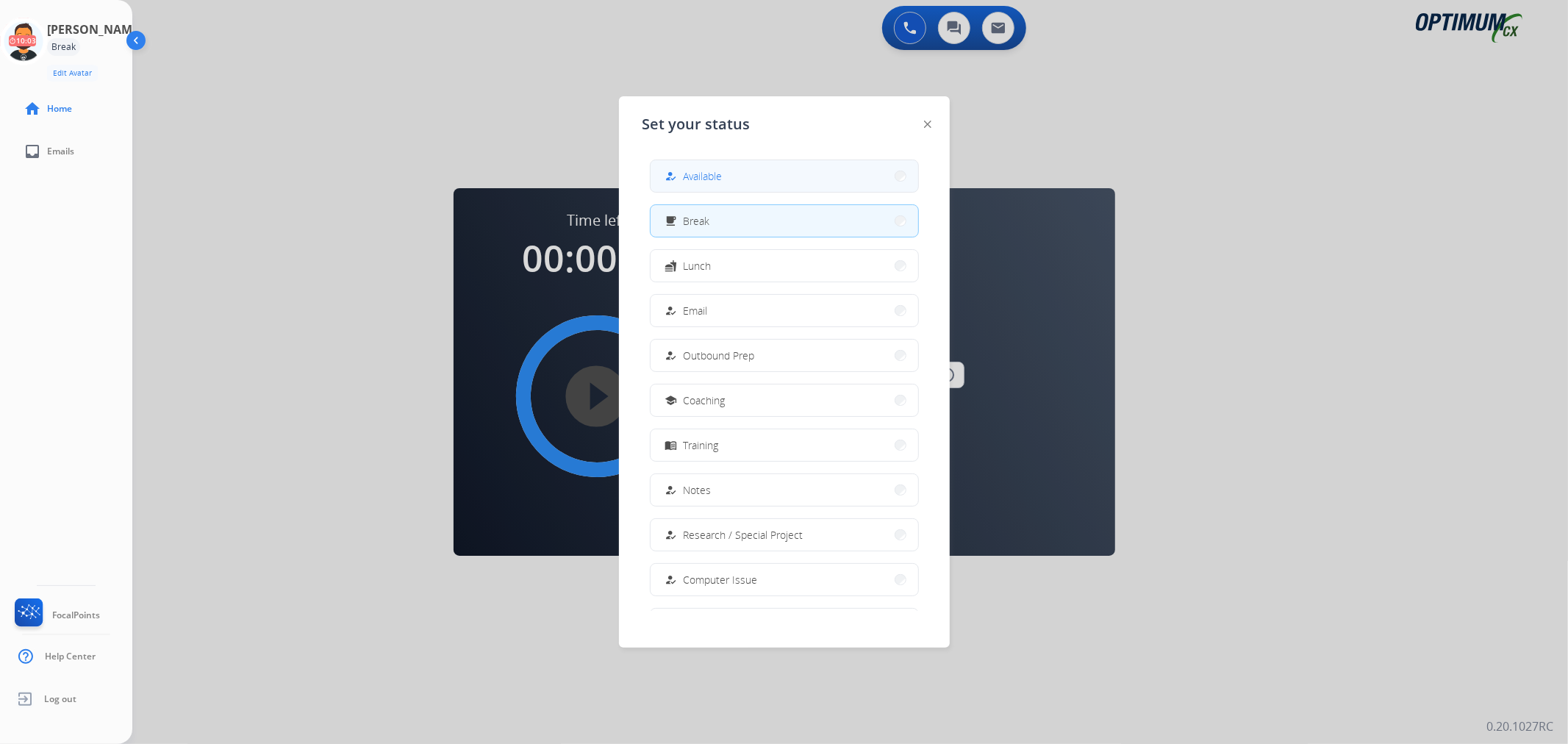
click at [691, 162] on button "how_to_reg Available" at bounding box center [784, 175] width 268 height 31
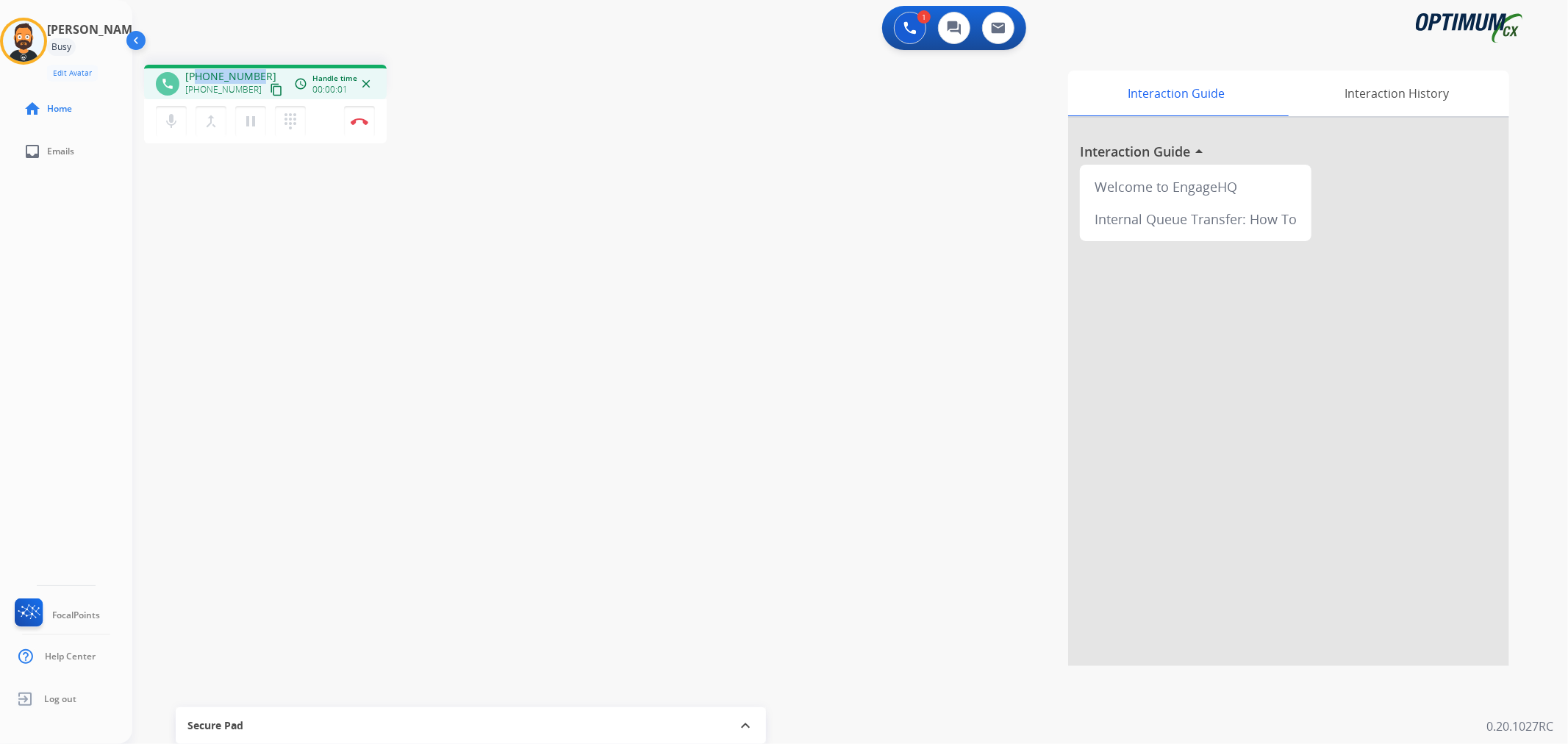
drag, startPoint x: 256, startPoint y: 70, endPoint x: 195, endPoint y: 67, distance: 61.1
click at [195, 67] on div "phone +18702733788 +18702733788 content_copy access_time Call metrics Queue 00:…" at bounding box center [265, 81] width 243 height 35
copy span "8702733788"
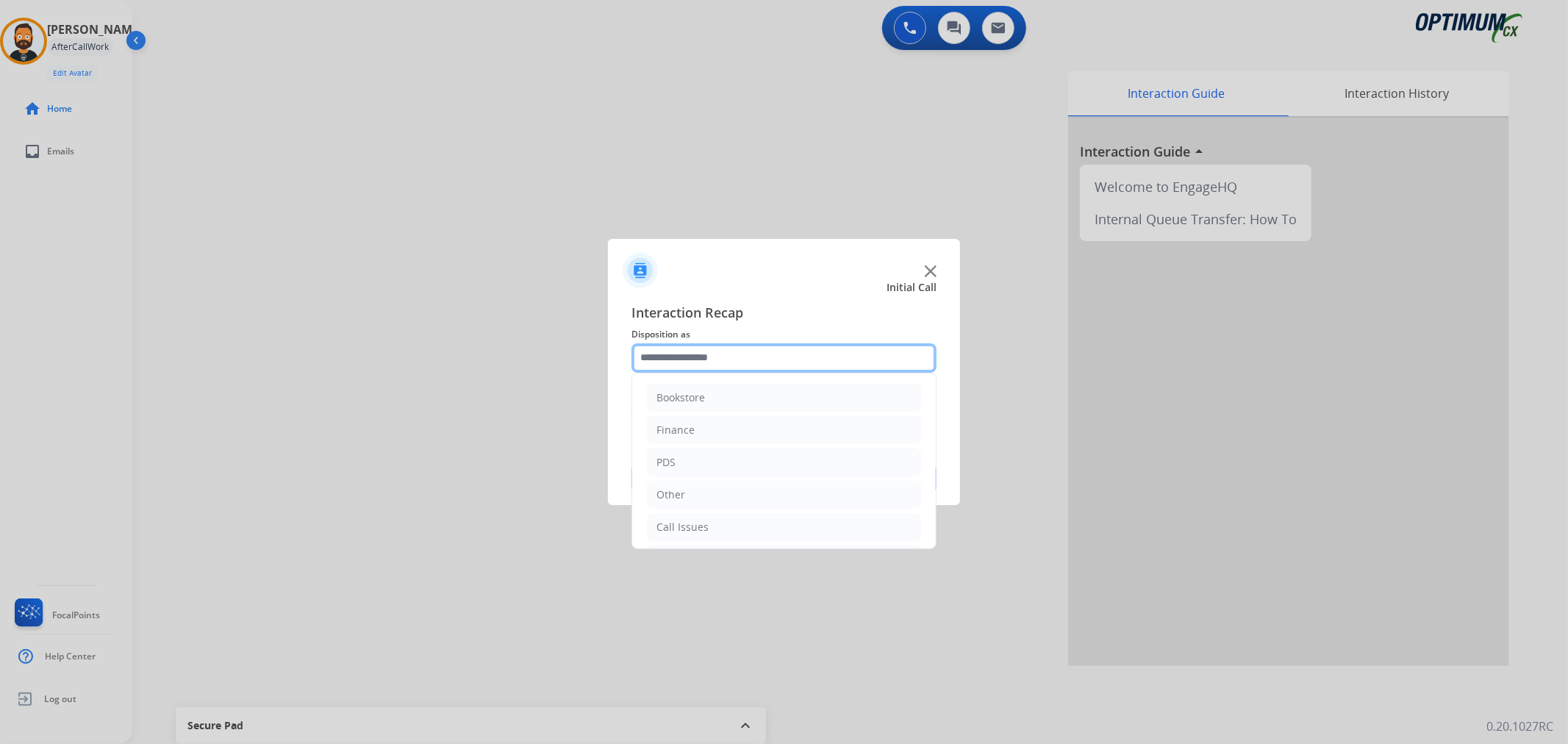
click at [750, 359] on input "text" at bounding box center [784, 357] width 305 height 30
click at [739, 458] on div "Initial Application" at bounding box center [699, 459] width 87 height 14
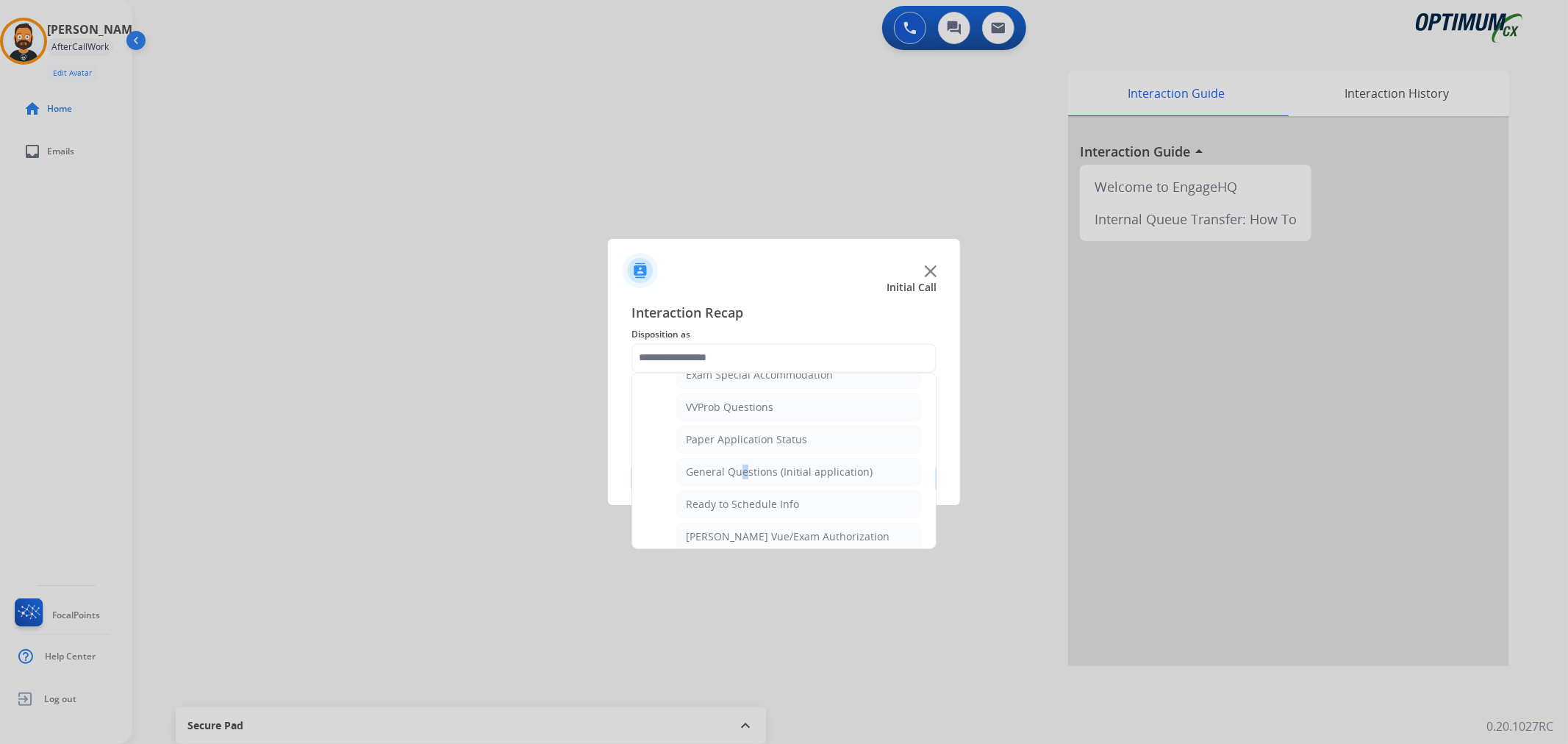
click at [737, 466] on li "General Questions (Initial application)" at bounding box center [798, 471] width 244 height 28
type input "**********"
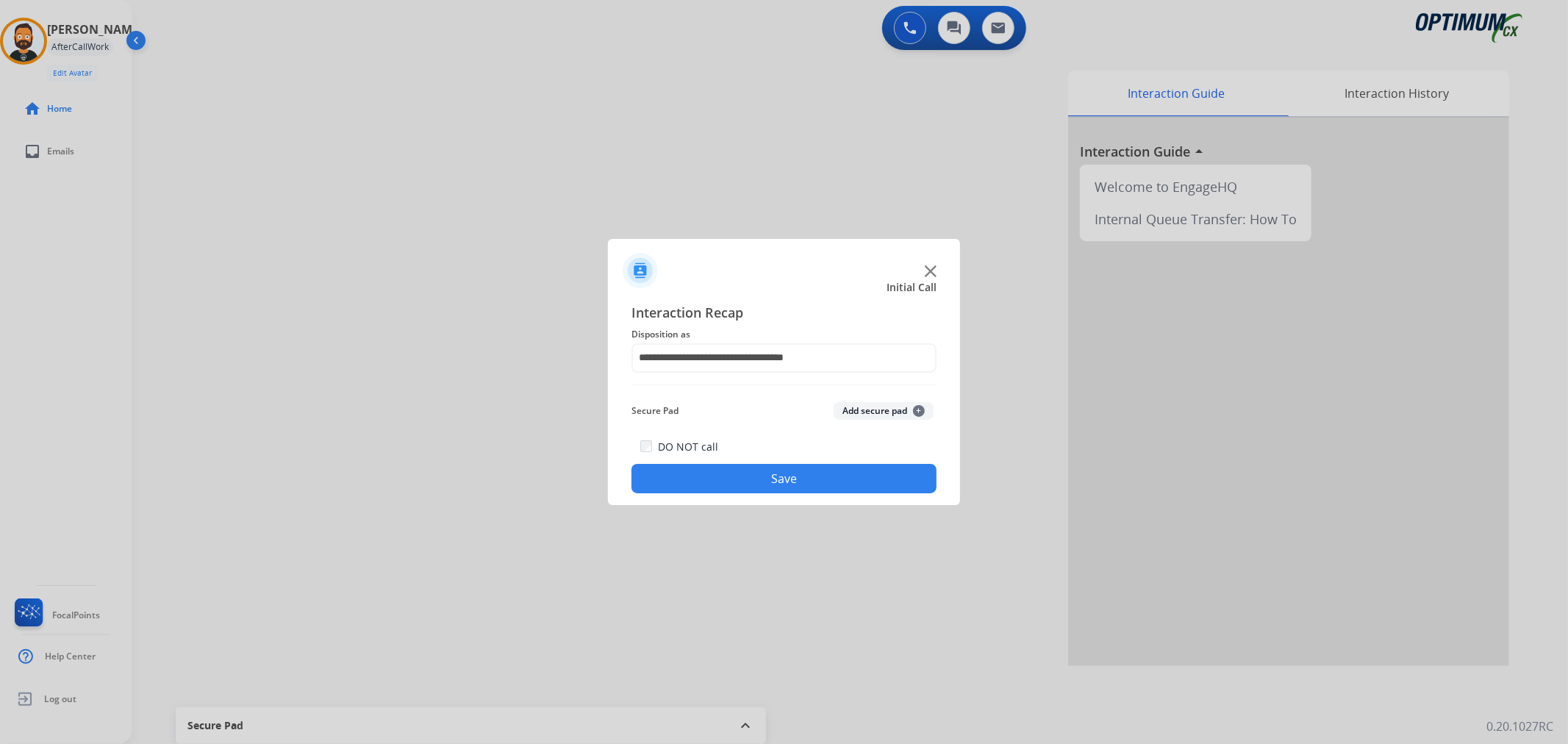
click at [737, 470] on button "Save" at bounding box center [784, 478] width 305 height 30
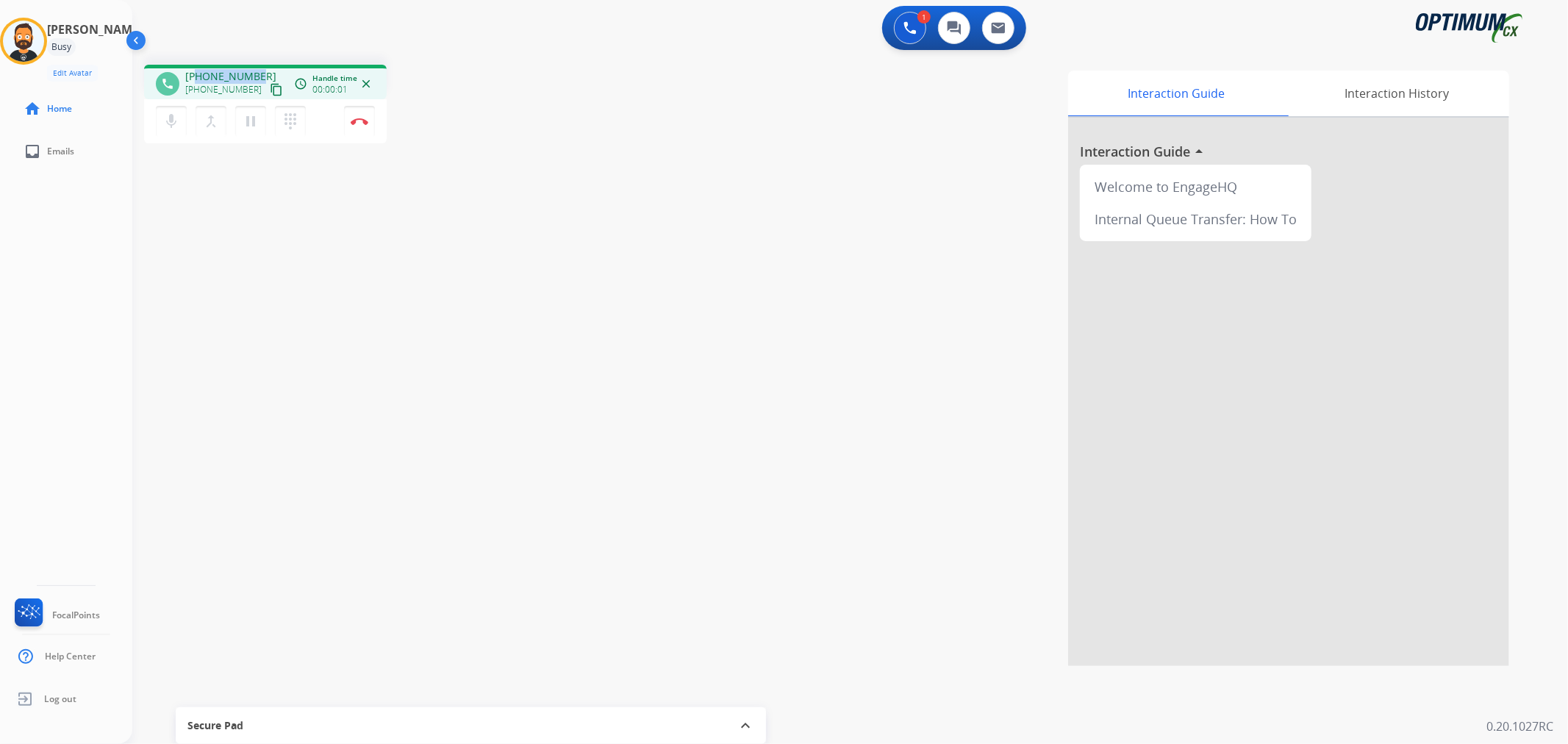
drag, startPoint x: 256, startPoint y: 64, endPoint x: 195, endPoint y: 72, distance: 61.5
click at [195, 72] on div "phone +14426370211 +14426370211 content_copy access_time Call metrics Queue 00:…" at bounding box center [265, 81] width 243 height 35
copy span "4426370211"
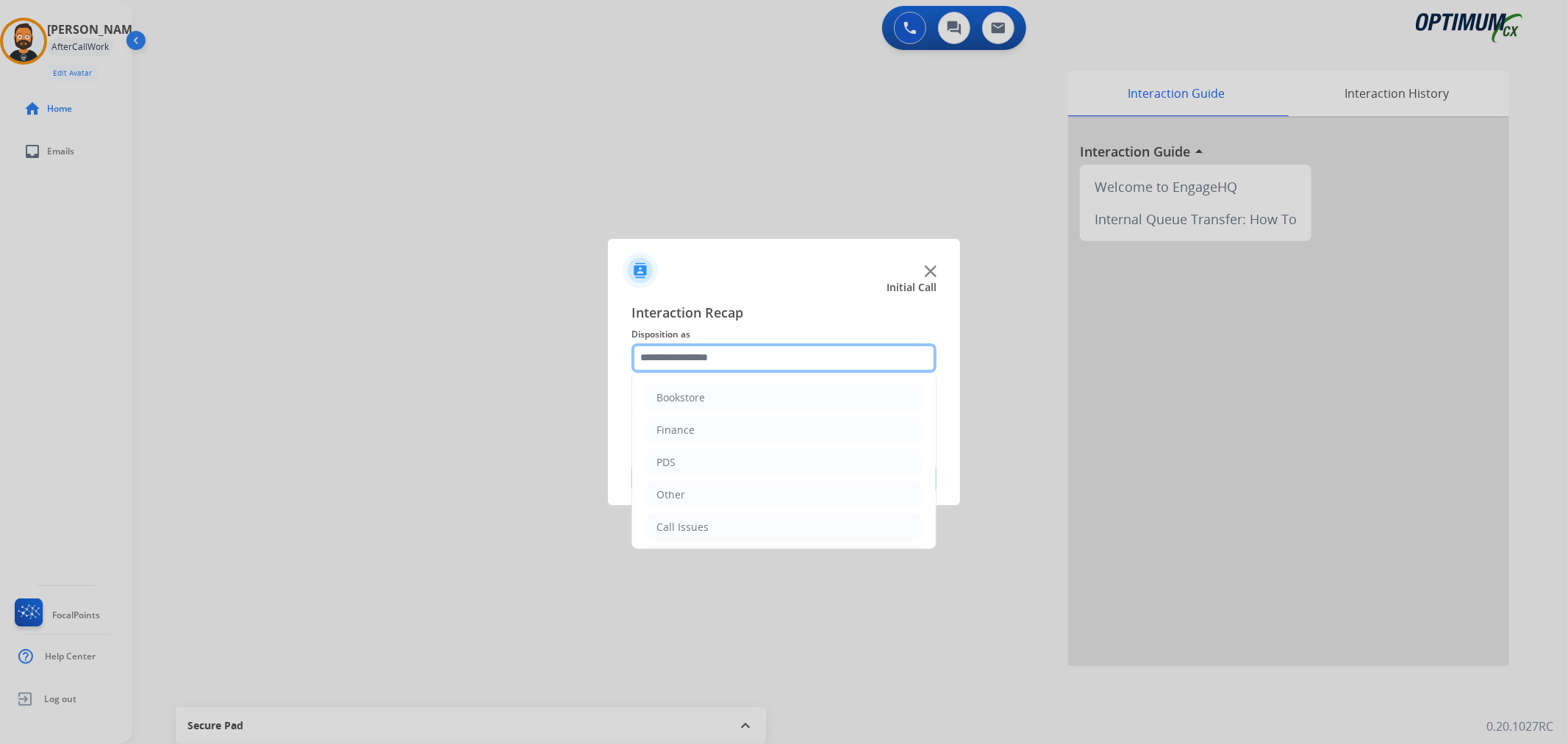
click at [724, 358] on input "text" at bounding box center [784, 357] width 305 height 30
click at [739, 458] on div "Initial Application" at bounding box center [699, 459] width 87 height 14
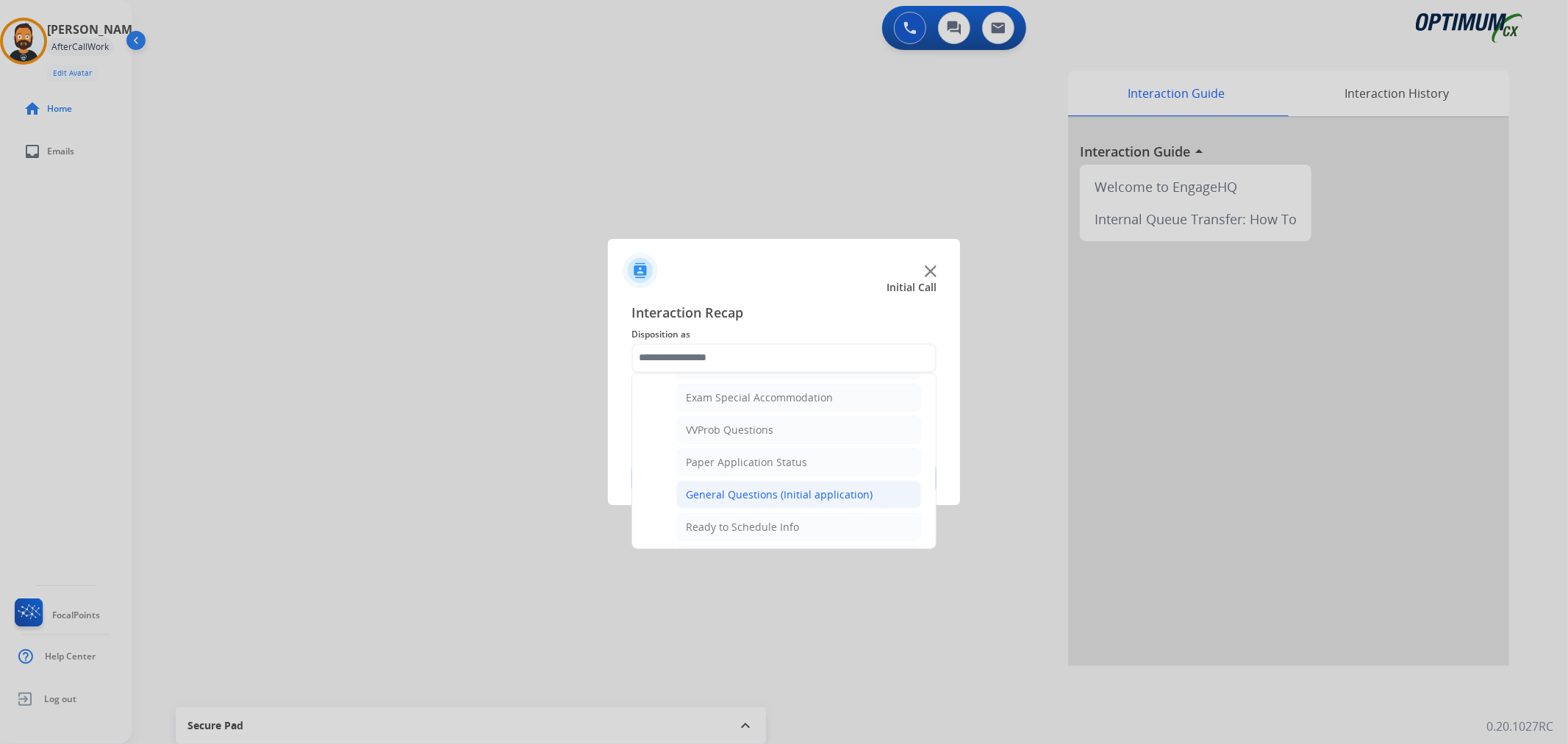
click at [735, 499] on div "General Questions (Initial application)" at bounding box center [779, 494] width 187 height 14
type input "**********"
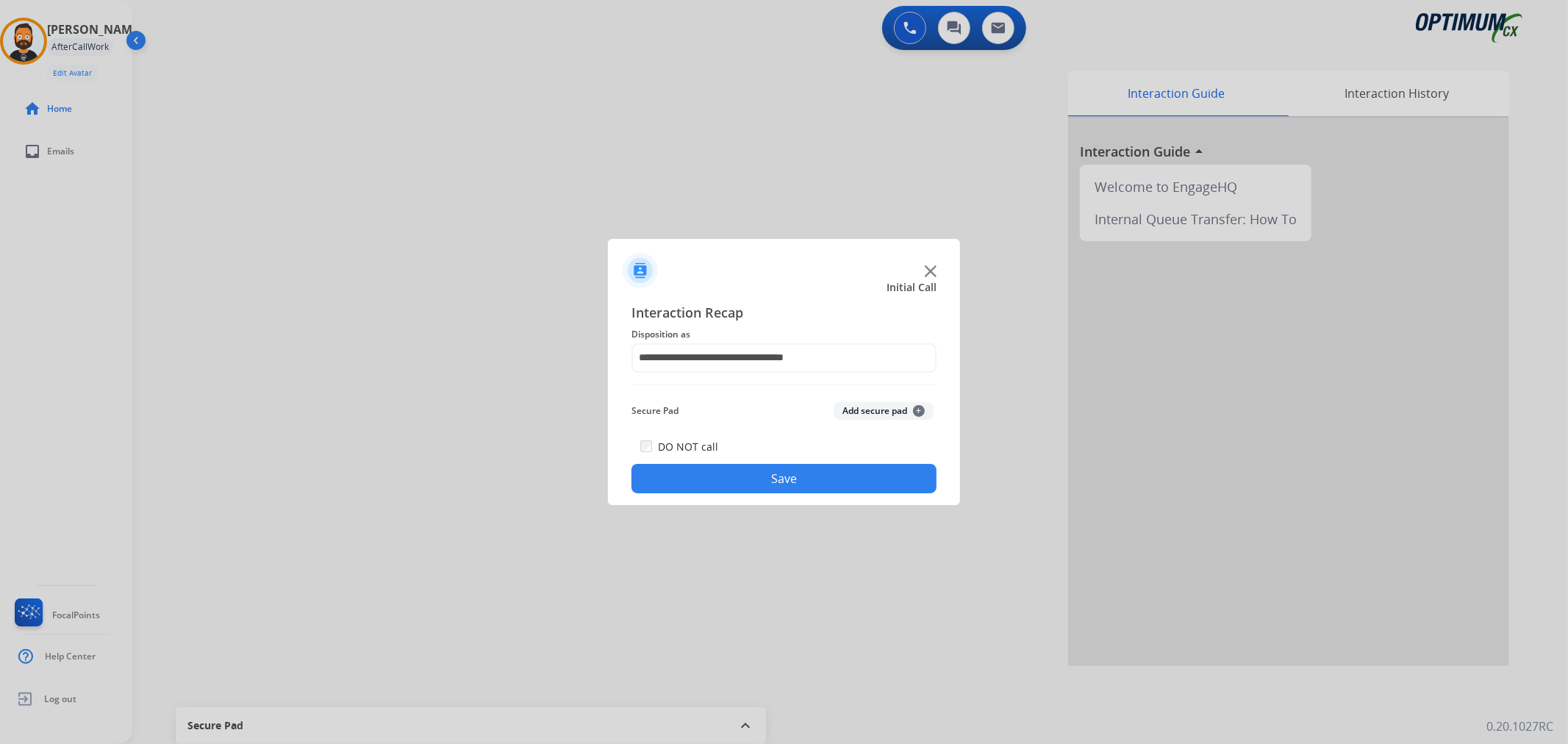
click at [733, 470] on button "Save" at bounding box center [784, 478] width 305 height 30
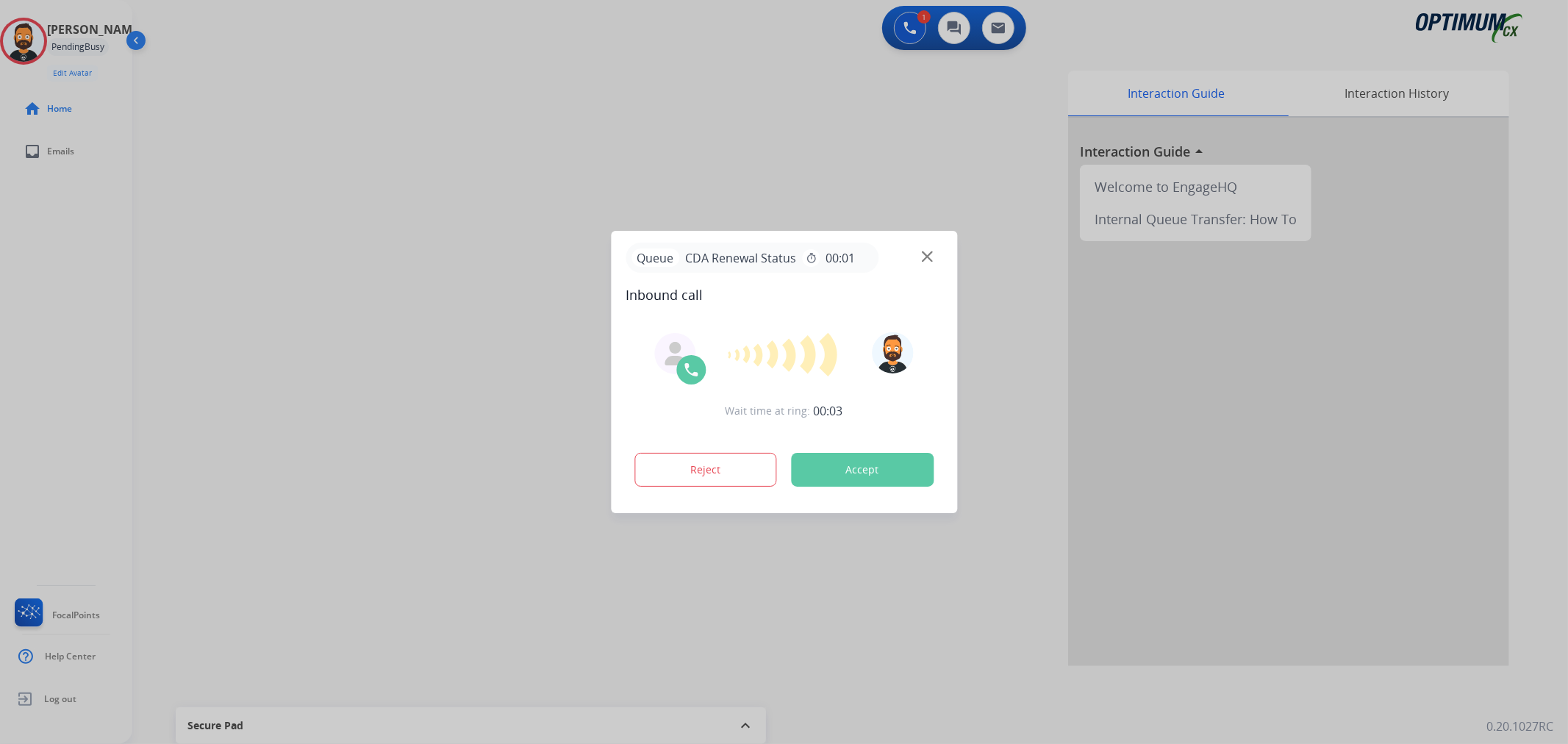
click at [183, 89] on div at bounding box center [784, 372] width 1568 height 744
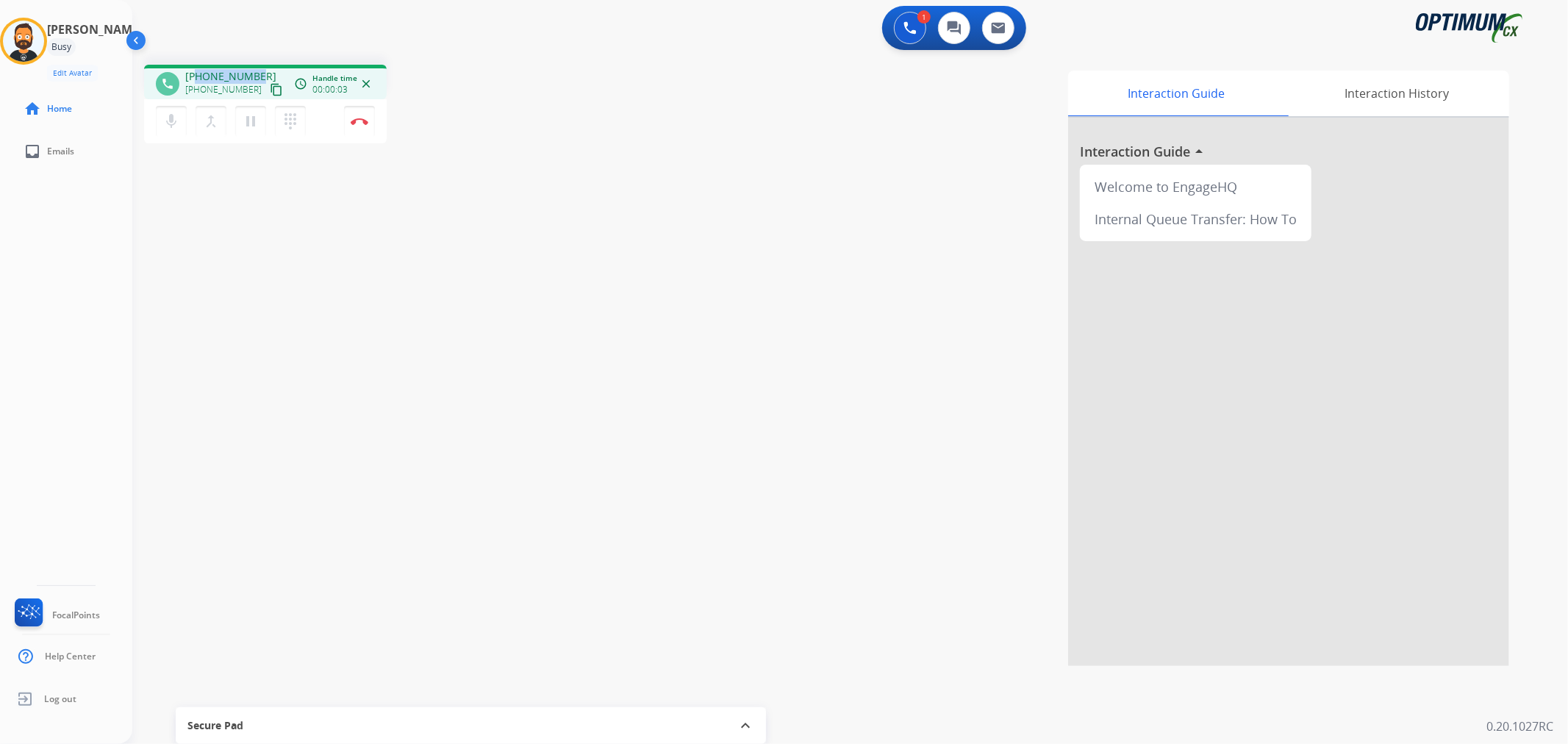
drag, startPoint x: 261, startPoint y: 70, endPoint x: 196, endPoint y: 71, distance: 65.0
click at [196, 71] on div "+12148503752 +12148503752 content_copy" at bounding box center [236, 83] width 100 height 30
copy span "2148503752"
click at [359, 117] on img at bounding box center [360, 121] width 18 height 7
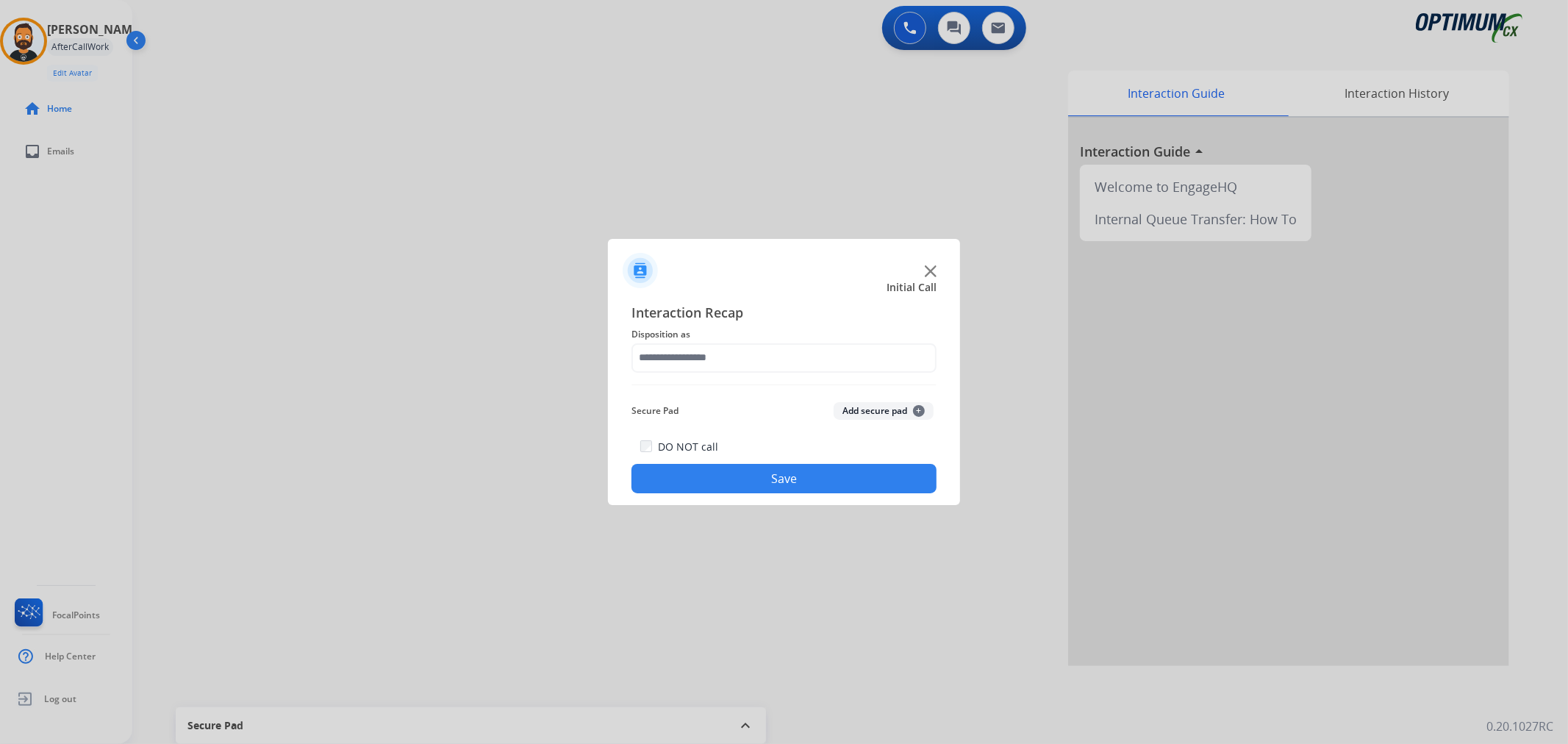
click at [751, 341] on span "Disposition as" at bounding box center [784, 335] width 305 height 18
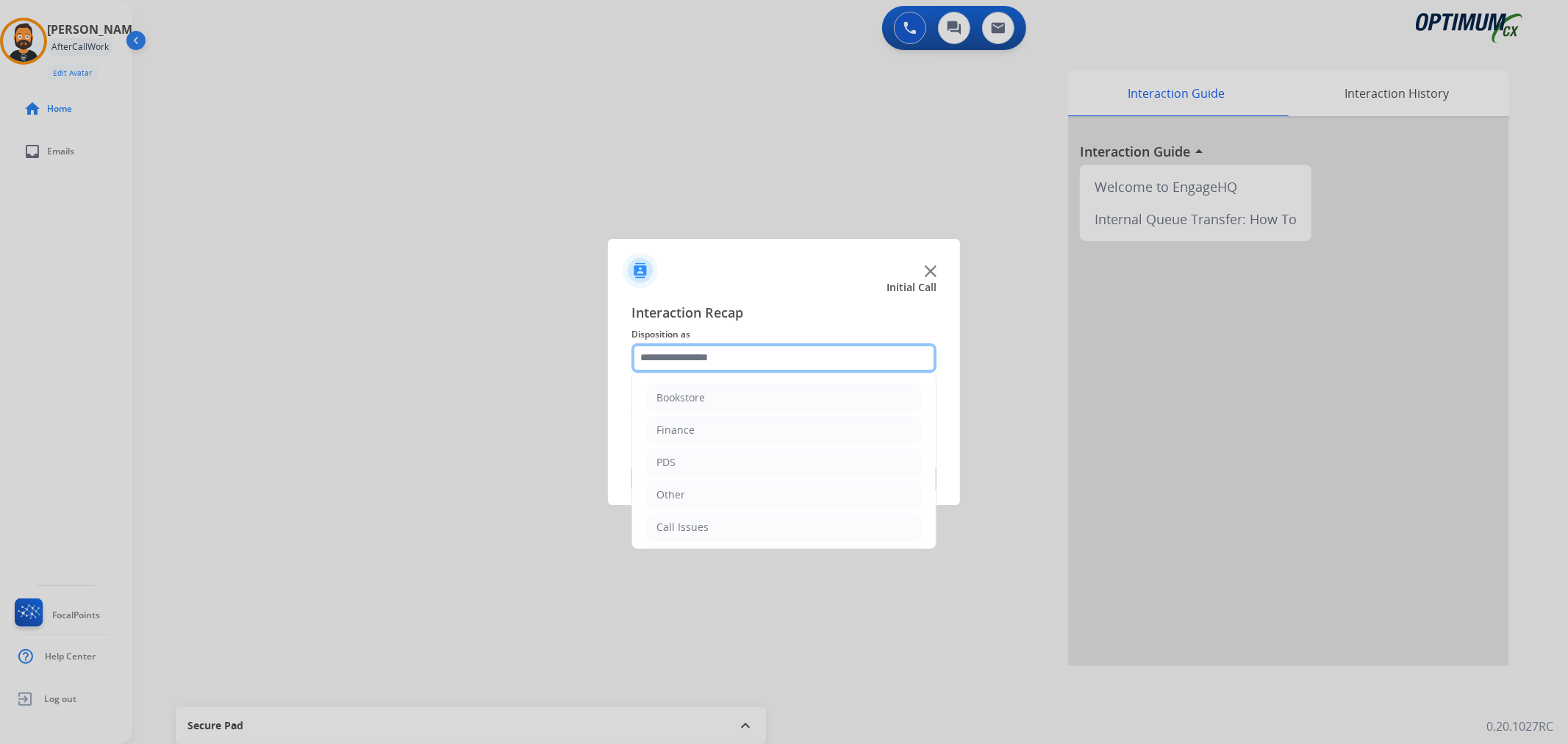
click at [758, 346] on input "text" at bounding box center [784, 357] width 305 height 30
click at [724, 527] on li "Renewal" at bounding box center [784, 524] width 274 height 28
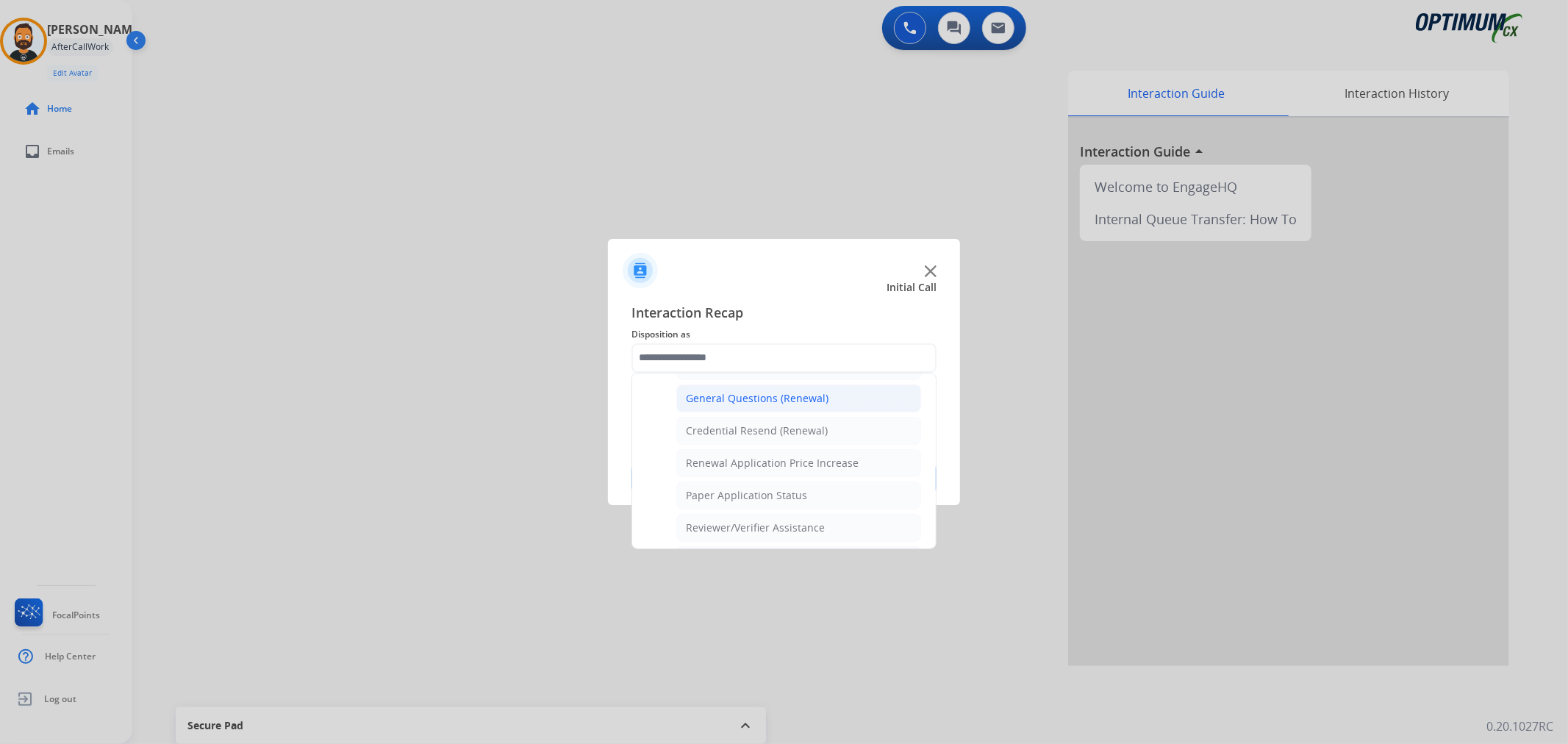
click at [745, 386] on li "General Questions (Renewal)" at bounding box center [798, 398] width 244 height 28
type input "**********"
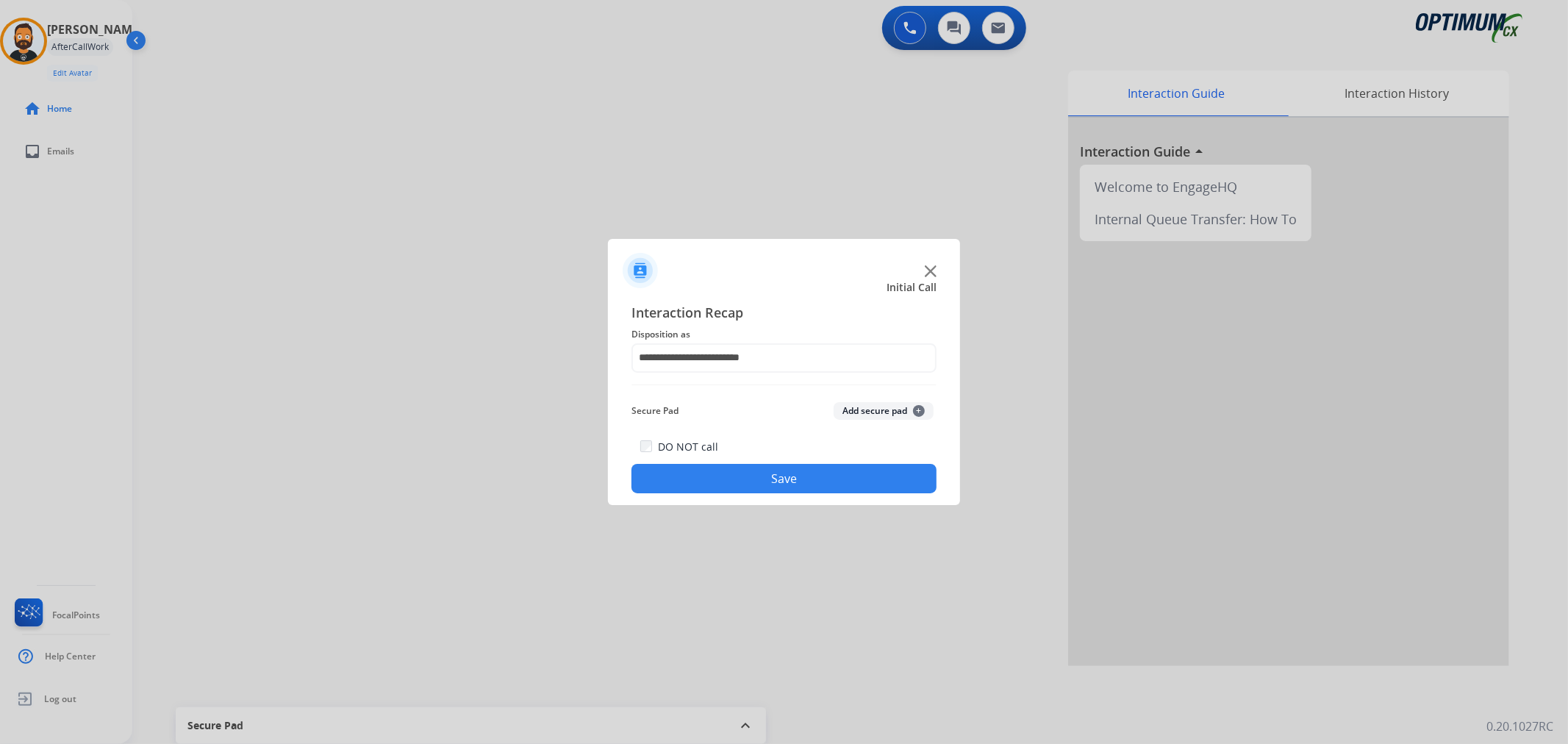
click at [737, 469] on button "Save" at bounding box center [784, 478] width 305 height 30
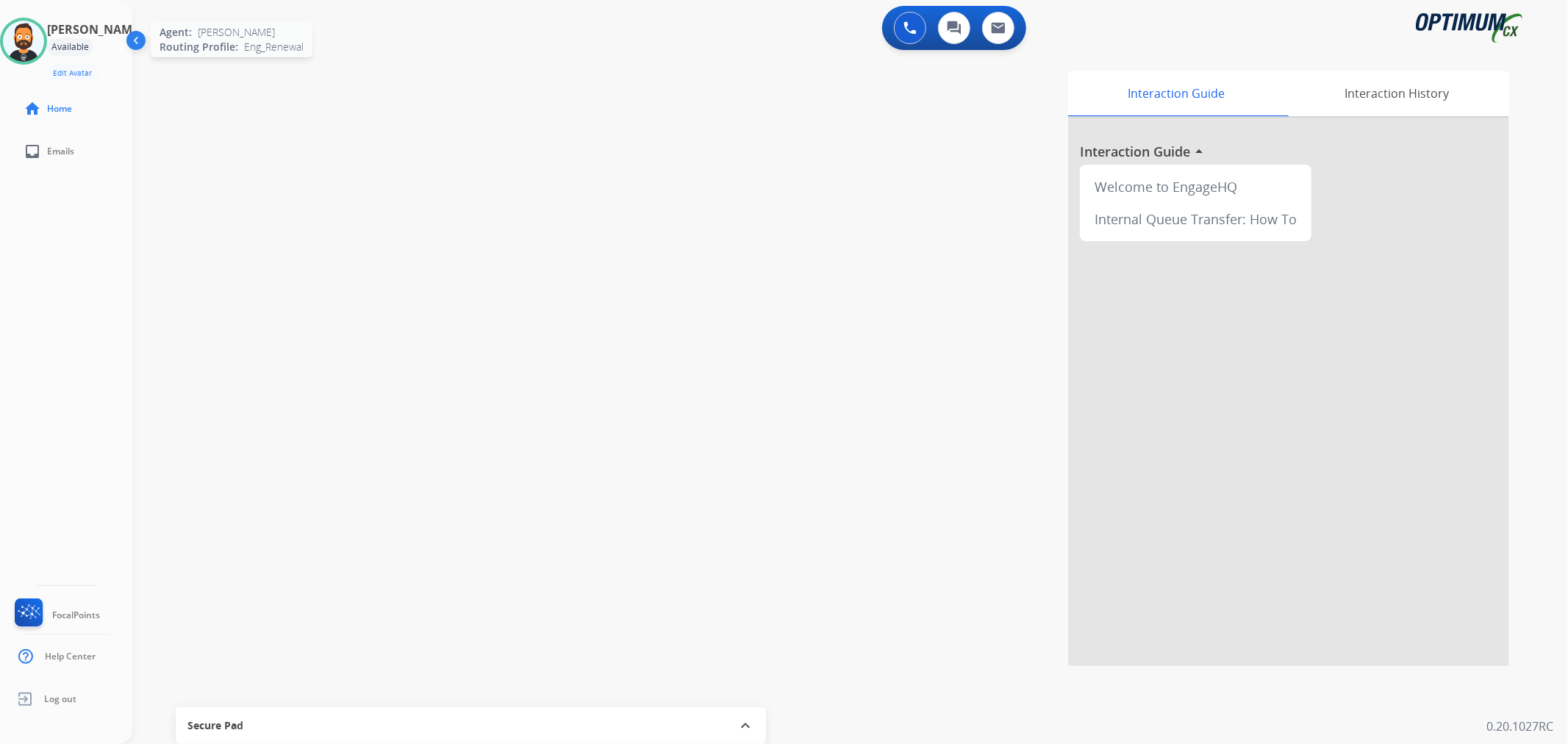
click at [44, 47] on img at bounding box center [23, 41] width 41 height 41
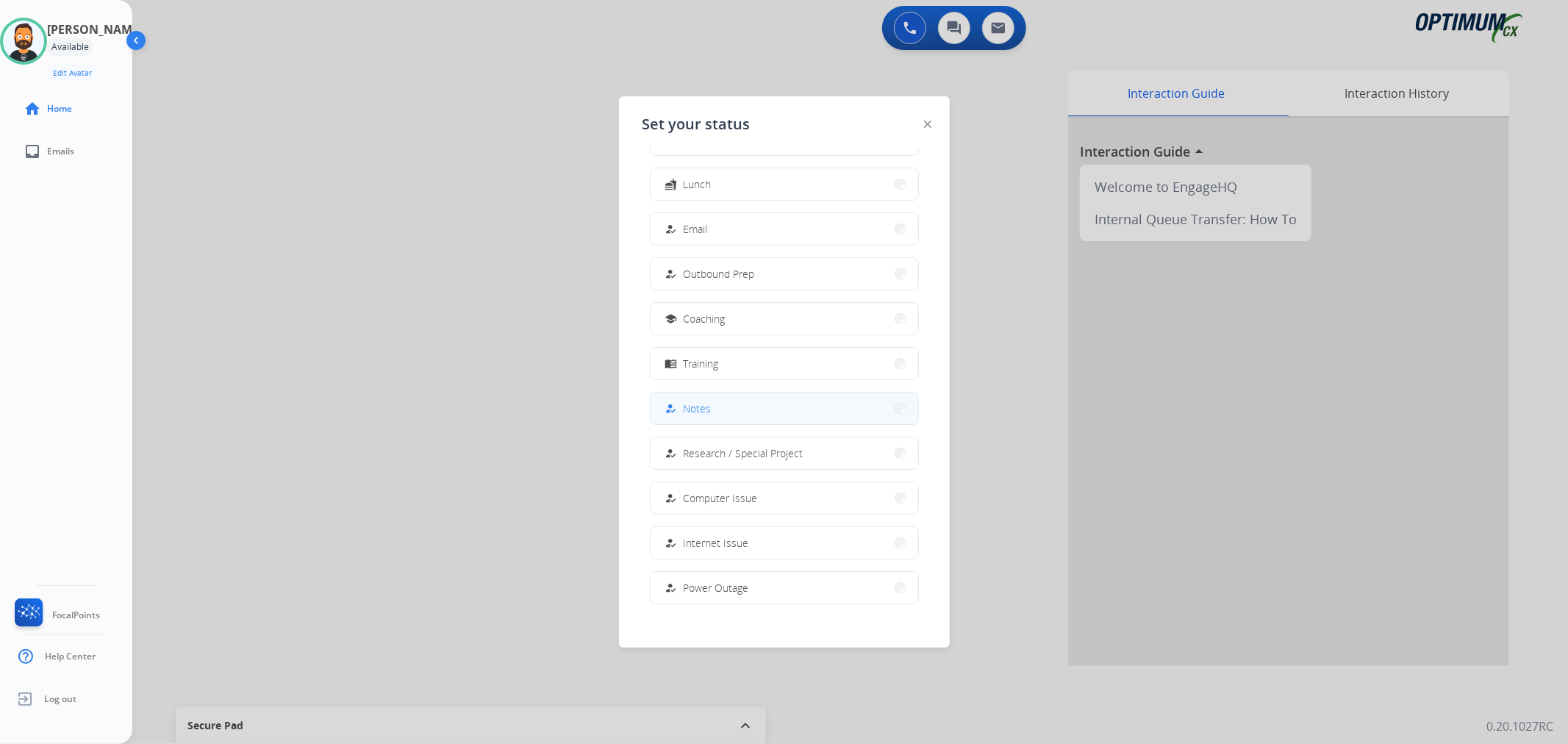
scroll to position [138, 0]
click at [704, 569] on span "Offline" at bounding box center [698, 576] width 30 height 15
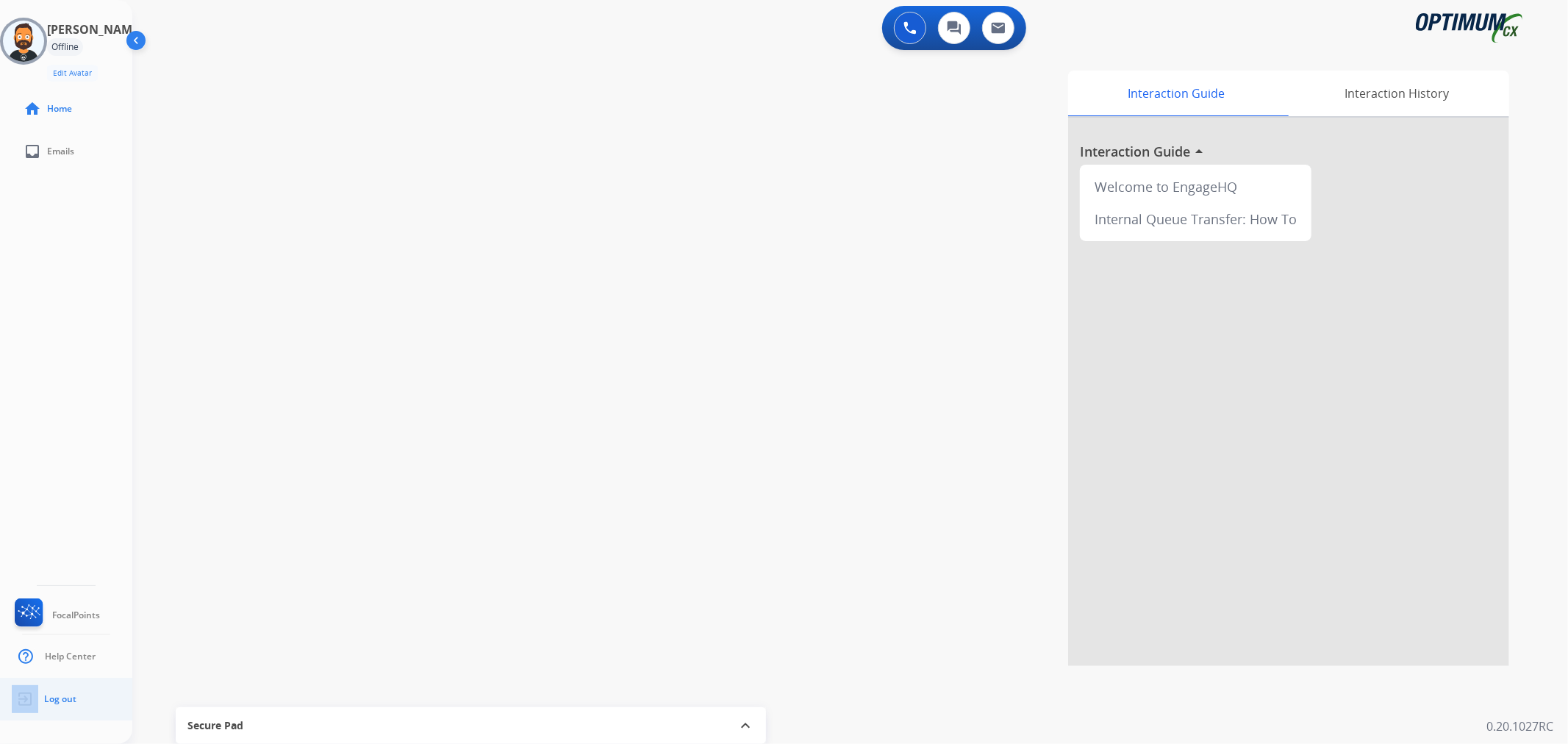
click at [40, 700] on link "Log out" at bounding box center [44, 698] width 64 height 28
